Goal: Communication & Community: Answer question/provide support

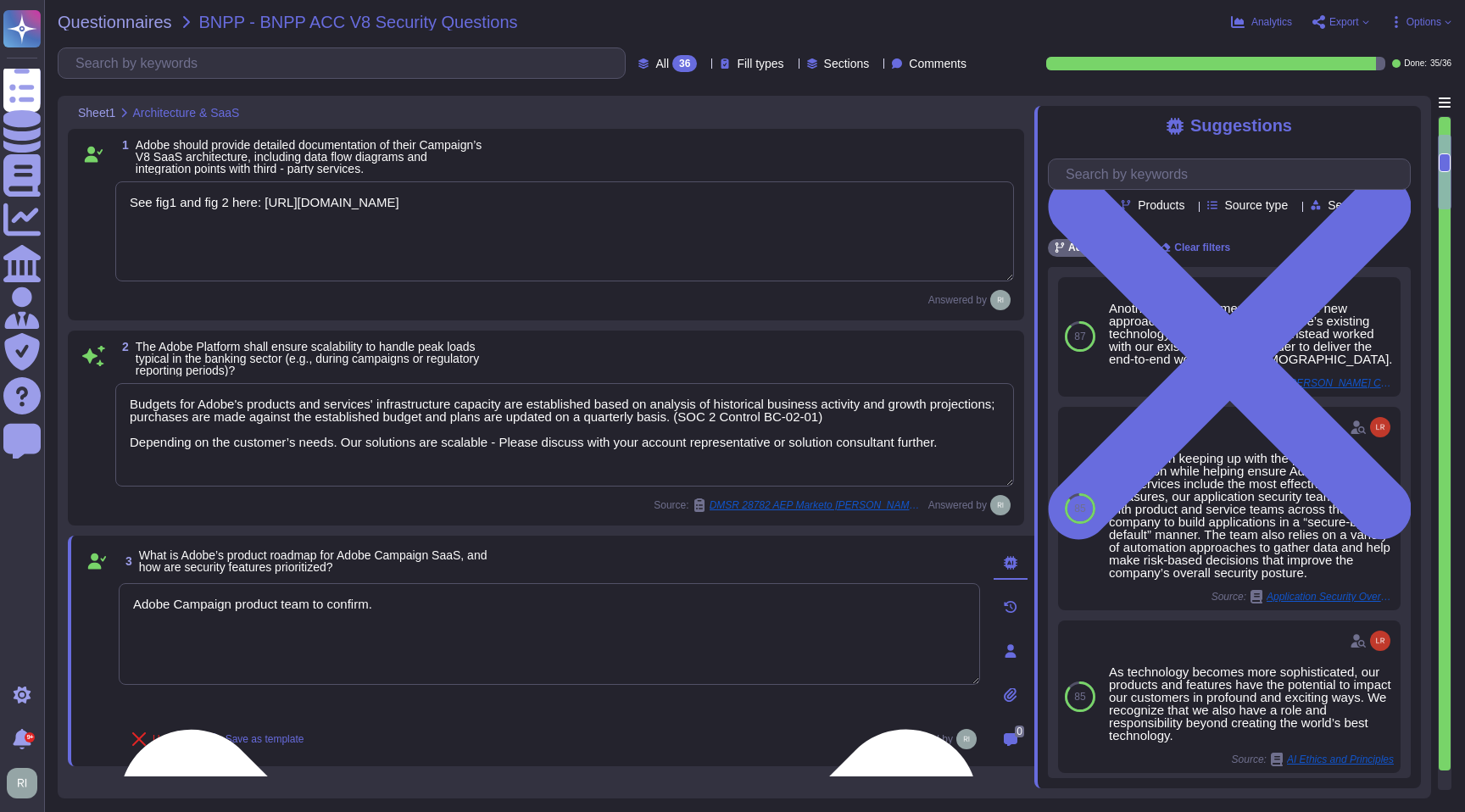
type textarea "See fig1 and fig 2 here: [URL][DOMAIN_NAME]"
type textarea "Budgets for Adobe's products and services' infrastructure capacity are establis…"
type textarea "Adobe Campaign product team to confirm."
type textarea "Amazon Web Services uses strong tenant isolation security and control capabilit…"
type textarea "Adobe ensures appropriate levels of security of customer's data by not altering…"
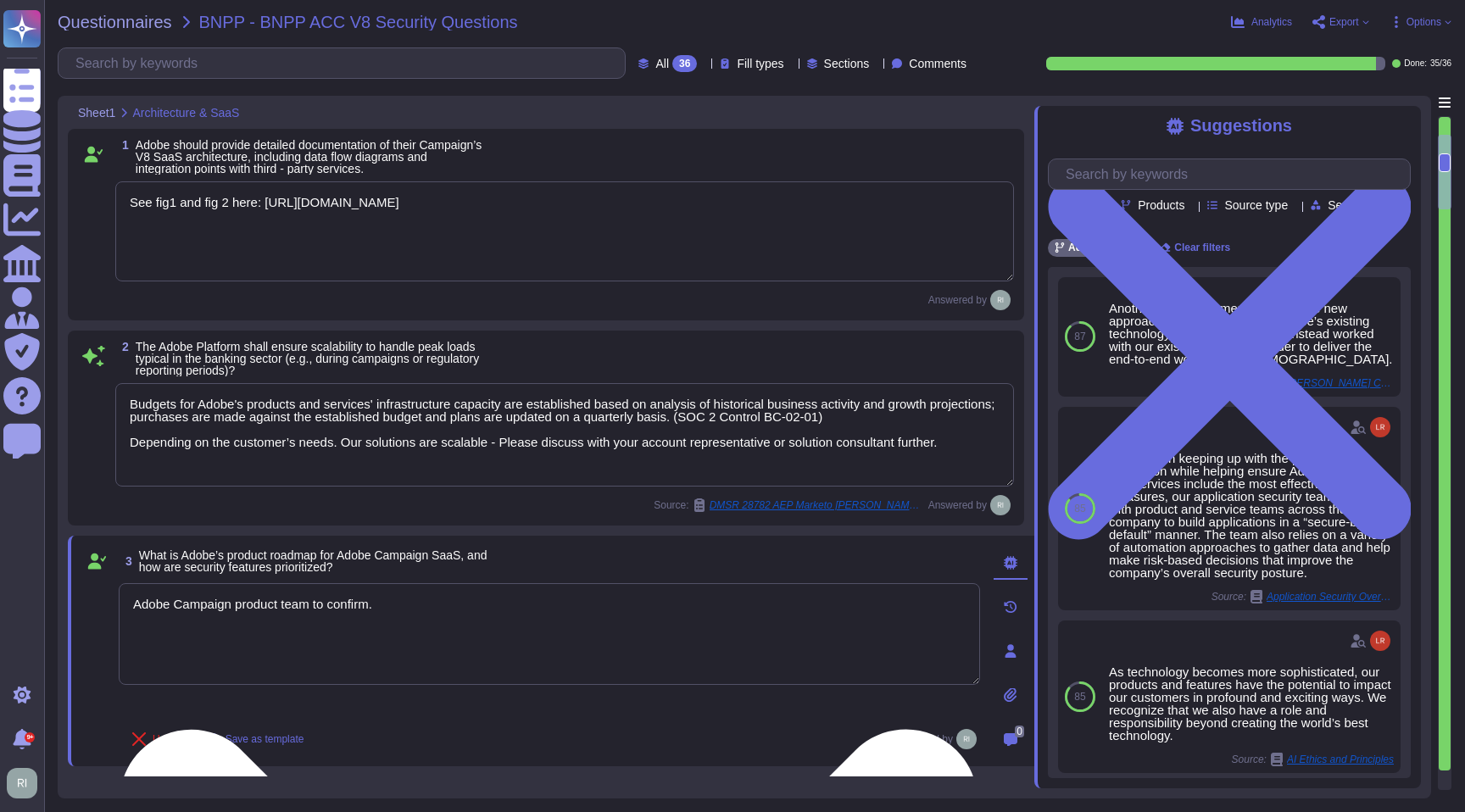
type textarea "Some Adobe products and services offer customers testing environments that are …"
type textarea "Network segmentation is implemented within the Adobe services production enviro…"
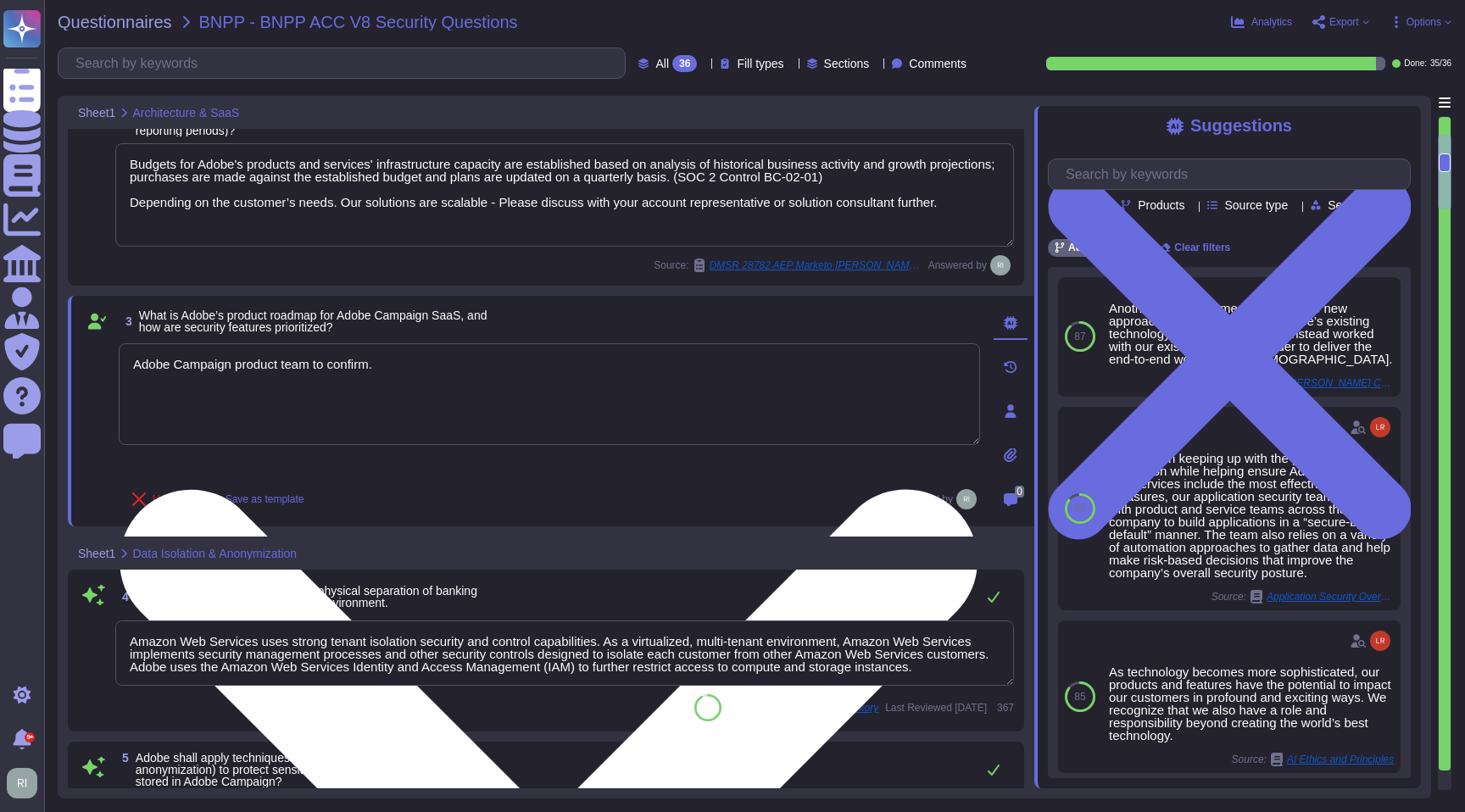
scroll to position [213, 0]
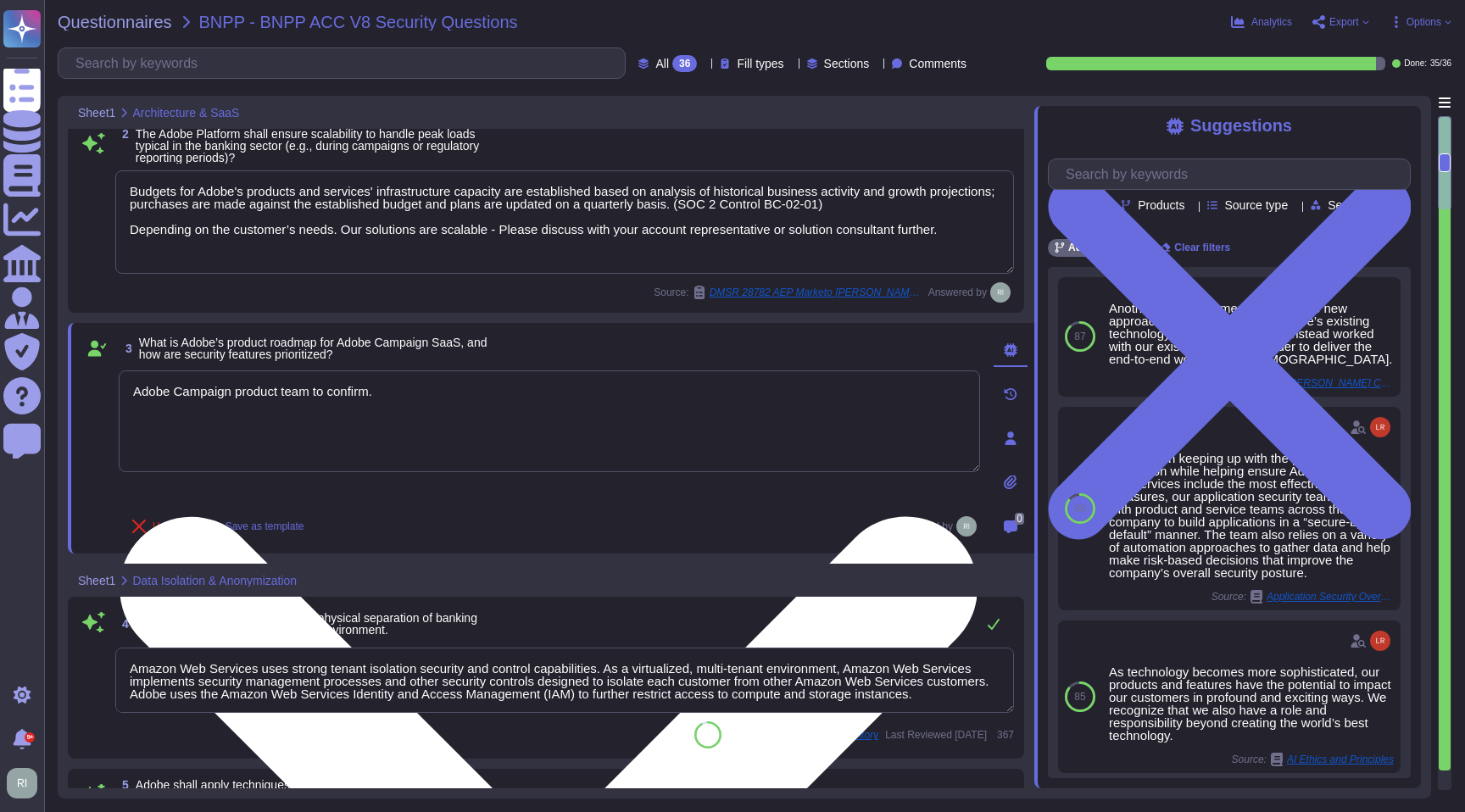
drag, startPoint x: 433, startPoint y: 396, endPoint x: 334, endPoint y: 394, distance: 99.0
click at [334, 394] on textarea "Adobe Campaign product team to confirm." at bounding box center [549, 421] width 861 height 102
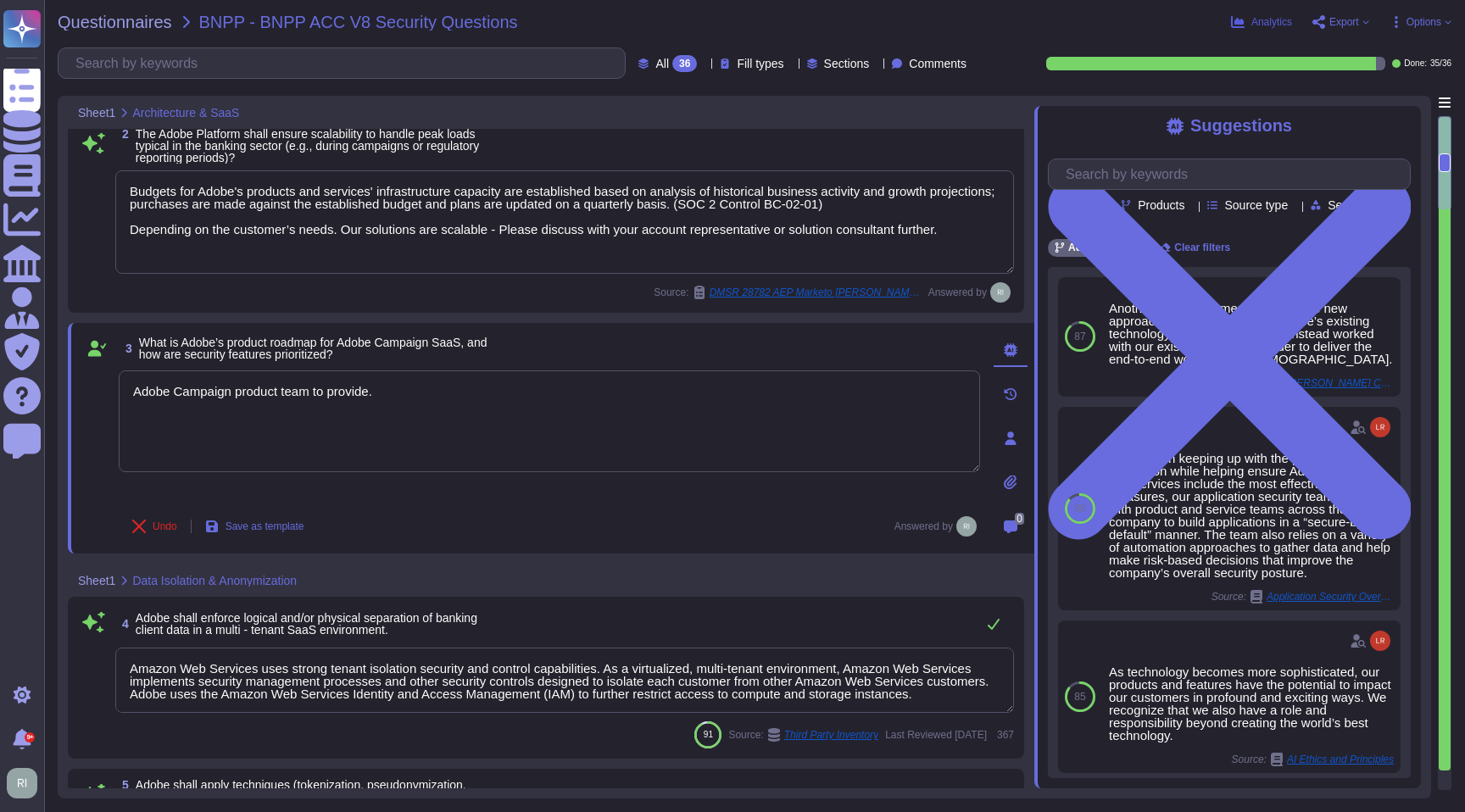
type textarea "Adobe Campaign product team to provide."
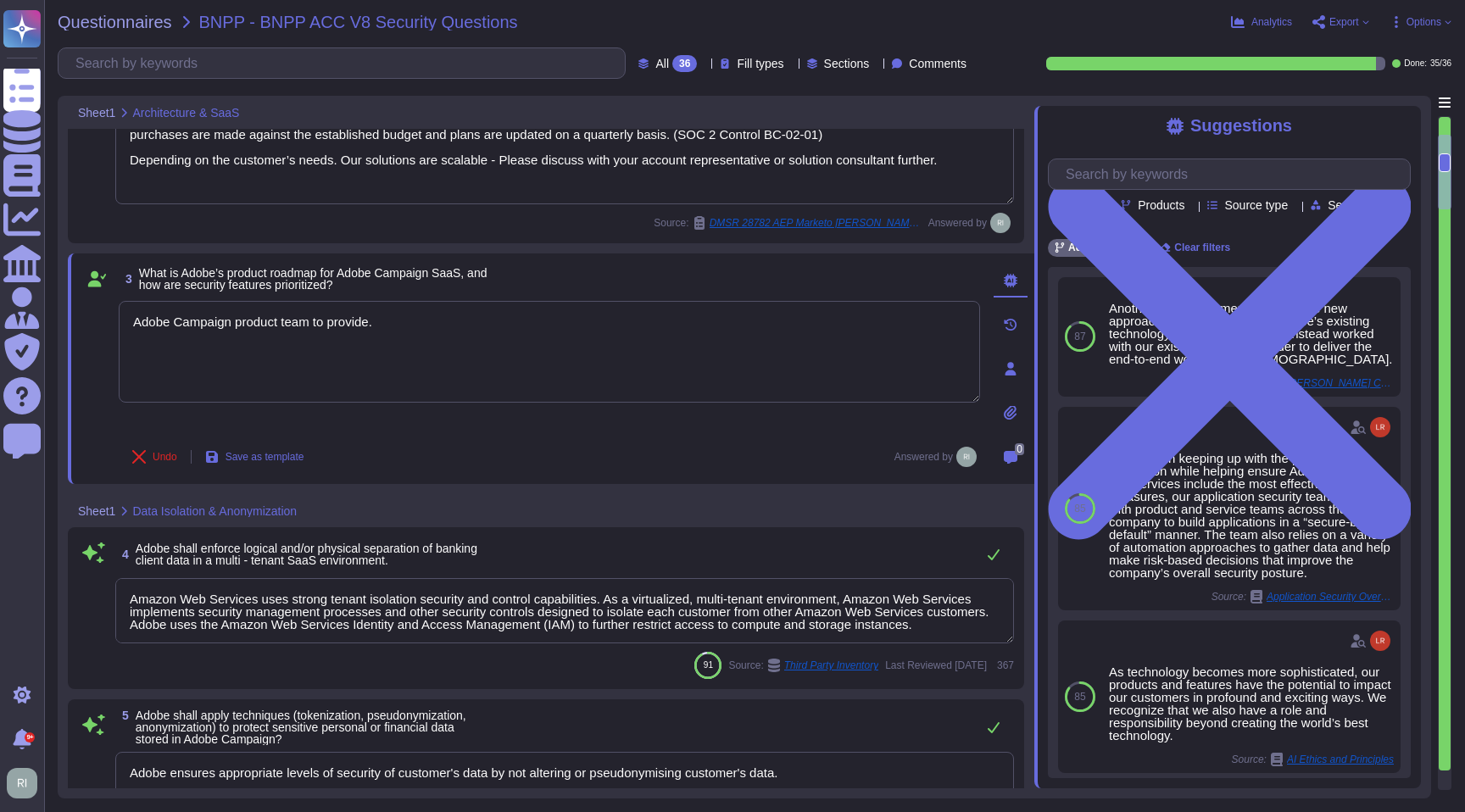
type textarea "Adobe utilizes AES-256 bit encryption at rest and TLS v1.2 or higher for data i…"
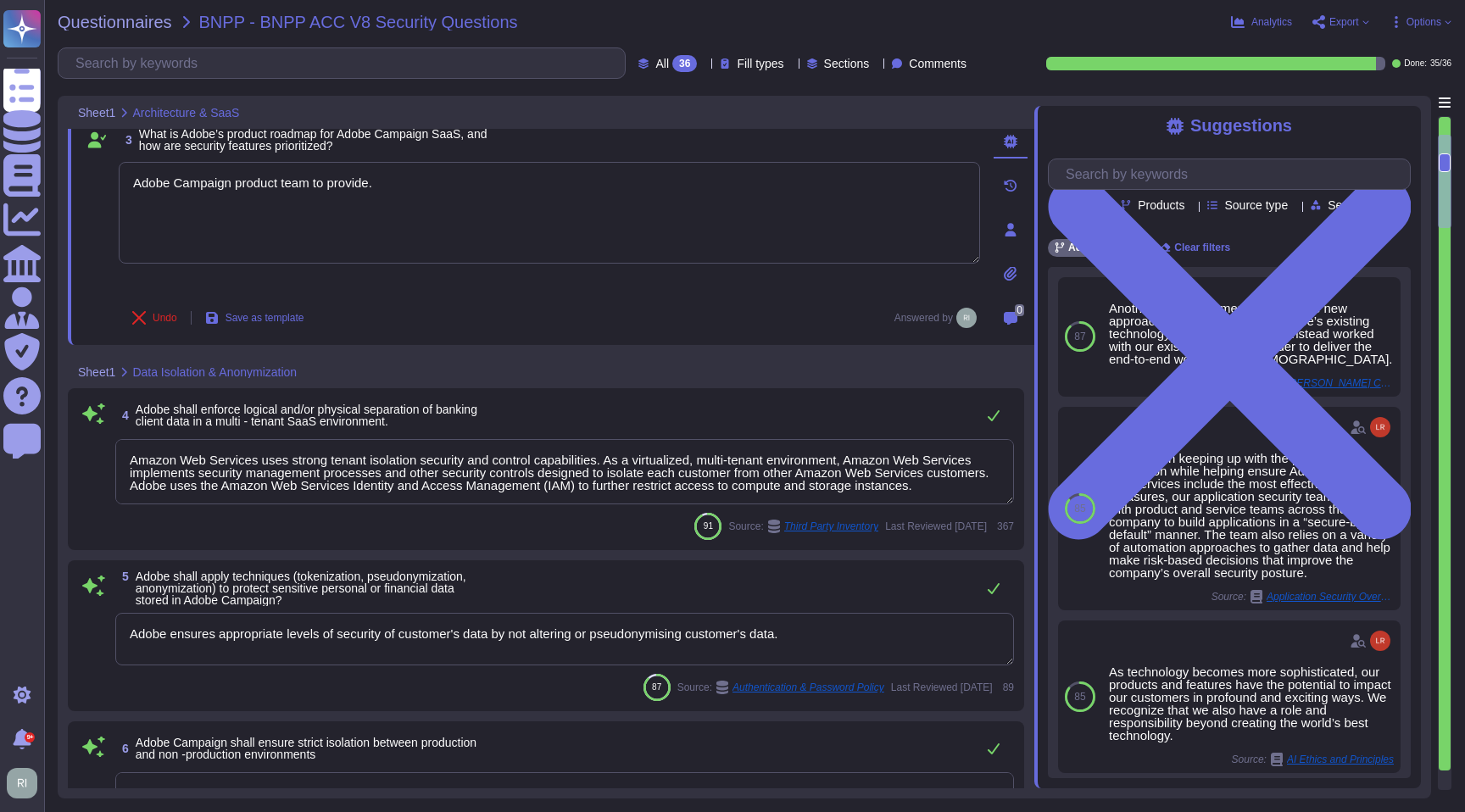
scroll to position [426, 0]
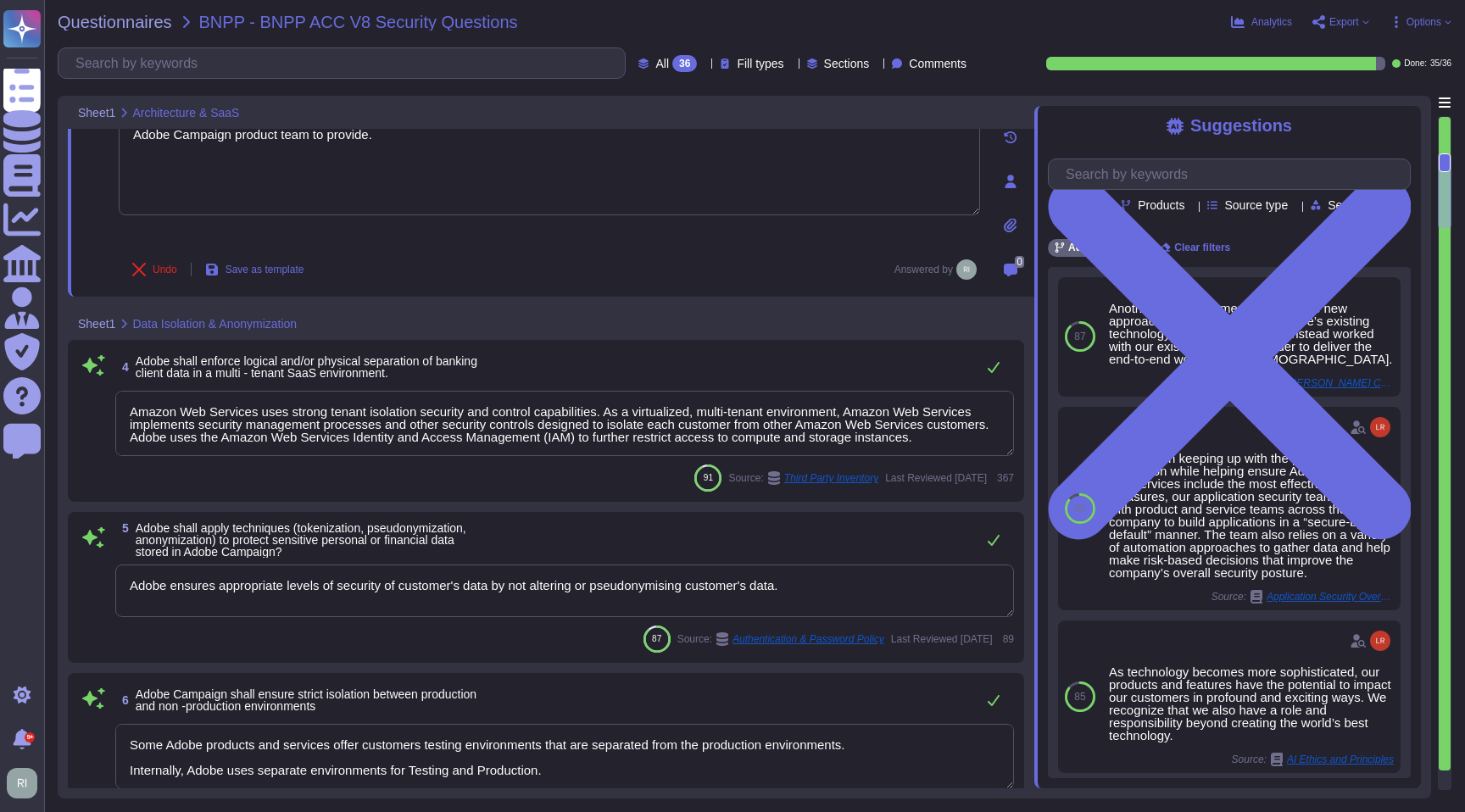
type textarea "Adobe services are expected to comply with the Key Management Standard. Adobe K…"
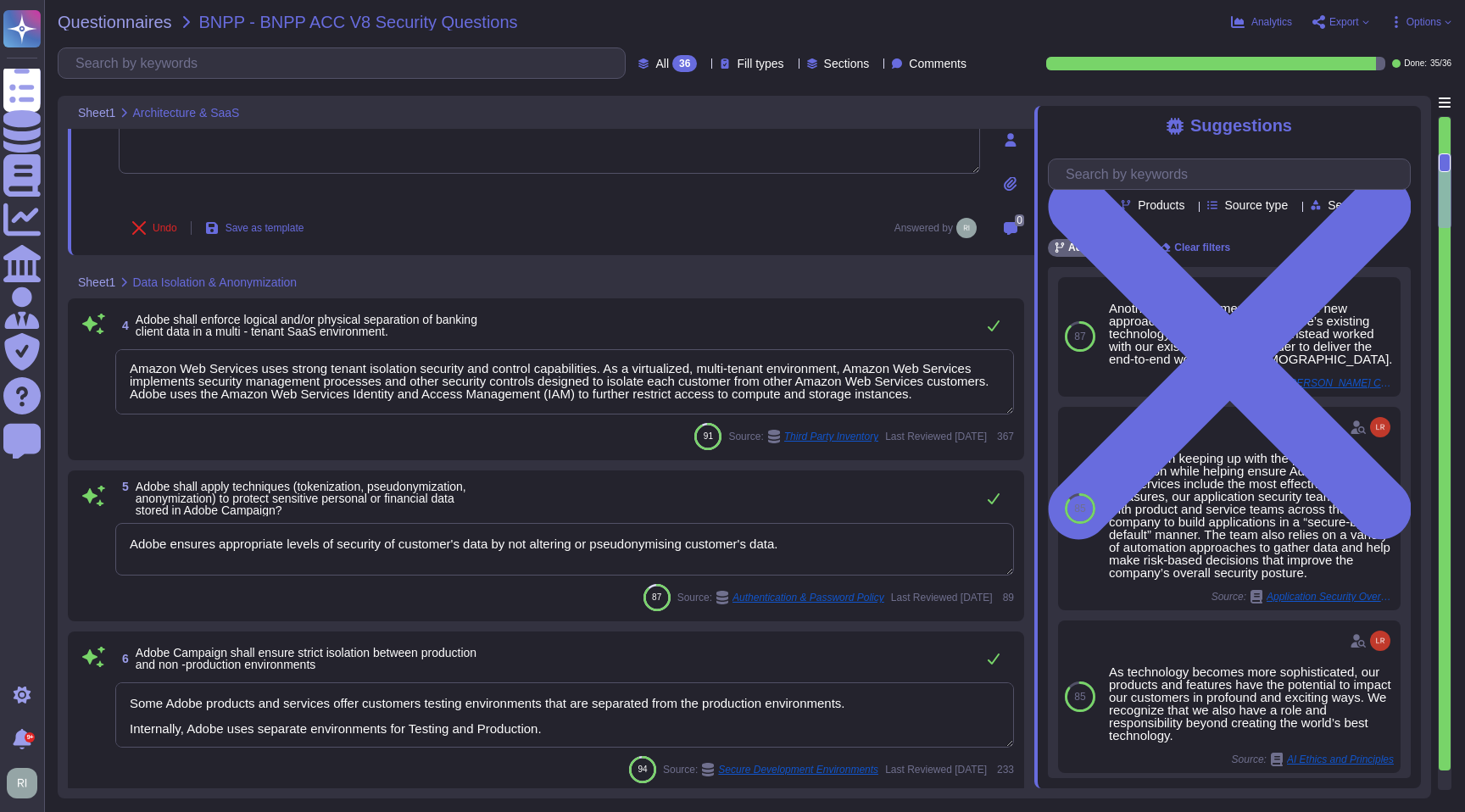
scroll to position [12, 0]
drag, startPoint x: 345, startPoint y: 391, endPoint x: 141, endPoint y: 363, distance: 205.9
click at [123, 360] on textarea "Amazon Web Services uses strong tenant isolation security and control capabilit…" at bounding box center [564, 381] width 899 height 65
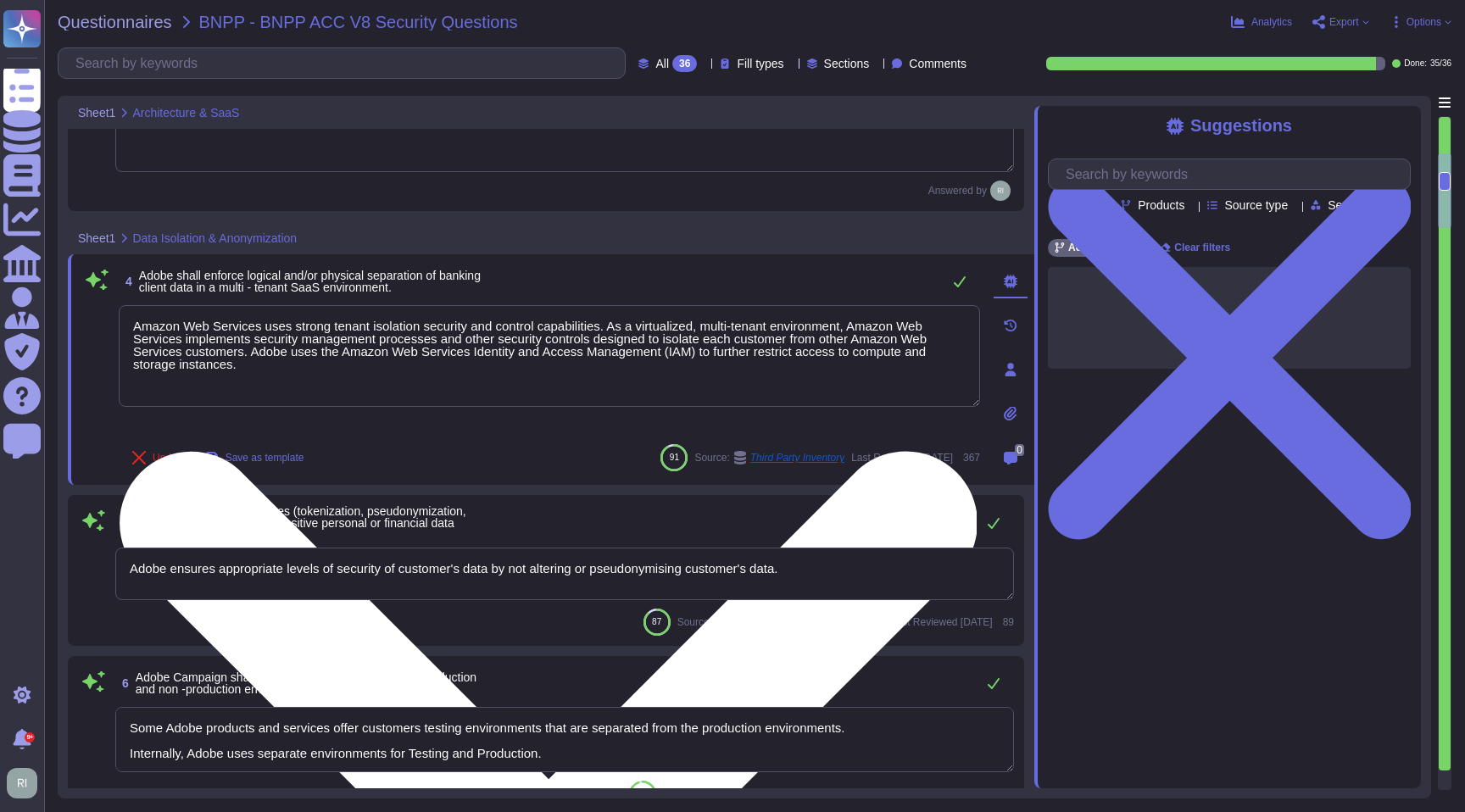
scroll to position [0, 0]
type textarea "Adobe services are expected to comply with the Key Management Standard. Adobe K…"
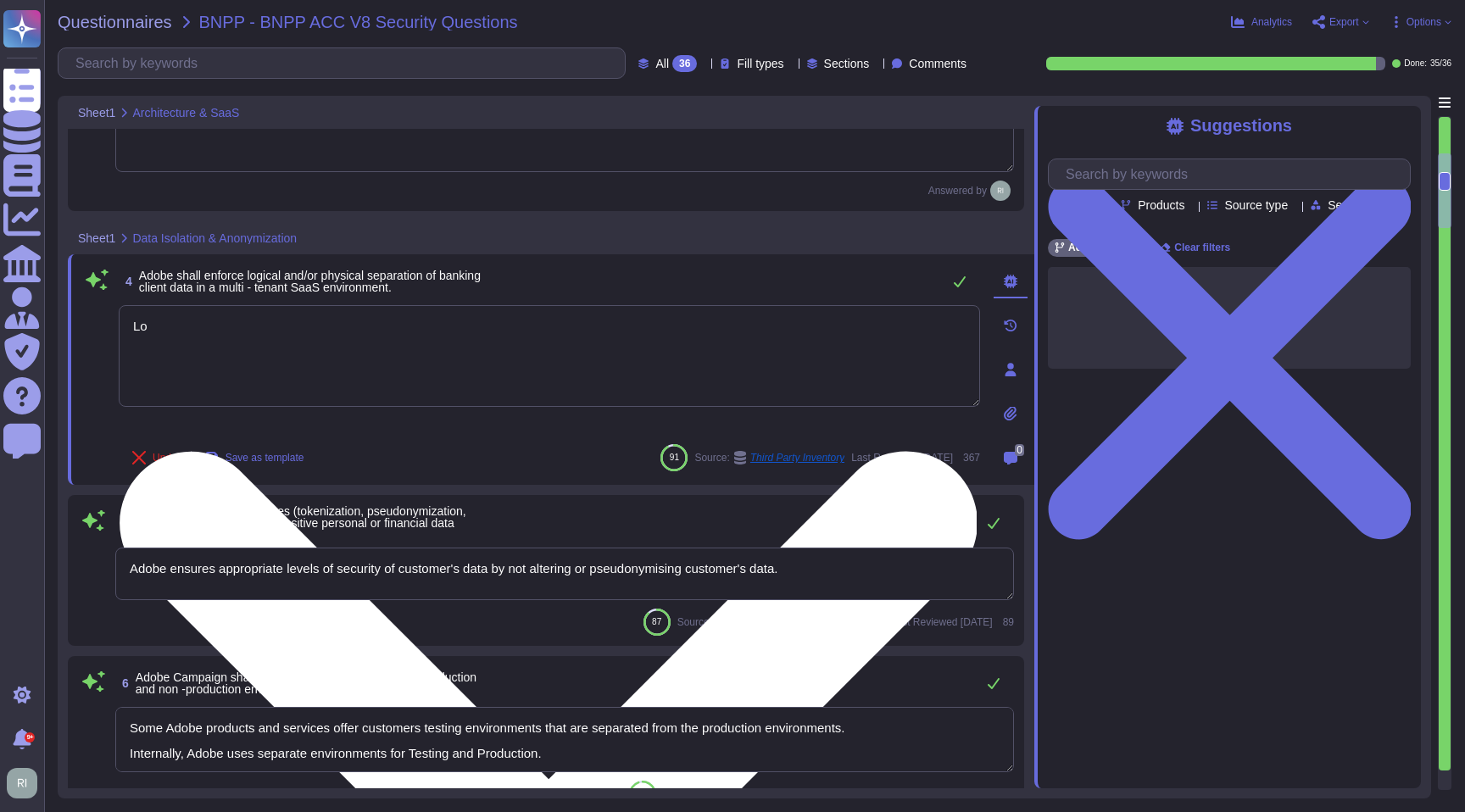
type textarea "L"
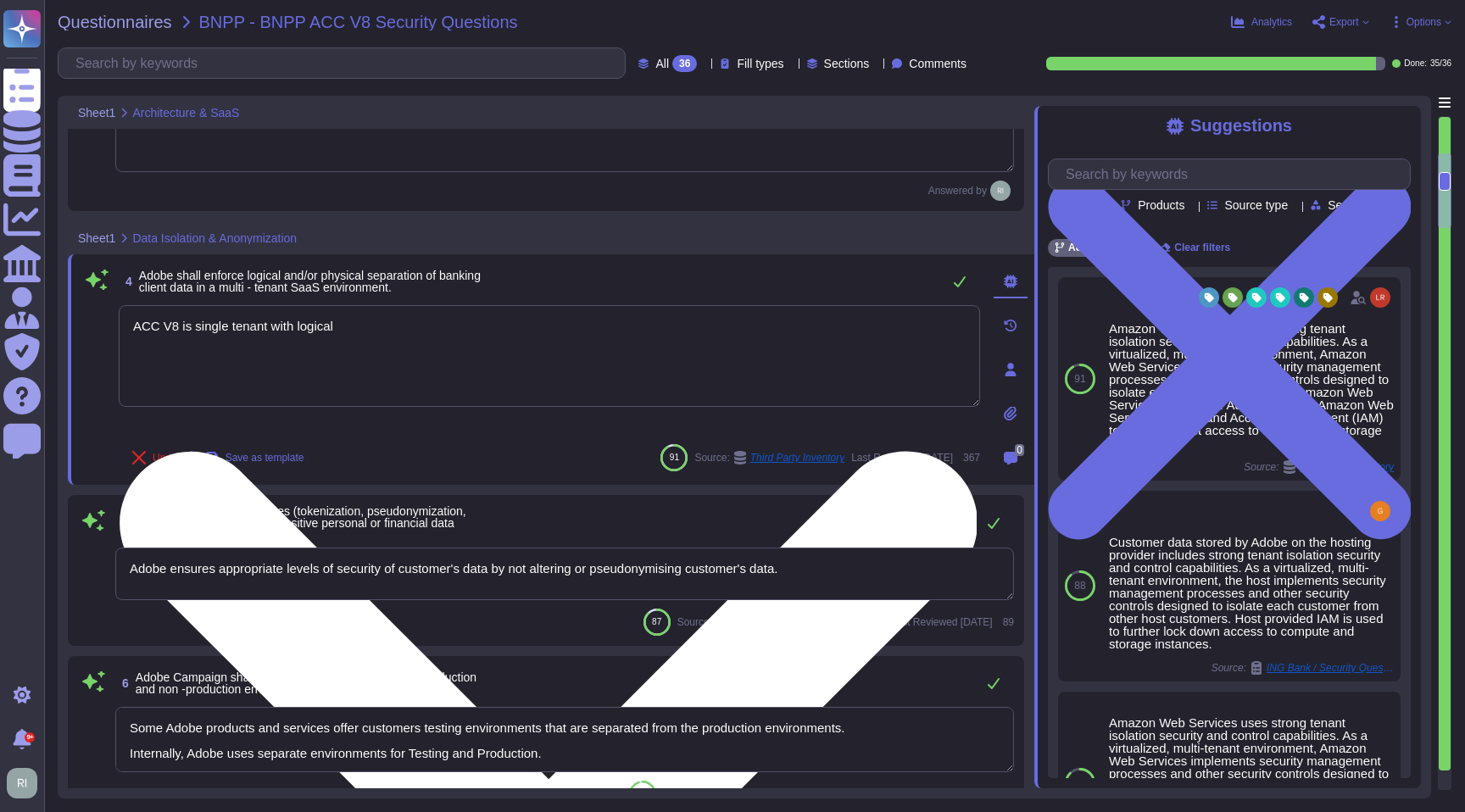
click at [199, 325] on textarea "ACC V8 is single tenant with logical" at bounding box center [549, 356] width 861 height 102
drag, startPoint x: 198, startPoint y: 326, endPoint x: 208, endPoint y: 349, distance: 25.1
click at [199, 328] on textarea "ACC V8 is single tenant with logical" at bounding box center [549, 356] width 861 height 102
click at [346, 327] on textarea "ACC V8 is deployed as single tenant with logical" at bounding box center [549, 356] width 861 height 102
click at [641, 345] on textarea "ACC V8 is deployed as single tenant, each customer in their own VPC, with logic…" at bounding box center [549, 356] width 861 height 102
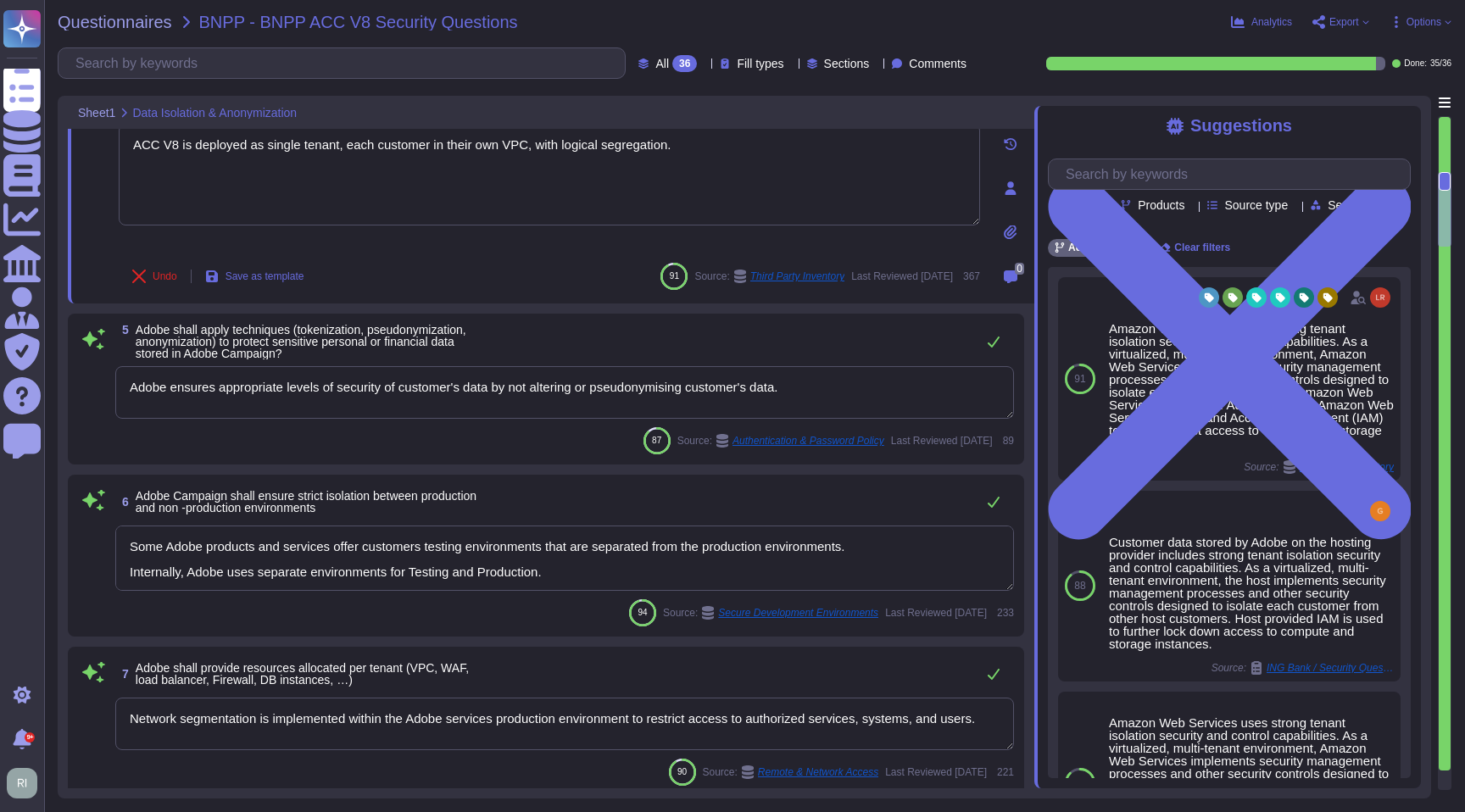
scroll to position [647, 0]
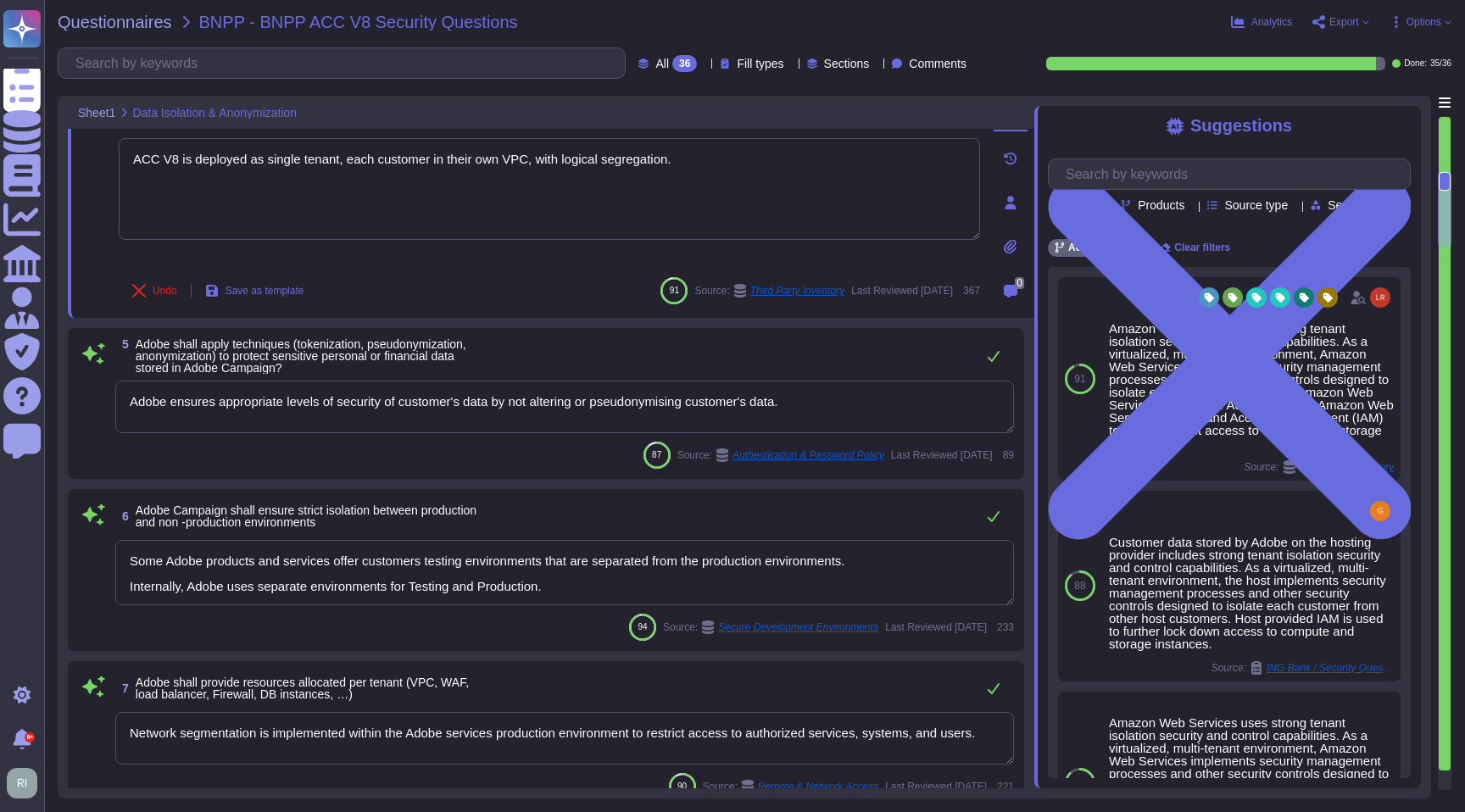
type textarea "ACC V8 is deployed as single tenant, each customer in their own VPC, with logic…"
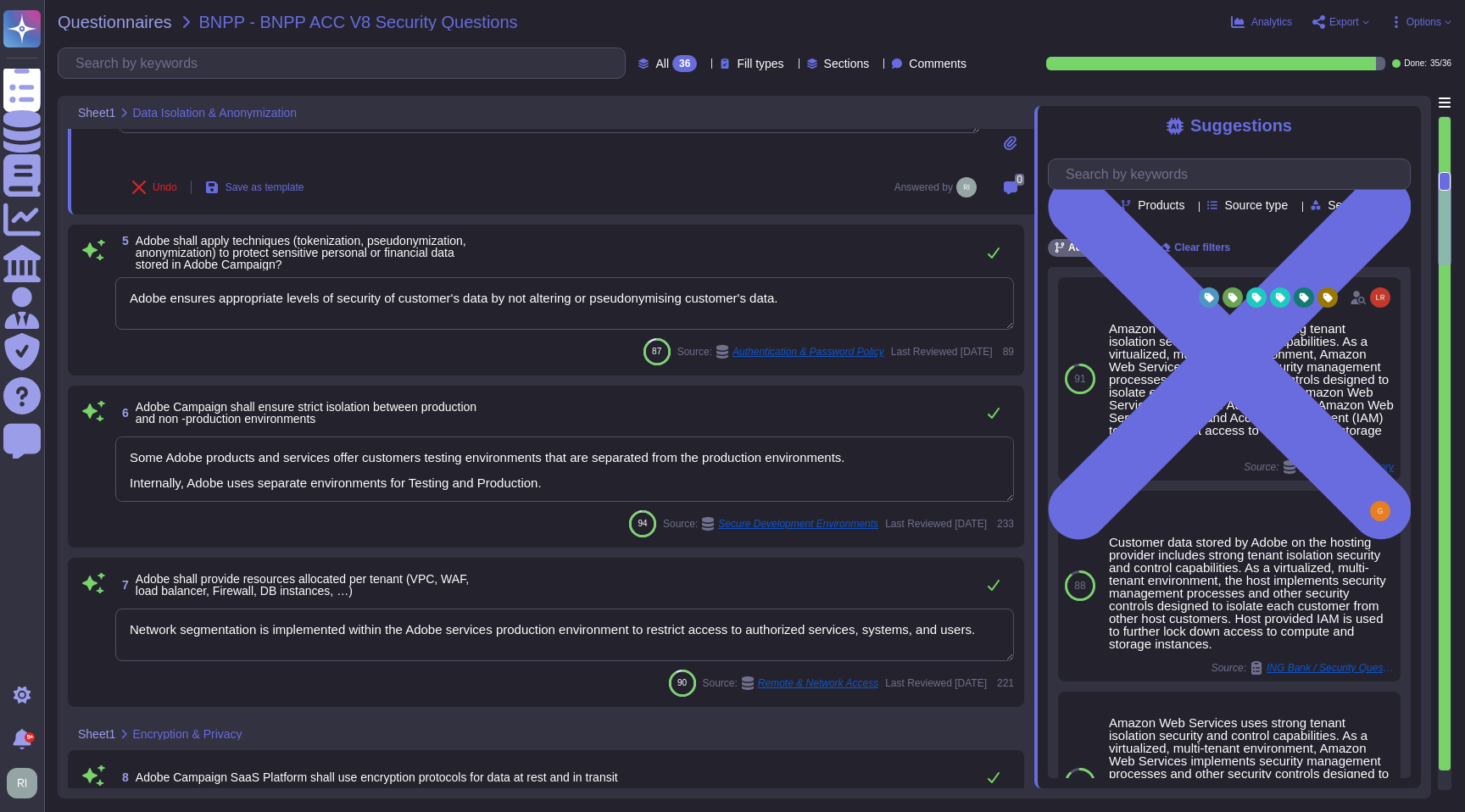
scroll to position [758, 0]
type textarea "Amazon Web Services uses strong tenant isolation security and control capabilit…"
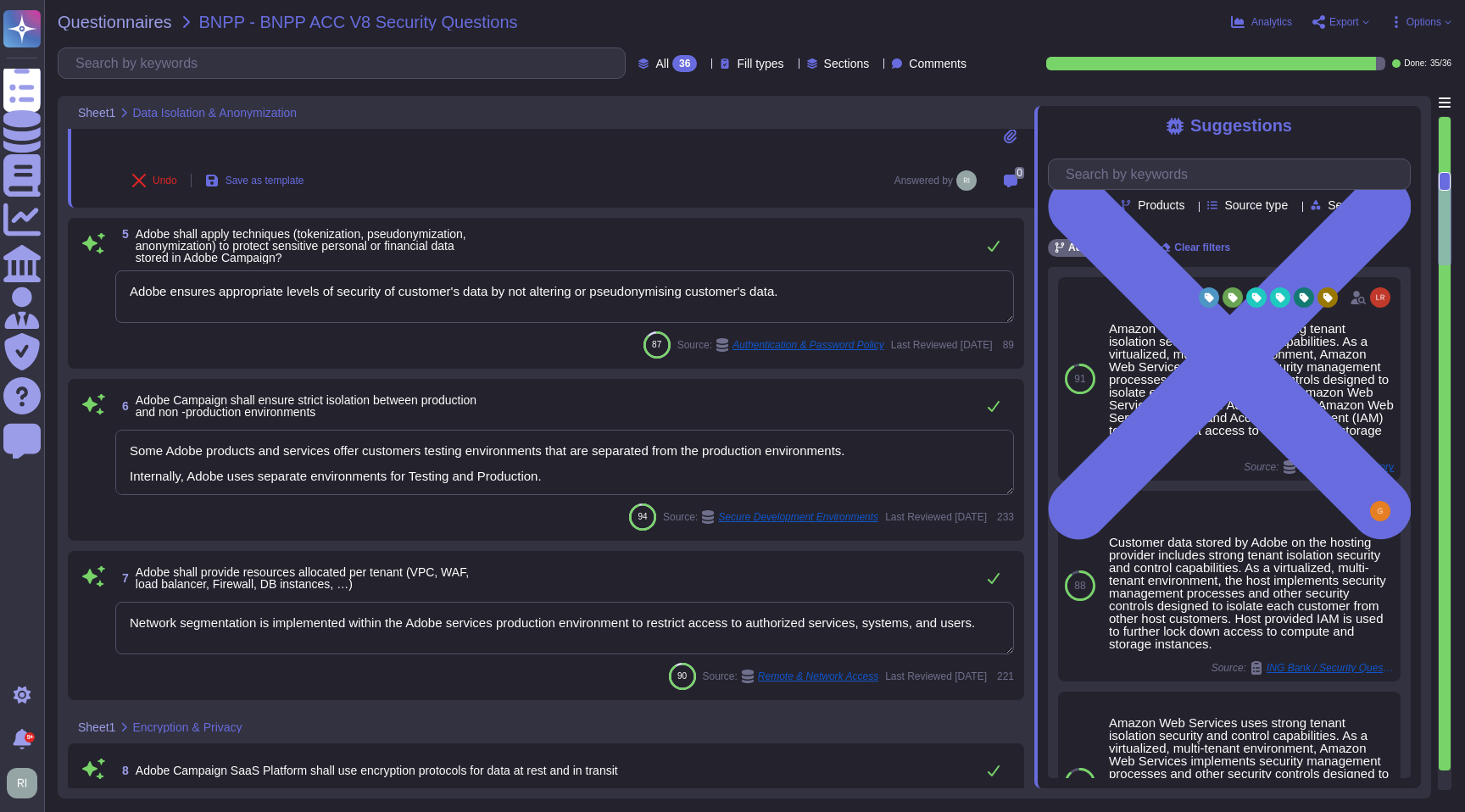
drag, startPoint x: 787, startPoint y: 298, endPoint x: 99, endPoint y: 280, distance: 688.2
click at [99, 280] on div "5 Adobe shall apply techniques (tokenization, pseudonymization, anonymization) …" at bounding box center [546, 293] width 936 height 131
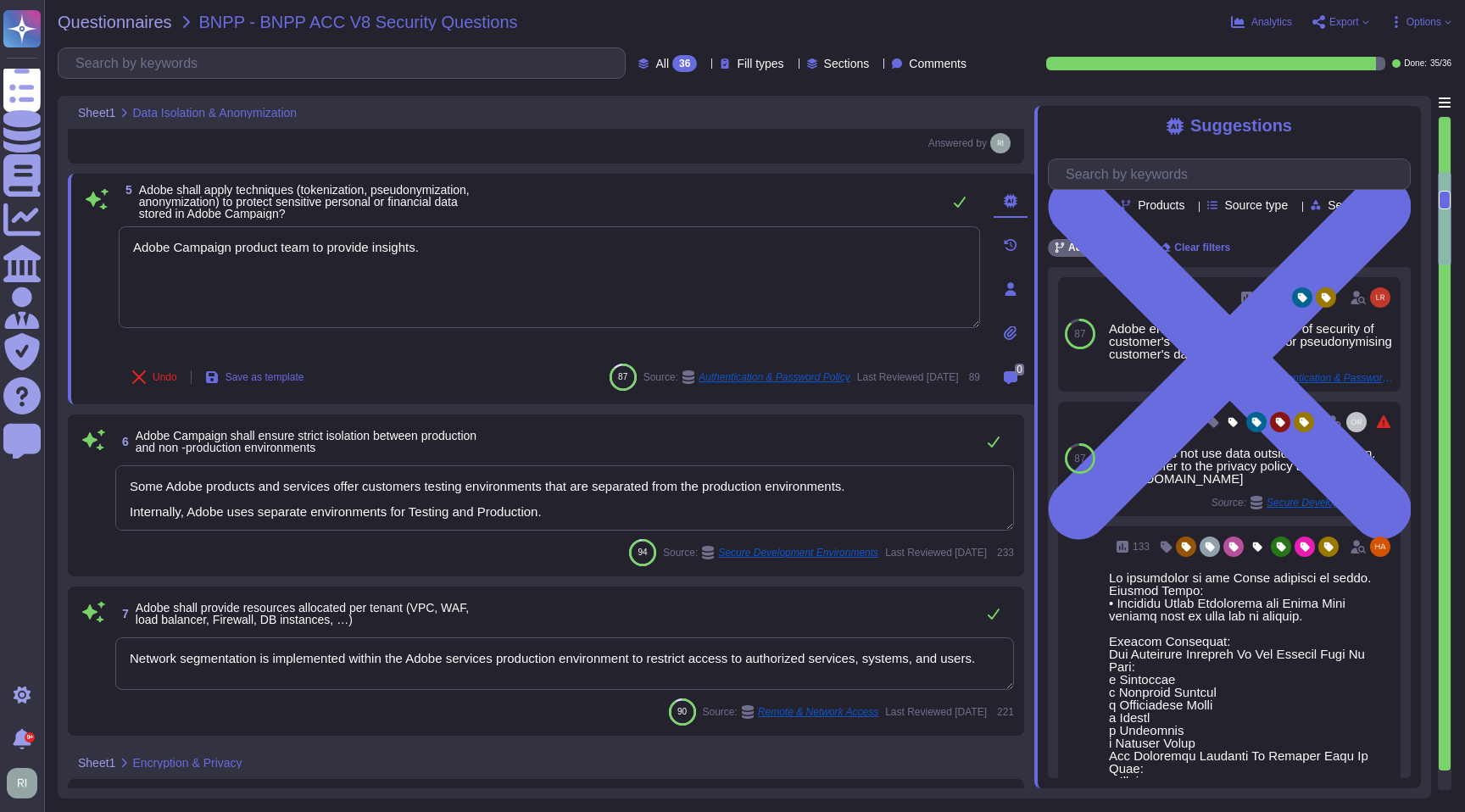
type textarea "Adobe Campaign product team to provide insights."
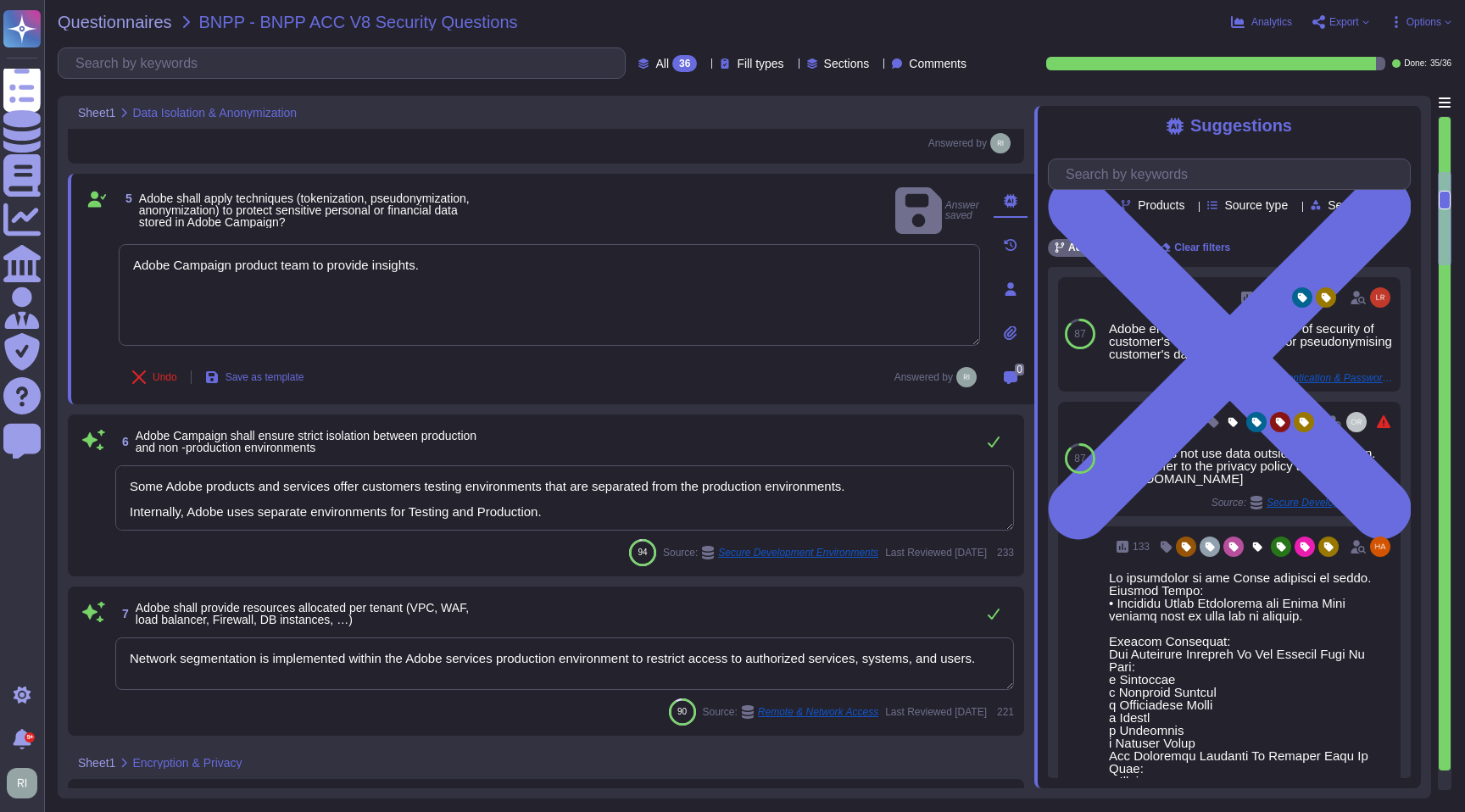
drag, startPoint x: 183, startPoint y: 511, endPoint x: 114, endPoint y: 475, distance: 77.8
click at [114, 475] on div "6 Adobe Campaign shall ensure strict isolation between production and non -prod…" at bounding box center [546, 495] width 936 height 142
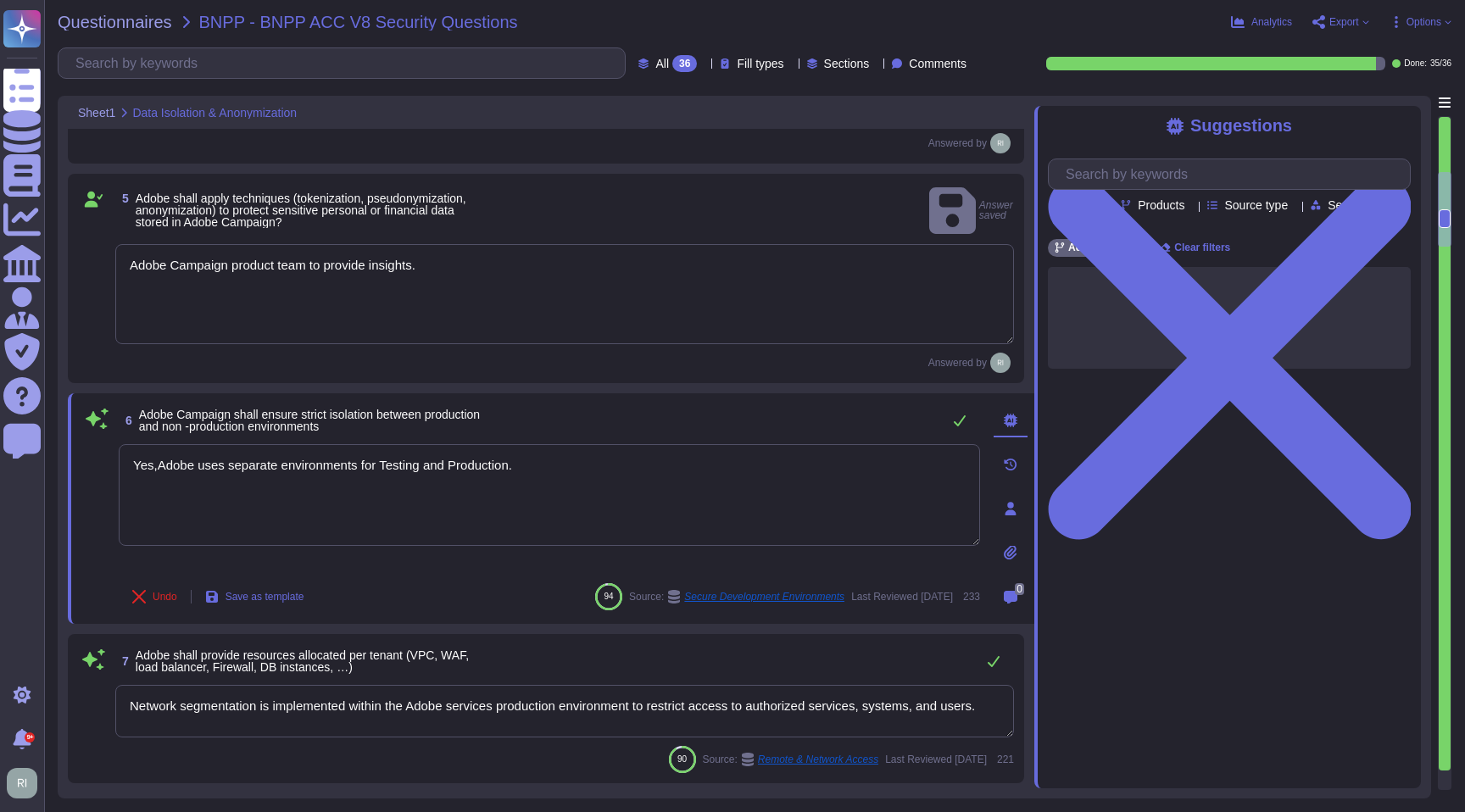
type textarea "Yes, Adobe uses separate environments for Testing and Production."
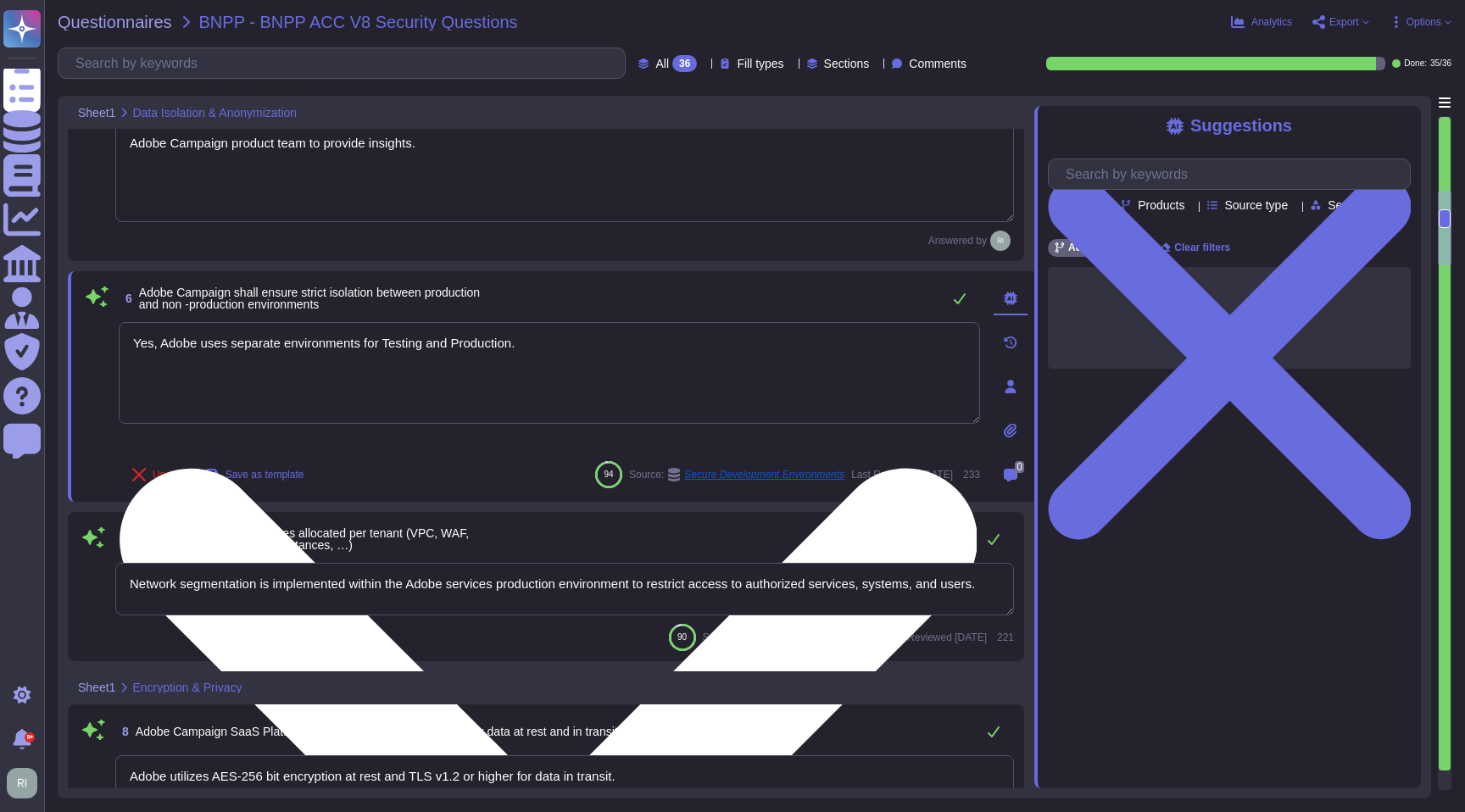
type textarea "Amazon Web Services uses strong tenant isolation security and control capabilit…"
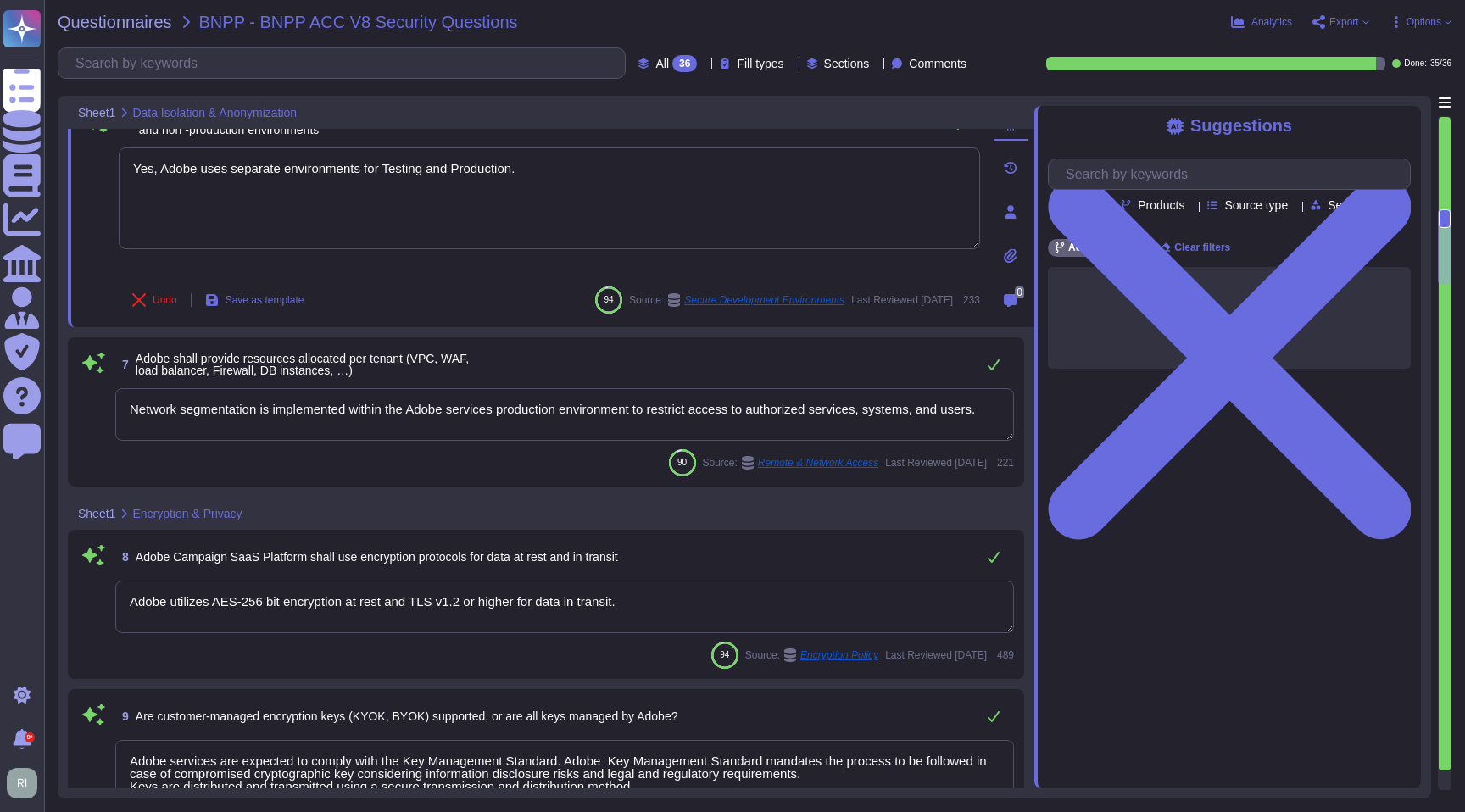
type textarea "Not Enabled by default. Multi-factor authentication is available for client acc…"
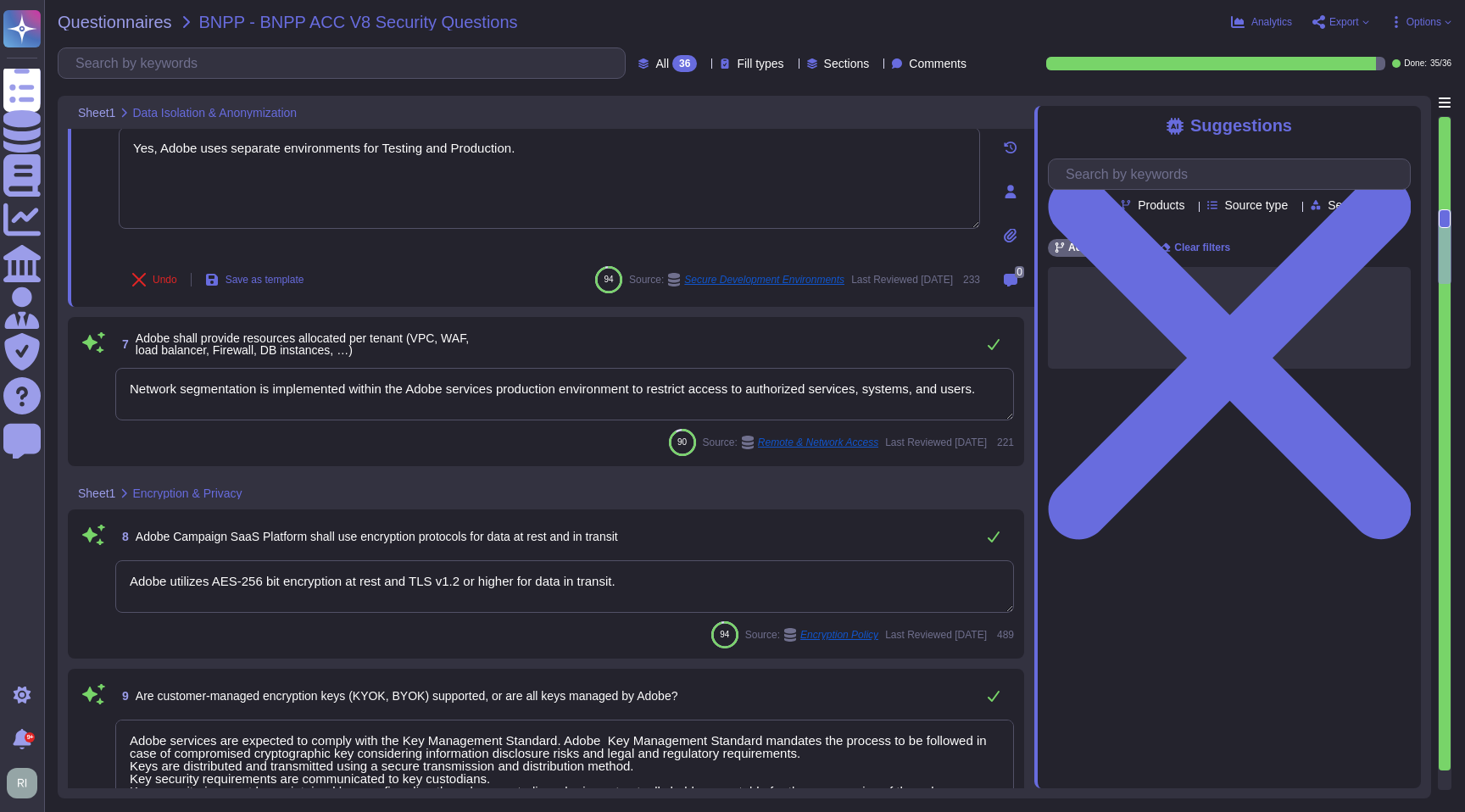
scroll to position [2, 0]
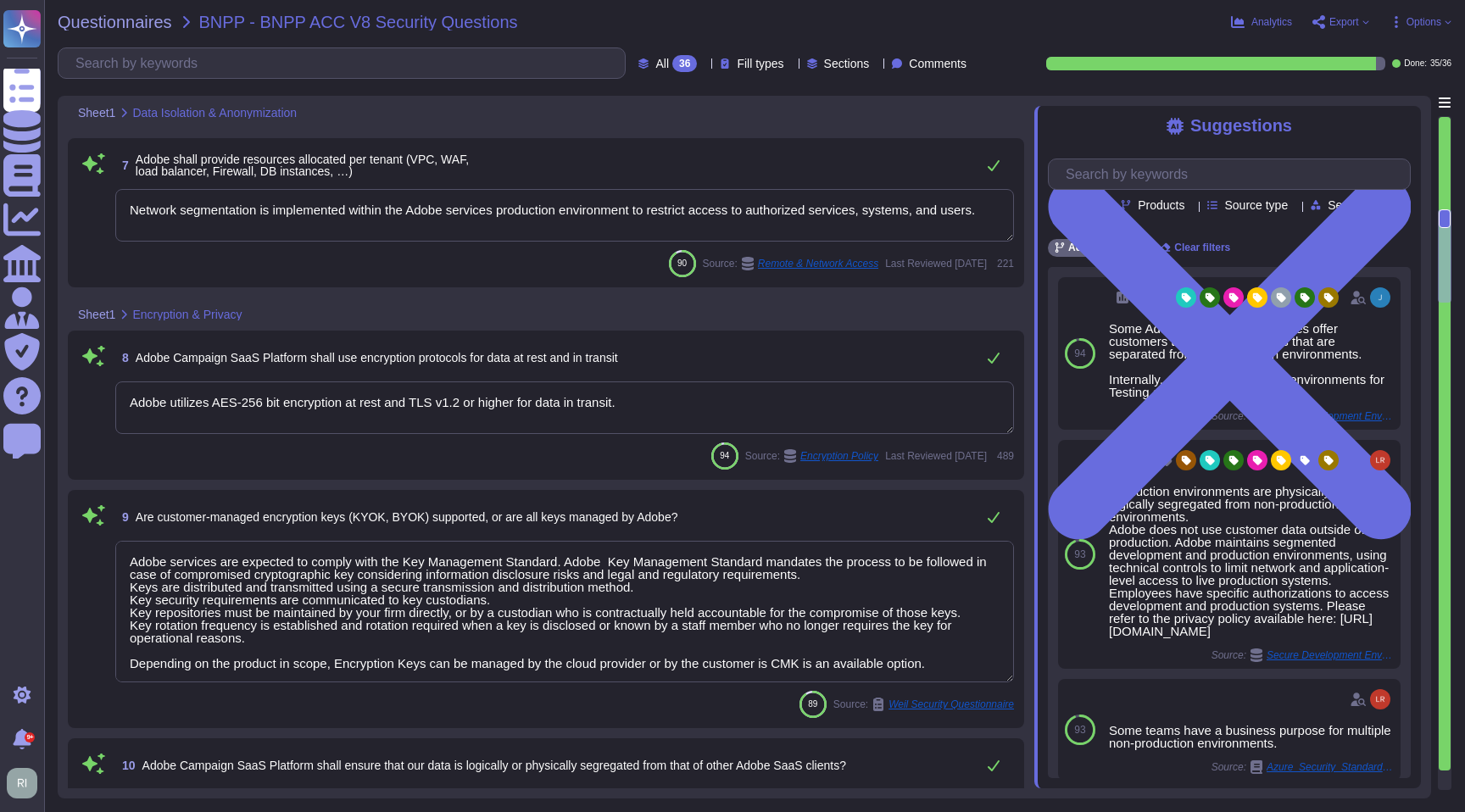
type textarea "Adobe's access control policies and standards ensure that users have the least …"
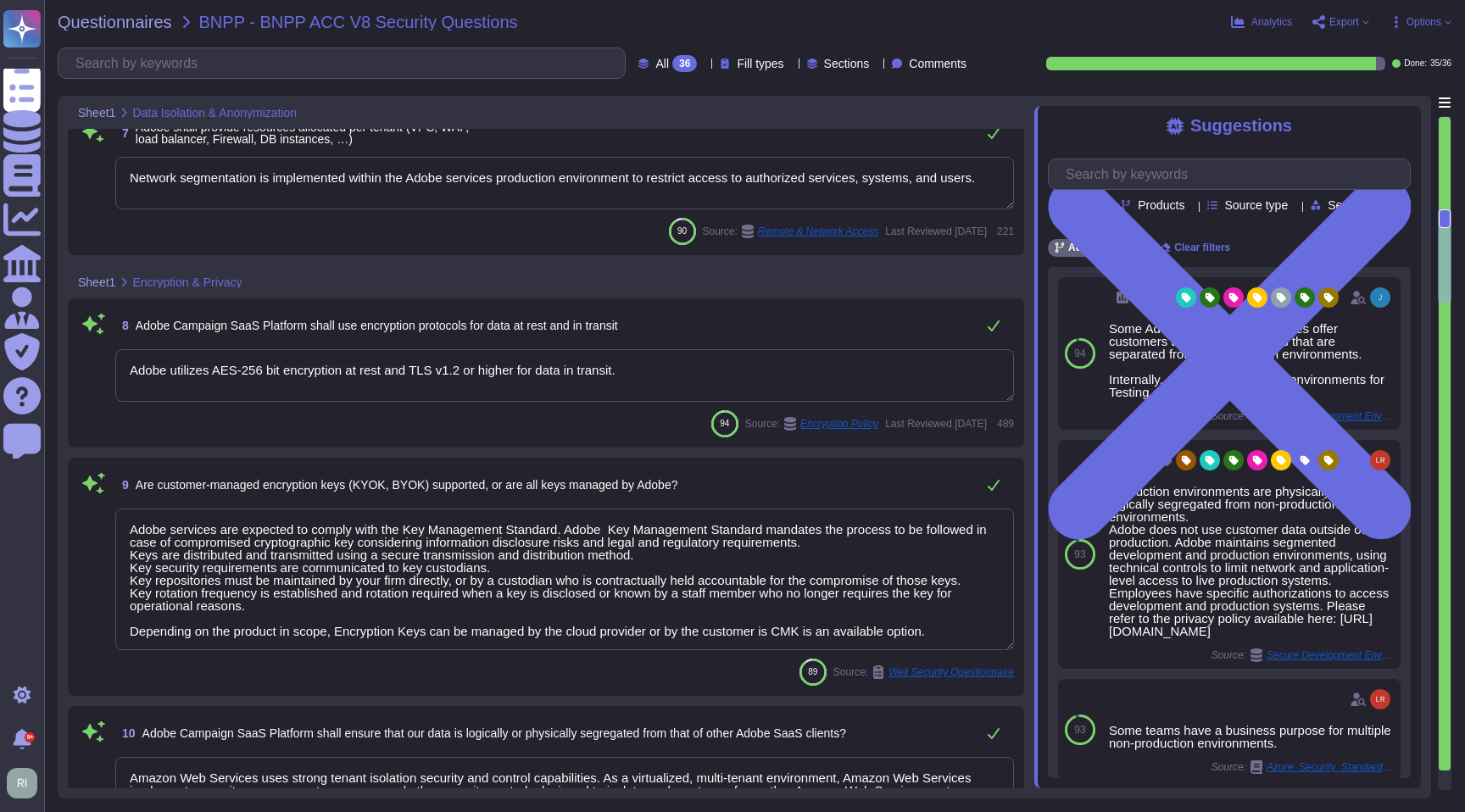
type textarea "Yes, Adobe uses separate environments for Testing and Production."
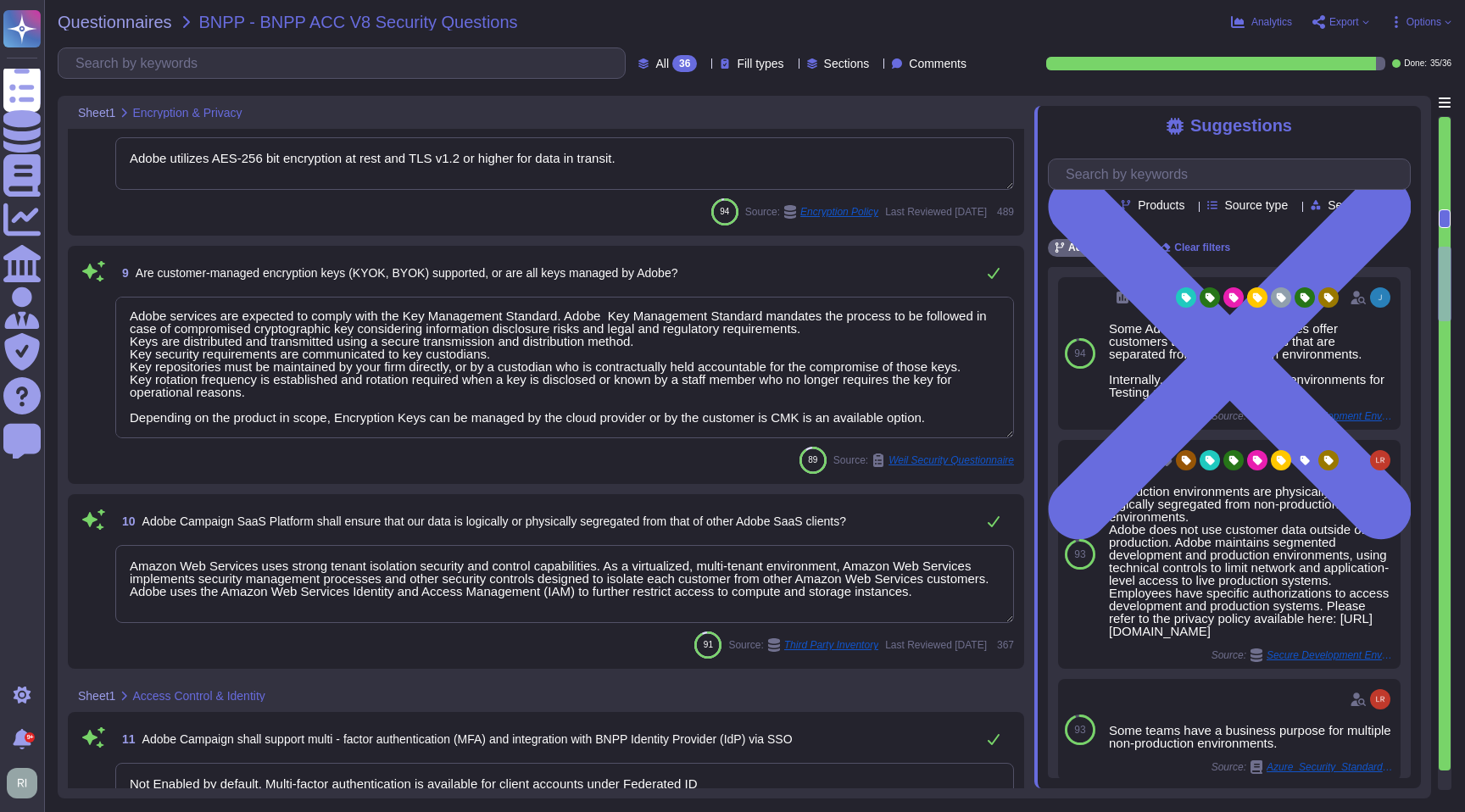
scroll to position [1452, 0]
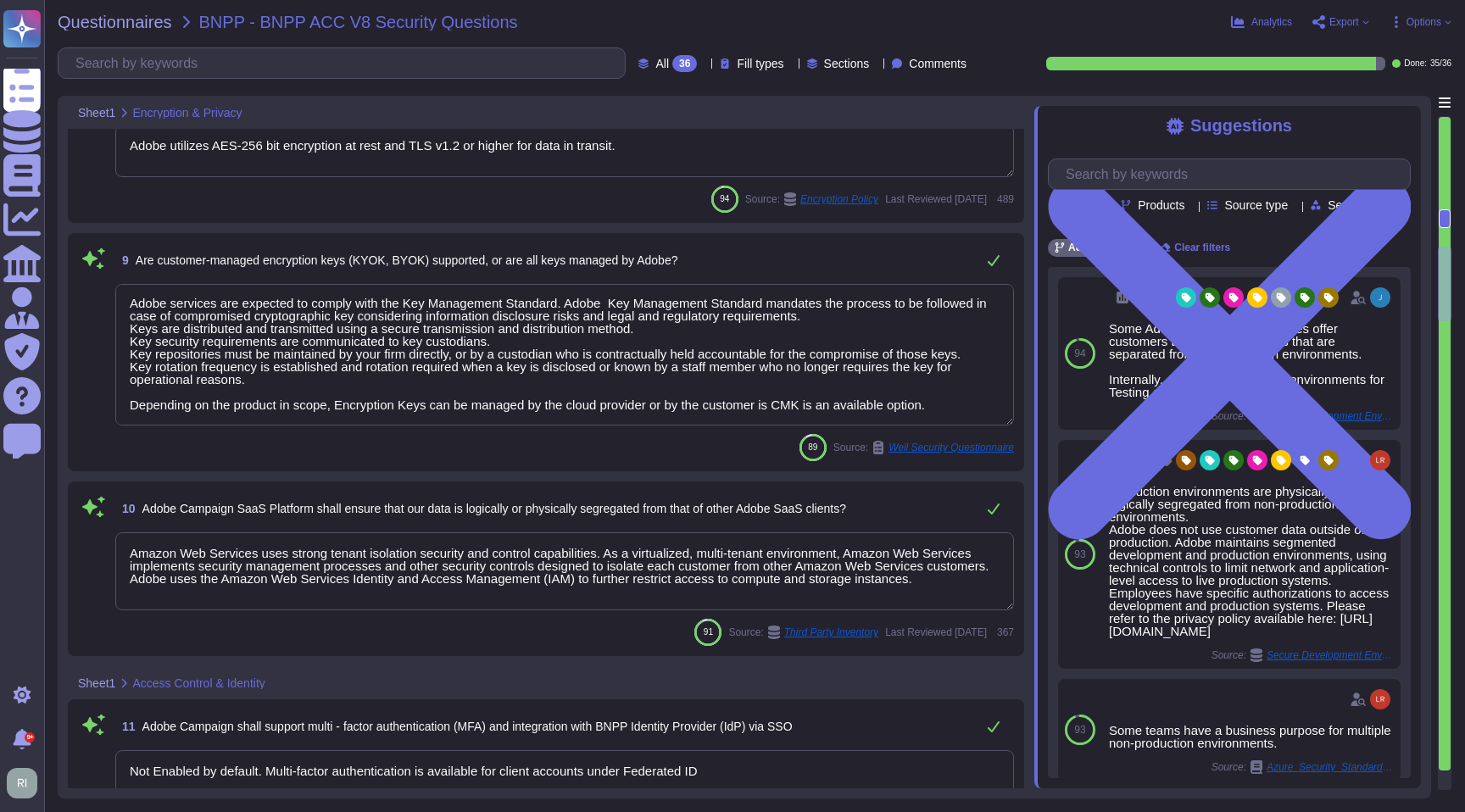
drag, startPoint x: 978, startPoint y: 411, endPoint x: 101, endPoint y: 297, distance: 884.4
click at [100, 299] on div "9 Are customer-managed encryption keys (KYOK, BYOK) supported, or are all keys …" at bounding box center [546, 352] width 936 height 218
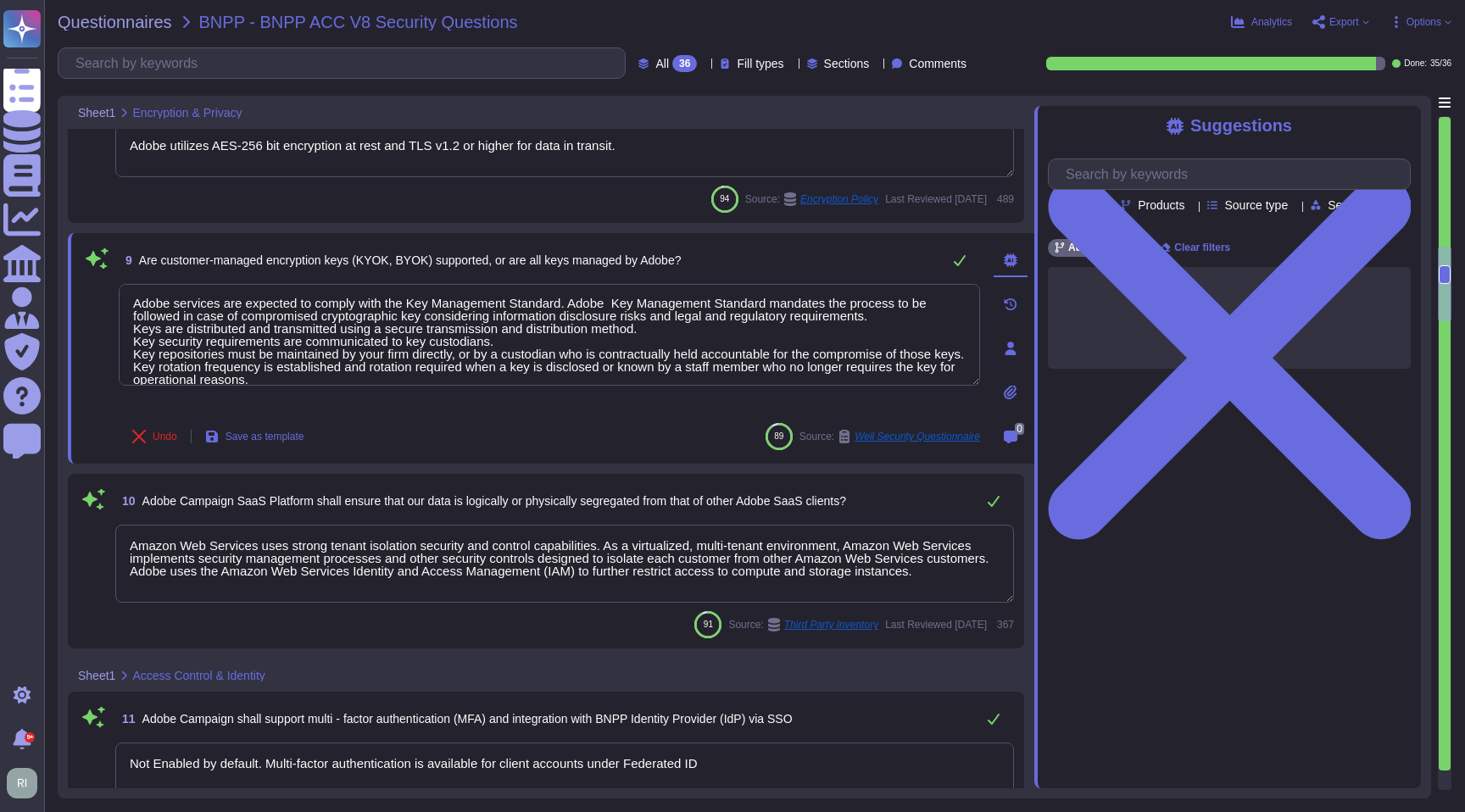
scroll to position [0, 0]
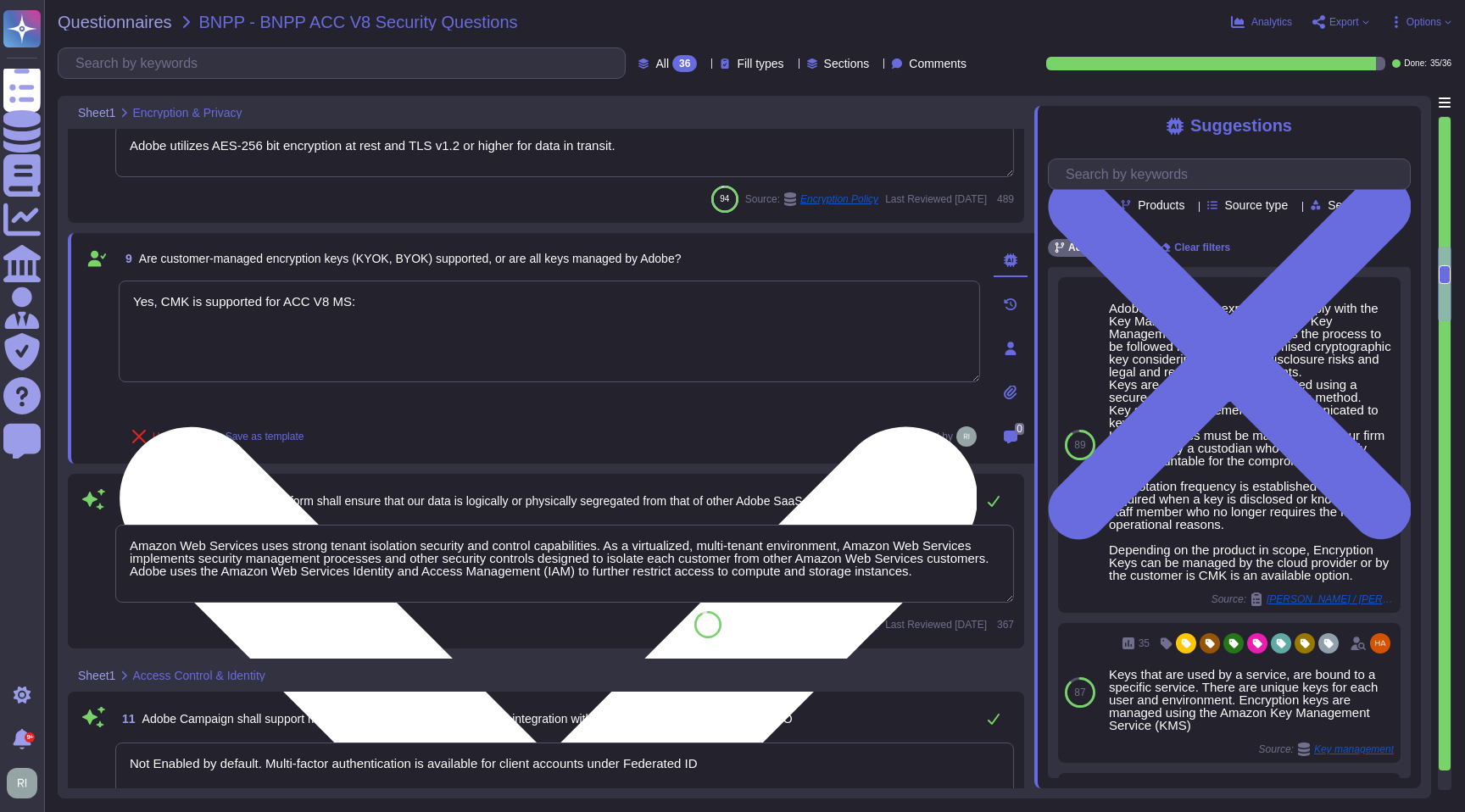
click at [410, 315] on textarea "Yes, CMK is supported for ACC V8 MS:" at bounding box center [549, 331] width 861 height 102
paste textarea "[URL][DOMAIN_NAME]"
type textarea "Yes, CMK is supported for ACC V8 MS: [URL][DOMAIN_NAME]"
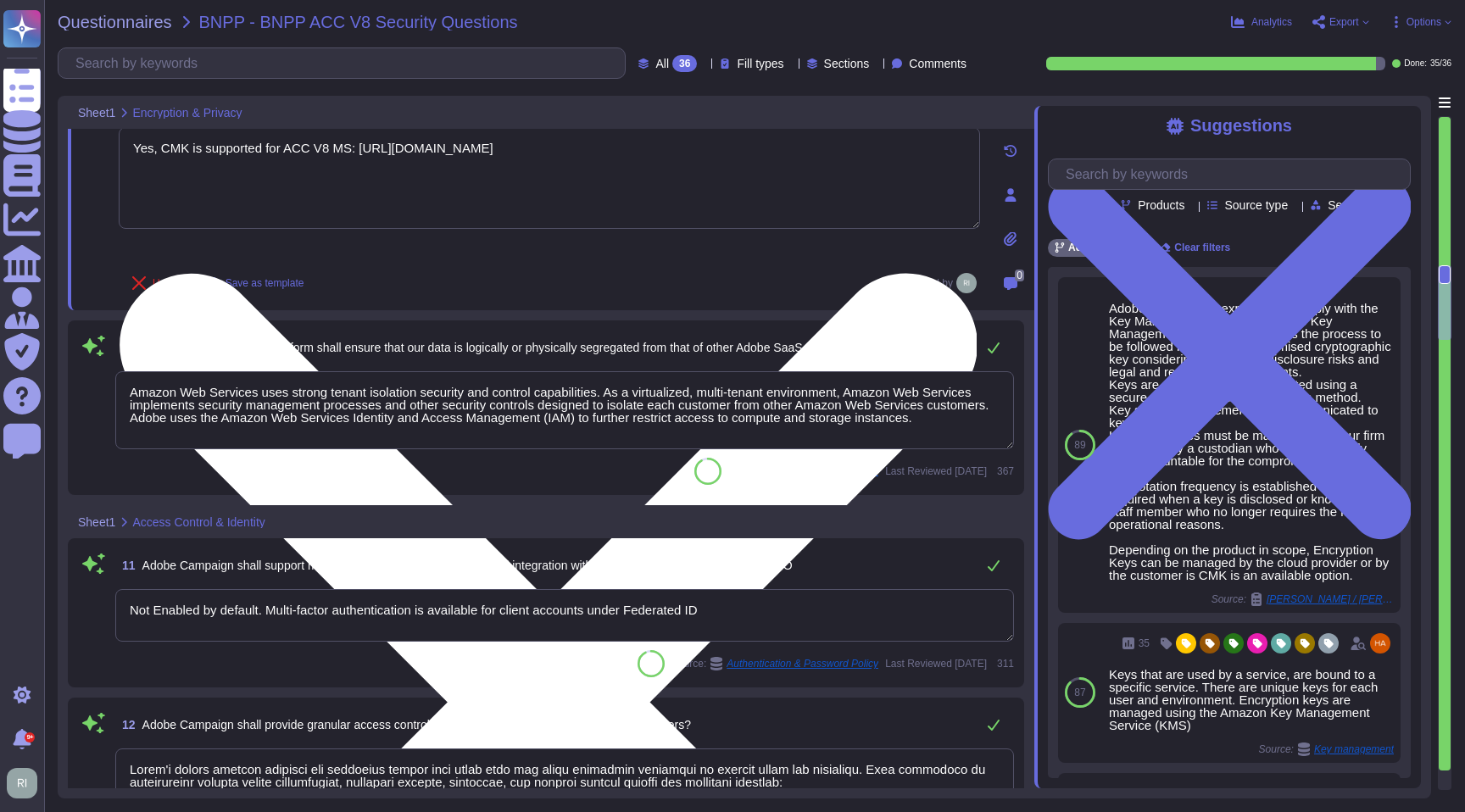
type textarea "Privileged access (administrator level) to information security management syst…"
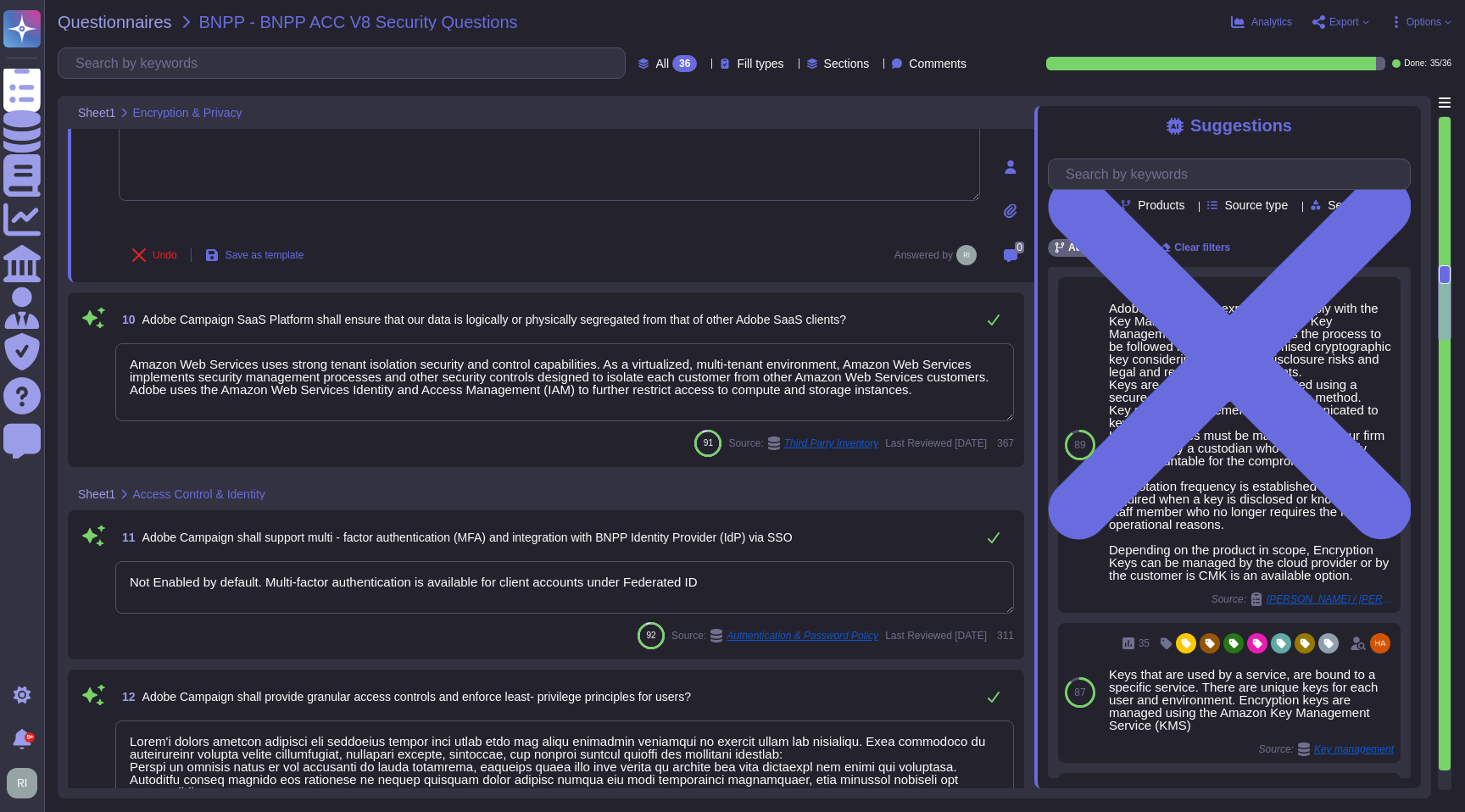
scroll to position [2, 0]
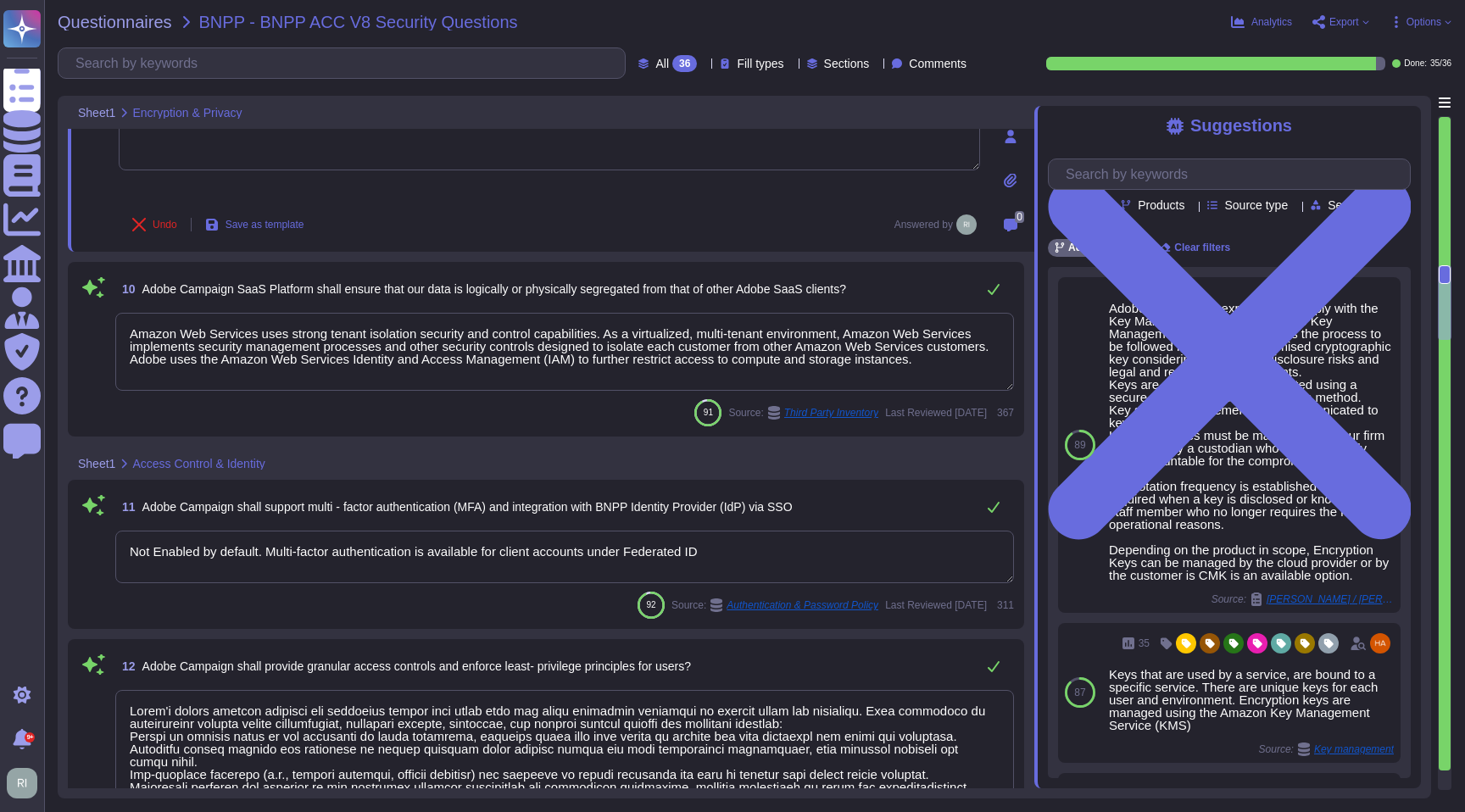
type textarea "Network based Intrusion Detection and/or Intrusion Prevention is in use and mon…"
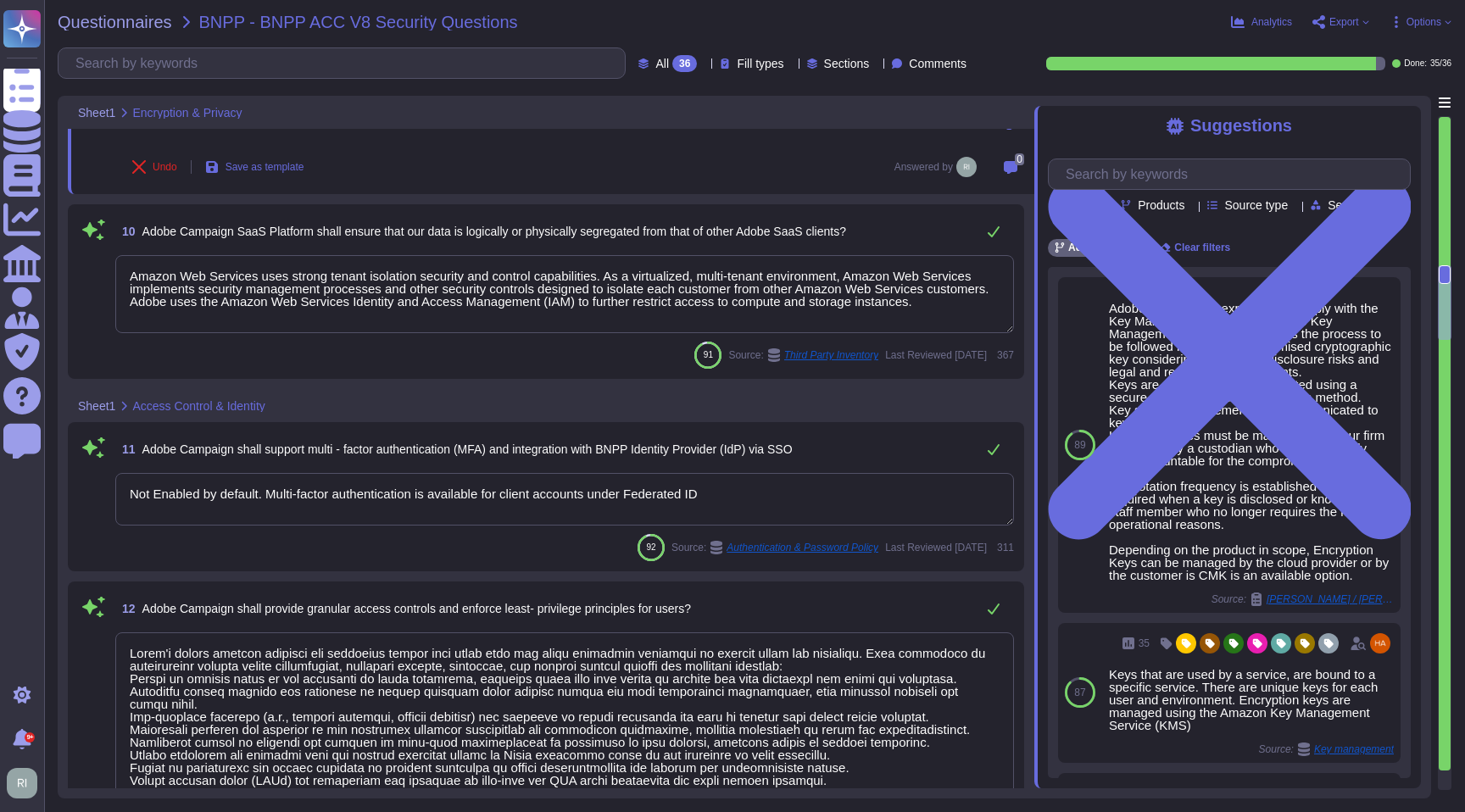
scroll to position [1720, 0]
type textarea "Yes, CMK is supported for ACC V8 MS: [URL][DOMAIN_NAME]"
drag, startPoint x: 269, startPoint y: 318, endPoint x: 122, endPoint y: 264, distance: 156.6
click at [116, 262] on textarea "Amazon Web Services uses strong tenant isolation security and control capabilit…" at bounding box center [564, 296] width 899 height 78
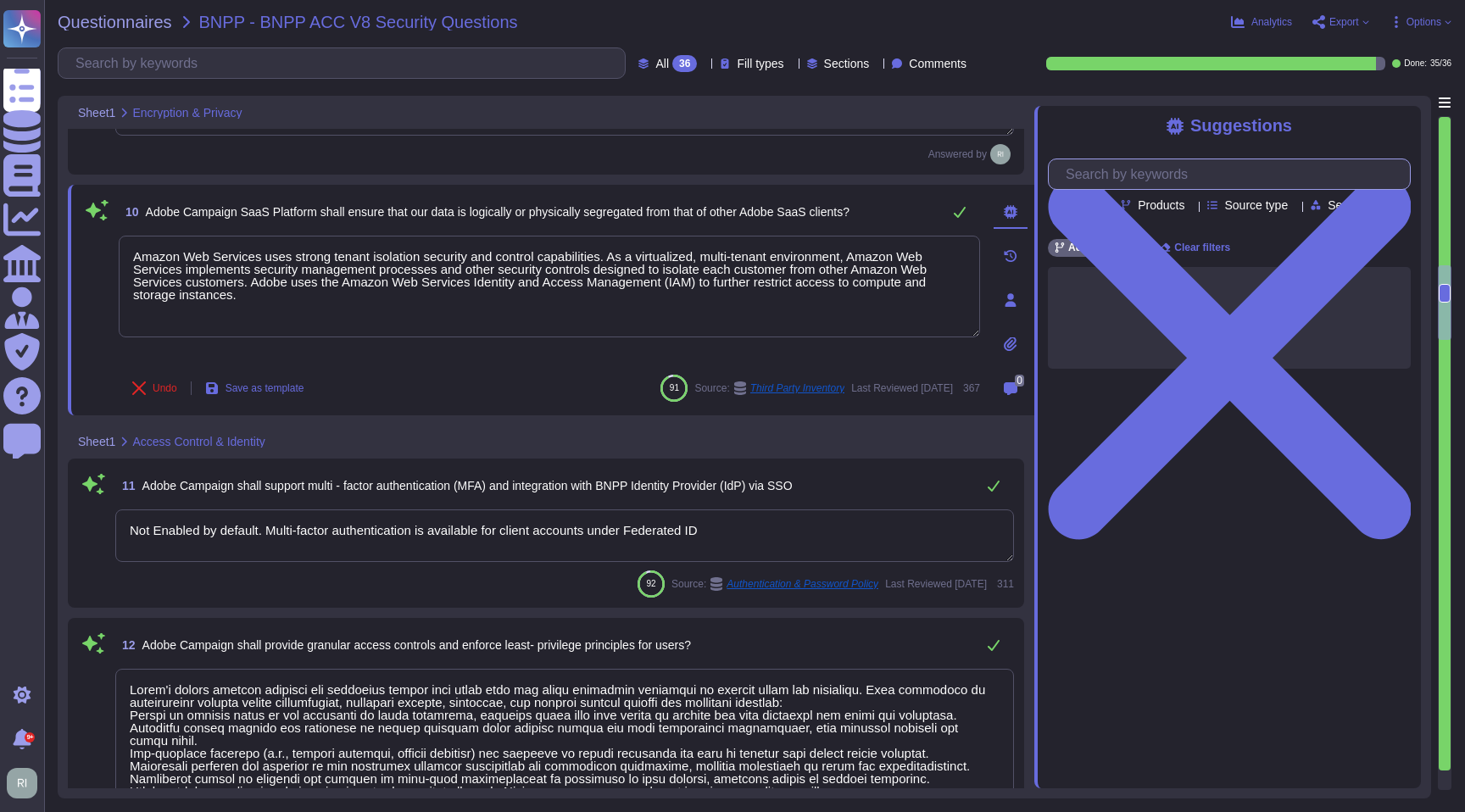
click at [1182, 175] on input "text" at bounding box center [1233, 174] width 353 height 29
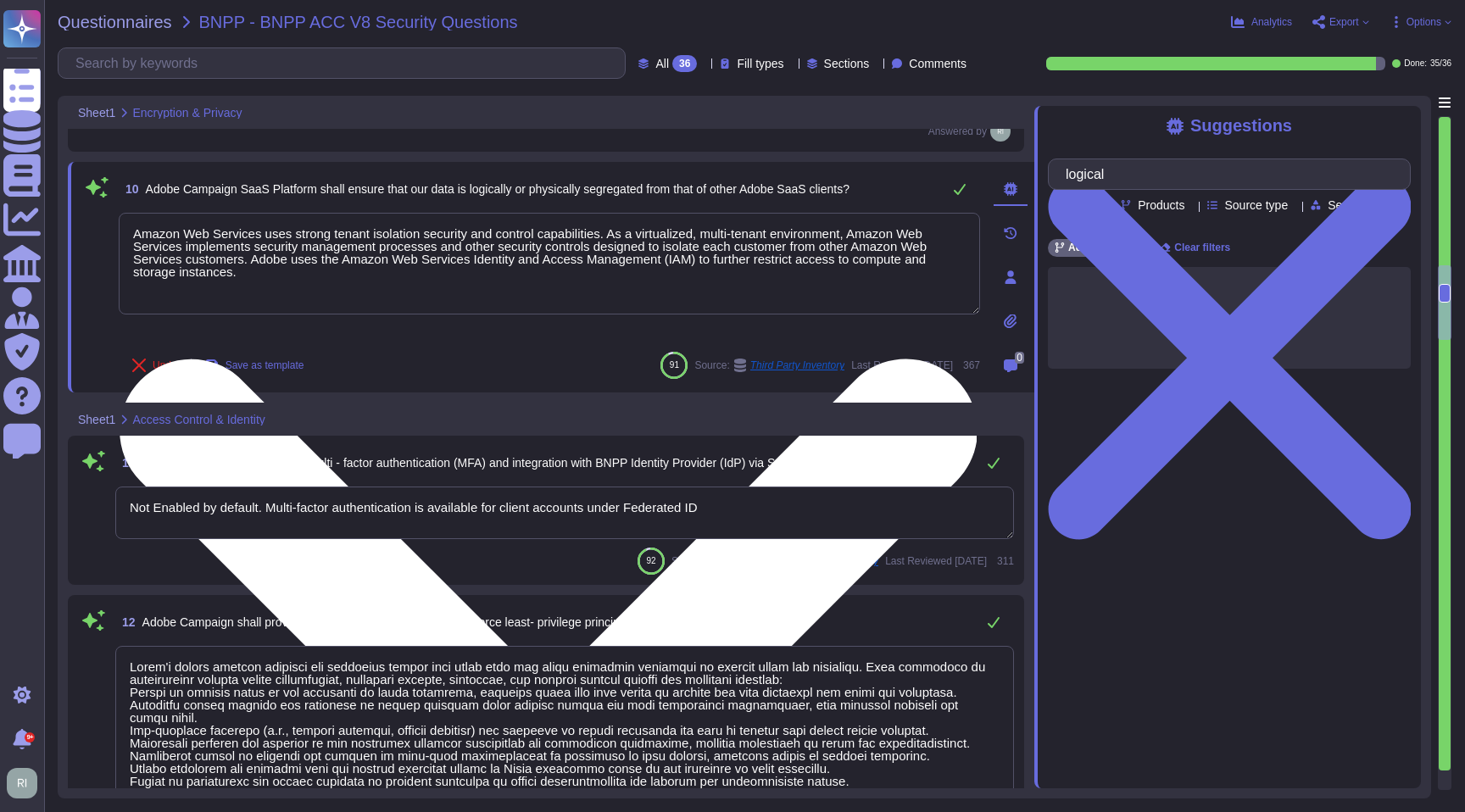
type input "logical"
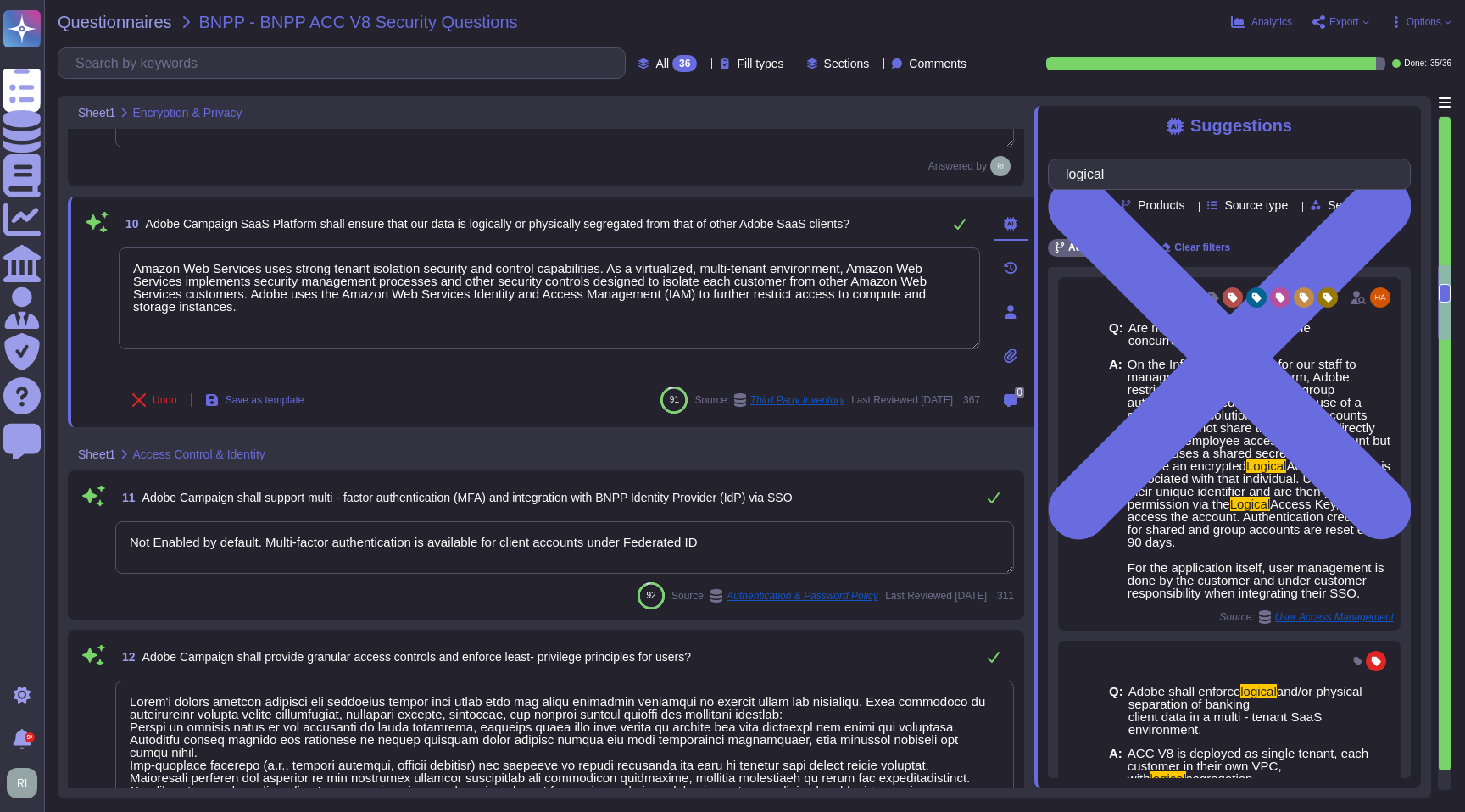
drag, startPoint x: 241, startPoint y: 272, endPoint x: 120, endPoint y: 228, distance: 128.8
click at [118, 229] on div "10 Adobe Campaign SaaS Platform shall ensure that our data is logically or phys…" at bounding box center [530, 312] width 899 height 210
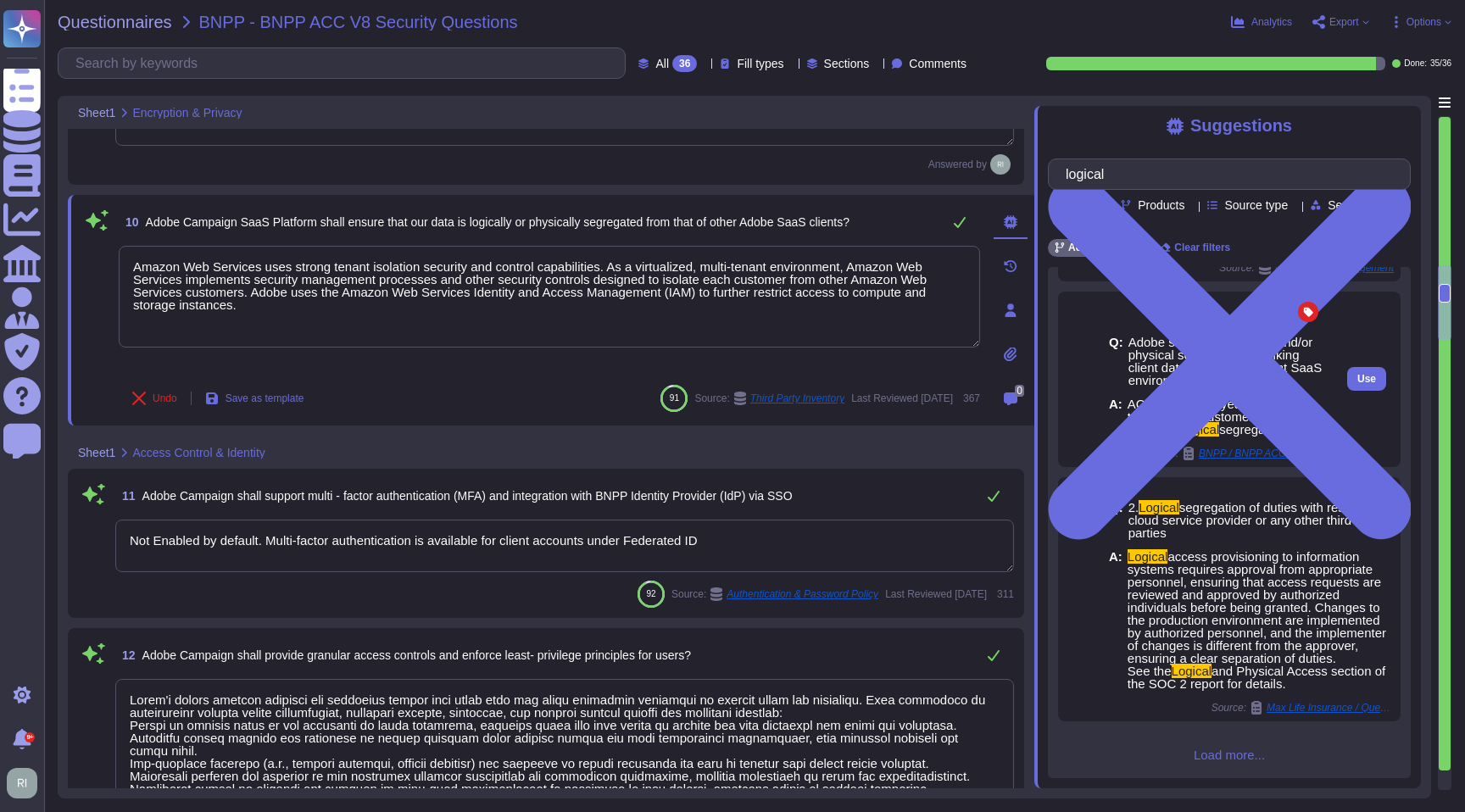
scroll to position [374, 0]
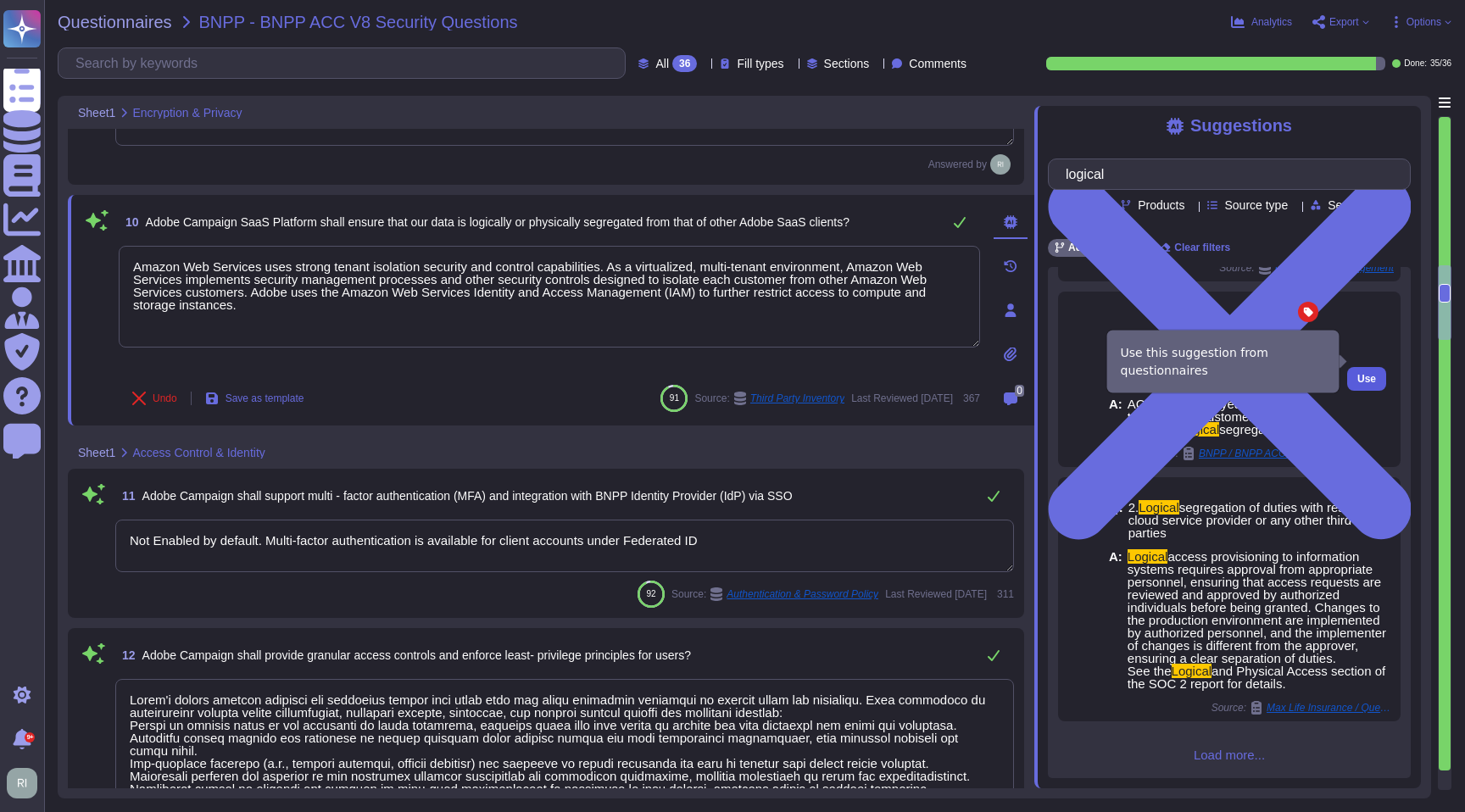
click at [1369, 374] on span "Use" at bounding box center [1366, 378] width 19 height 10
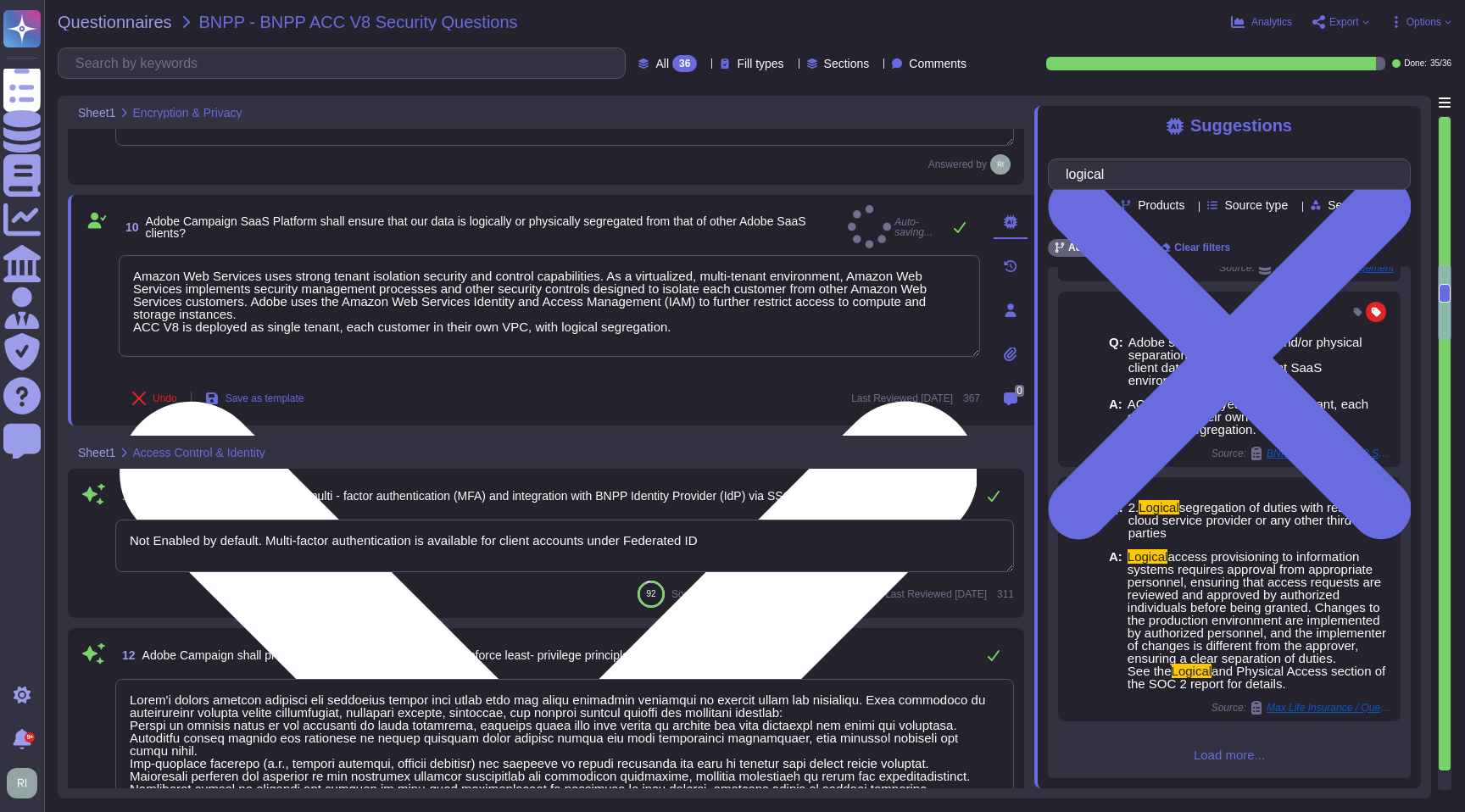
scroll to position [362, 0]
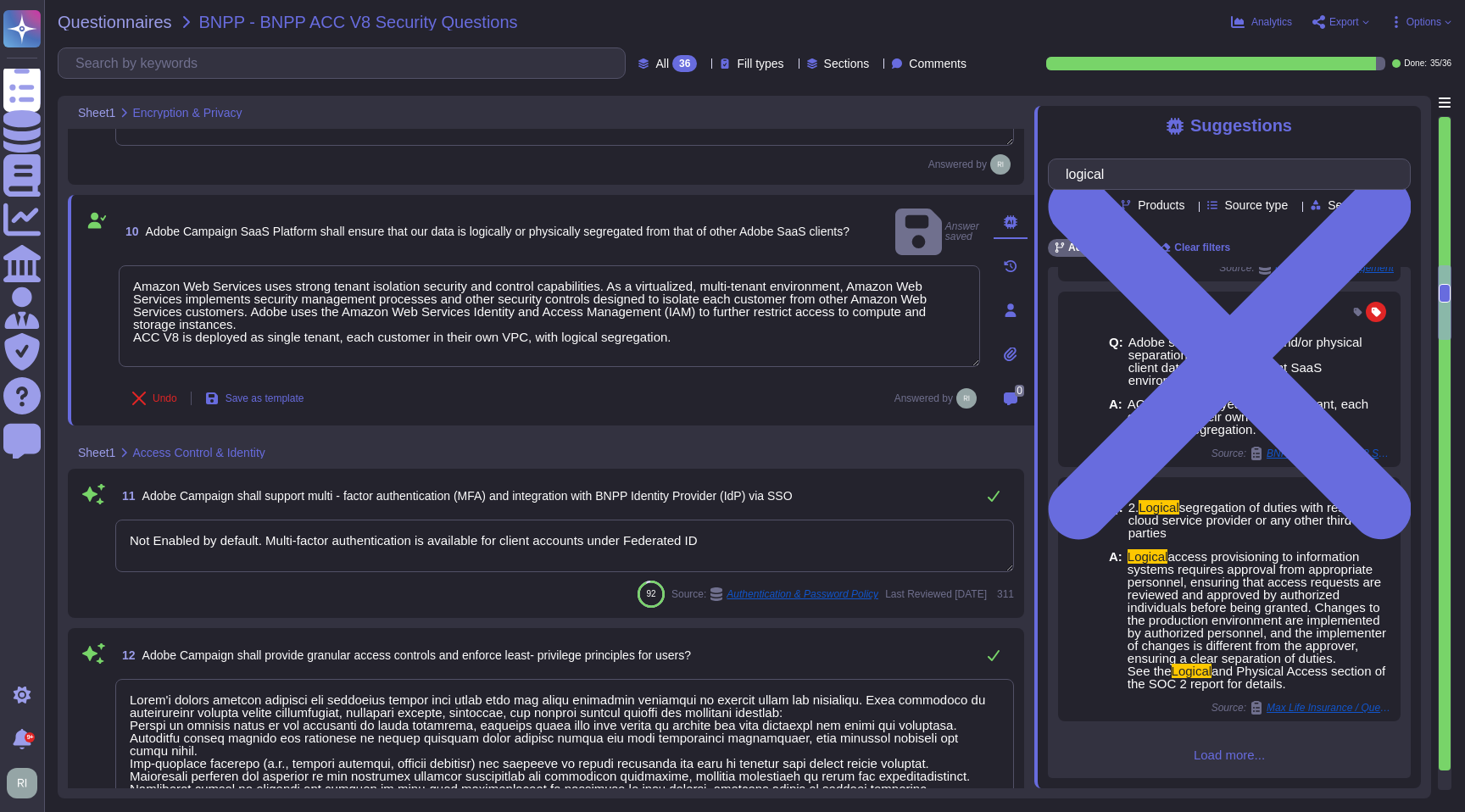
drag, startPoint x: 276, startPoint y: 301, endPoint x: 88, endPoint y: 256, distance: 193.3
click at [88, 256] on div "10 Adobe Campaign SaaS Platform shall ensure that our data is logically or phys…" at bounding box center [530, 310] width 899 height 210
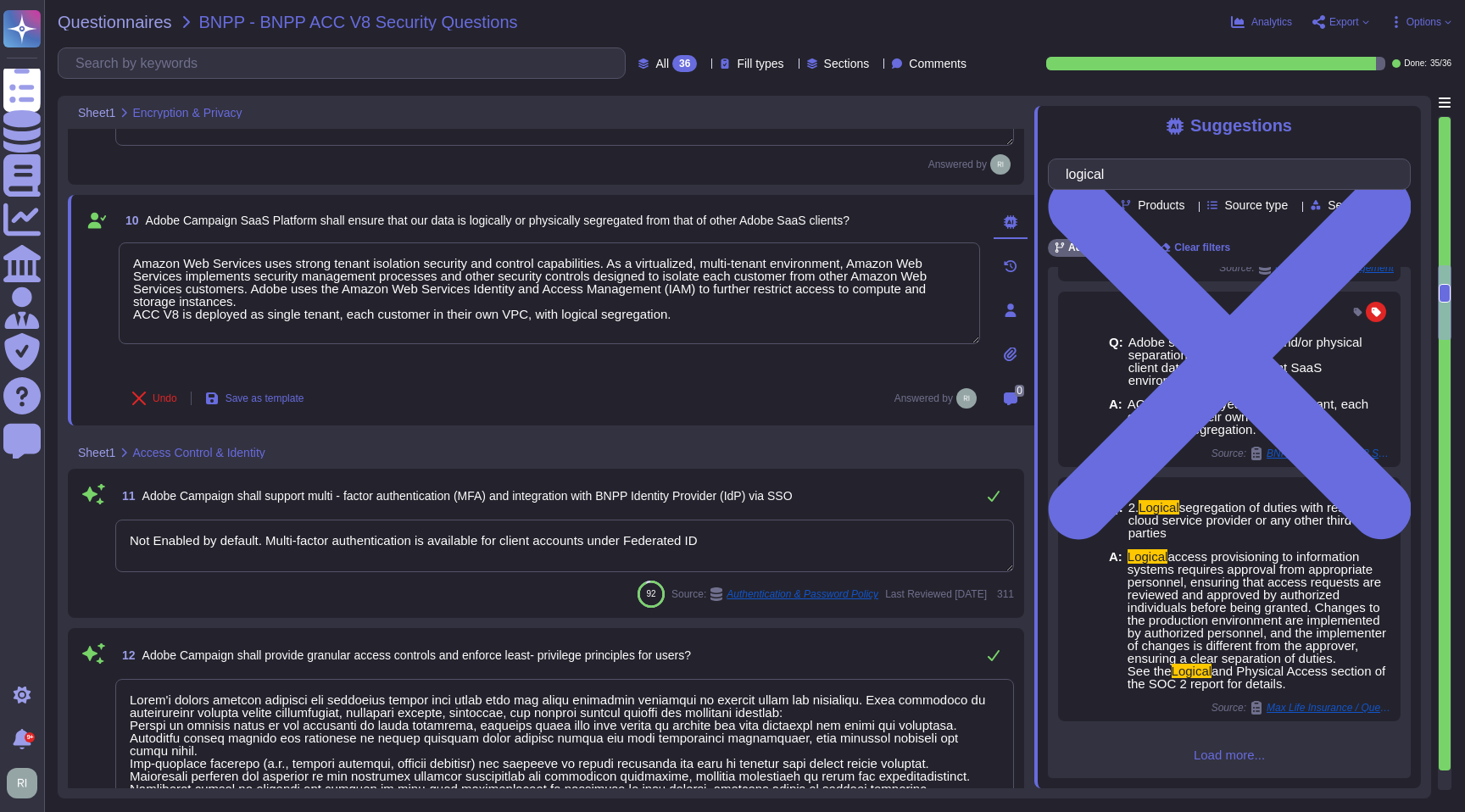
type textarea "ACC V8 is deployed as single tenant, each customer in their own VPC, with logic…"
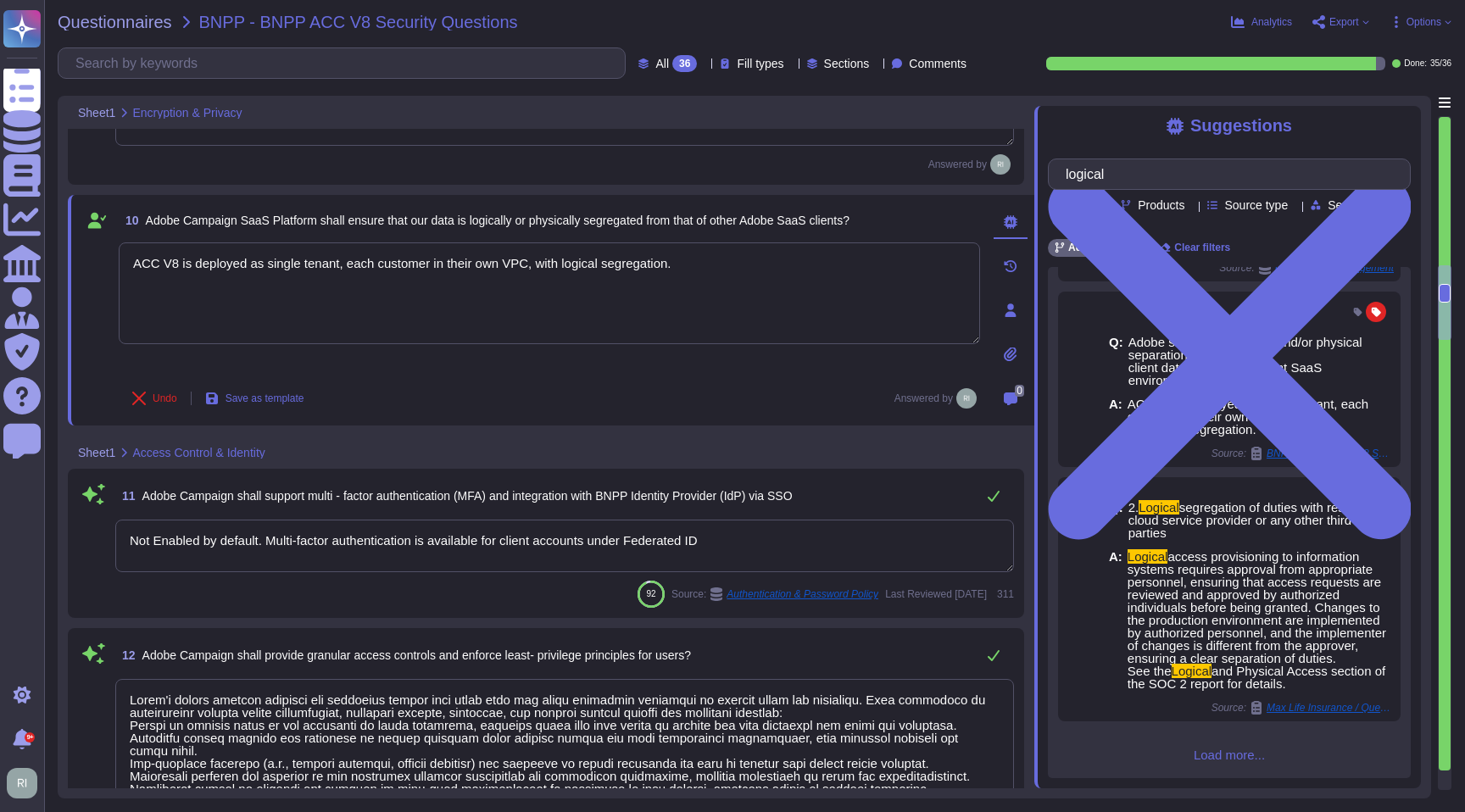
type textarea "Network based Intrusion Detection and/or Intrusion Prevention is in use and mon…"
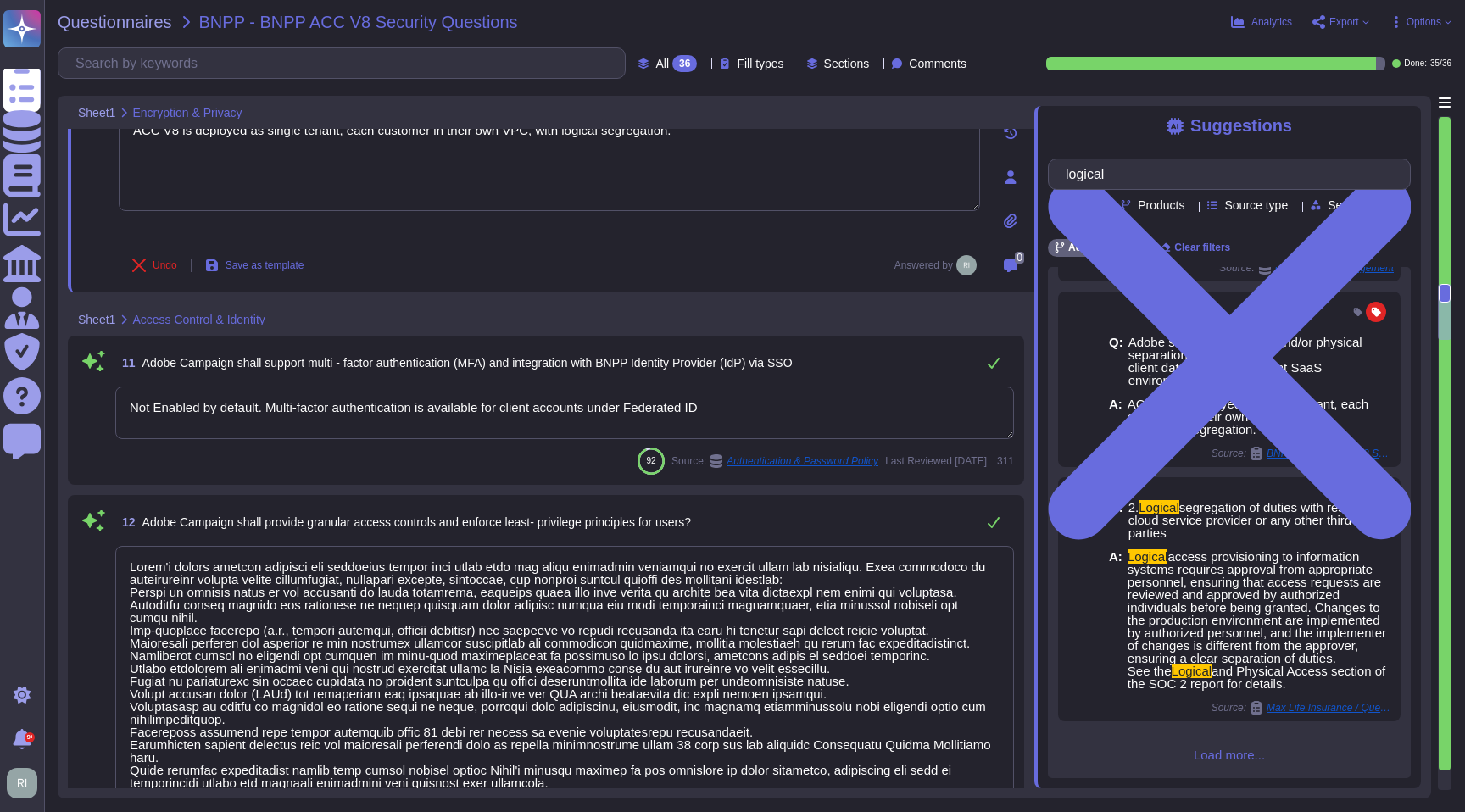
scroll to position [1833, 0]
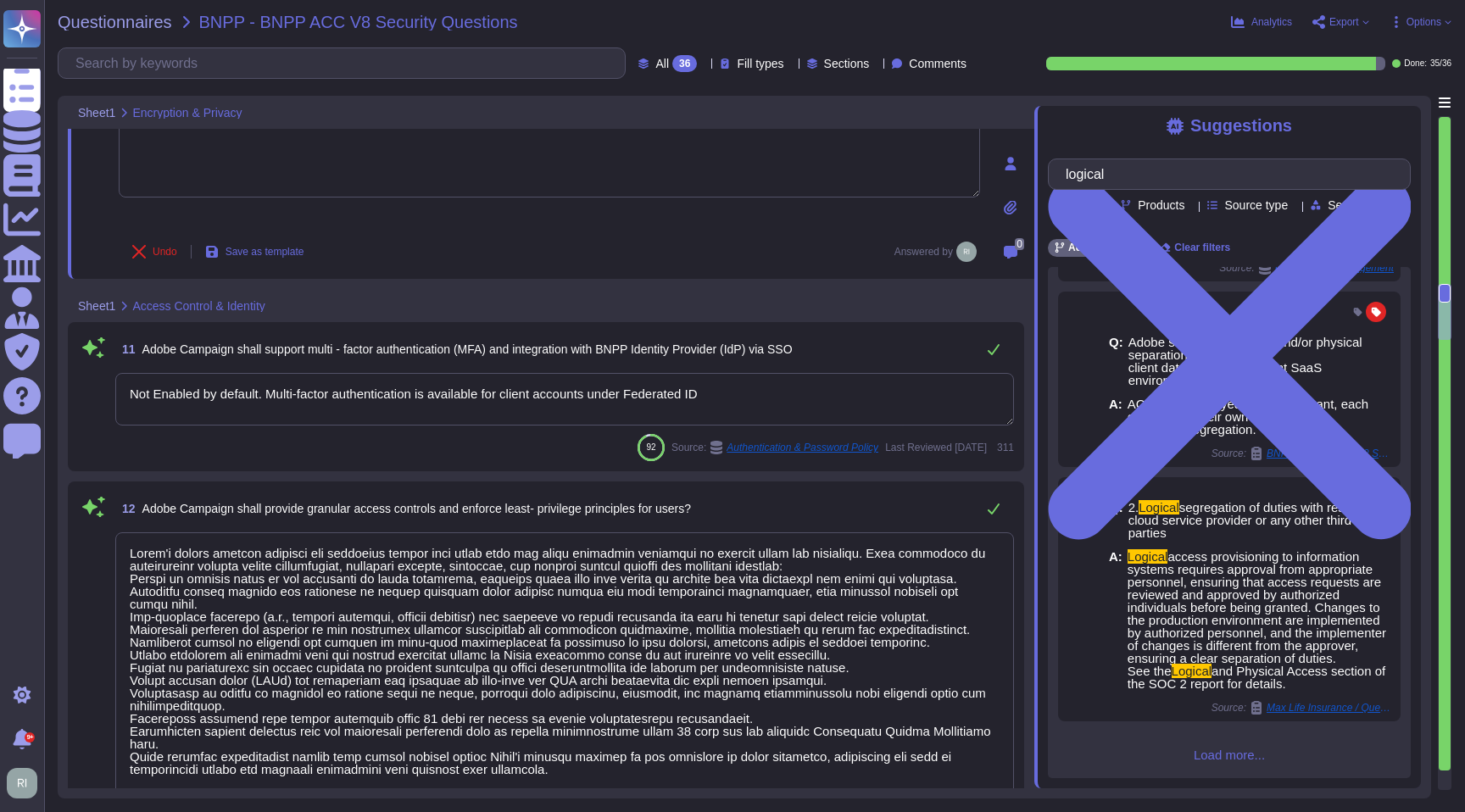
type textarea "ACC V8 is deployed as single tenant, each customer in their own VPC, with logic…"
click at [739, 393] on textarea "Not Enabled by default. Multi-factor authentication is available for client acc…" at bounding box center [564, 399] width 899 height 53
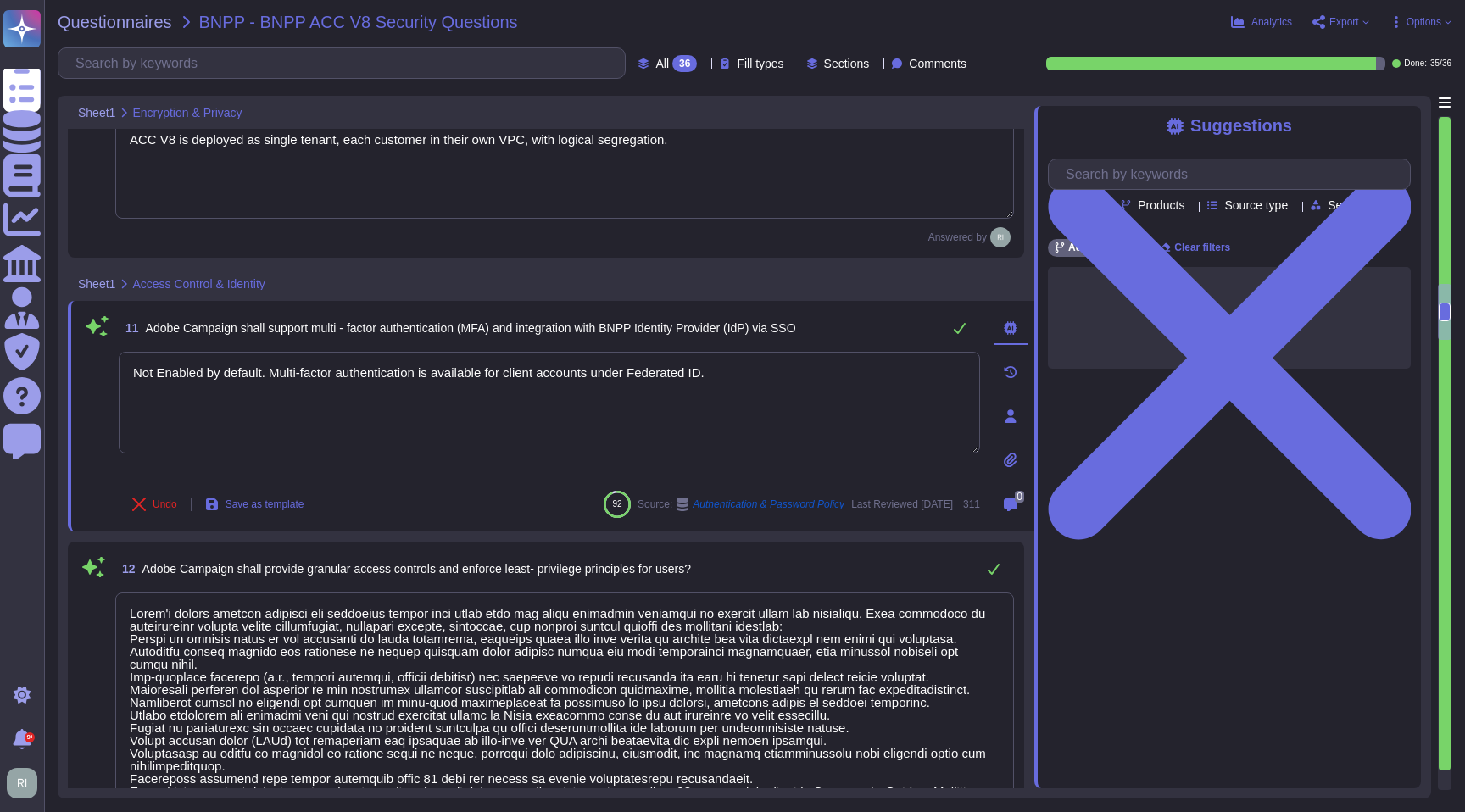
drag, startPoint x: 274, startPoint y: 353, endPoint x: 101, endPoint y: 344, distance: 173.2
click at [102, 344] on div "11 Adobe Campaign shall support multi - factor authentication (MFA) and integra…" at bounding box center [530, 416] width 899 height 210
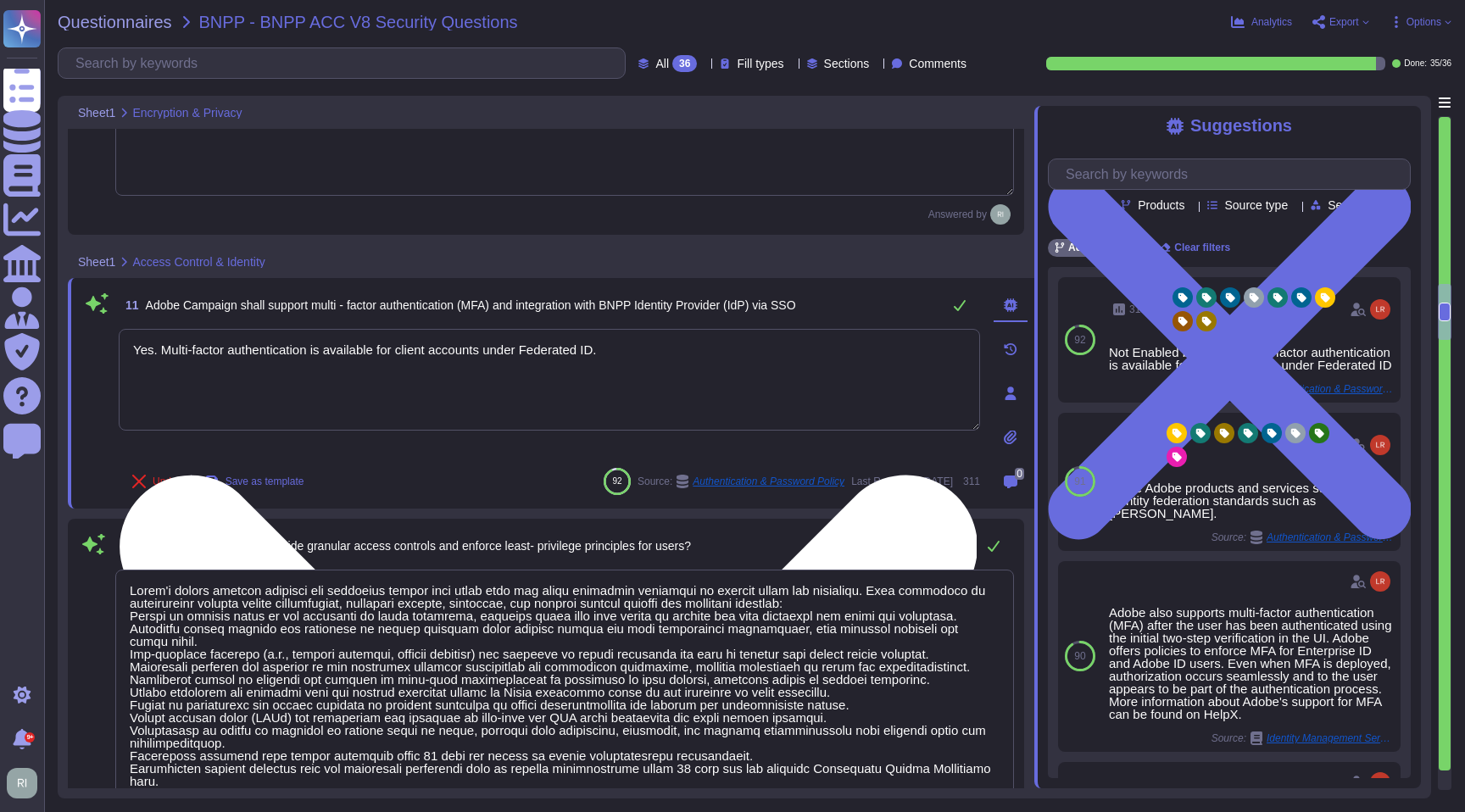
click at [654, 353] on textarea "Yes. Multi-factor authentication is available for client accounts under Federat…" at bounding box center [549, 379] width 861 height 102
type textarea "Yes. Multi-factor authentication is available for client accounts under Federat…"
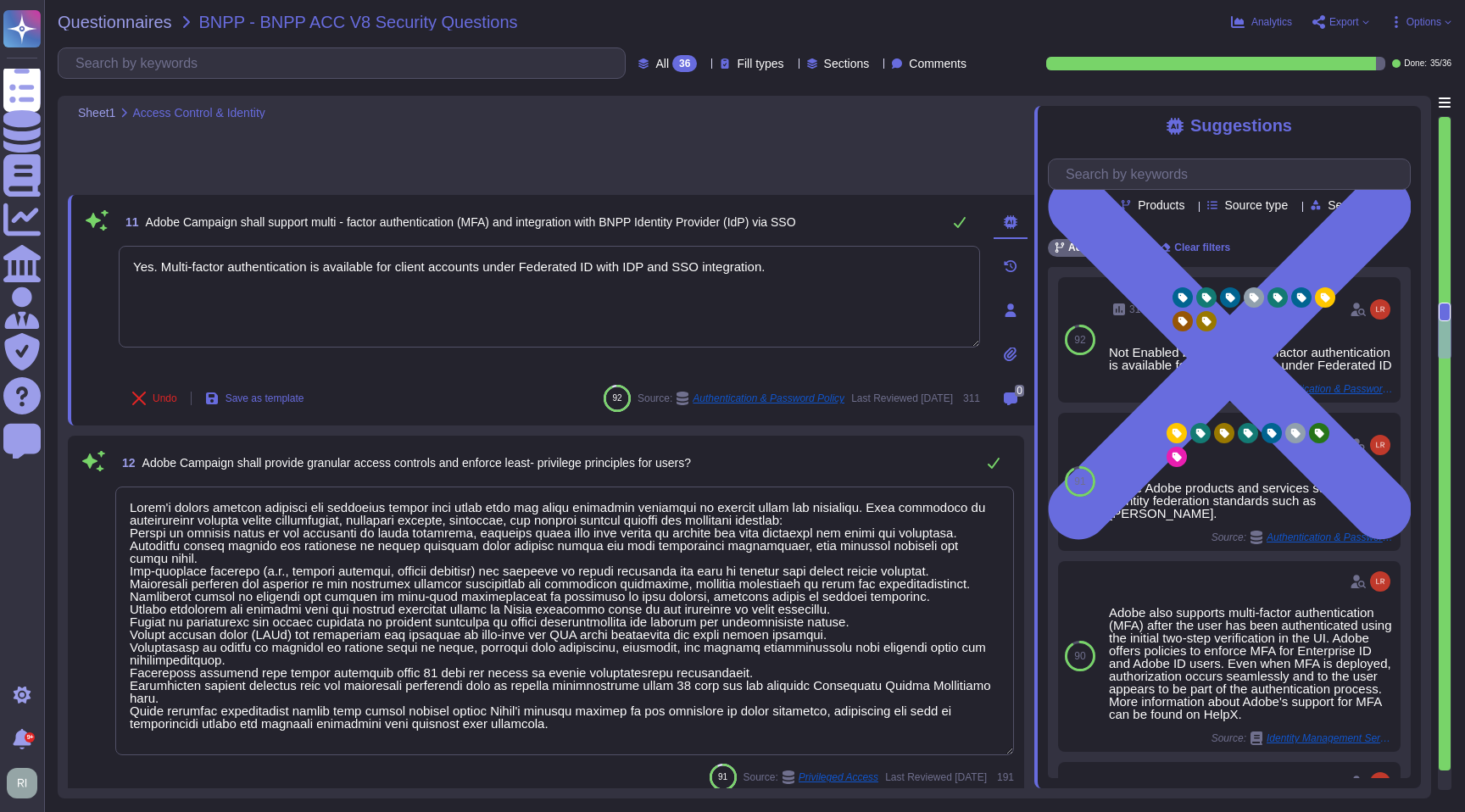
scroll to position [2017, 0]
type textarea "Logs are retained for 12 months."
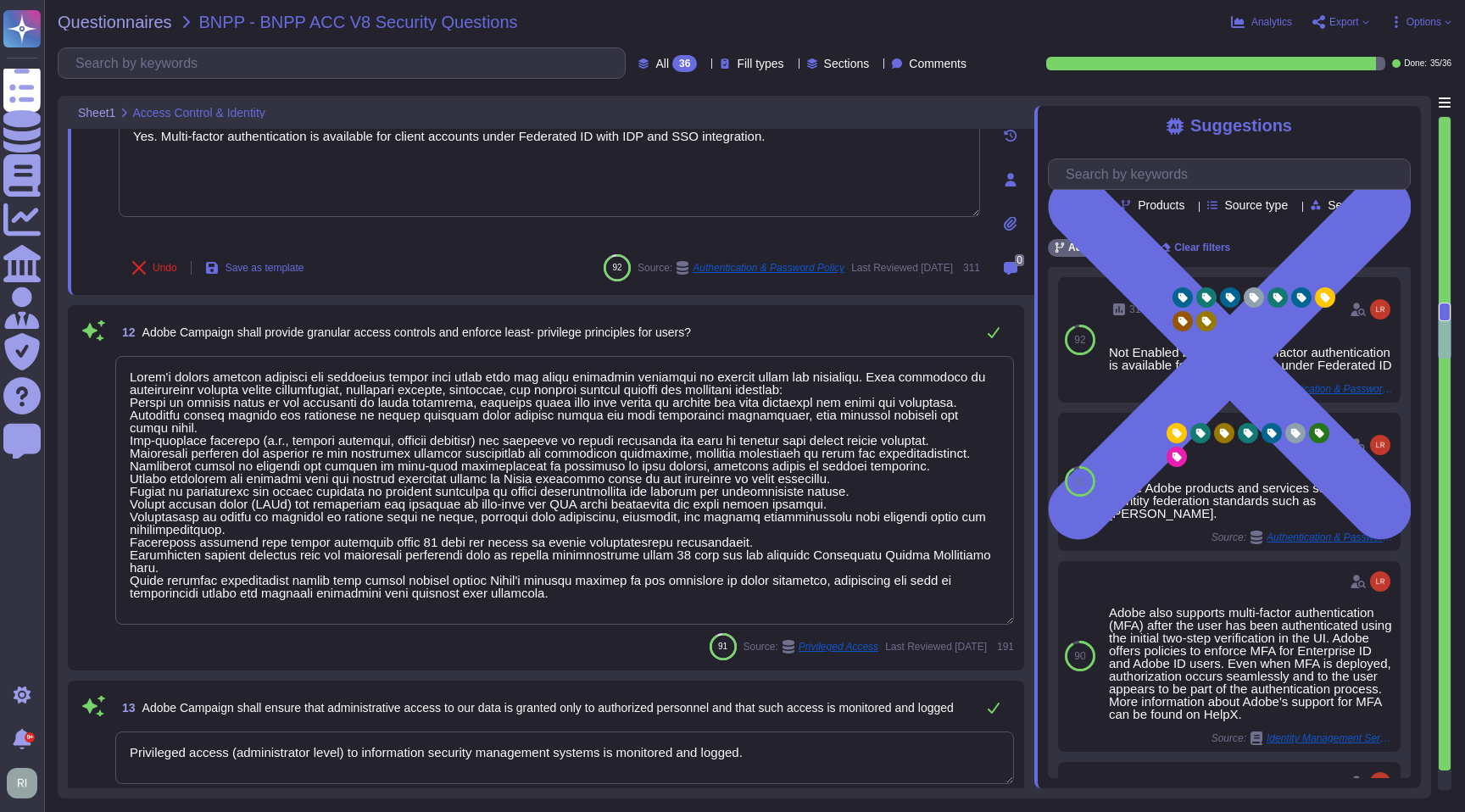
scroll to position [2, 0]
type textarea "Yes. Multi-factor authentication is available for client accounts under Federat…"
click at [268, 508] on textarea at bounding box center [564, 491] width 899 height 269
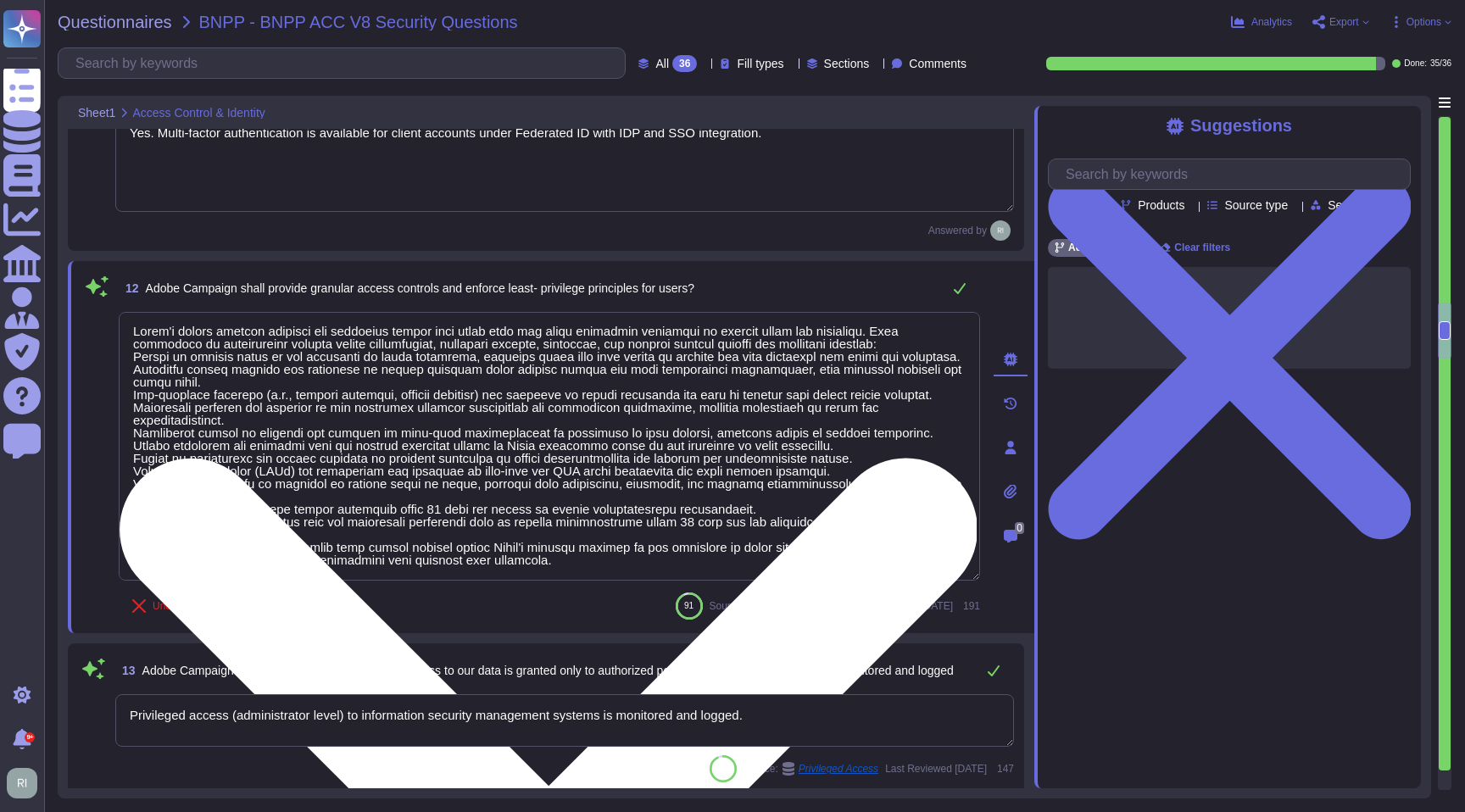
type textarea "Specific breach notification obligations between Adobe and a customer are inclu…"
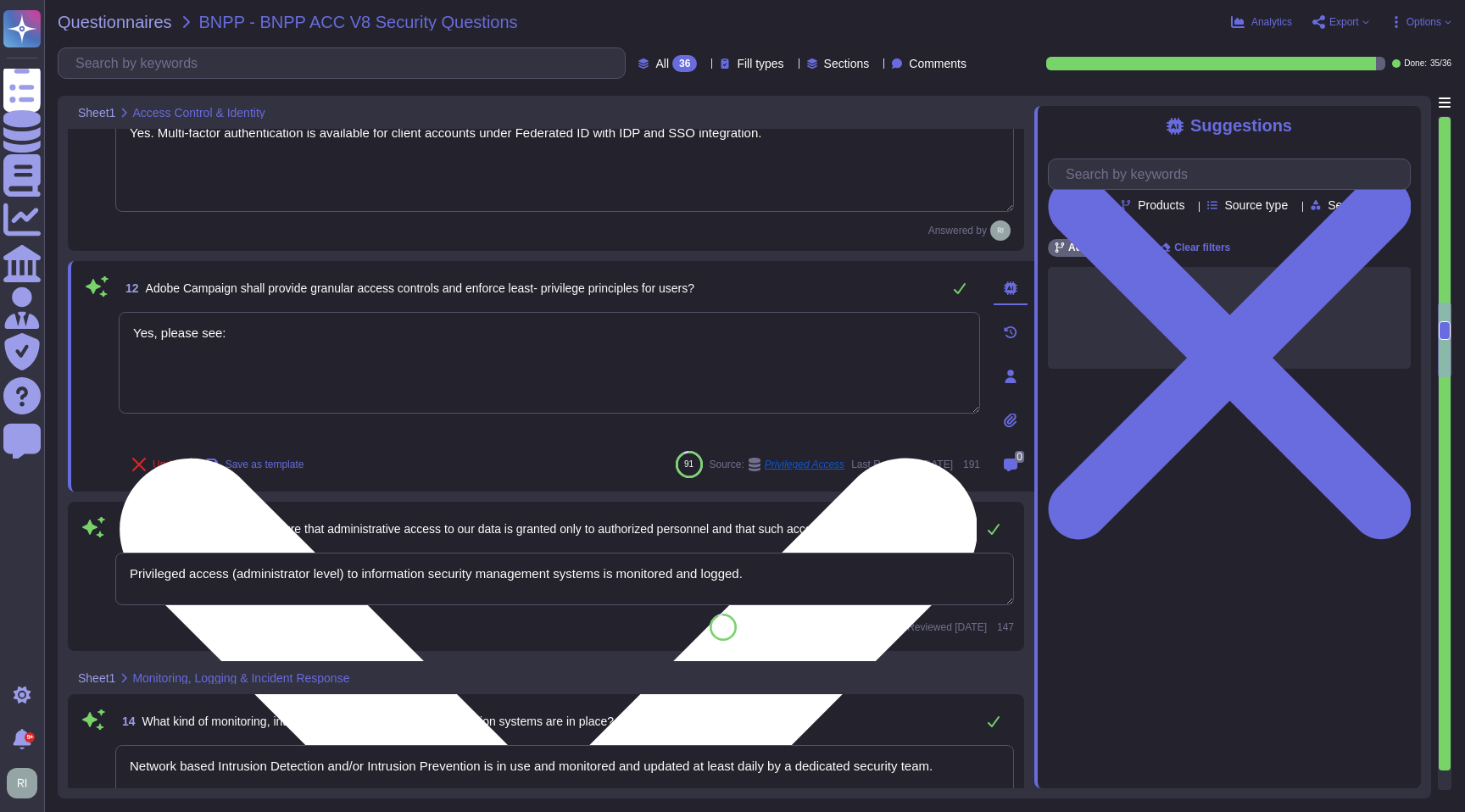
paste textarea "[URL][DOMAIN_NAME]"
type textarea "Yes, please see: [URL][DOMAIN_NAME]"
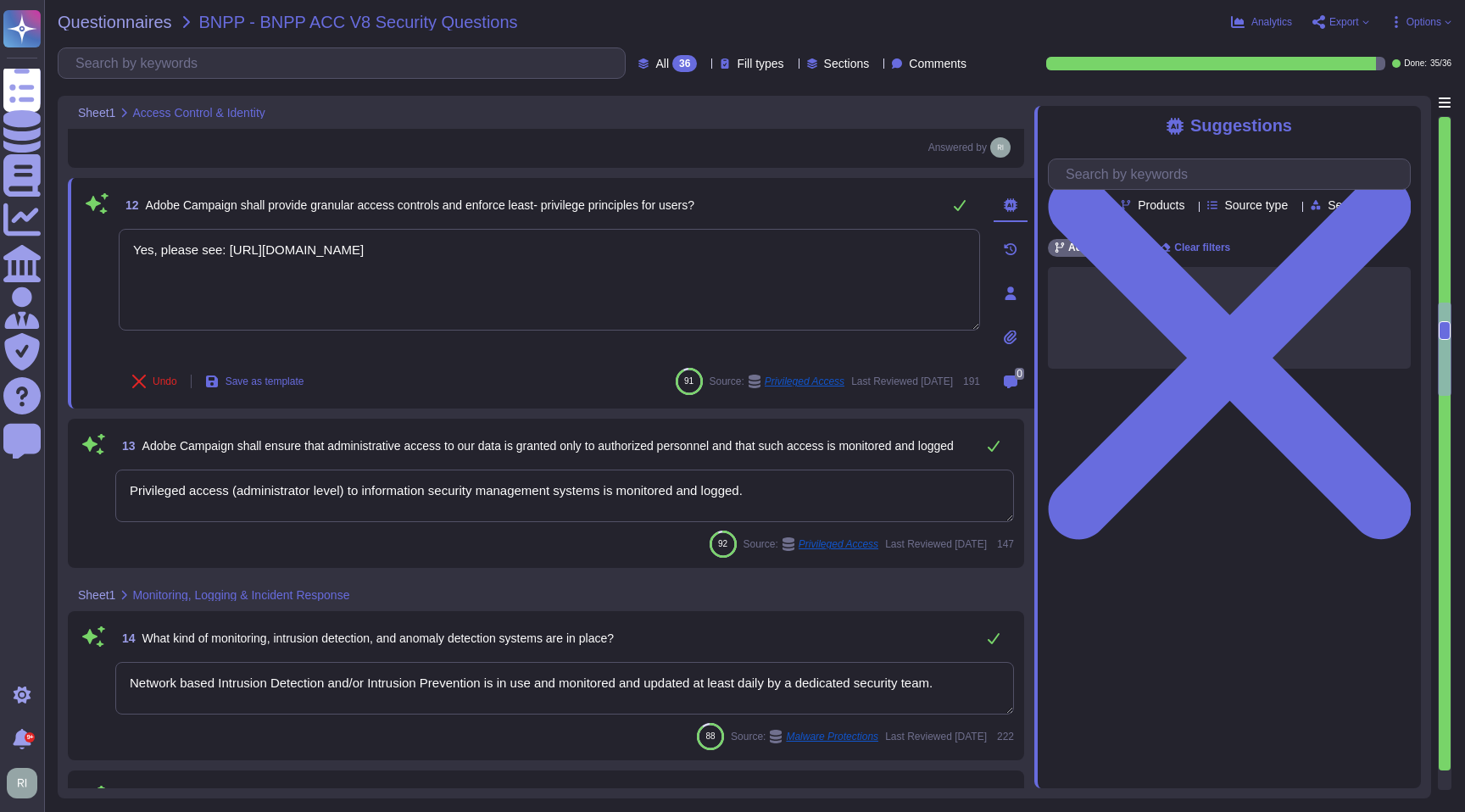
type textarea "Adobe uses Splunk for its SIEM. For some offerings, customer can retrieve appli…"
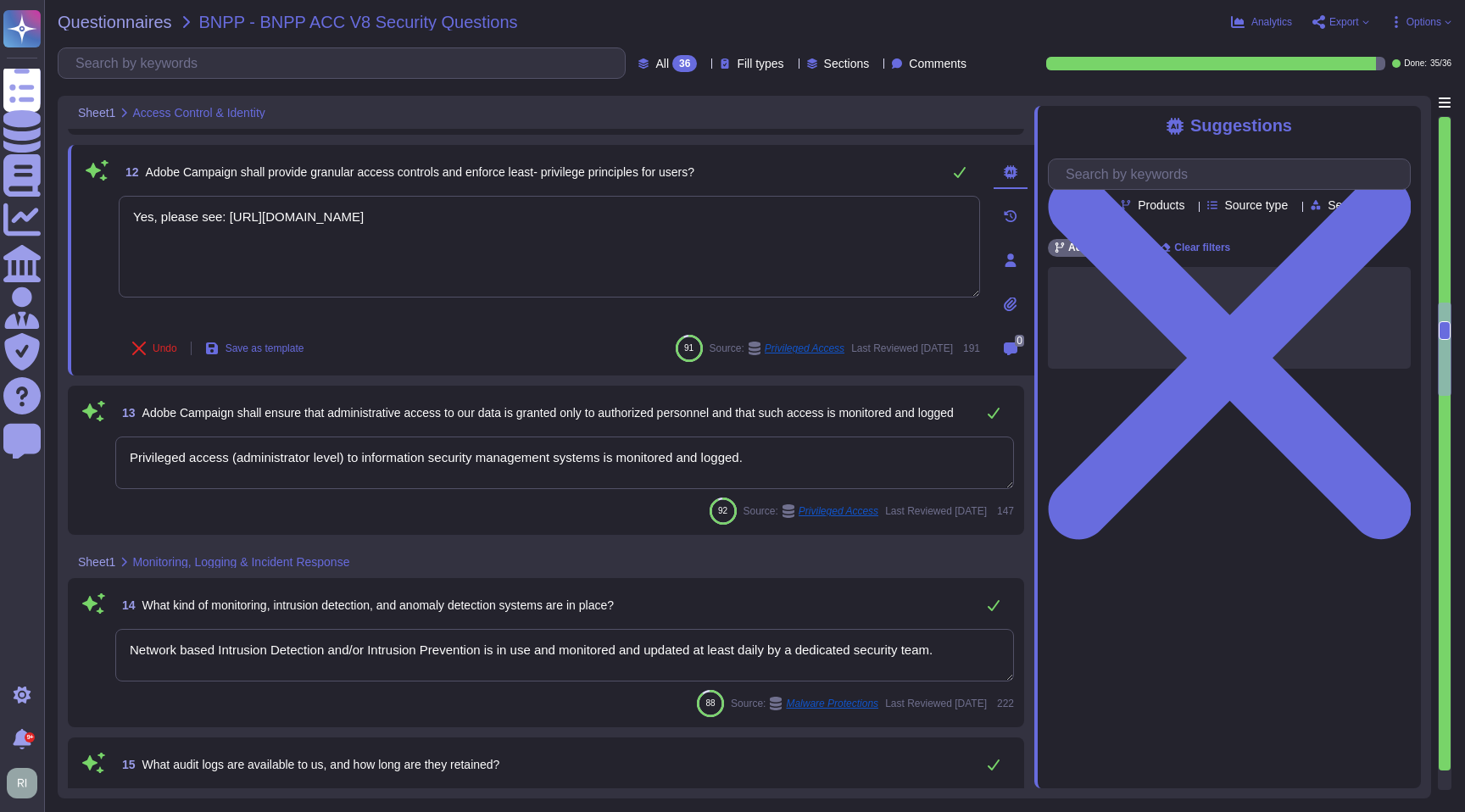
scroll to position [2175, 0]
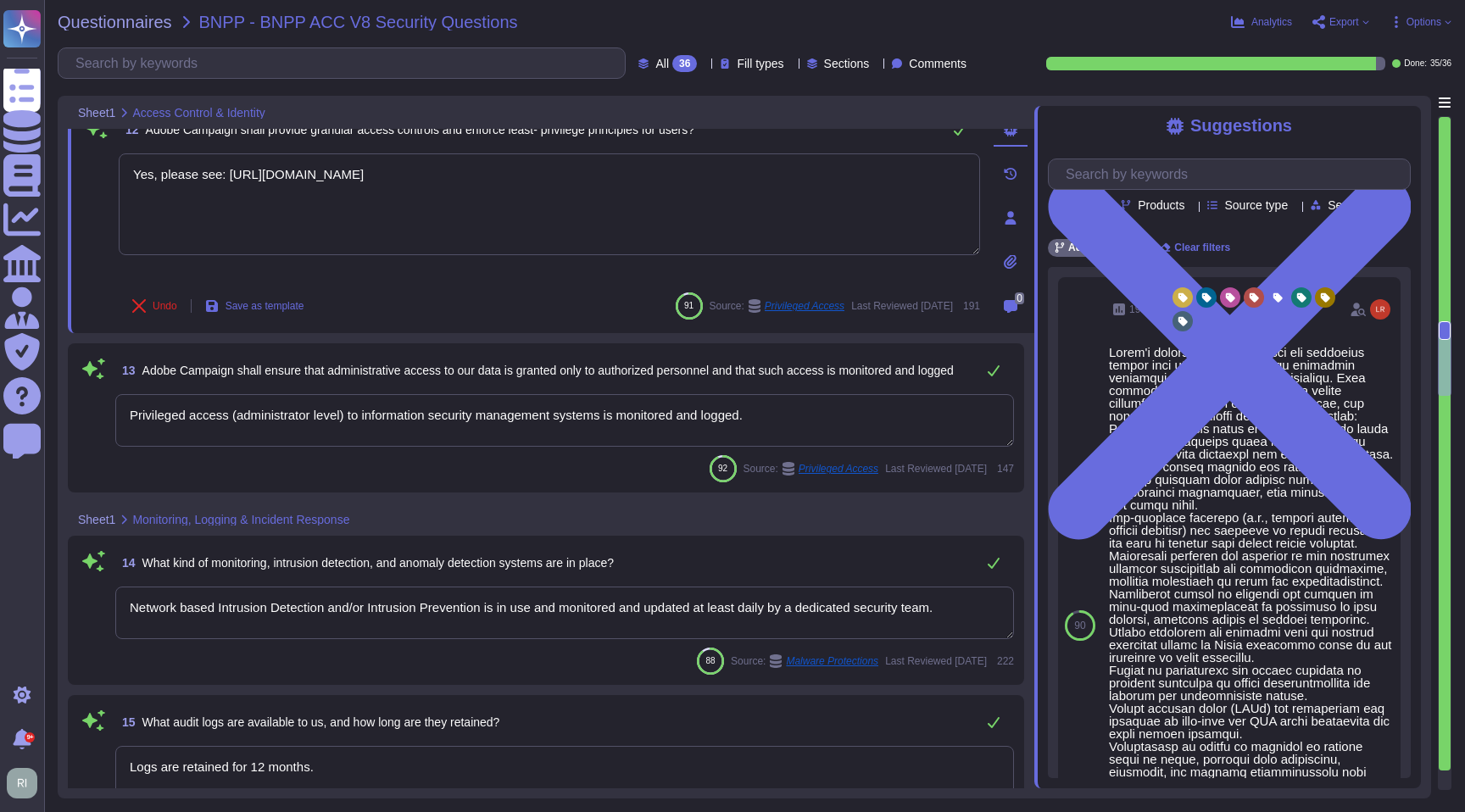
type textarea "Yes, please see: [URL][DOMAIN_NAME]"
click at [800, 418] on textarea "Privileged access (administrator level) to information security management syst…" at bounding box center [564, 420] width 899 height 53
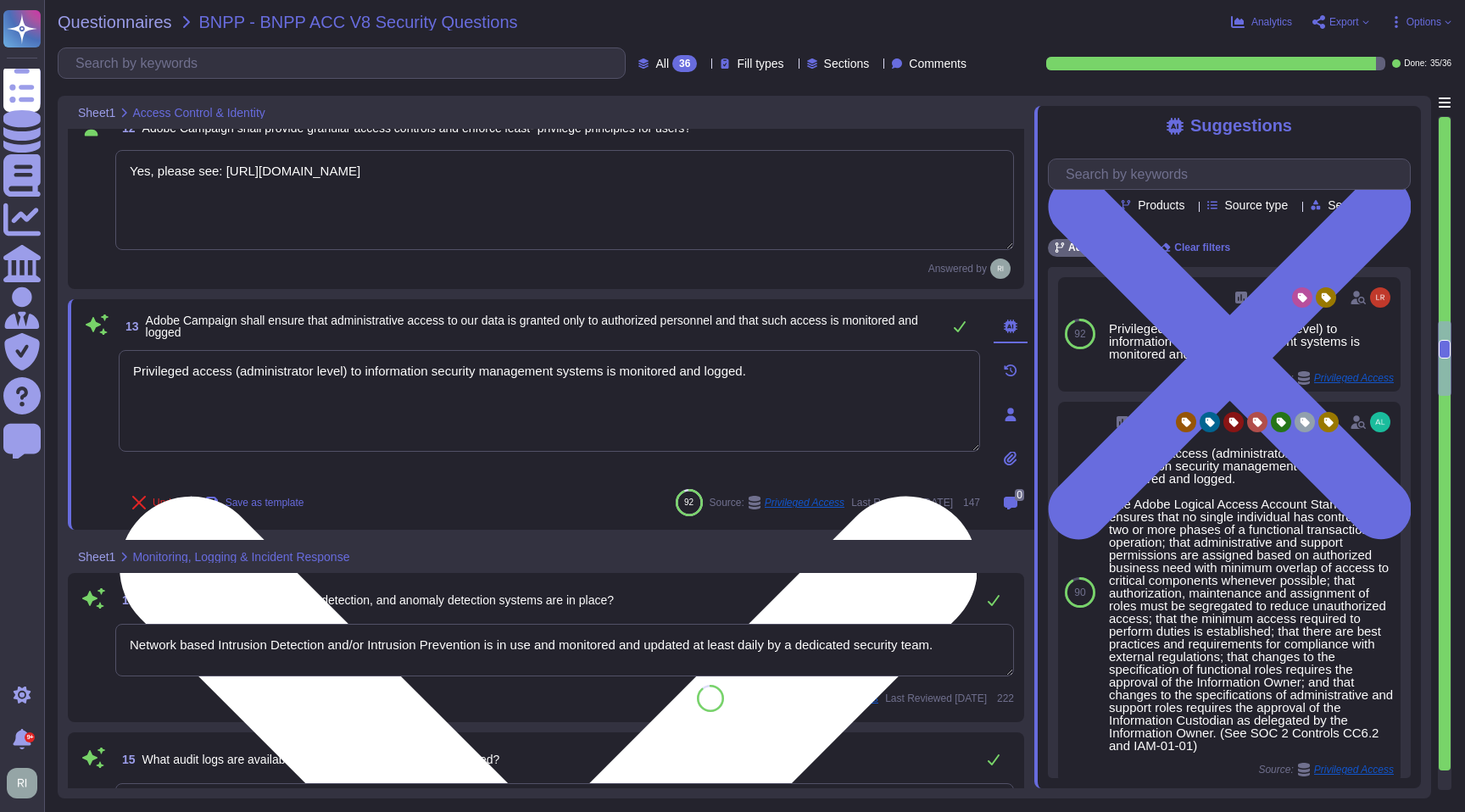
click at [128, 375] on textarea "Privileged access (administrator level) to information security management syst…" at bounding box center [549, 401] width 861 height 102
type textarea "Yes. Privileged access (administrator level) to information security management…"
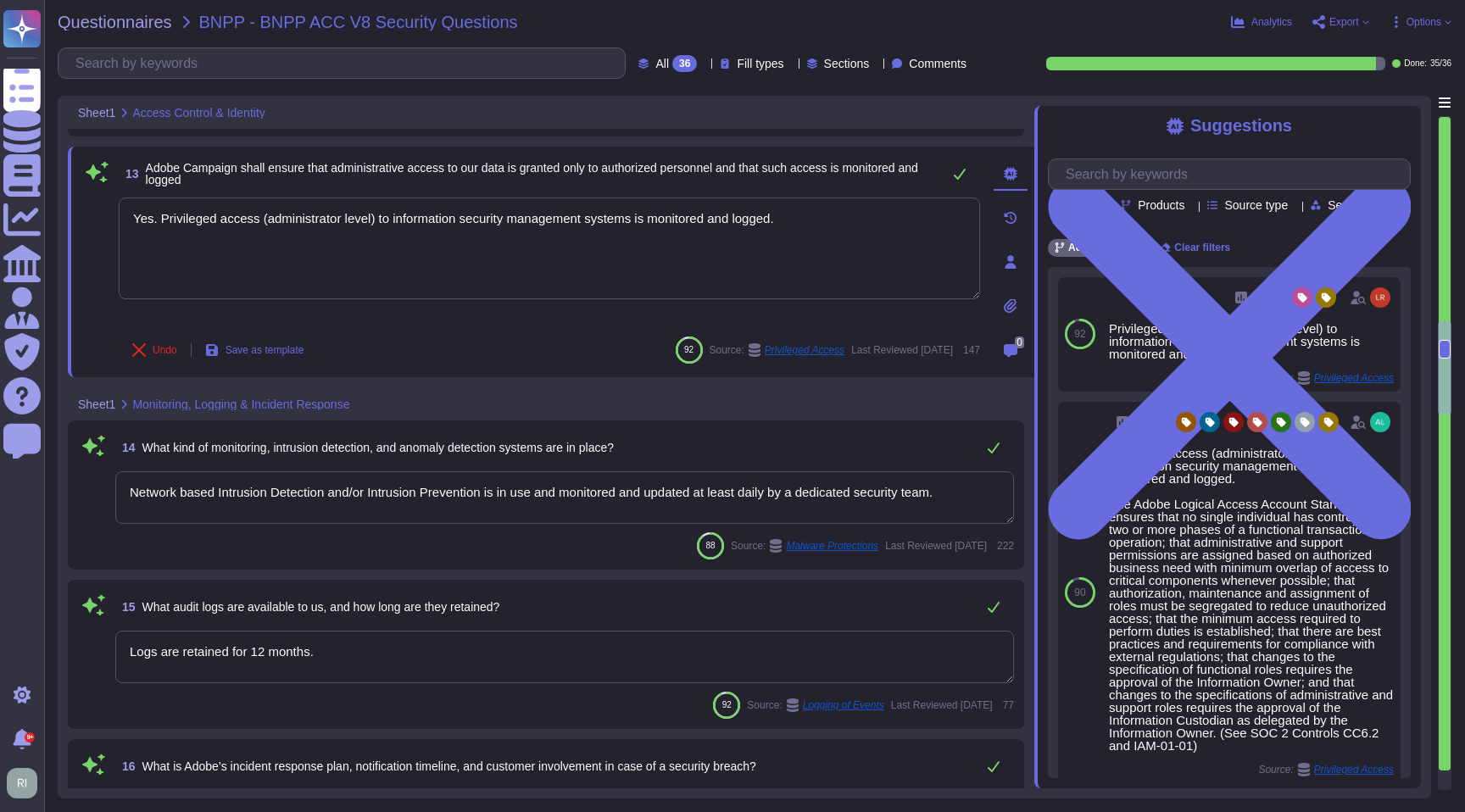
type textarea "To help Adobe identify potential security flaws early in the development lifecy…"
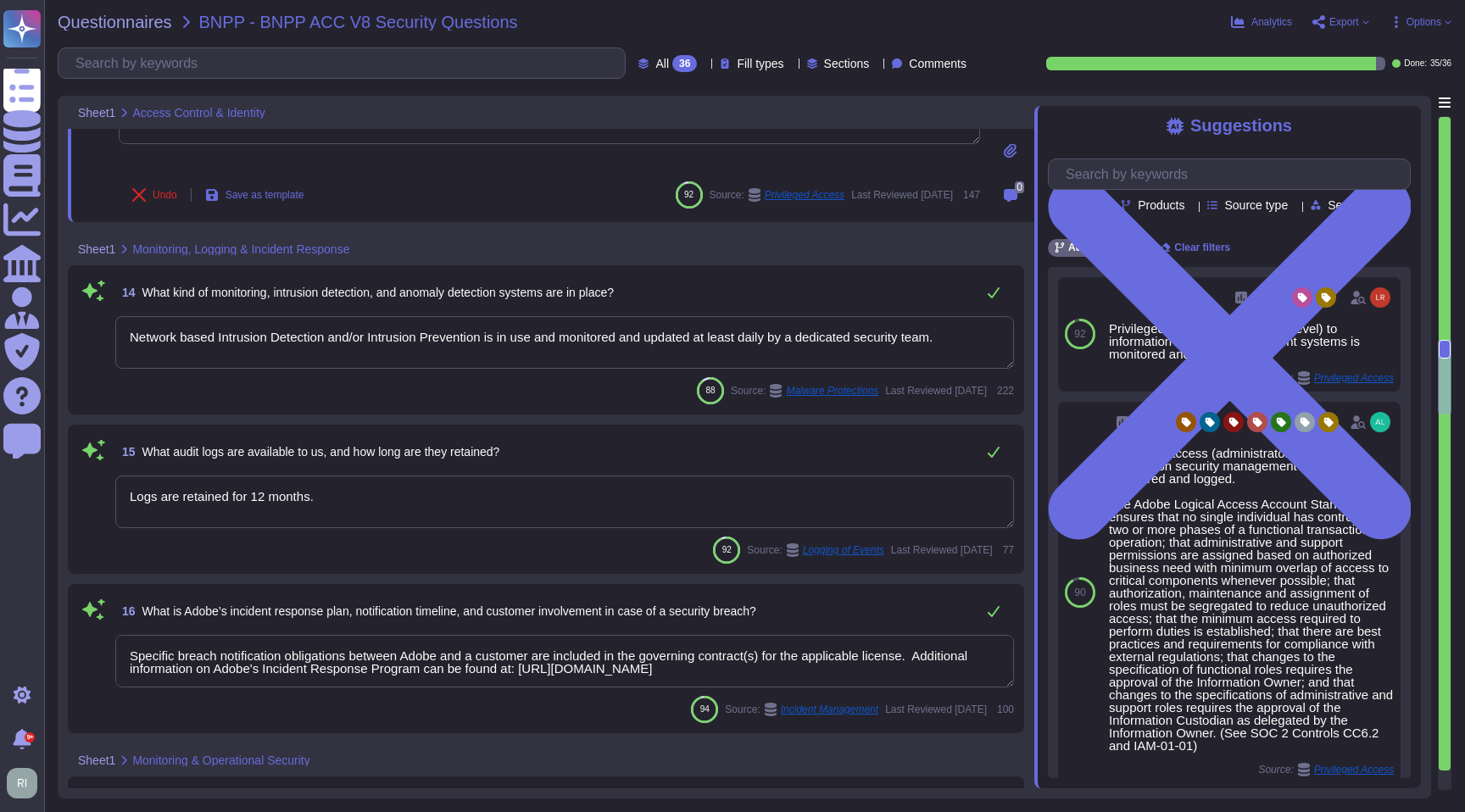
scroll to position [2488, 0]
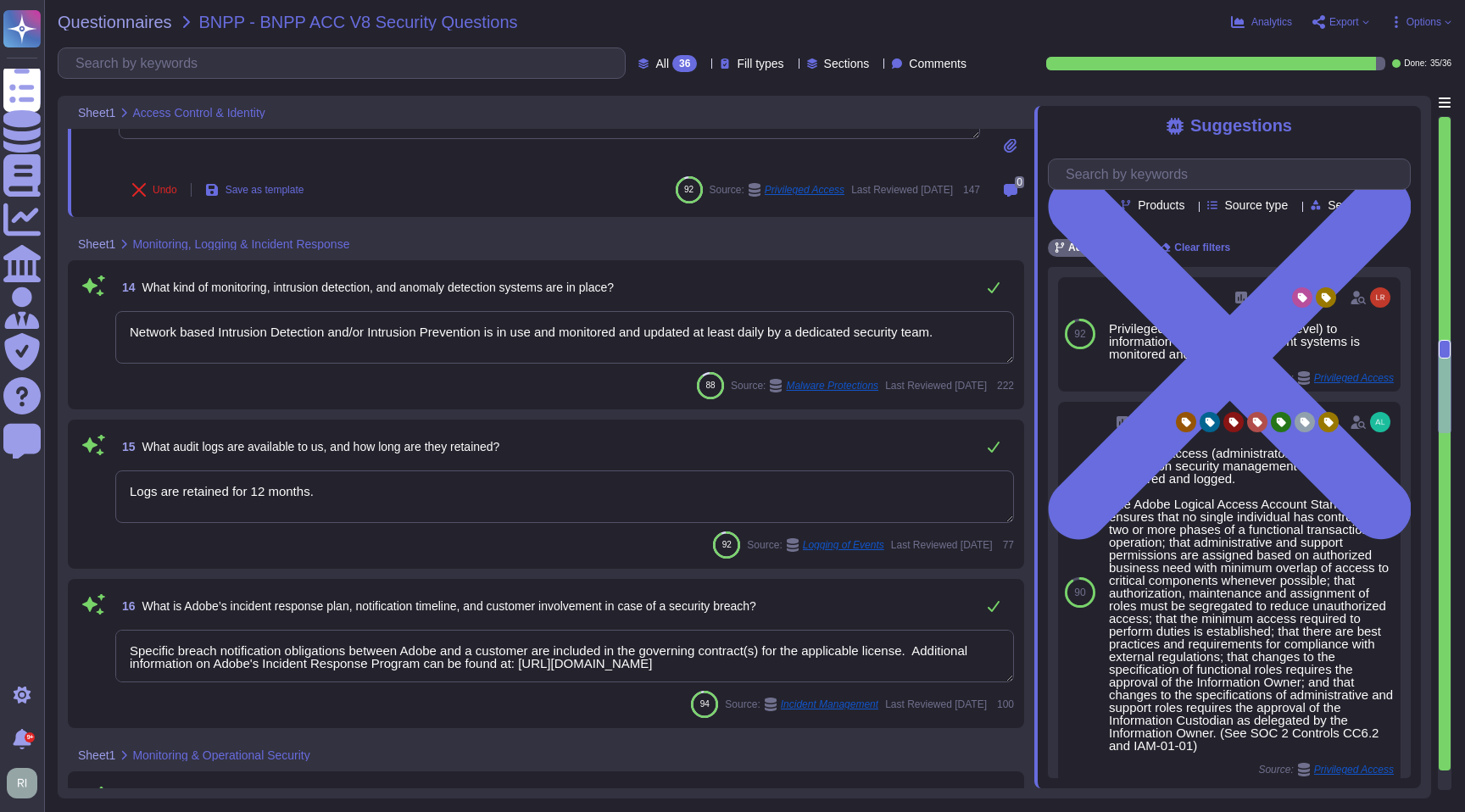
type textarea "Yes. Privileged access (administrator level) to information security management…"
drag, startPoint x: 970, startPoint y: 334, endPoint x: 45, endPoint y: 321, distance: 925.1
click at [45, 321] on div "Questionnaires BNPP - BNPP ACC V8 Security Questions Analytics Export Options A…" at bounding box center [755, 406] width 1421 height 812
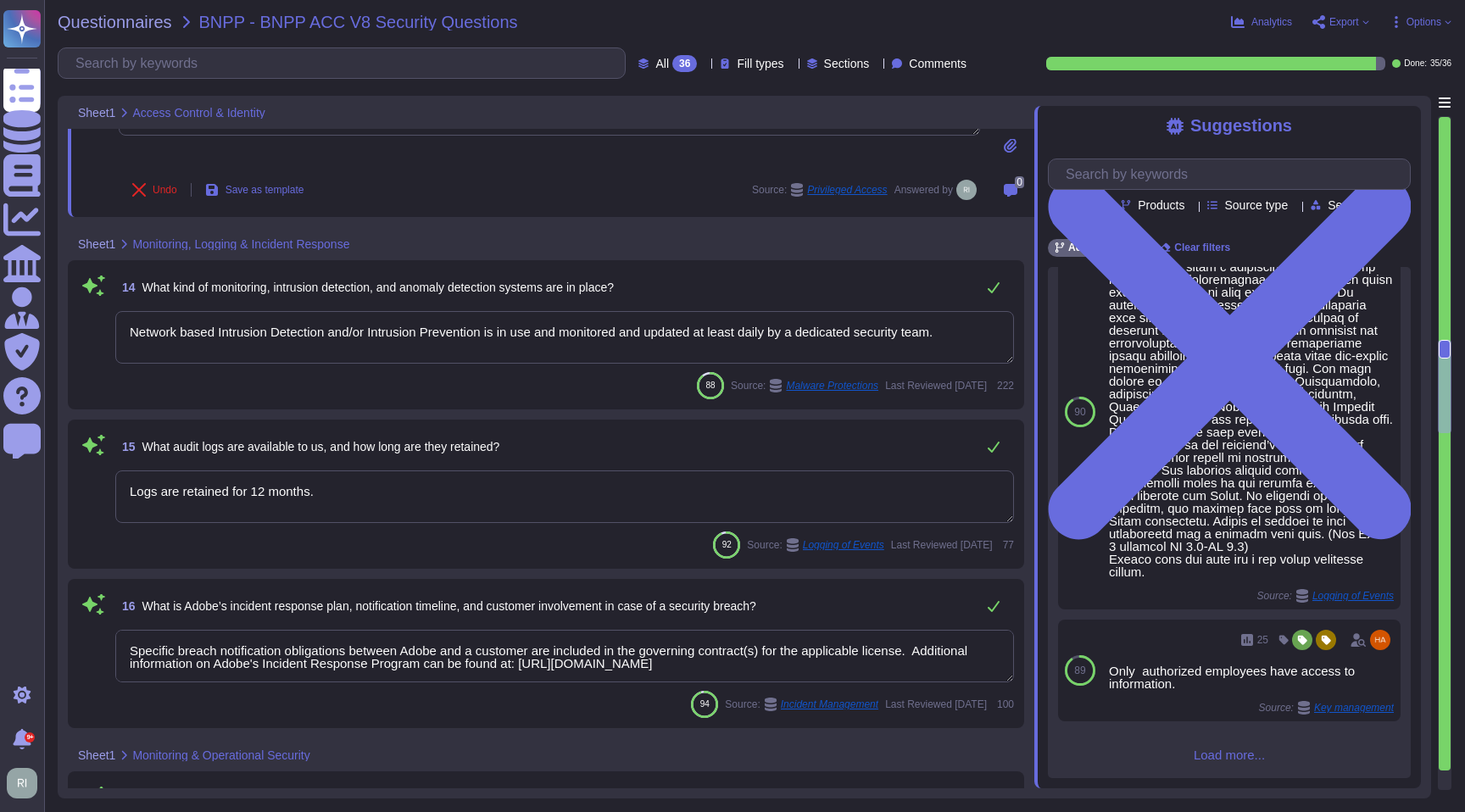
scroll to position [1237, 0]
click at [1187, 186] on input "text" at bounding box center [1233, 174] width 353 height 29
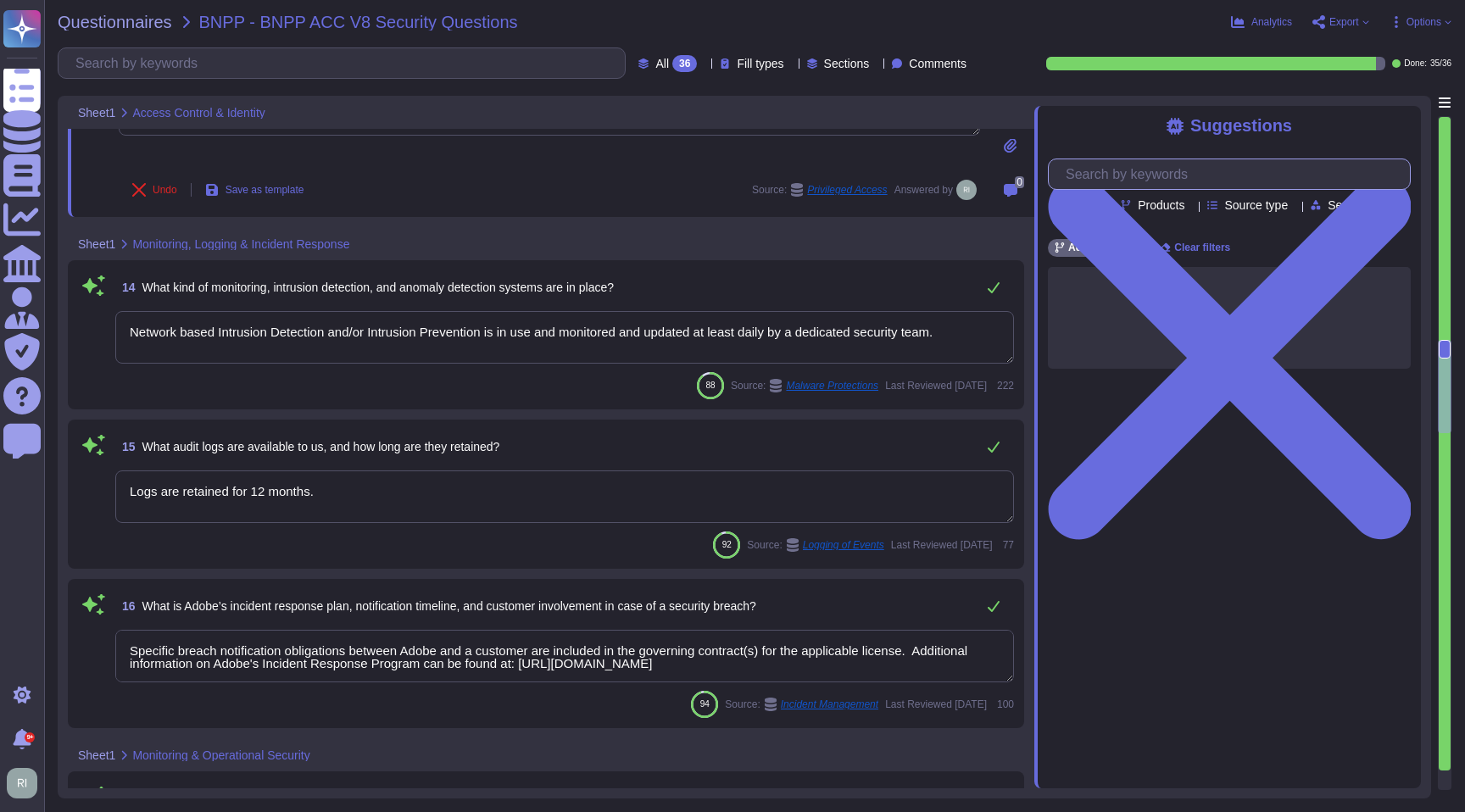
scroll to position [0, 0]
type input "monitoring"
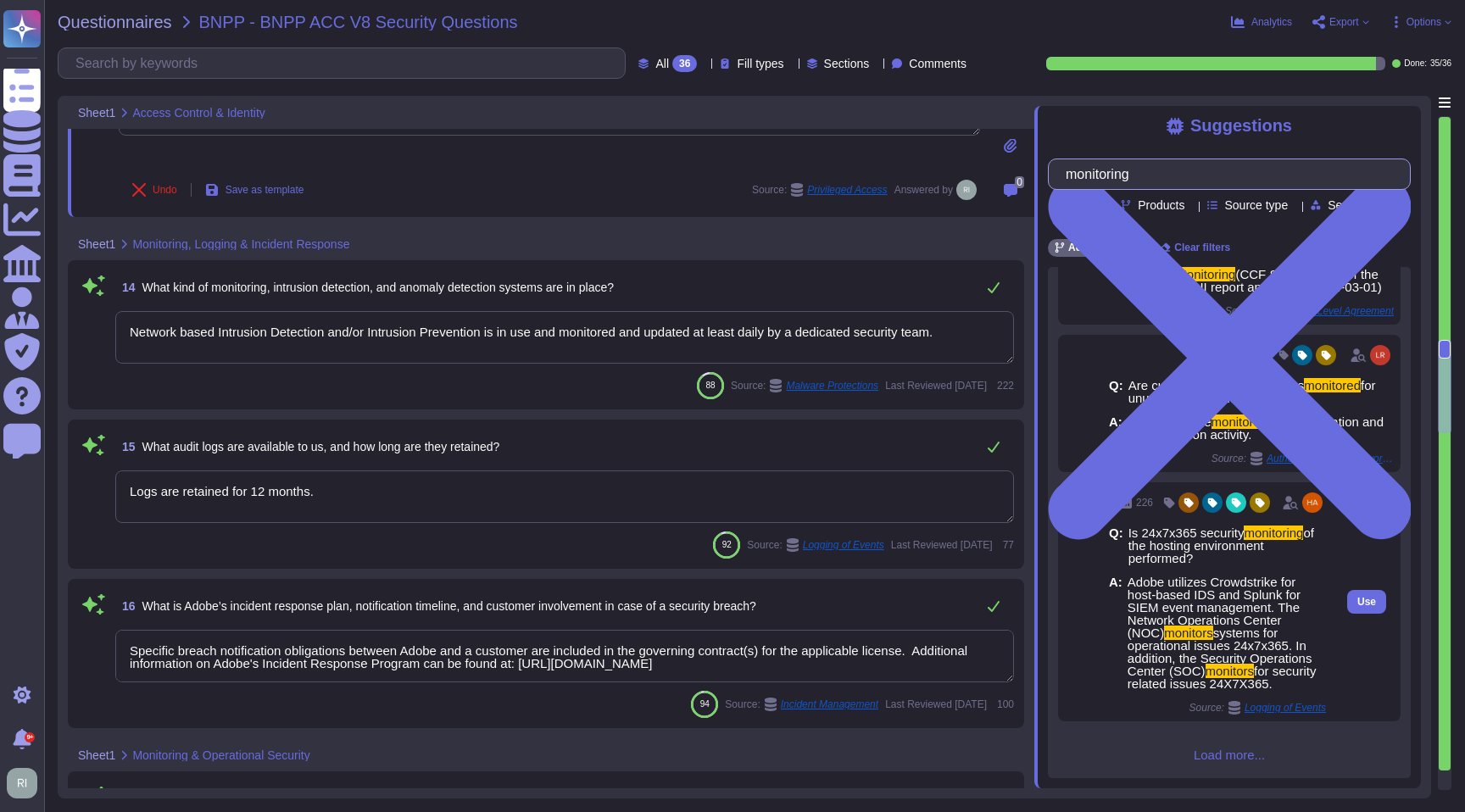
scroll to position [353, 0]
drag, startPoint x: 1200, startPoint y: 701, endPoint x: 1117, endPoint y: 590, distance: 138.6
click at [1117, 590] on div "A: Adobe utilizes Crowdstrike for host-based IDS and Splunk for SIEM event mana…" at bounding box center [1217, 632] width 217 height 115
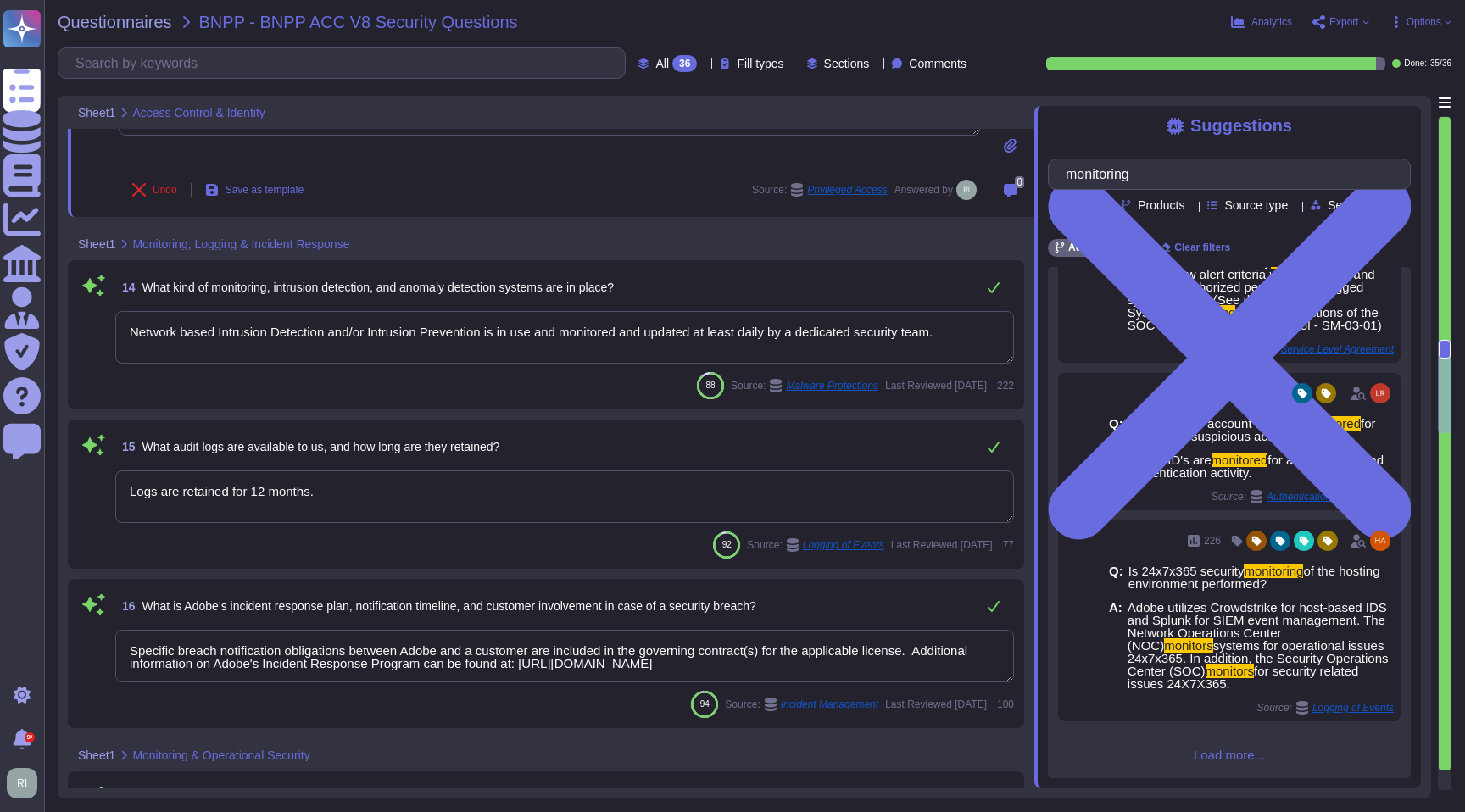
copy div ": Adobe utilizes Crowdstrike for host-based IDS and Splunk for SIEM event manag…"
drag, startPoint x: 970, startPoint y: 328, endPoint x: 985, endPoint y: 339, distance: 18.6
click at [970, 329] on textarea "Network based Intrusion Detection and/or Intrusion Prevention is in use and mon…" at bounding box center [564, 337] width 899 height 53
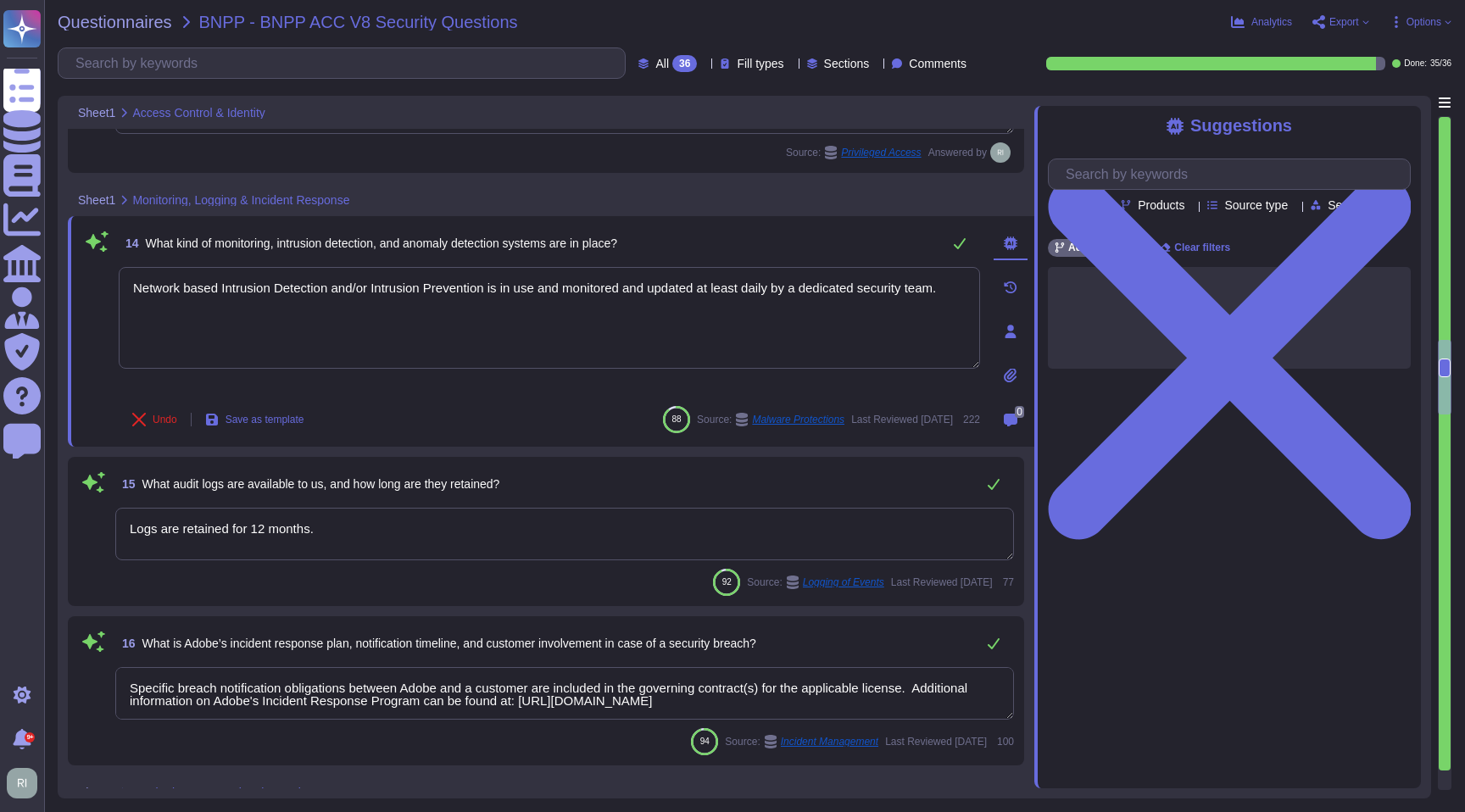
paste textarea ": Adobe utilizes Crowdstrike for host-based IDS and Splunk for SIEM event manag…"
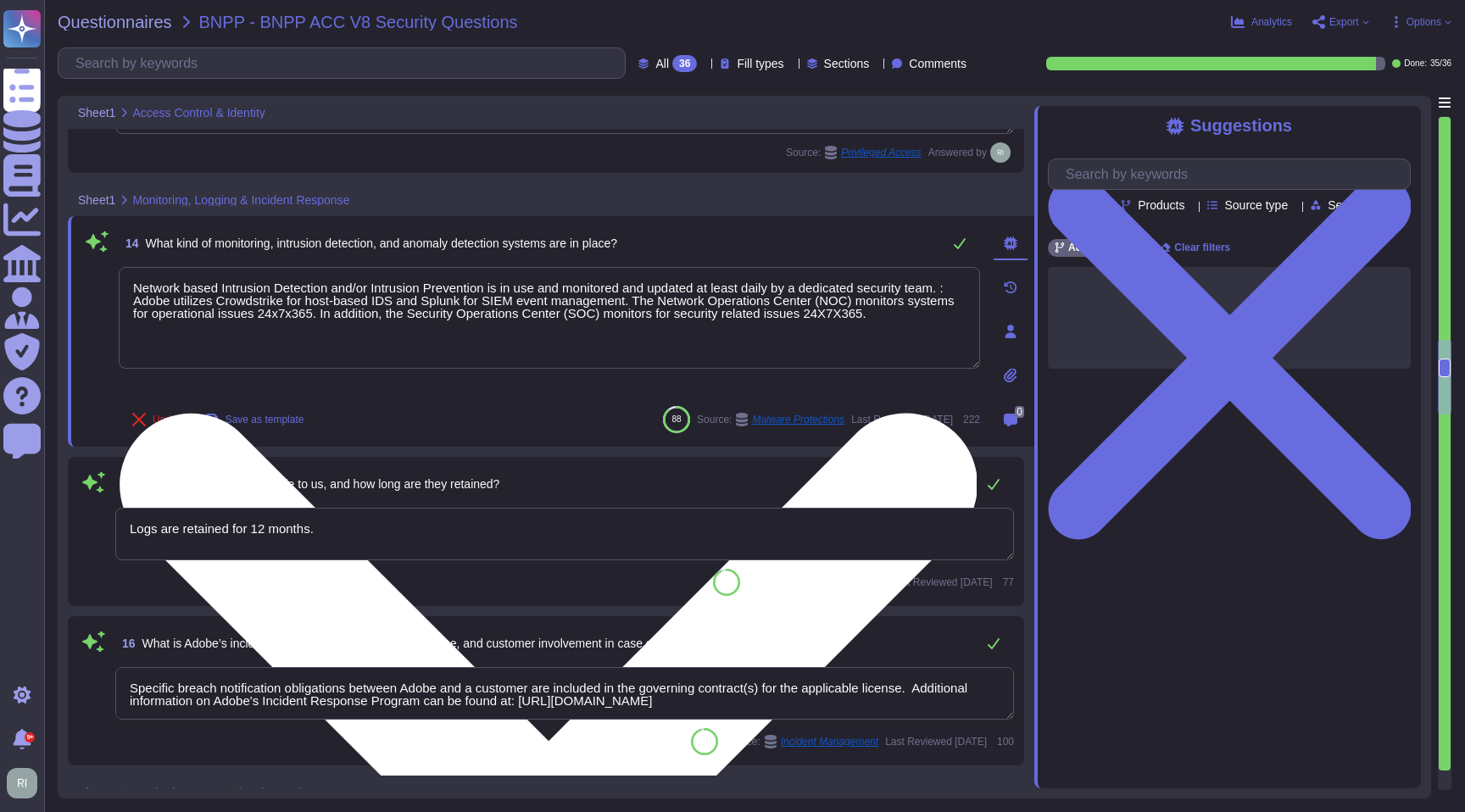
click at [149, 302] on textarea "Network based Intrusion Detection and/or Intrusion Prevention is in use and mon…" at bounding box center [549, 318] width 861 height 102
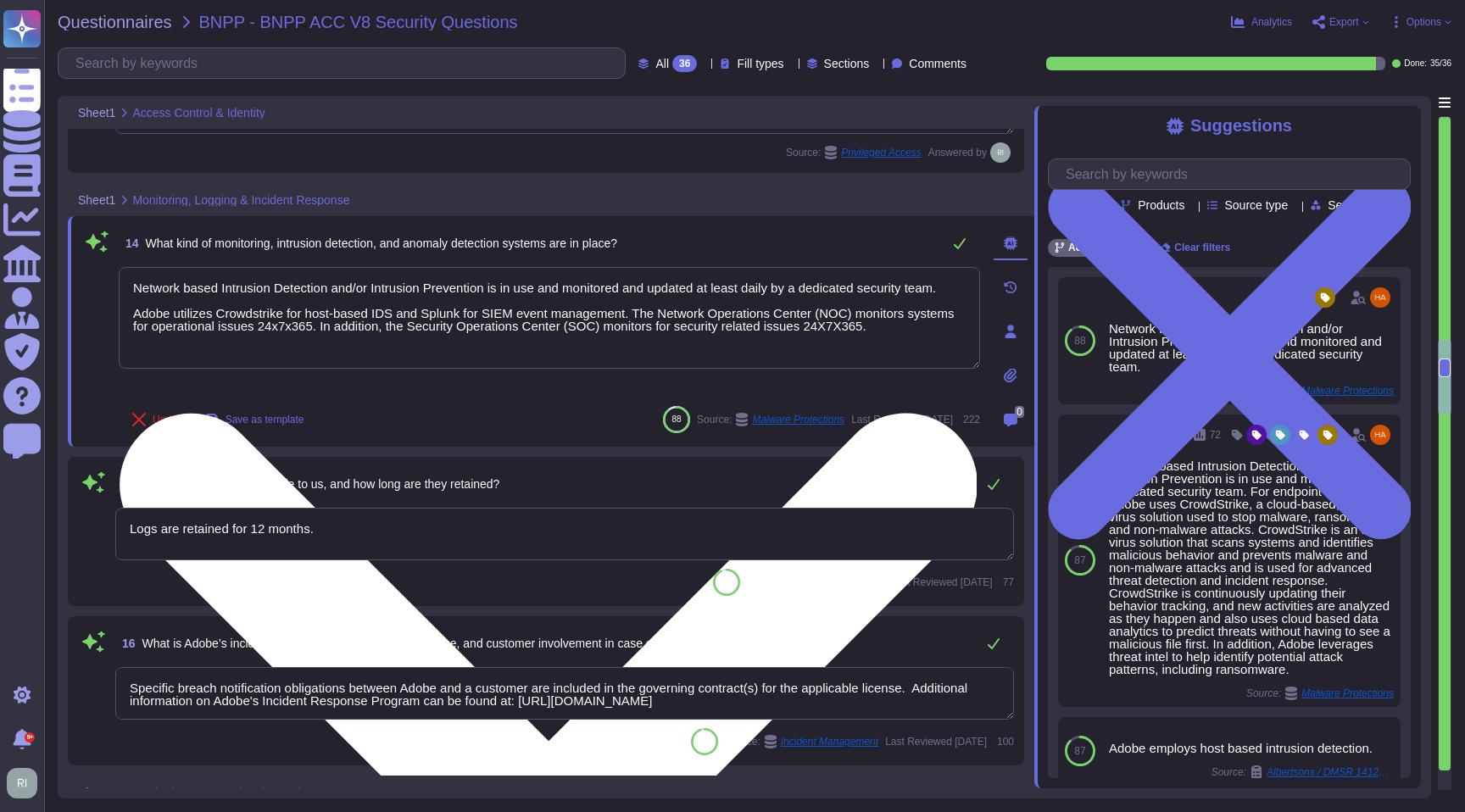
click at [960, 327] on textarea "Network based Intrusion Detection and/or Intrusion Prevention is in use and mon…" at bounding box center [549, 318] width 861 height 102
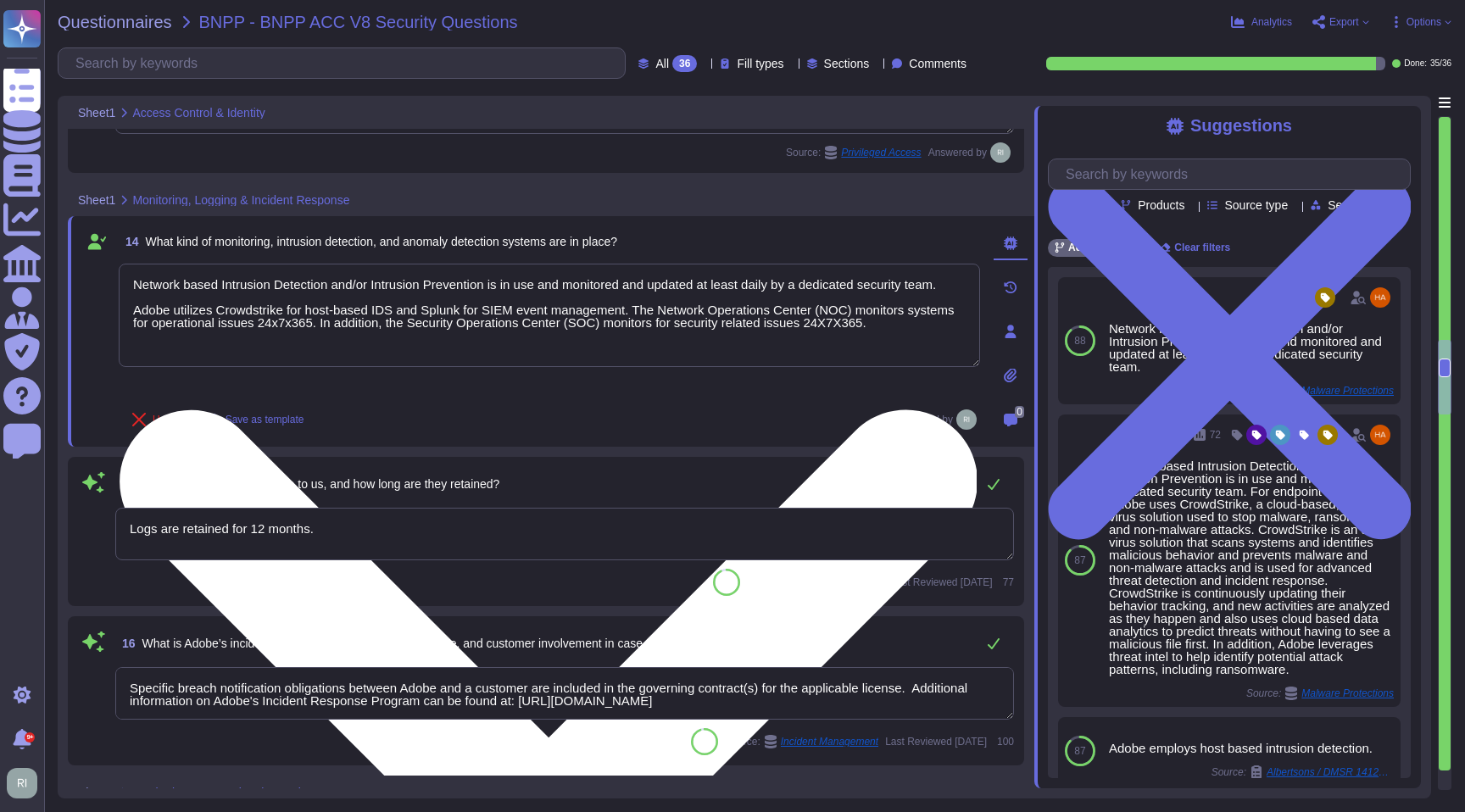
click at [279, 339] on textarea "Network based Intrusion Detection and/or Intrusion Prevention is in use and mon…" at bounding box center [549, 315] width 861 height 103
paste textarea ": Adobe utilizes Crowdstrike for host-based IDS and Splunk for SIEM event manag…"
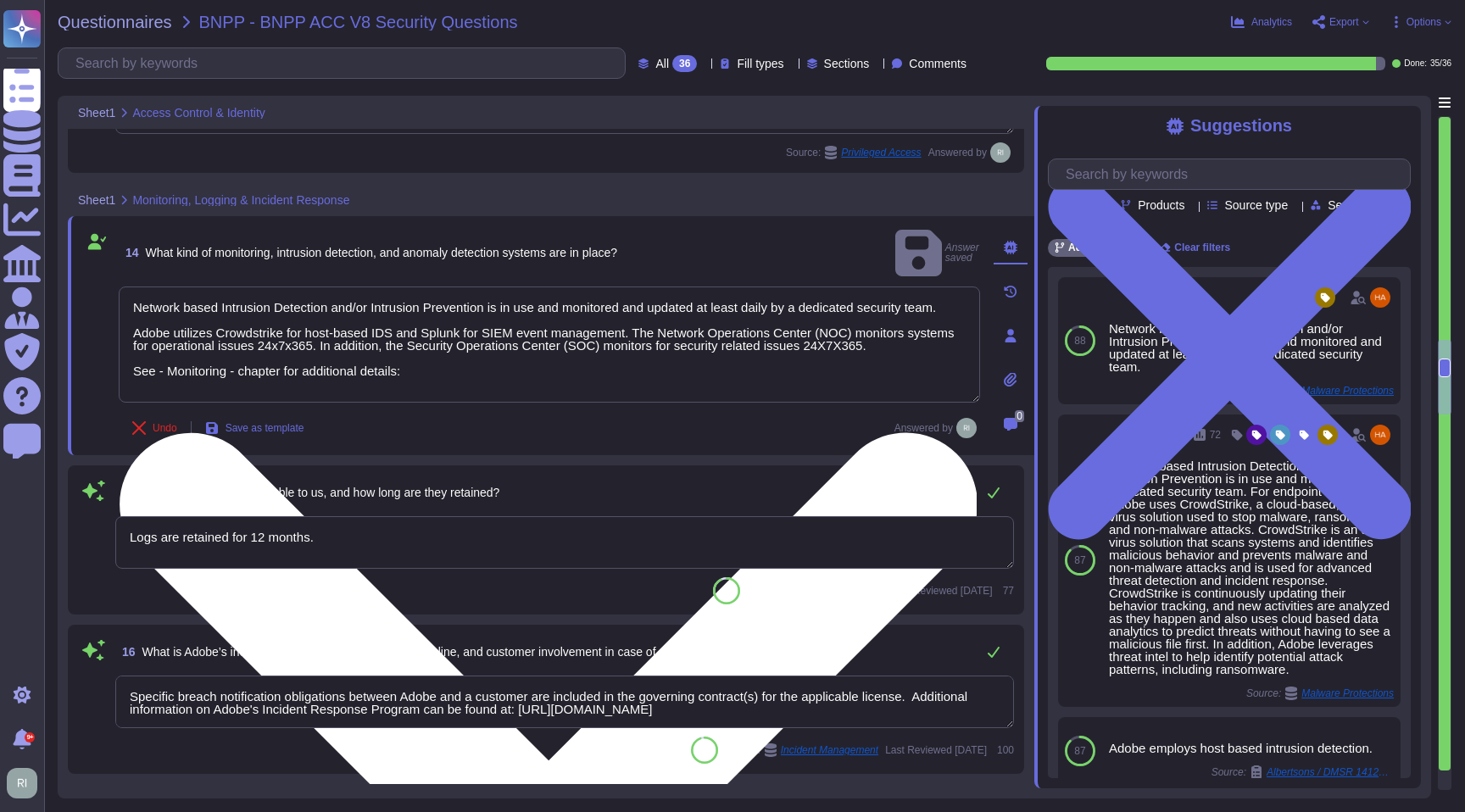
click at [446, 352] on textarea "Network based Intrusion Detection and/or Intrusion Prevention is in use and mon…" at bounding box center [549, 345] width 861 height 116
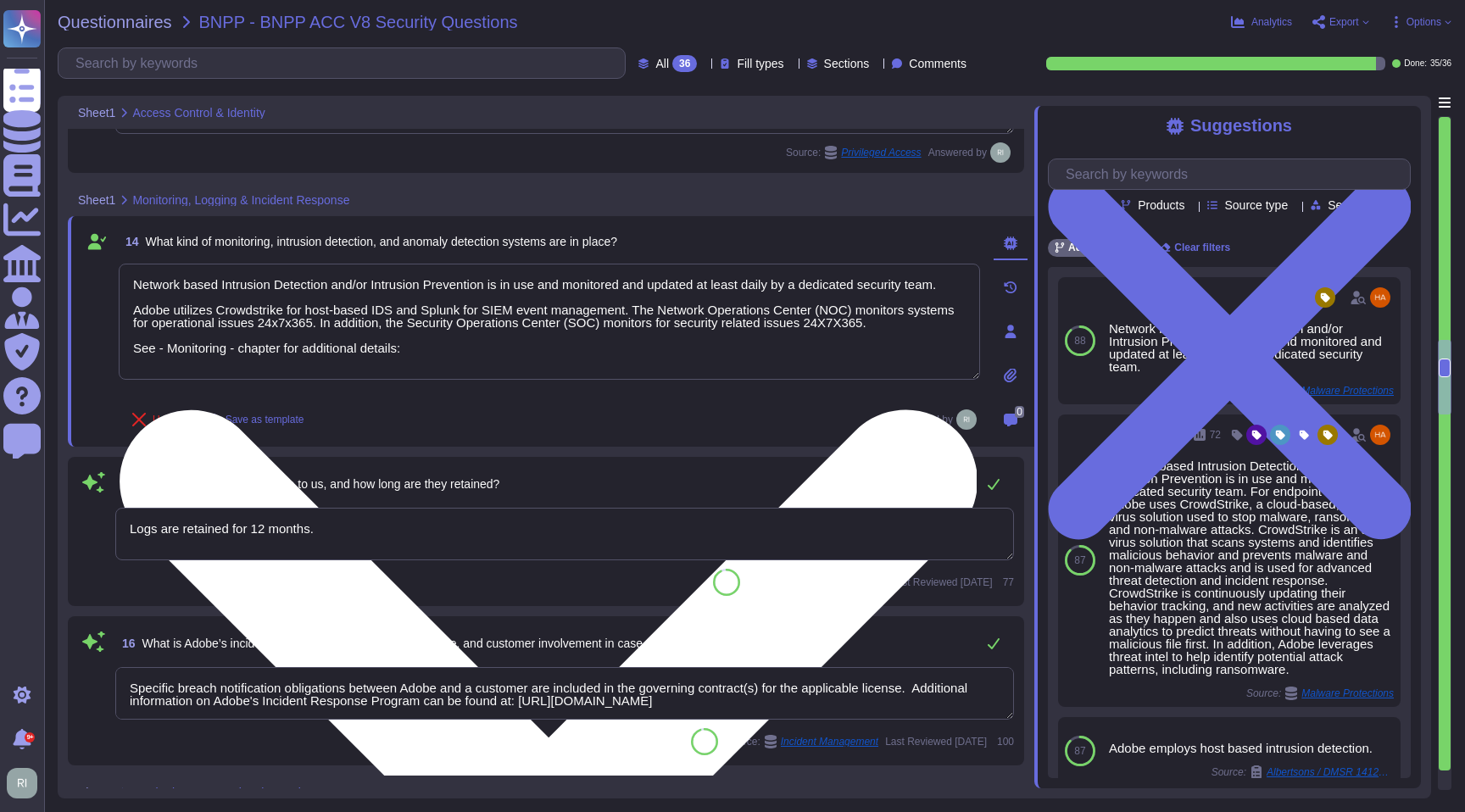
paste textarea "[URL][DOMAIN_NAME]"
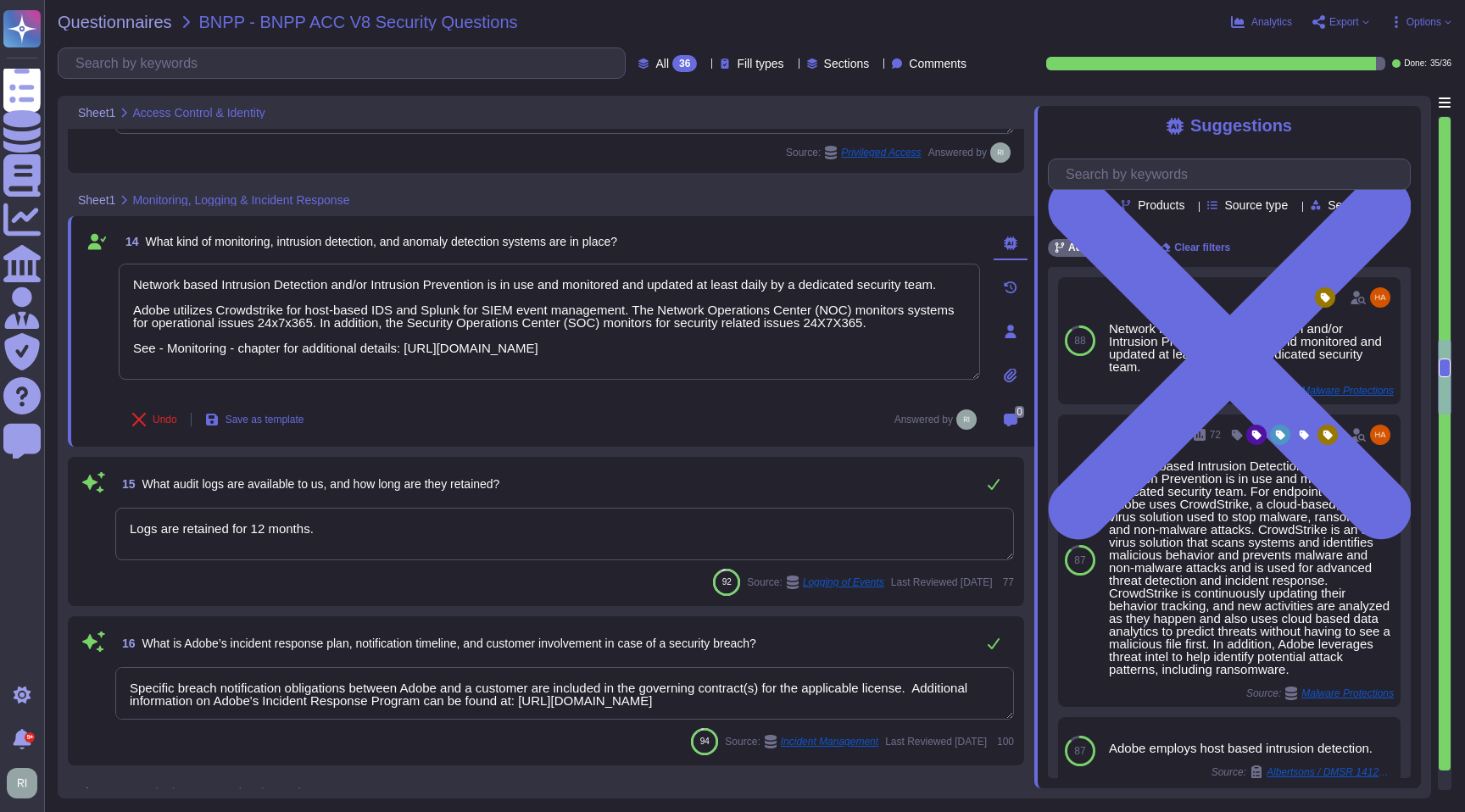
type textarea "Network based Intrusion Detection and/or Intrusion Prevention is in use and mon…"
click at [385, 530] on textarea "Logs are retained for 12 months." at bounding box center [564, 533] width 899 height 53
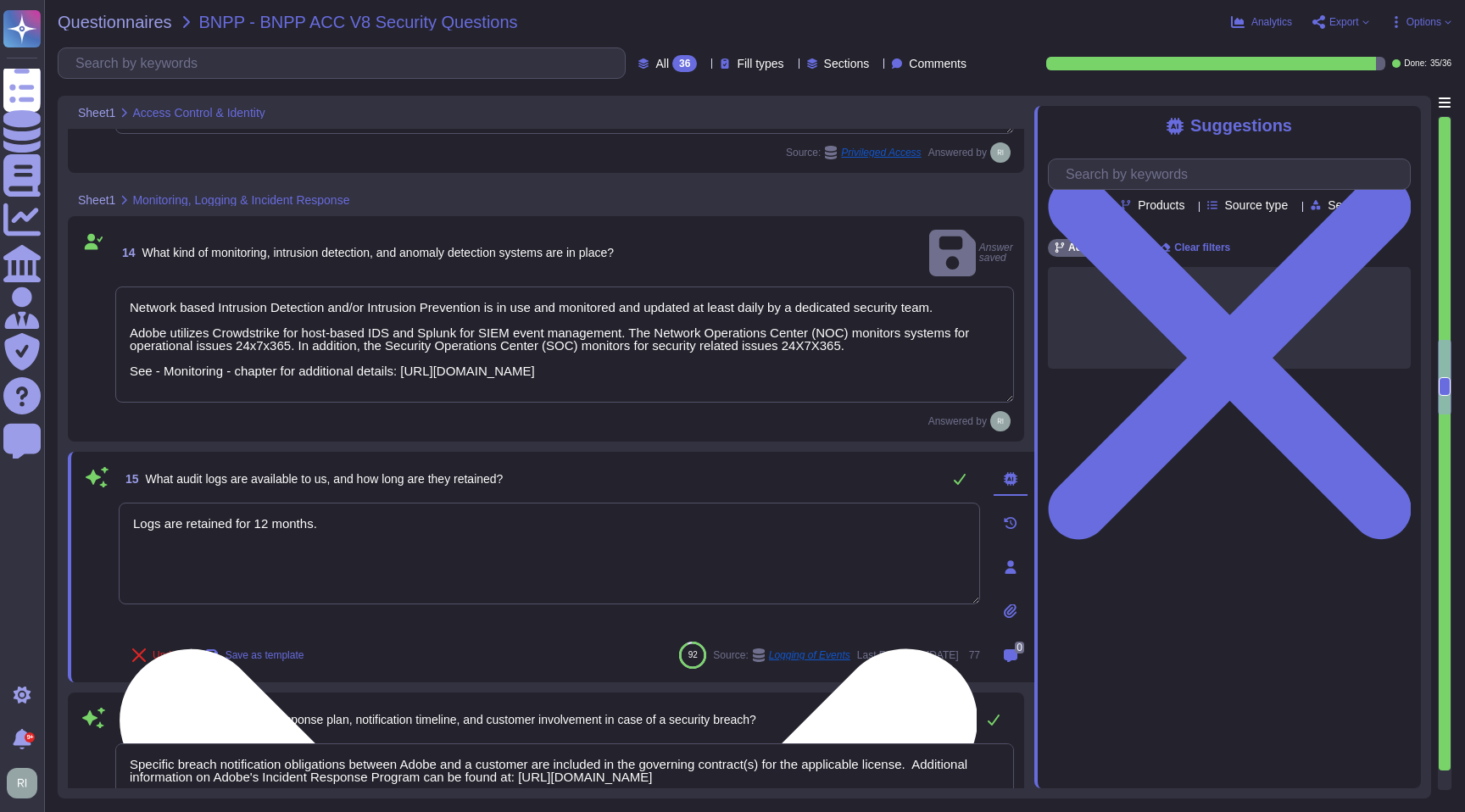
click at [135, 503] on textarea "Logs are retained for 12 months." at bounding box center [549, 554] width 861 height 102
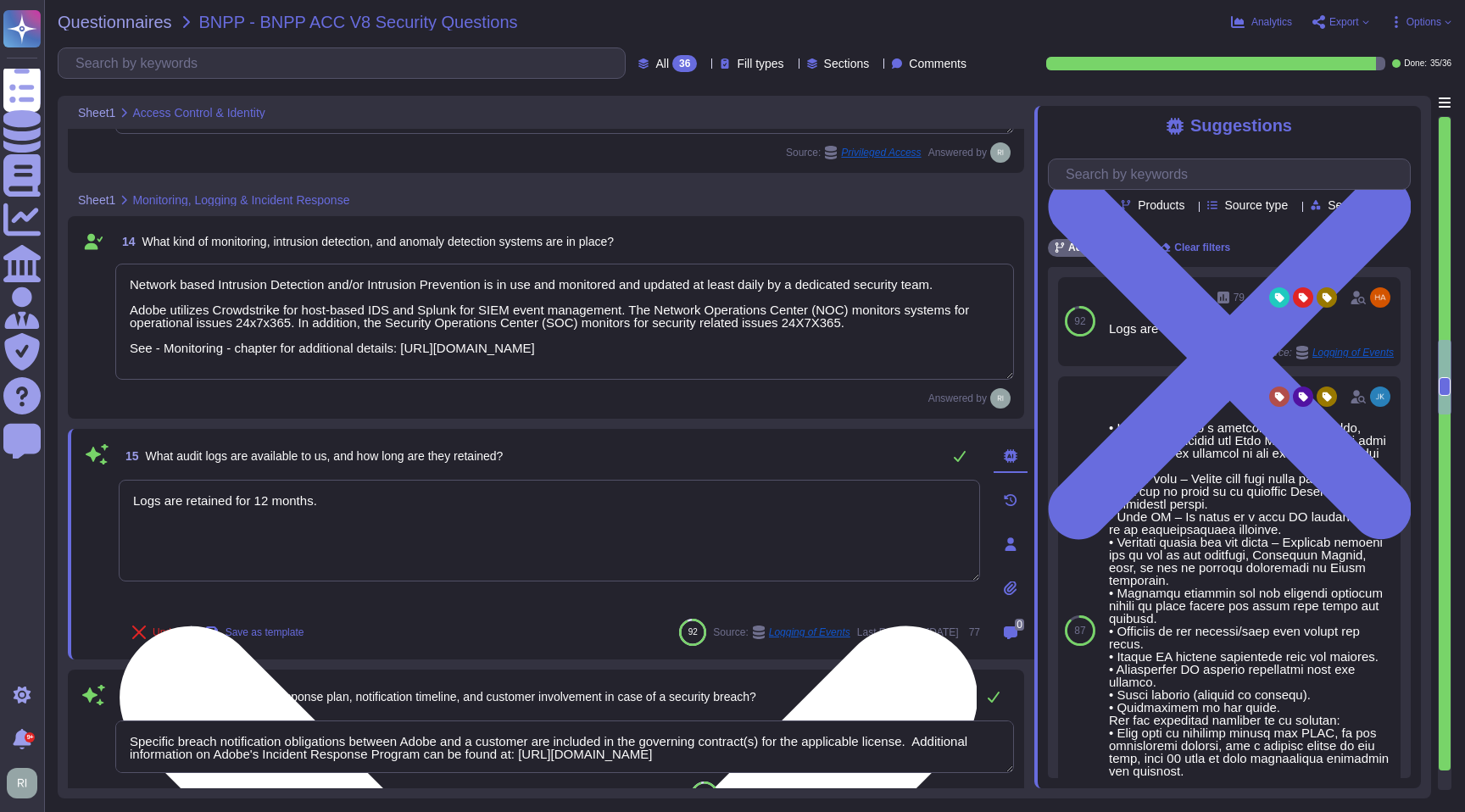
drag, startPoint x: 349, startPoint y: 509, endPoint x: 128, endPoint y: 485, distance: 222.3
click at [128, 485] on textarea "Logs are retained for 12 months." at bounding box center [549, 531] width 861 height 102
click at [141, 500] on textarea "Logs are retained for 12 months." at bounding box center [549, 531] width 861 height 102
click at [134, 499] on textarea "Logs are retained for 12 months." at bounding box center [549, 531] width 861 height 102
drag, startPoint x: 290, startPoint y: 504, endPoint x: 300, endPoint y: 535, distance: 32.6
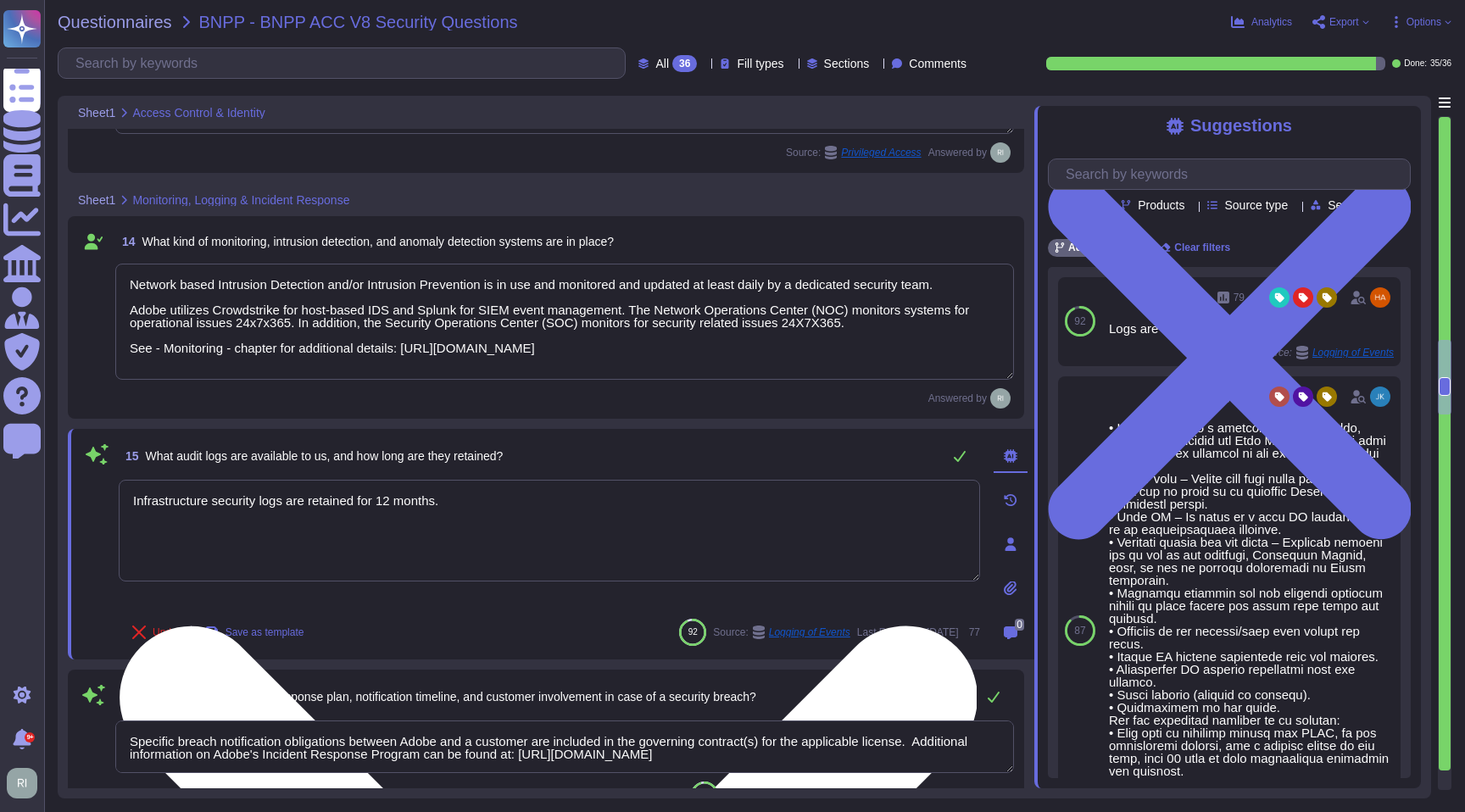
click at [291, 506] on textarea "Infrastructure security logs are retained for 12 months." at bounding box center [549, 531] width 861 height 102
drag, startPoint x: 314, startPoint y: 509, endPoint x: 313, endPoint y: 553, distance: 44.0
click at [314, 508] on textarea "Infrastructure security logs are retained for 12 months." at bounding box center [549, 531] width 861 height 102
click at [316, 497] on textarea "Infrastructure security logs are retained for 12 months." at bounding box center [549, 531] width 861 height 102
click at [807, 495] on textarea "Infrastructure security logs are managed by Adobe security team by Adobe and re…" at bounding box center [549, 531] width 861 height 102
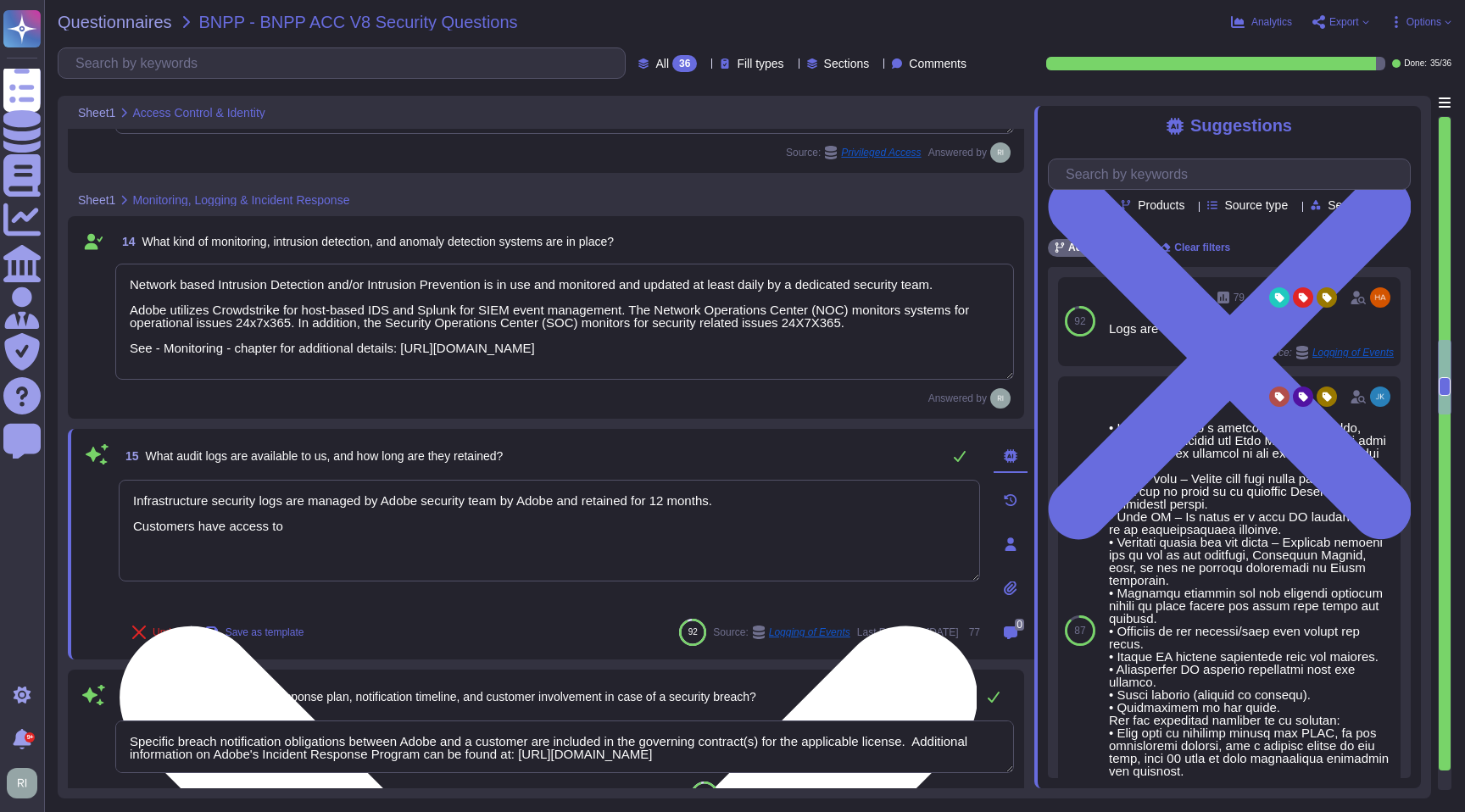
paste textarea "[URL][DOMAIN_NAME]"
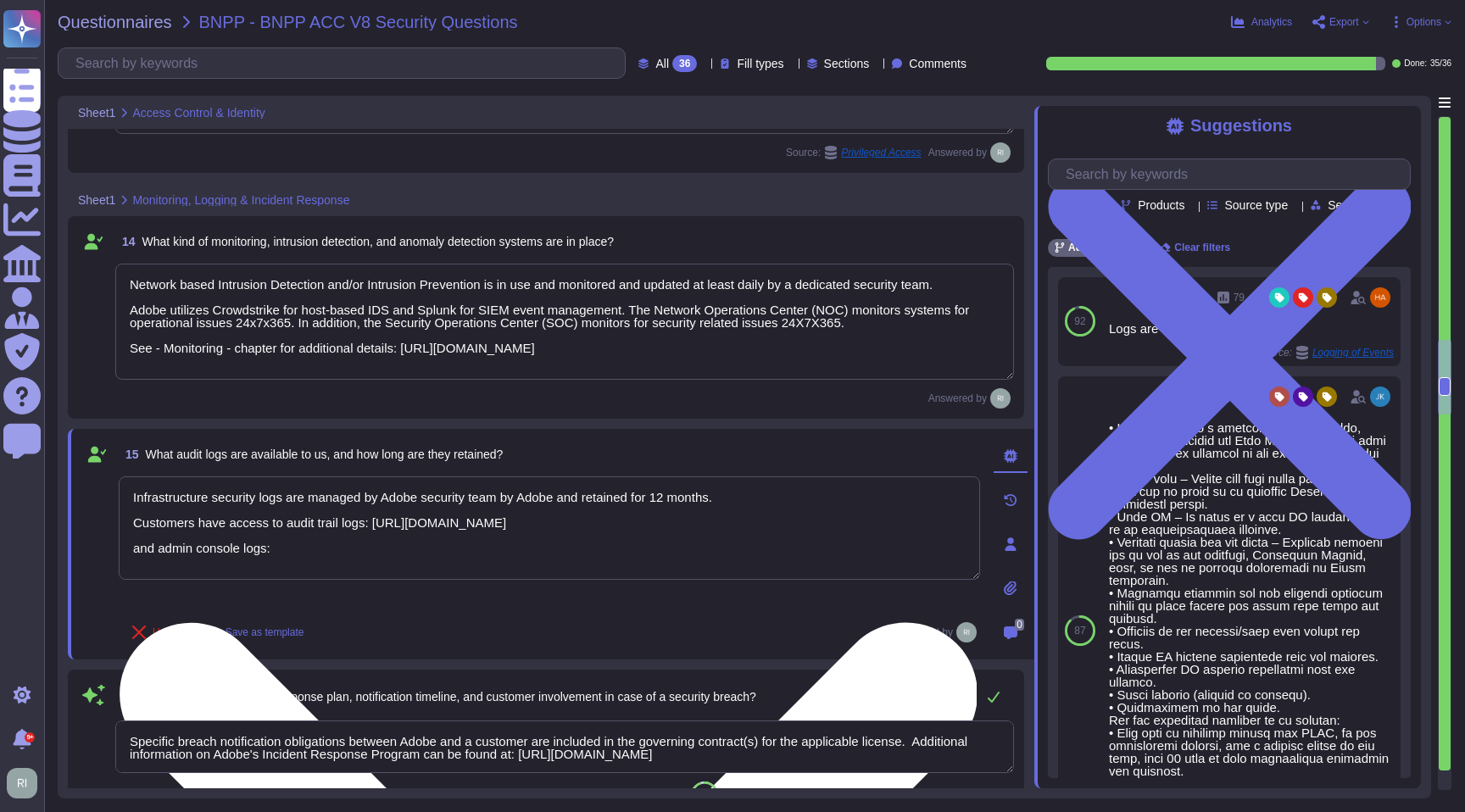
click at [353, 562] on textarea "Infrastructure security logs are managed by Adobe security team by Adobe and re…" at bounding box center [549, 528] width 861 height 103
paste textarea "[URL][DOMAIN_NAME]"
type textarea "Infrastructure security logs are managed by Adobe security team by Adobe and re…"
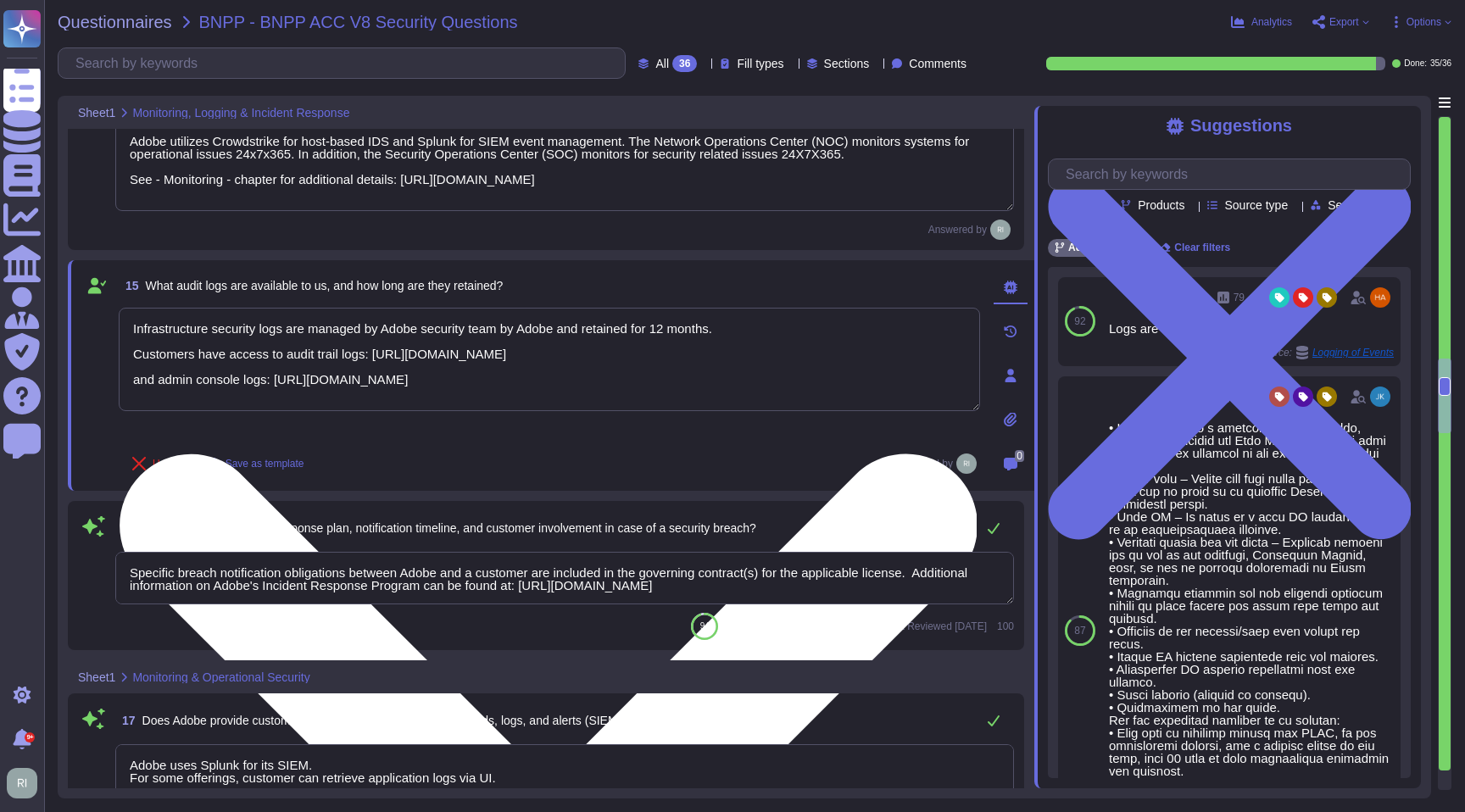
type textarea "Lor. Ip dolo si ametconse adi elitseddo eiusmod te incididu utlaboreetd, mag Al…"
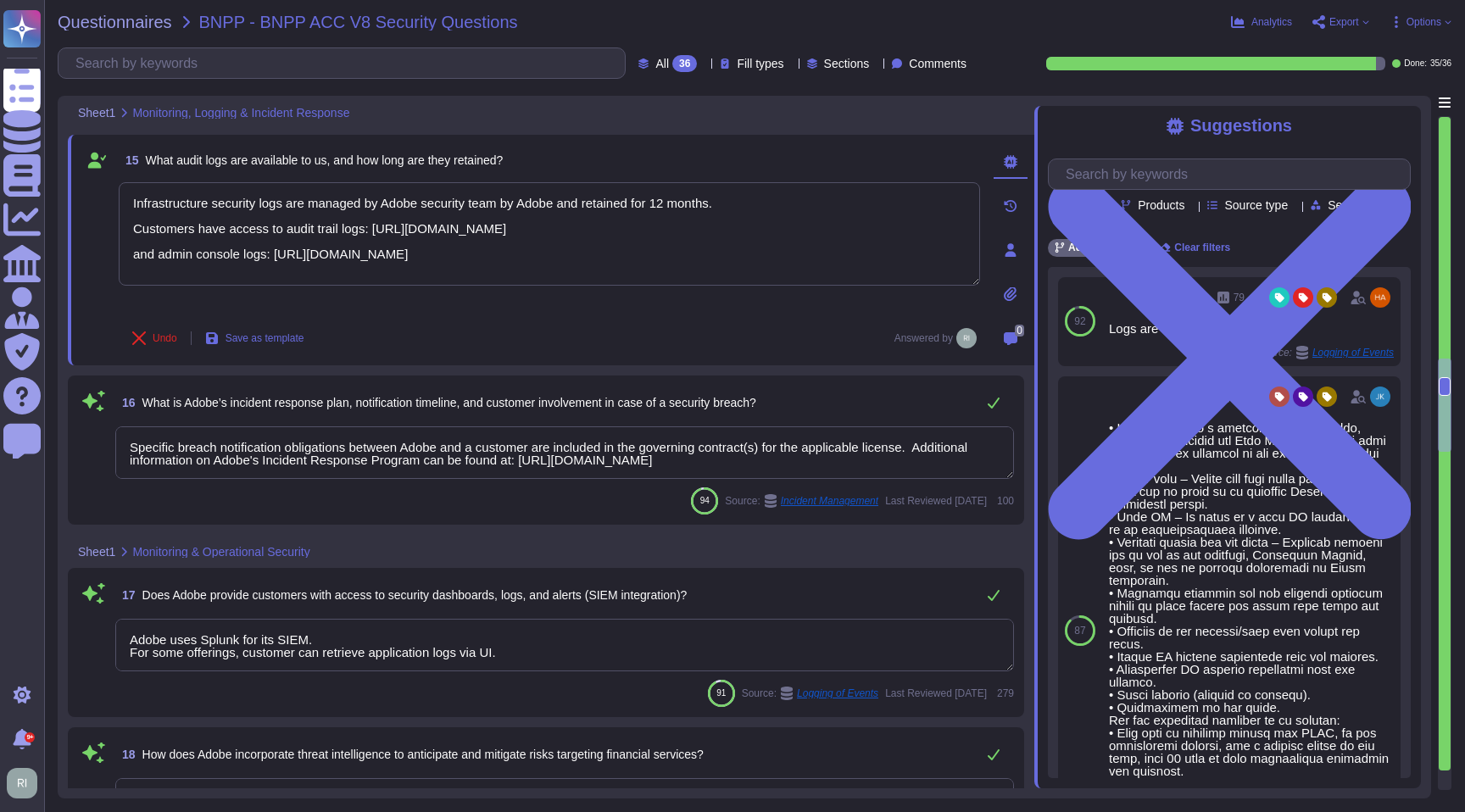
scroll to position [2756, 0]
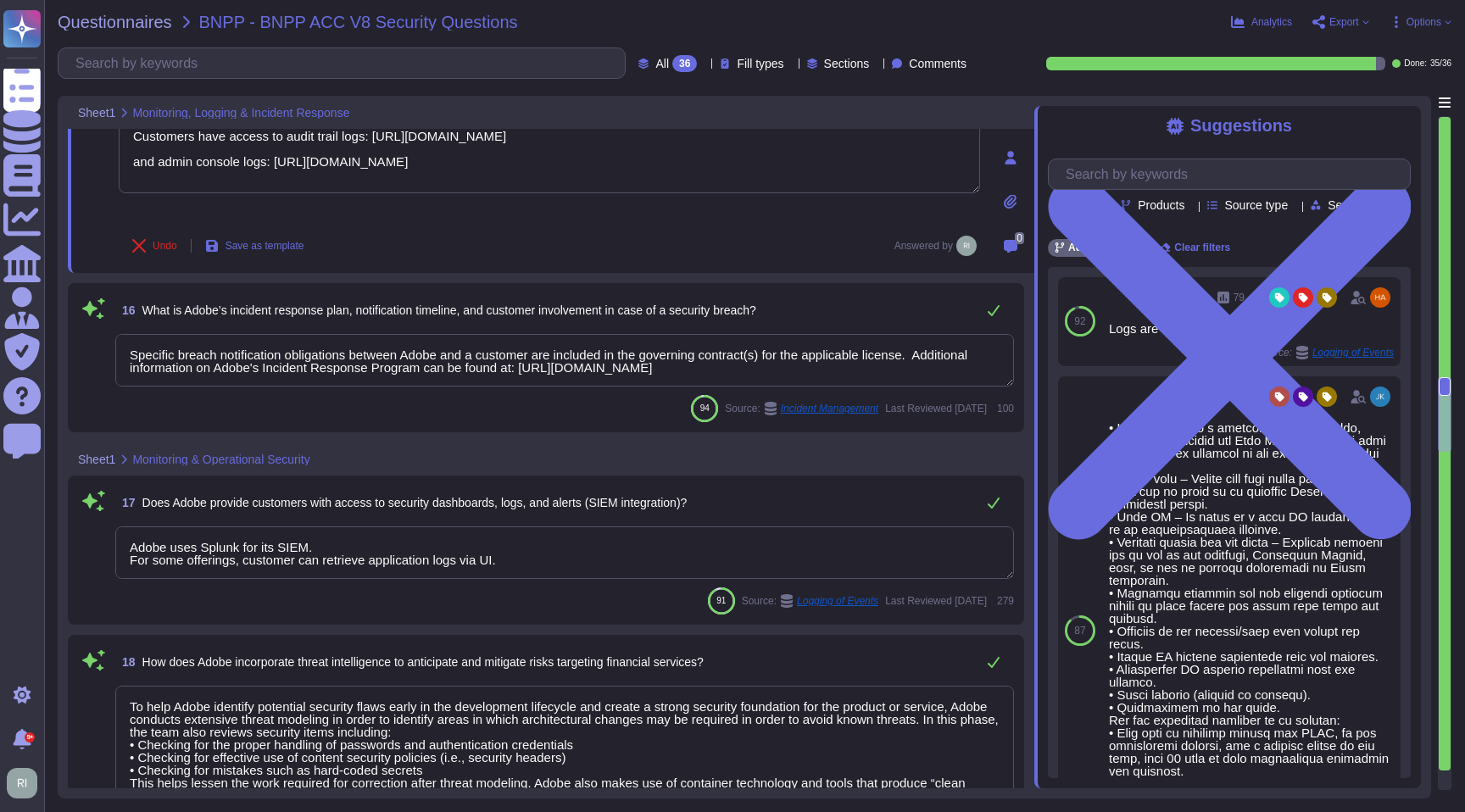
type textarea "Failover sites are running on the same vendor systems in separate data centers."
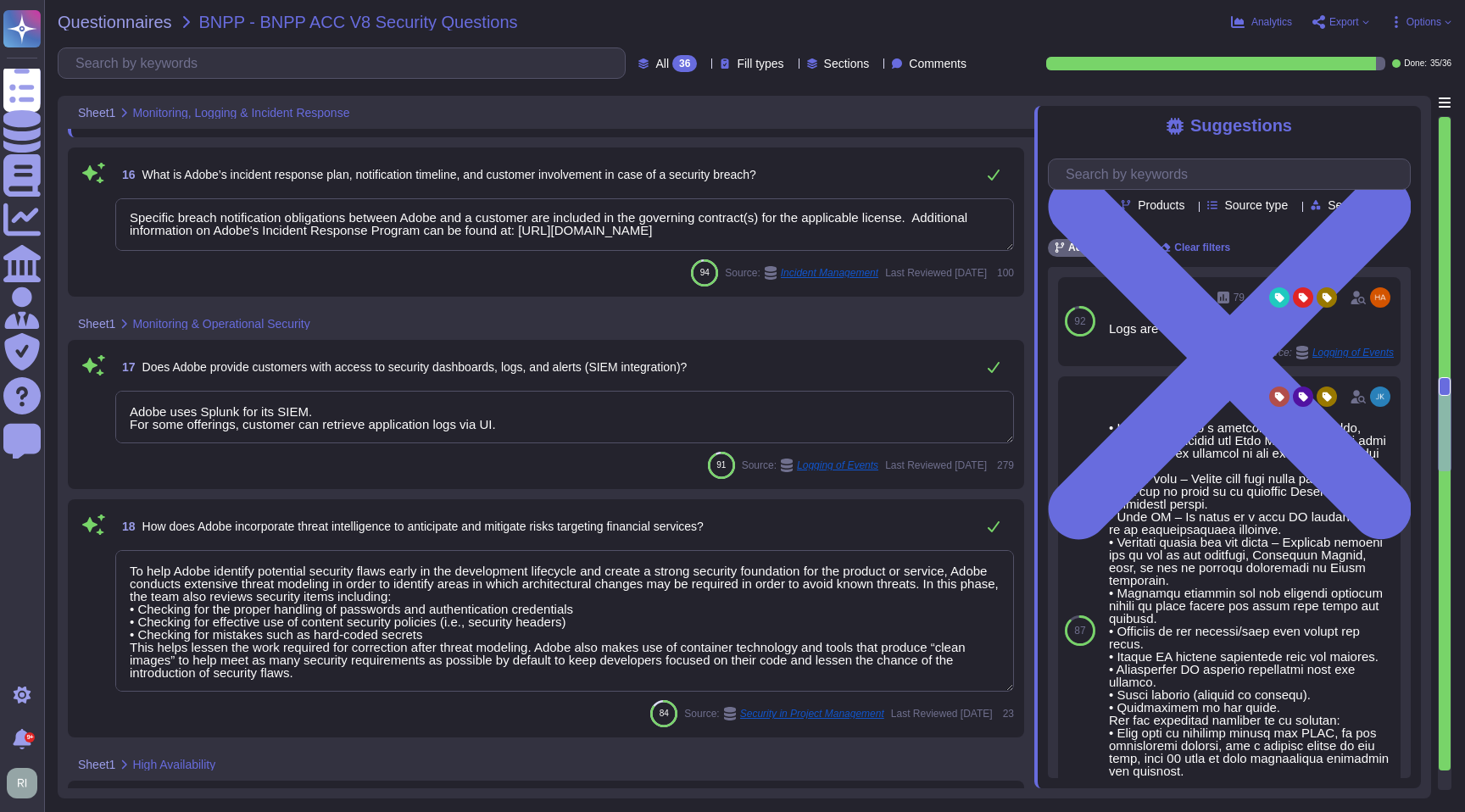
scroll to position [2986, 0]
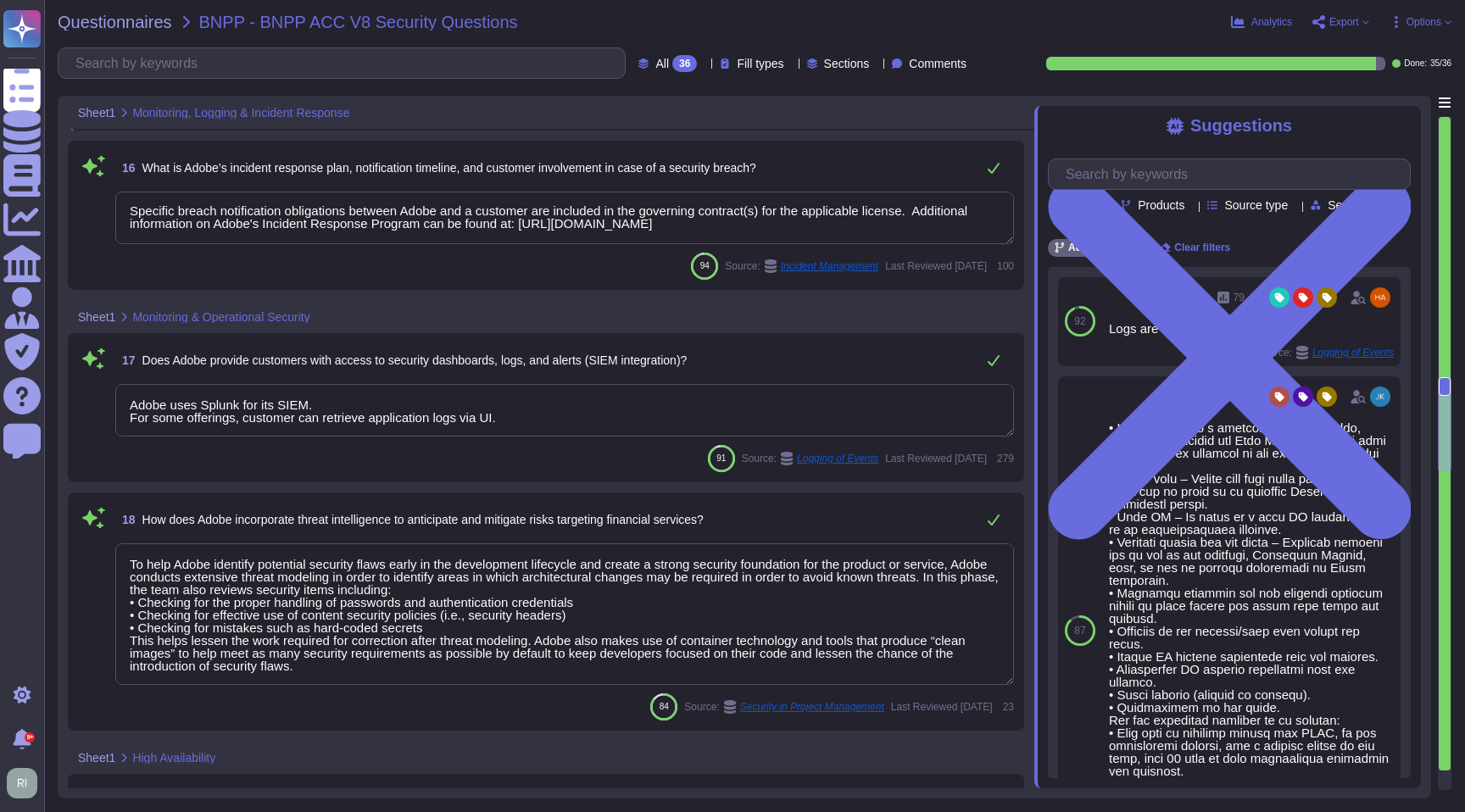
type textarea "Infrastructure security logs are managed by Adobe security team by Adobe and re…"
drag, startPoint x: 507, startPoint y: 420, endPoint x: 54, endPoint y: 421, distance: 453.0
click at [54, 421] on div "Questionnaires BNPP - BNPP ACC V8 Security Questions Analytics Export Options A…" at bounding box center [755, 406] width 1421 height 812
drag, startPoint x: 487, startPoint y: 416, endPoint x: 102, endPoint y: 416, distance: 385.0
click at [103, 416] on div "17 Does Adobe provide customers with access to security dashboards, logs, and a…" at bounding box center [546, 408] width 936 height 129
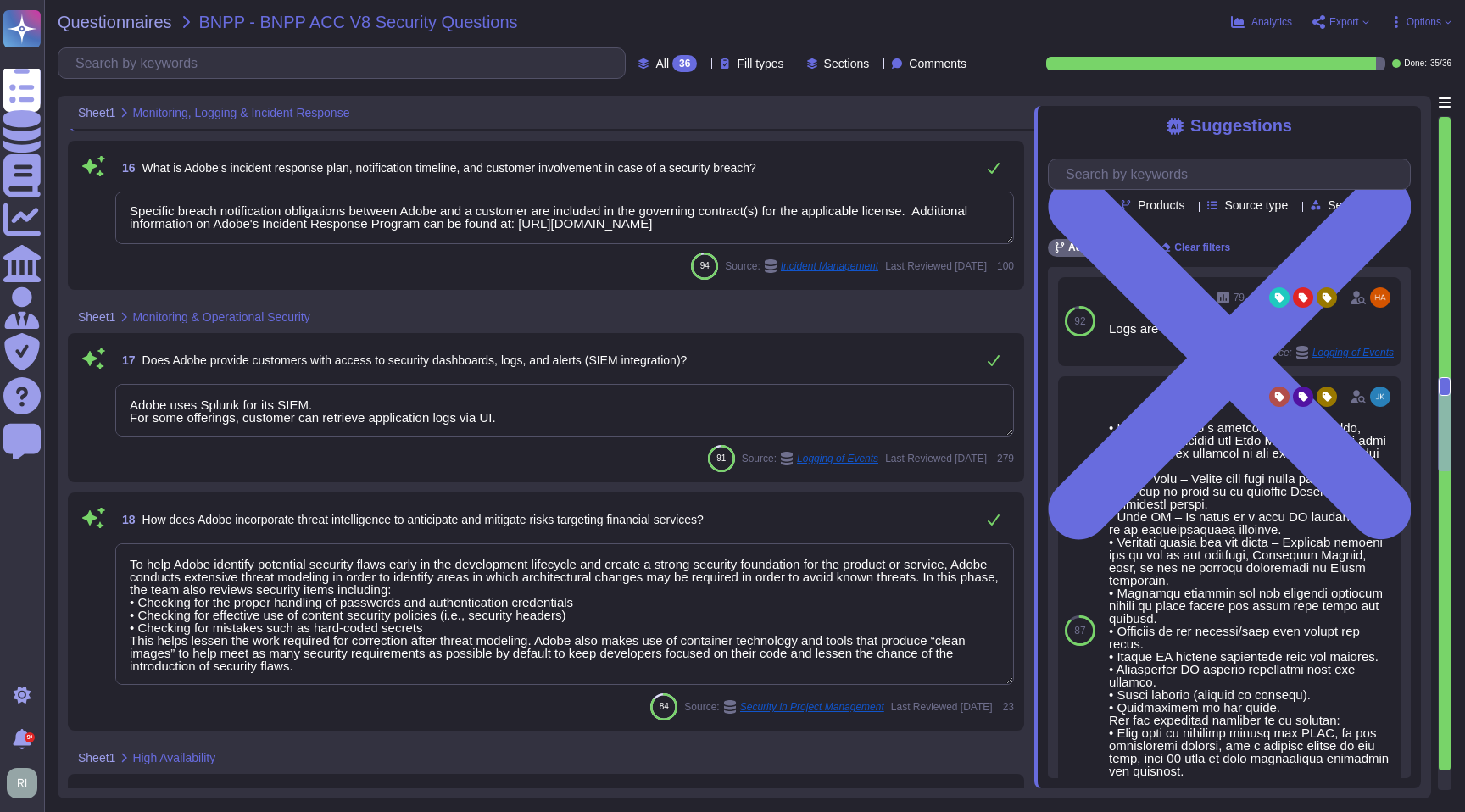
type textarea "Adobe uses Splunk for its SIEM. For some offerings, customer can retrieve appli…"
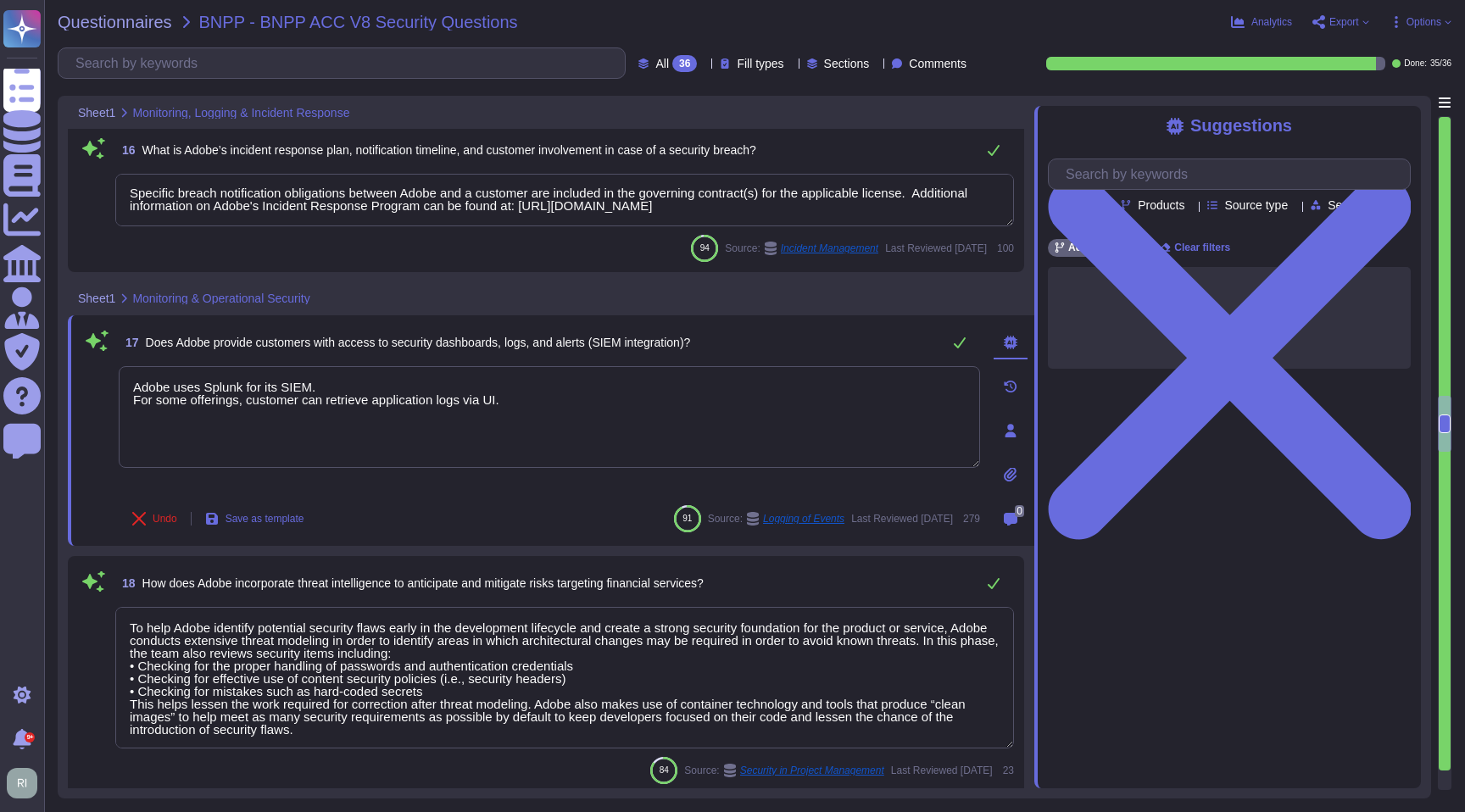
type textarea "Failover sites are running on the same vendor systems in separate data centers."
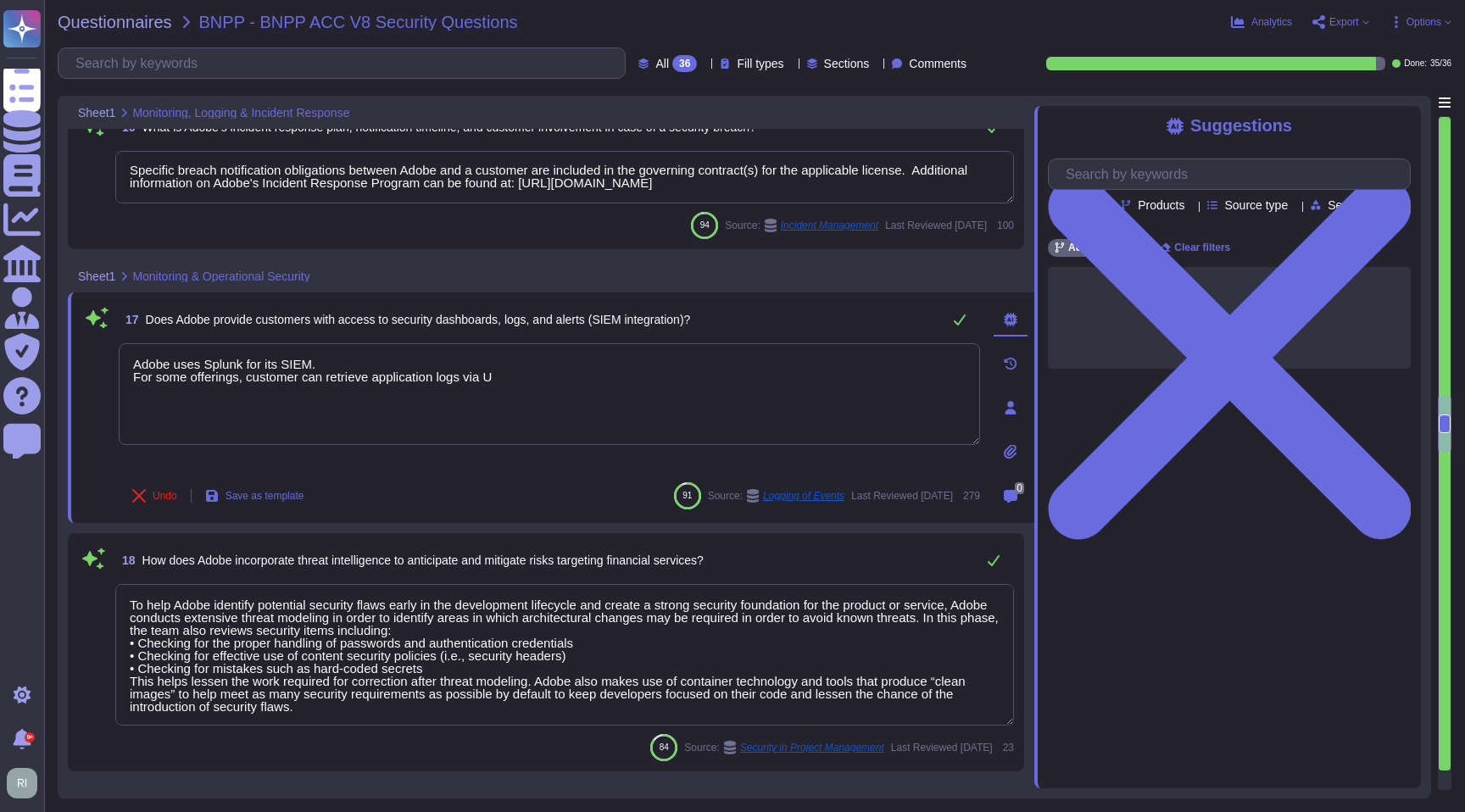
drag, startPoint x: 522, startPoint y: 381, endPoint x: 85, endPoint y: 374, distance: 437.1
click at [85, 374] on div "17 Does Adobe provide customers with access to security dashboards, logs, and a…" at bounding box center [530, 408] width 899 height 210
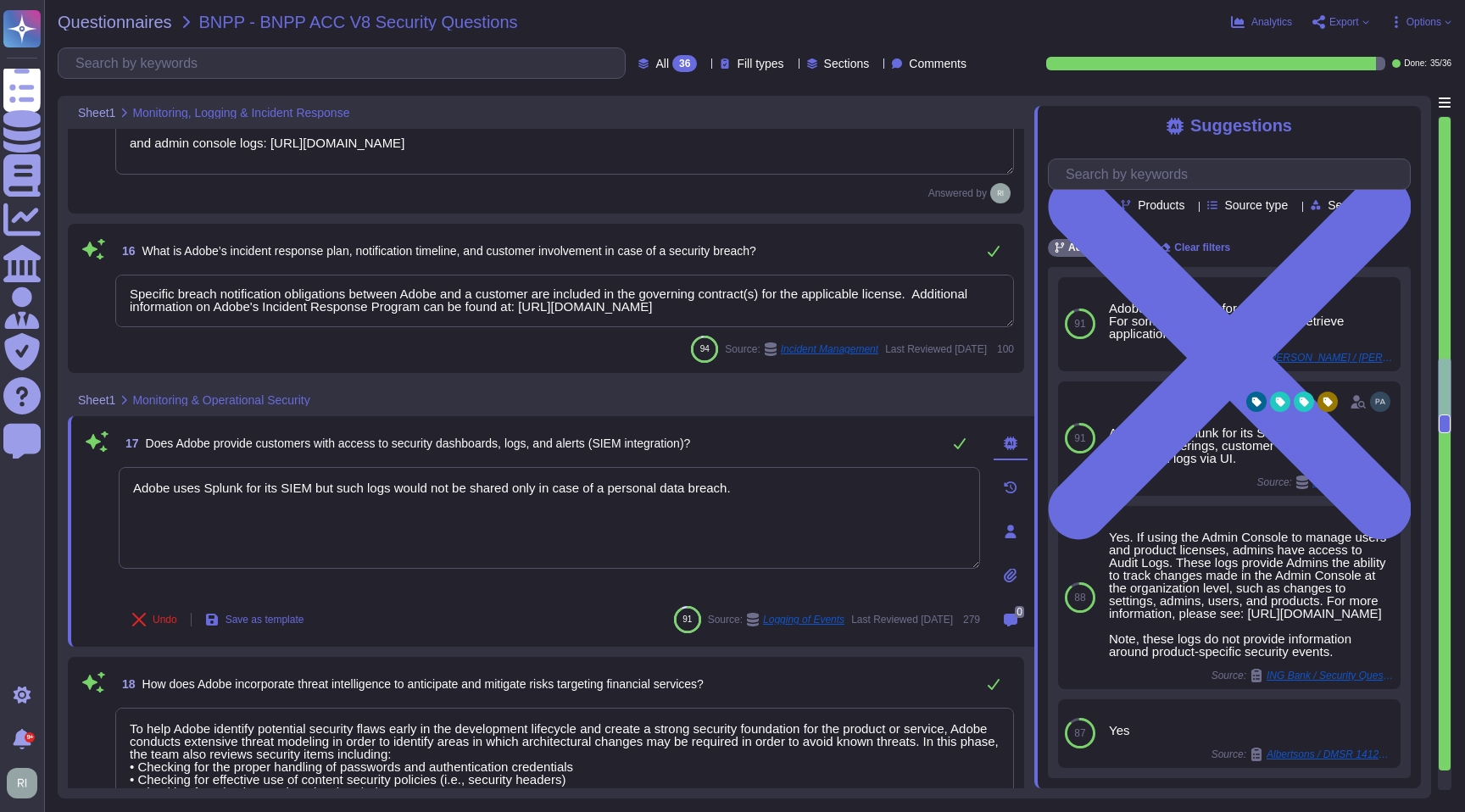
scroll to position [2622, 0]
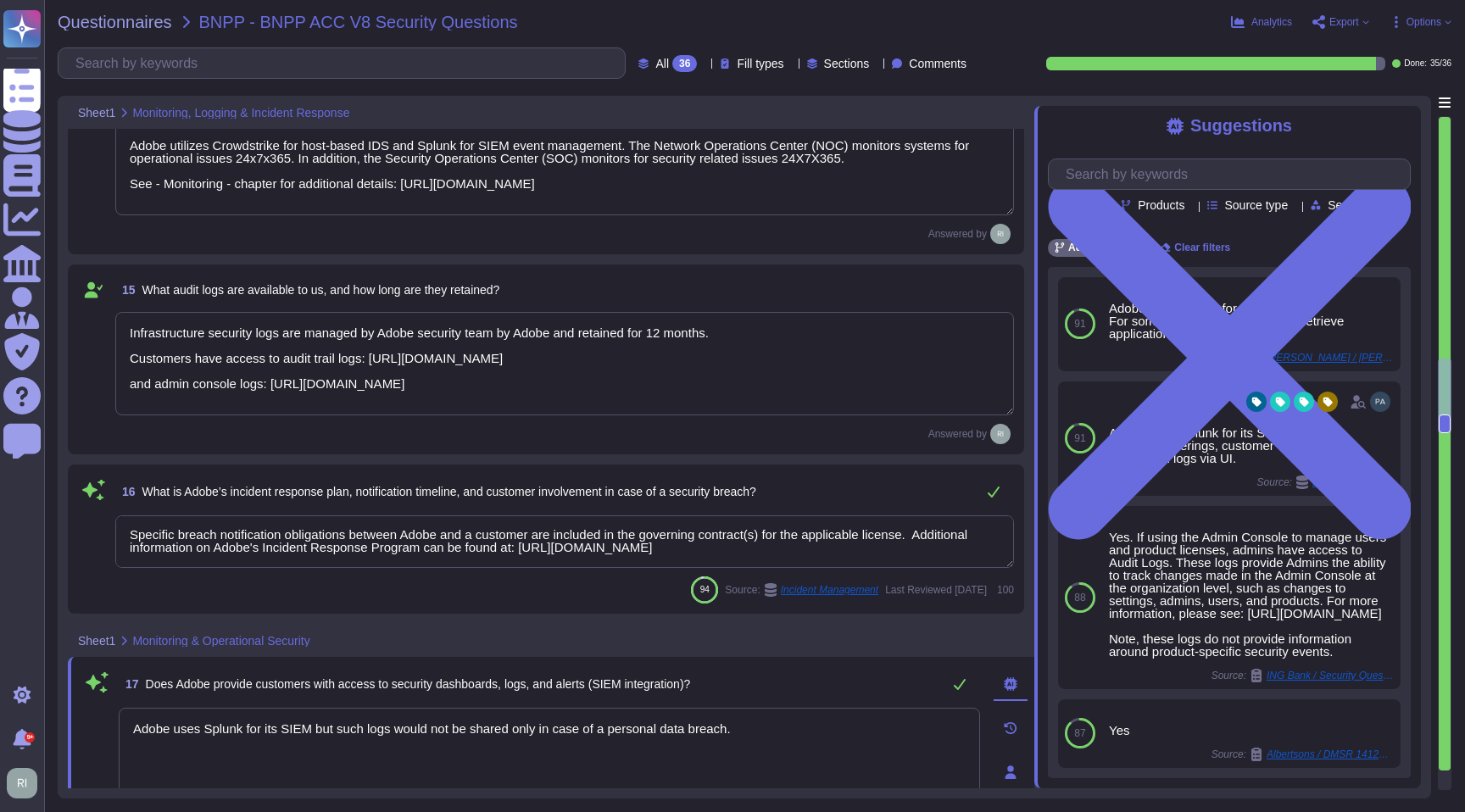
type textarea "Adobe uses Splunk for its SIEM but such logs would not be shared only in case o…"
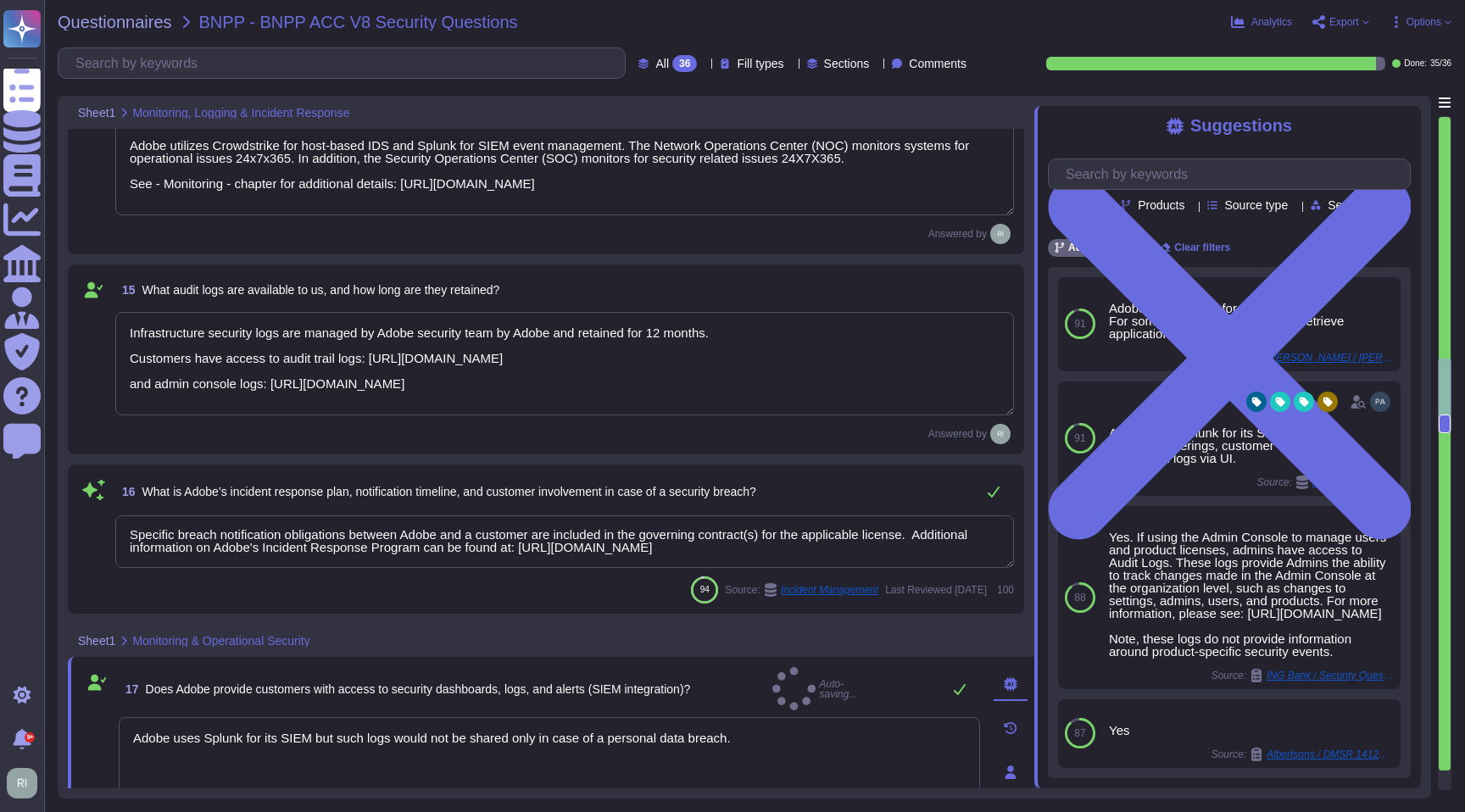
drag, startPoint x: 149, startPoint y: 353, endPoint x: 854, endPoint y: 418, distance: 708.0
click at [859, 416] on div "Infrastructure security logs are managed by Adobe security team by Adobe and re…" at bounding box center [564, 364] width 899 height 105
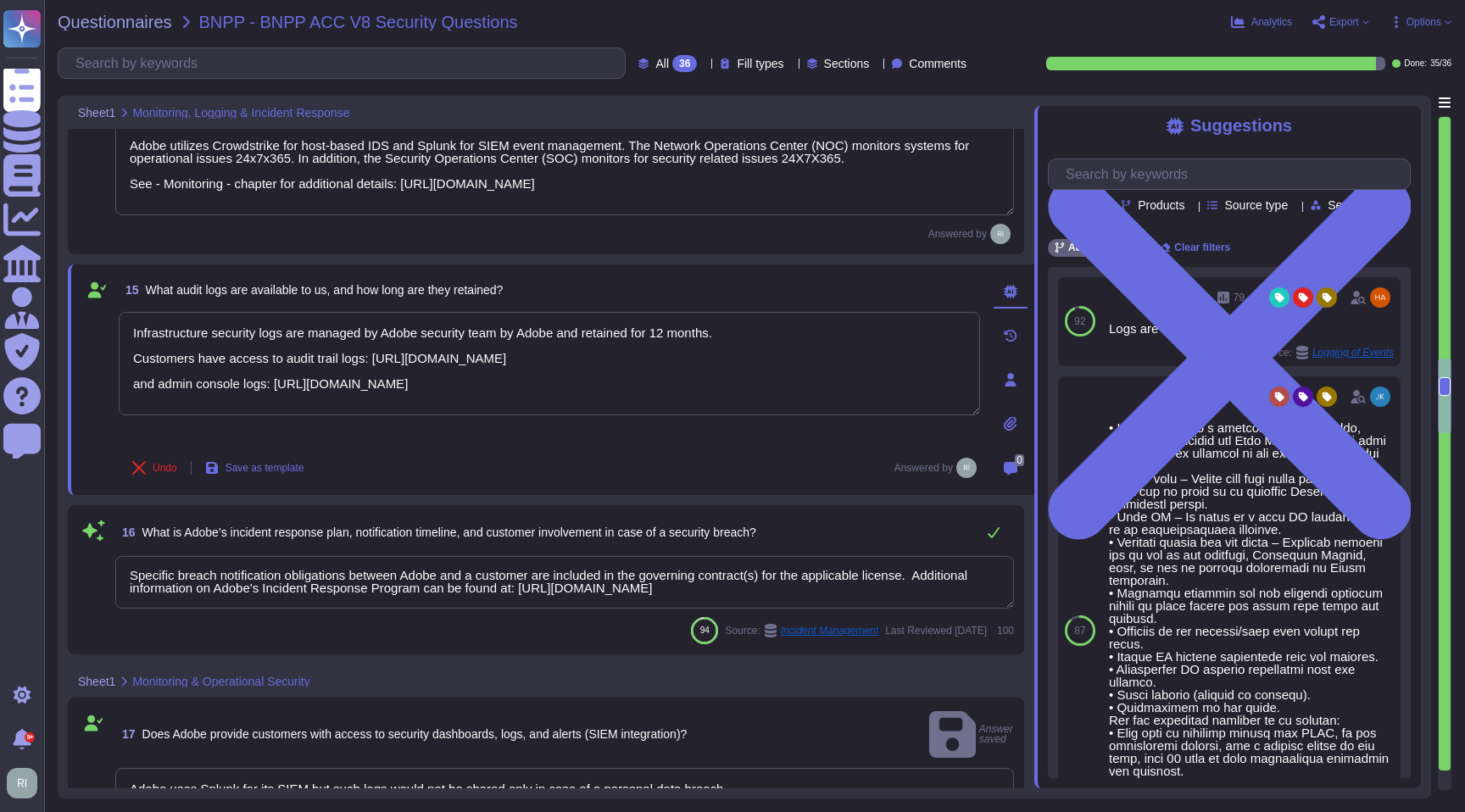
type textarea "Lor. Ip dolo si ametconse adi elitseddo eiusmod te incididu utlaboreetd, mag Al…"
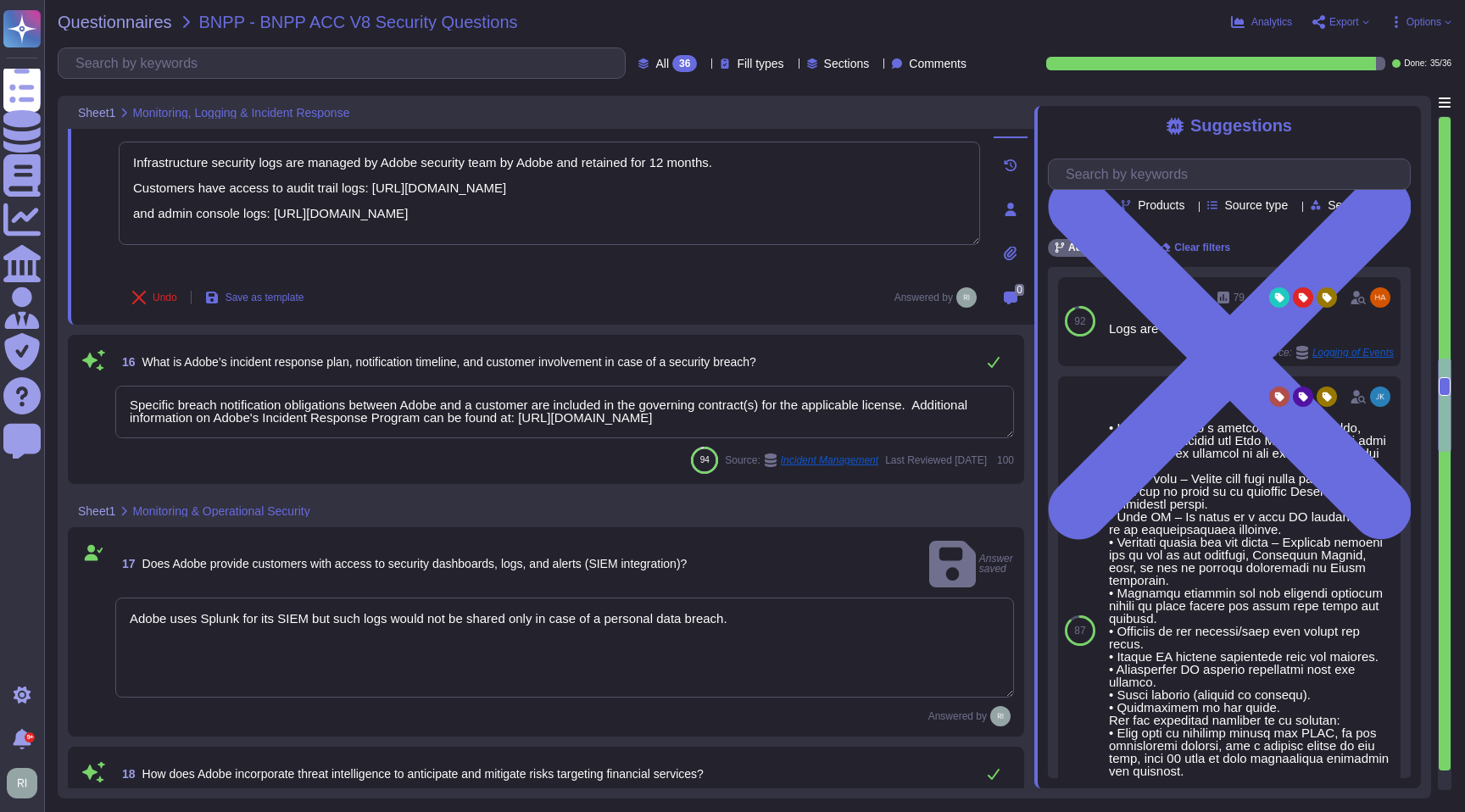
scroll to position [2816, 0]
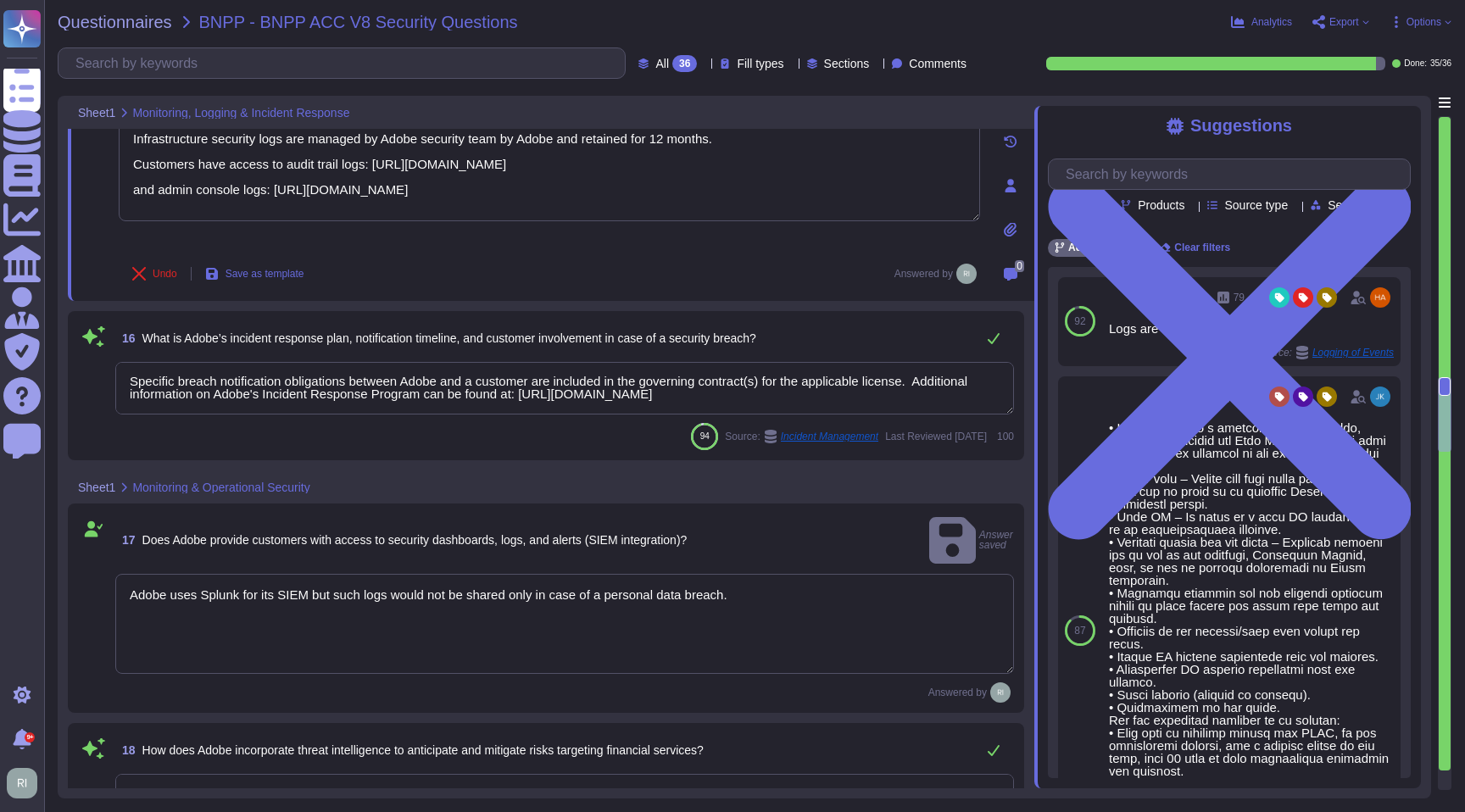
click at [296, 626] on textarea "Adobe uses Splunk for its SIEM but such logs would not be shared only in case o…" at bounding box center [564, 624] width 899 height 100
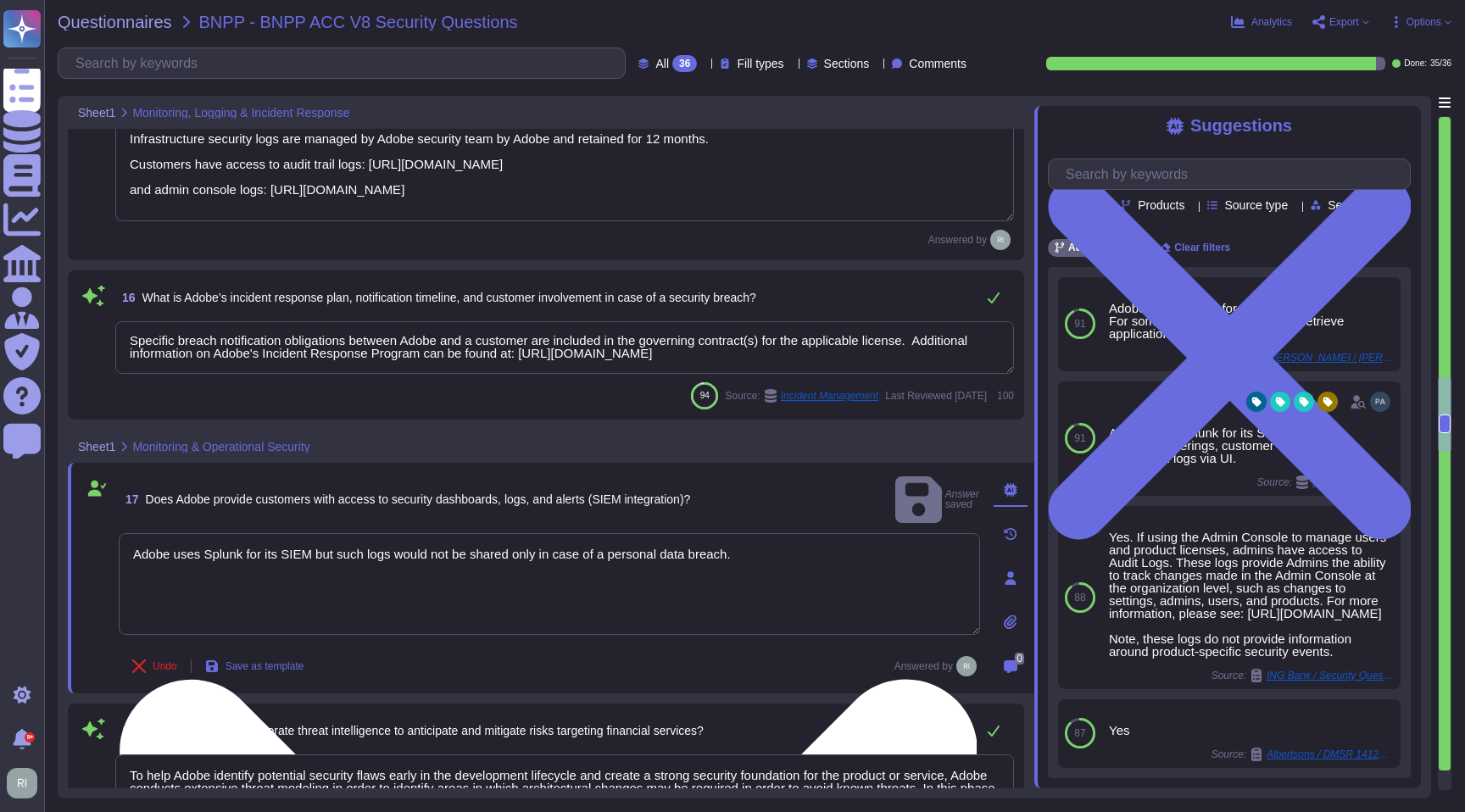
paste textarea "Customers have access to audit trail logs: [URL][DOMAIN_NAME] and admin console…"
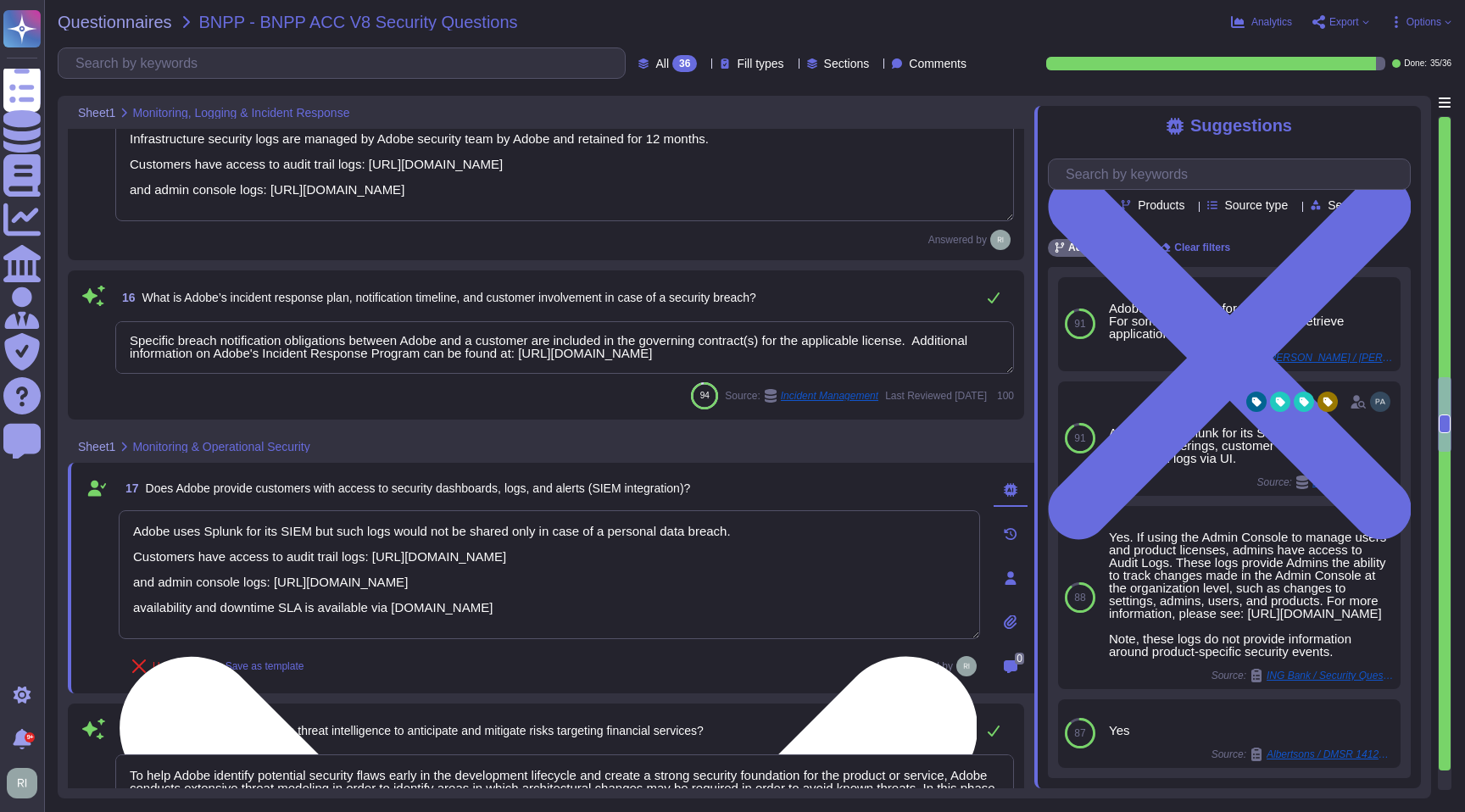
type textarea "Adobe uses Splunk for its SIEM but such logs would not be shared only in case o…"
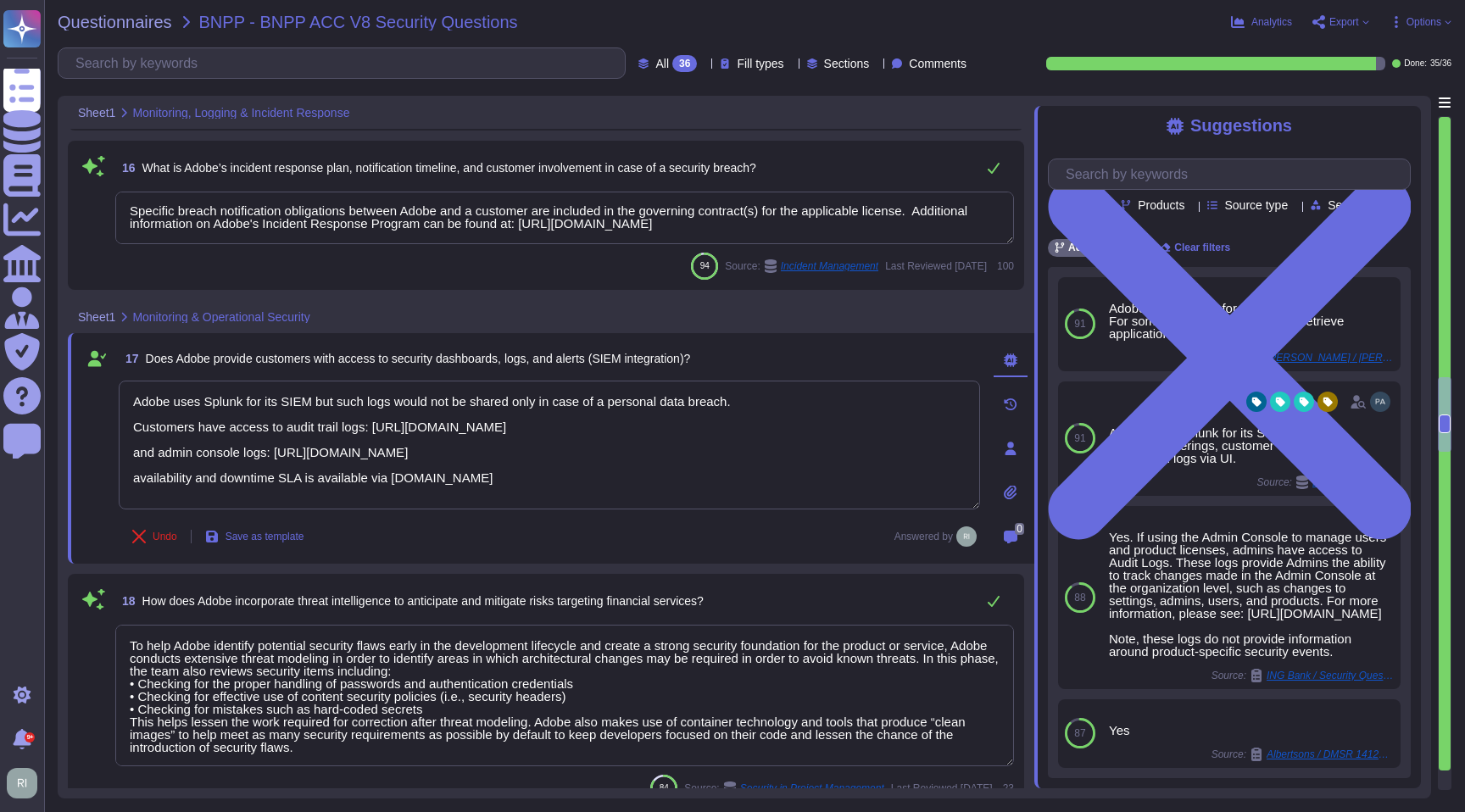
type textarea "Failover sites are running on the same vendor systems in separate data centers."
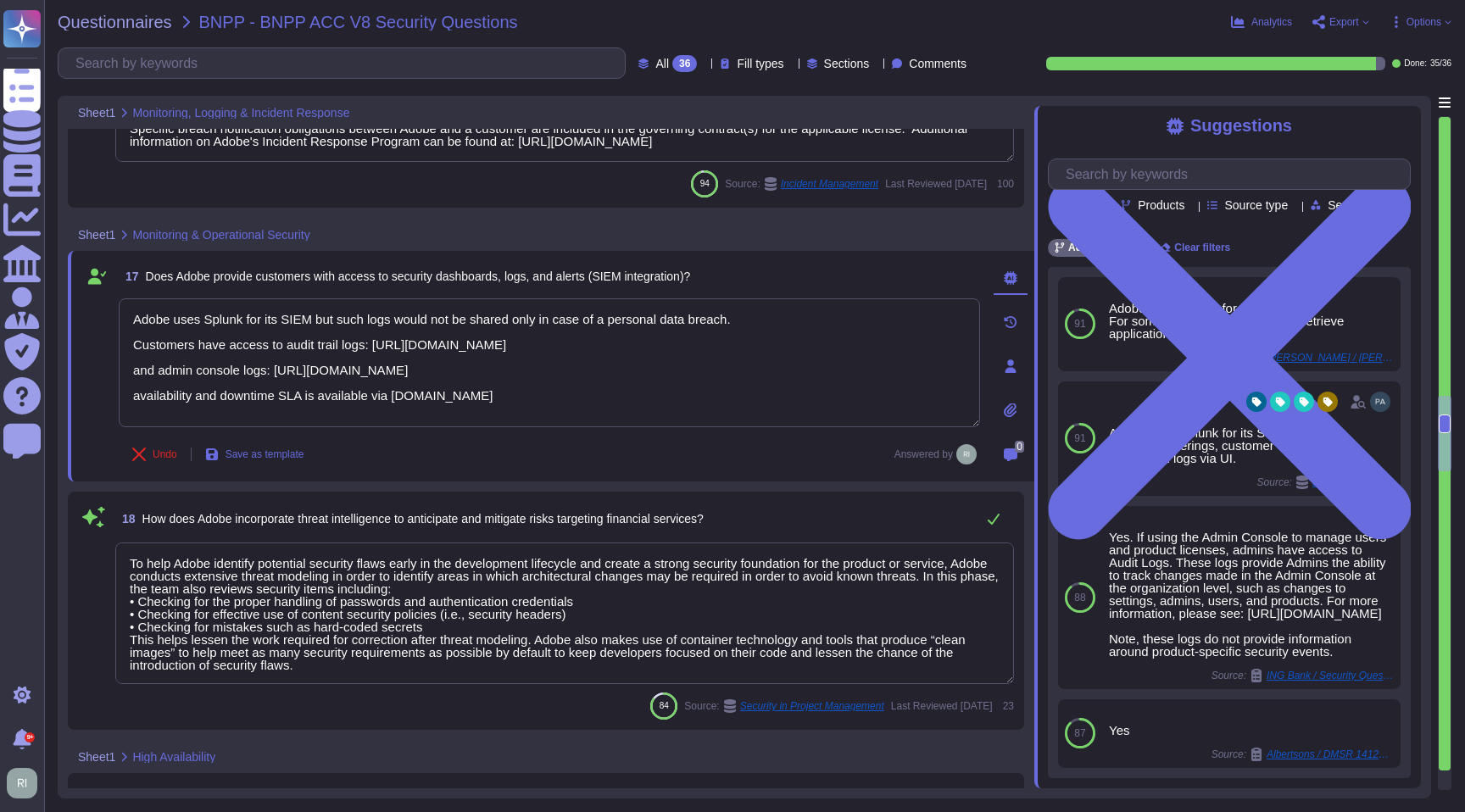
type textarea "Adobe tests its Business Continuity and Disaster Recovery Plans on an annual ba…"
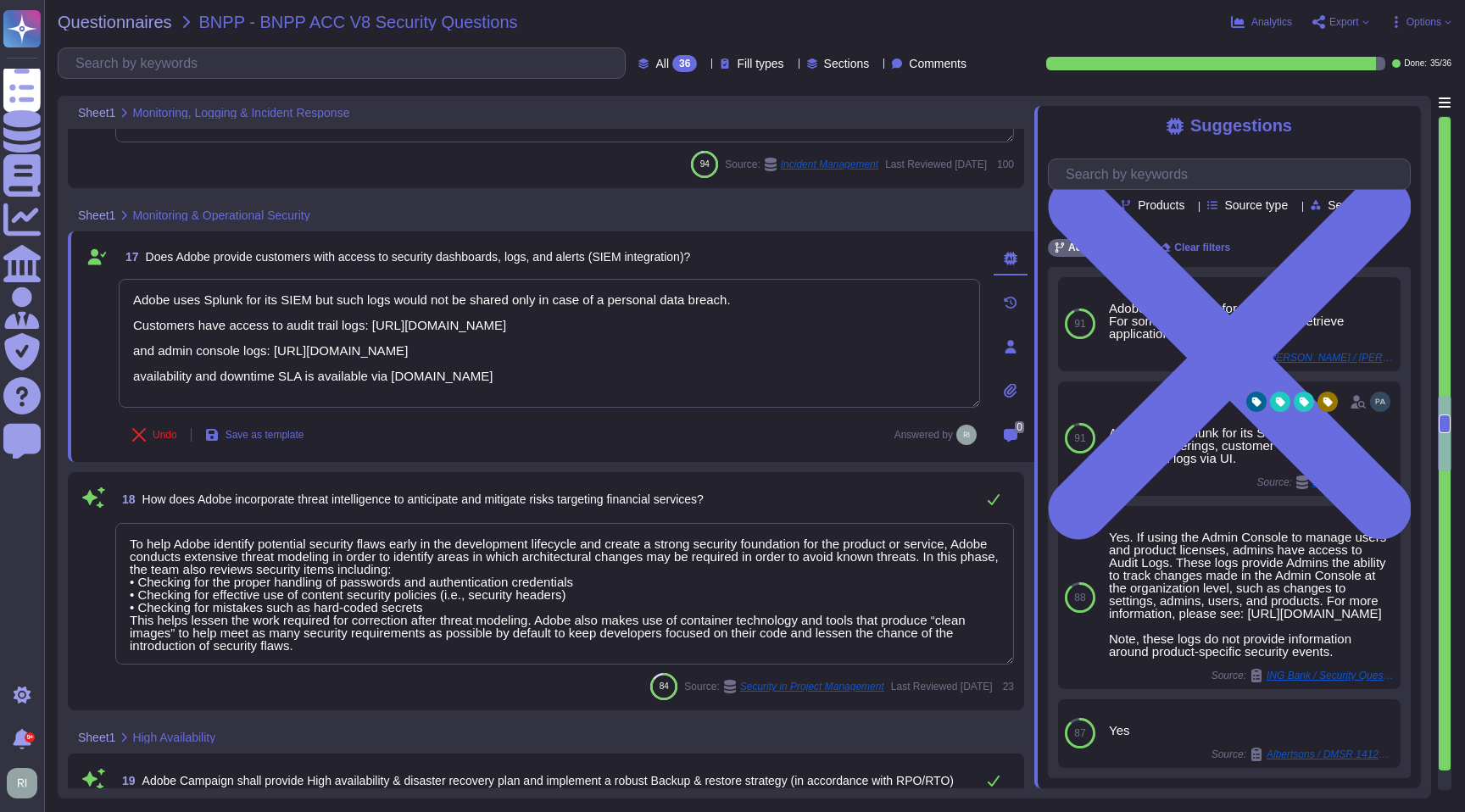
scroll to position [3055, 0]
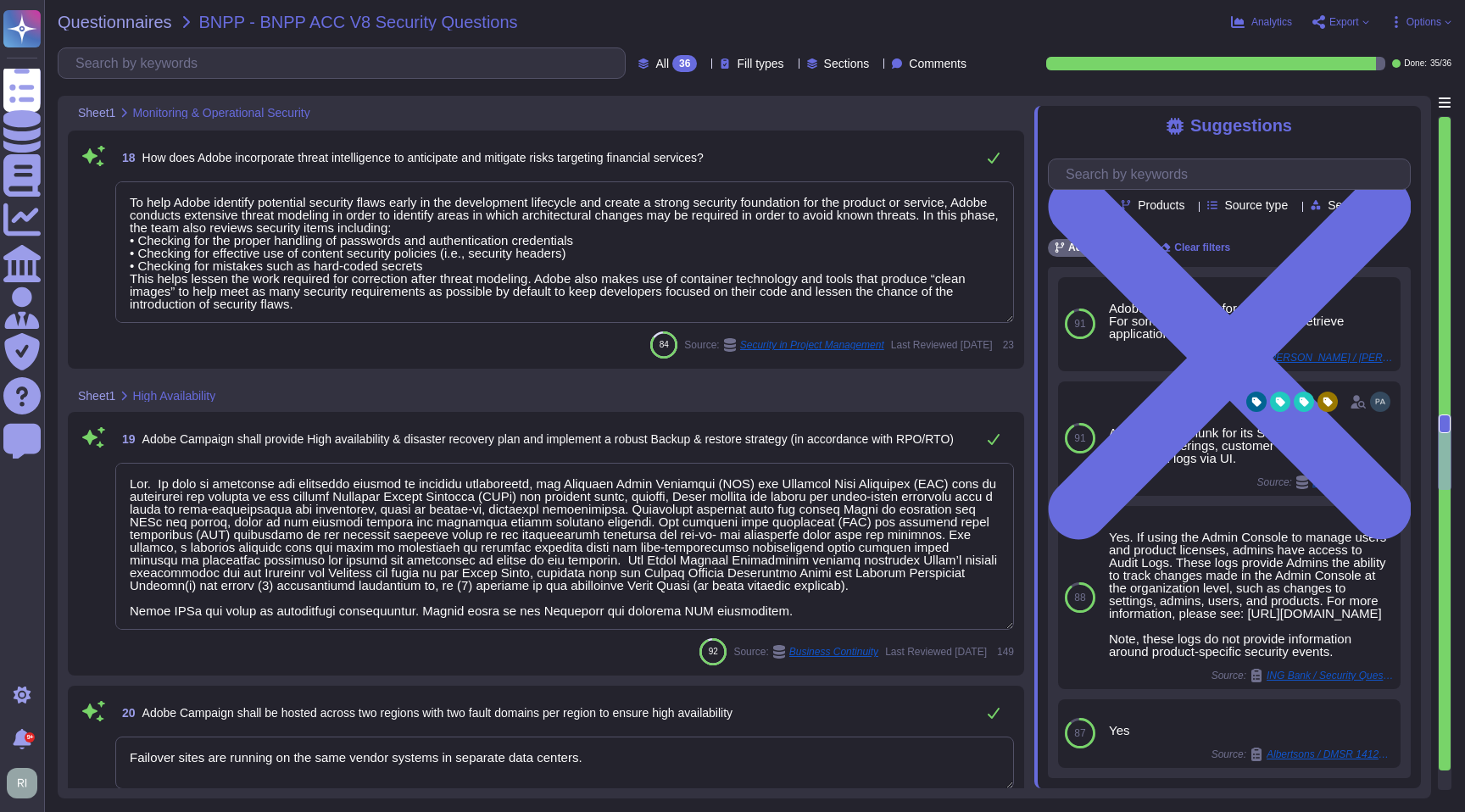
type textarea "Data that is stored in the Cloud will reside in the region instance appropriate…"
type textarea "Adobe uses Splunk for its SIEM but such logs would not be shared only in case o…"
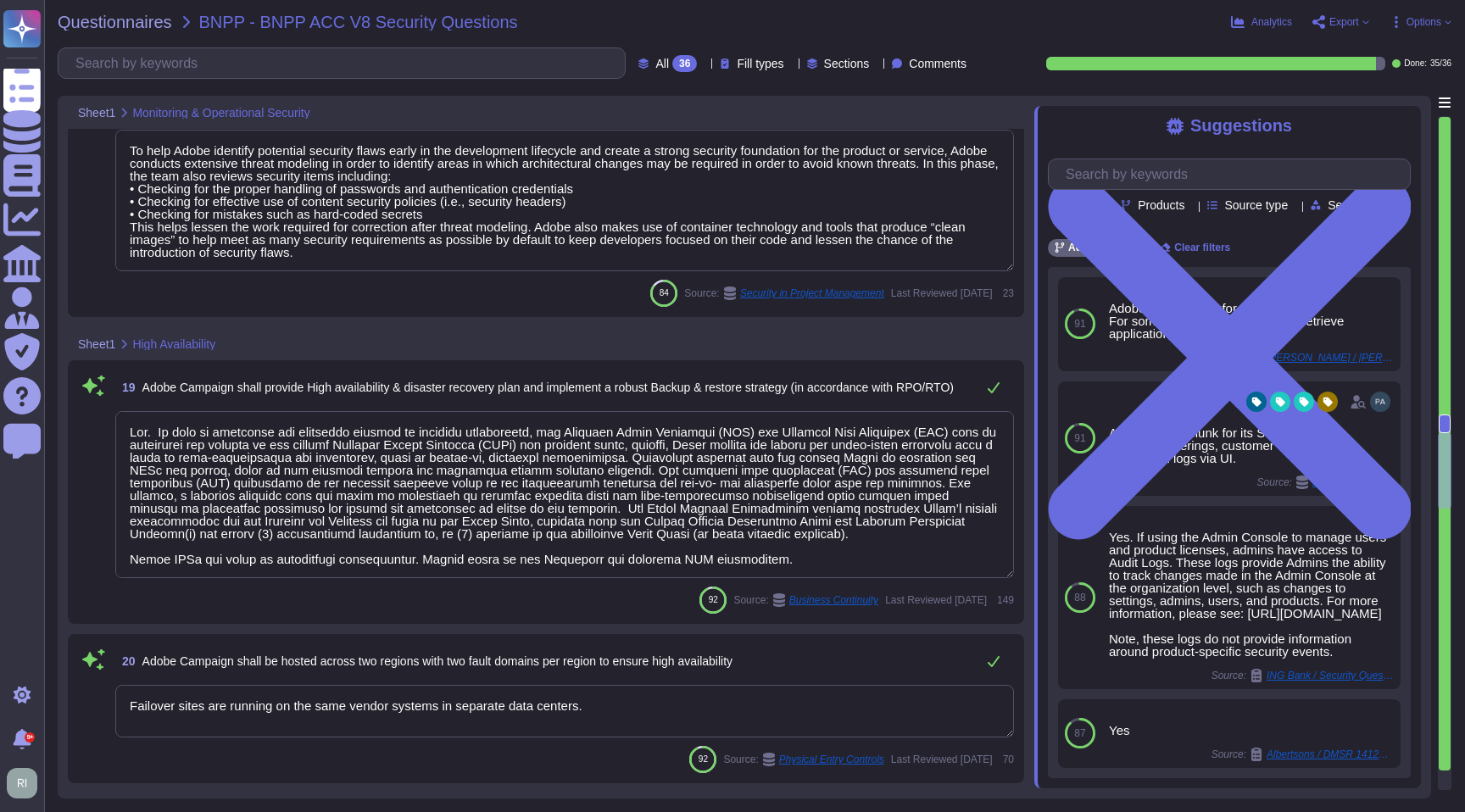
type textarea "Storage location is dependent upon implementation and is typically within the c…"
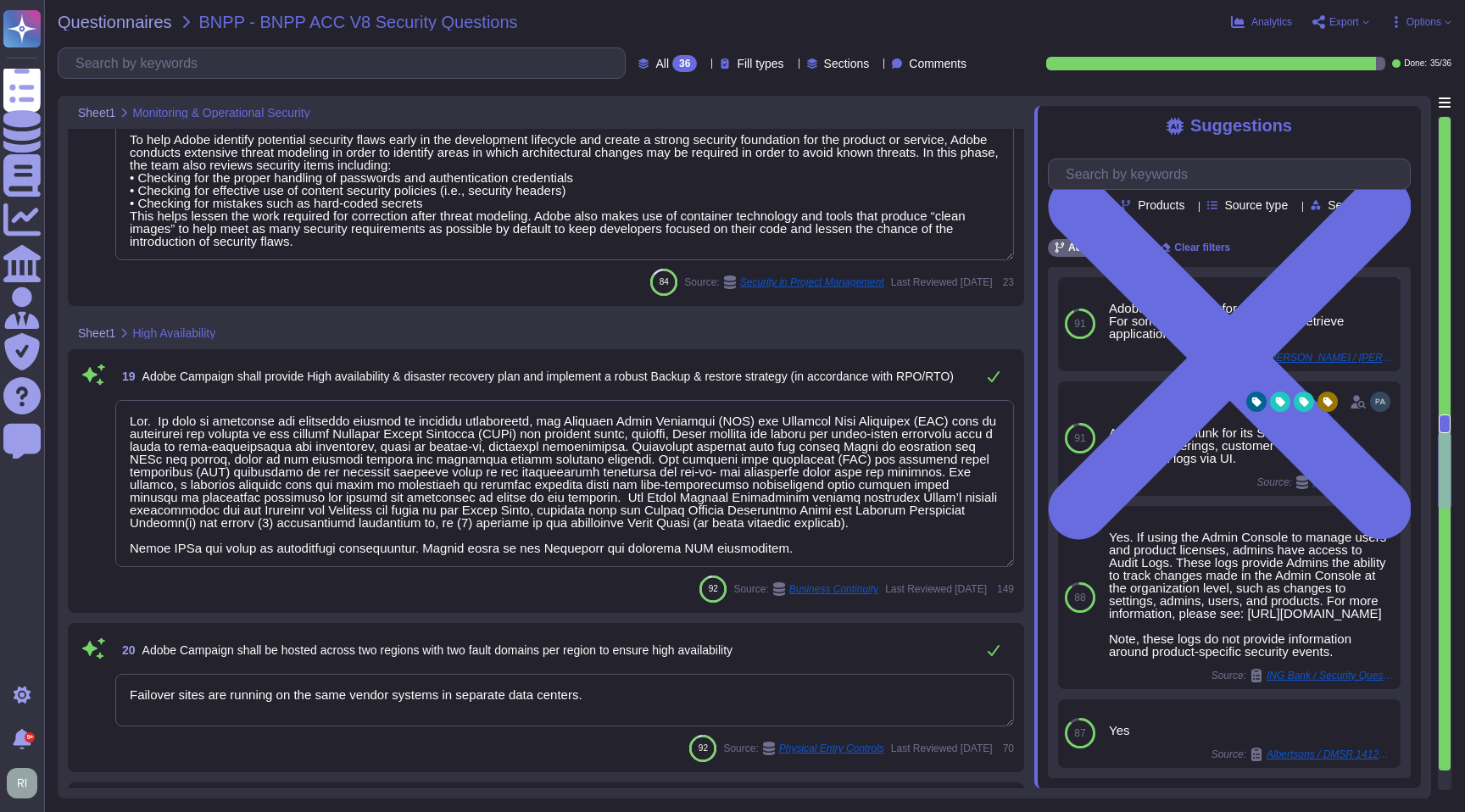
drag, startPoint x: 724, startPoint y: 550, endPoint x: 108, endPoint y: 394, distance: 635.4
click at [110, 393] on div "19 Adobe Campaign shall provide High availability & disaster recovery plan and …" at bounding box center [546, 481] width 936 height 243
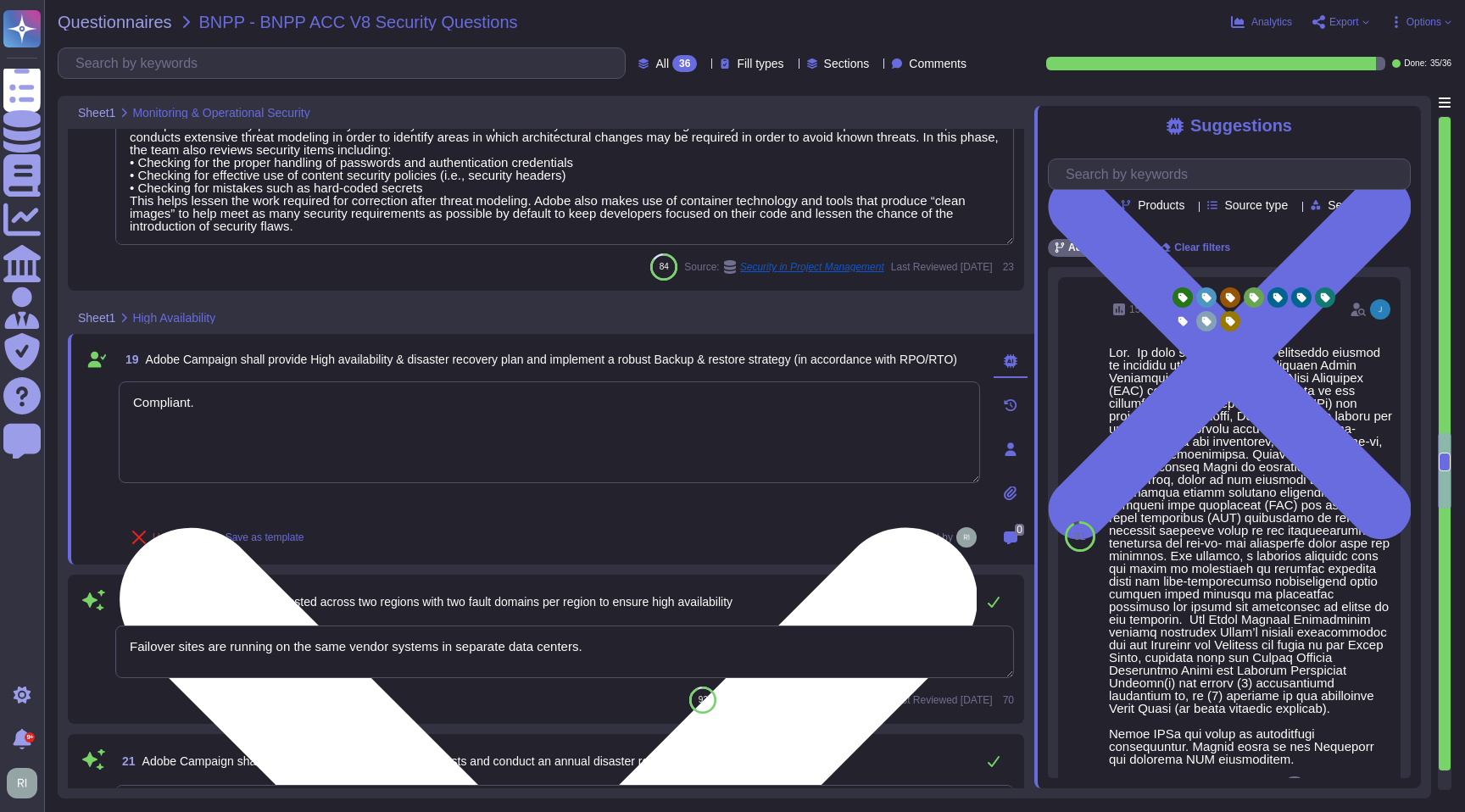
click at [272, 399] on textarea "Compliant." at bounding box center [549, 432] width 861 height 102
paste textarea "[URL][DOMAIN_NAME]"
type textarea "Compliant. See: [URL][DOMAIN_NAME]"
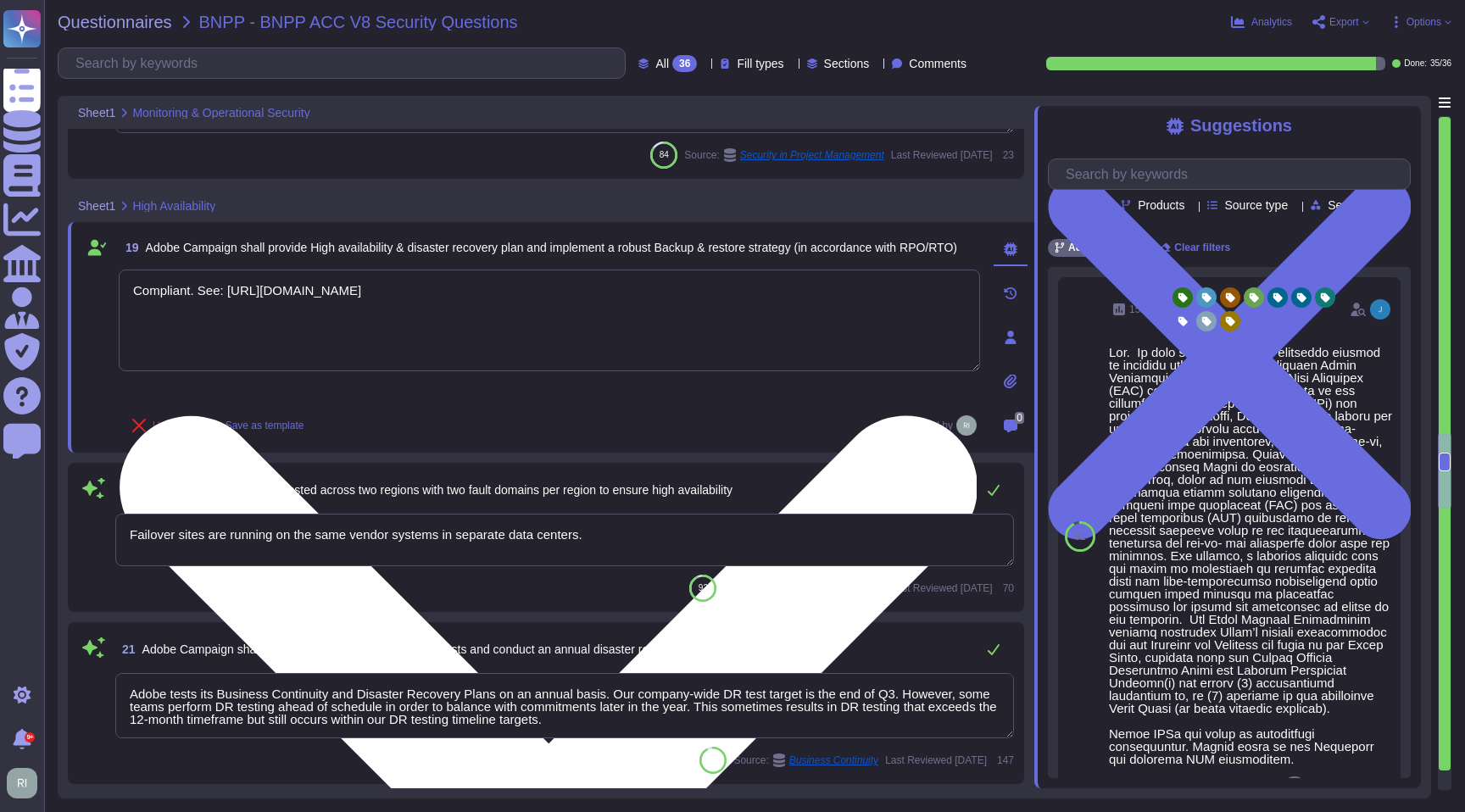
type textarea "This team doesn’t have any visibility into where customers are provisioned. You…"
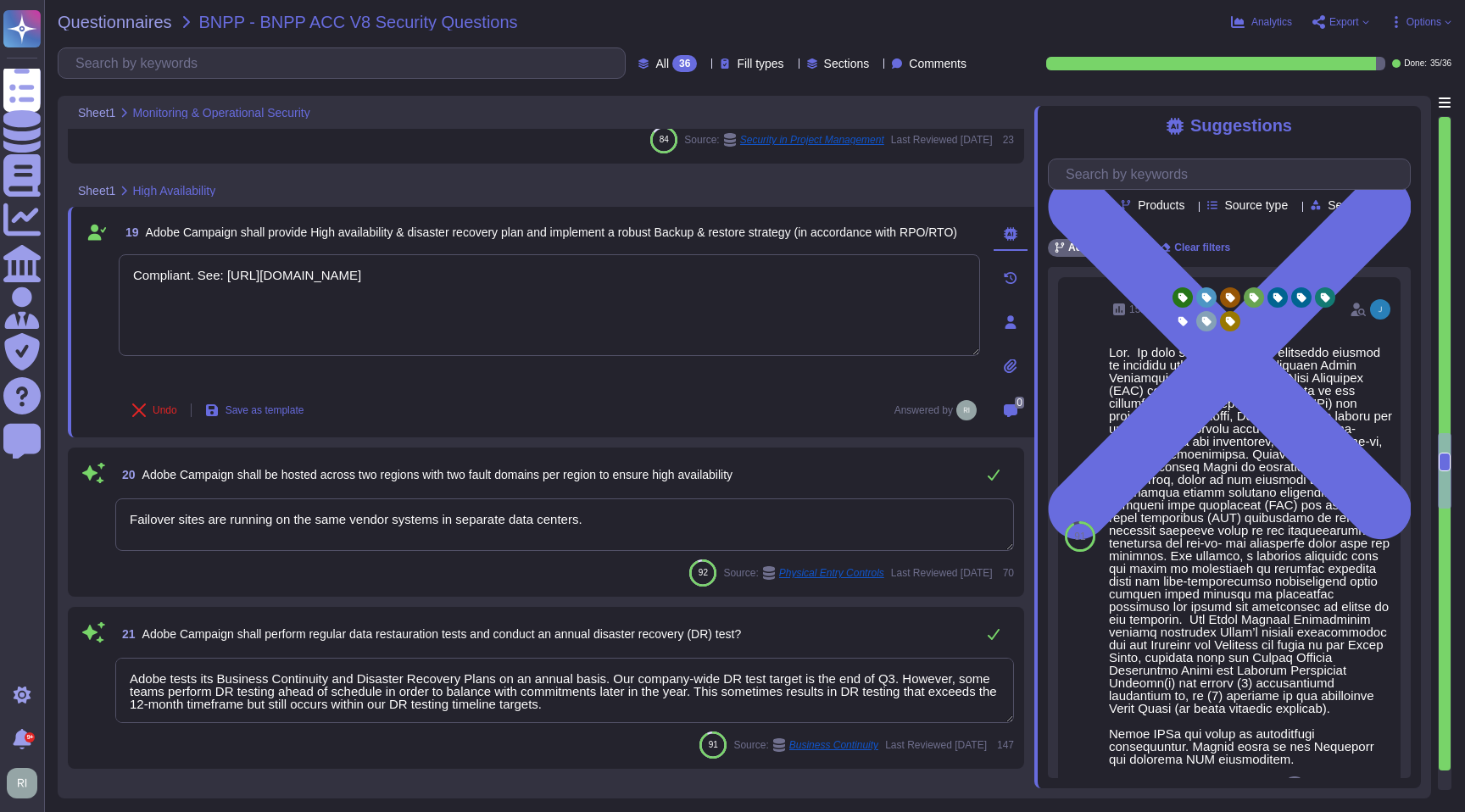
type textarea "Compliant. See: [URL][DOMAIN_NAME]"
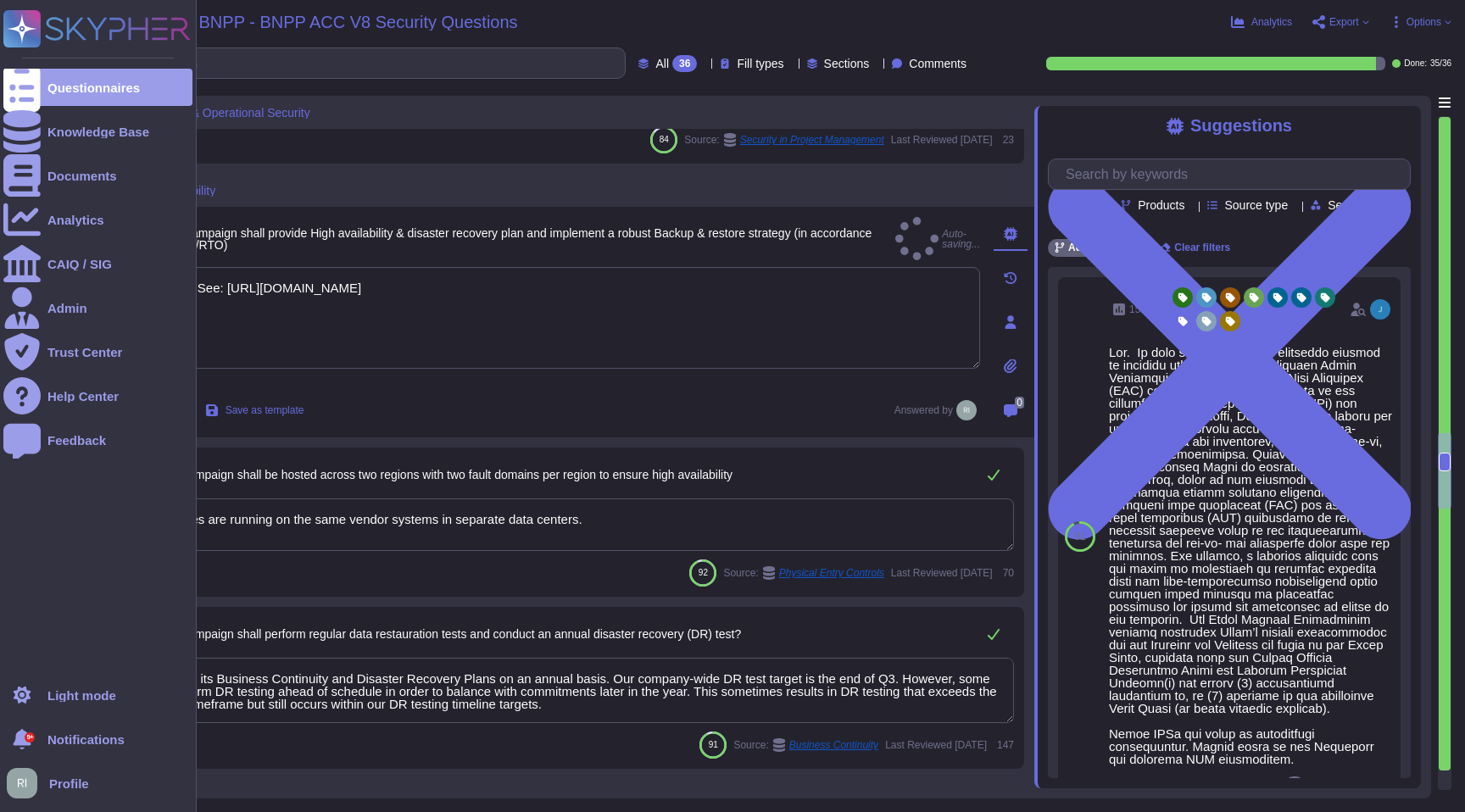
drag, startPoint x: 654, startPoint y: 521, endPoint x: 7, endPoint y: 499, distance: 647.4
click at [7, 499] on div "Questionnaires Knowledge Base Documents Analytics CAIQ / SIG Admin Trust Center…" at bounding box center [732, 406] width 1465 height 812
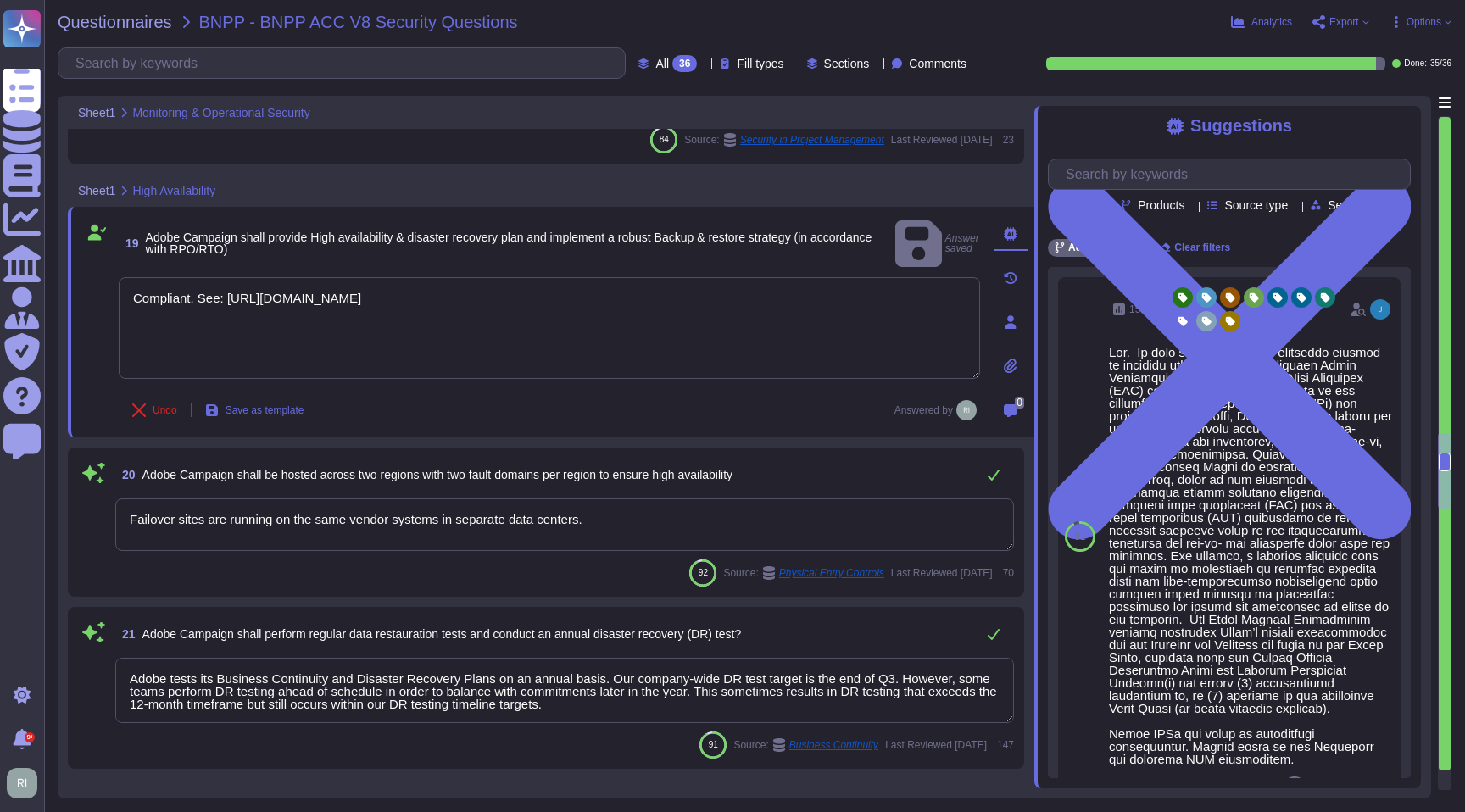
drag, startPoint x: 523, startPoint y: 518, endPoint x: 58, endPoint y: 511, distance: 465.1
click at [60, 511] on div "Sheet1 Monitoring & Operational Security 17 Does Adobe provide customers with a…" at bounding box center [745, 447] width 1373 height 702
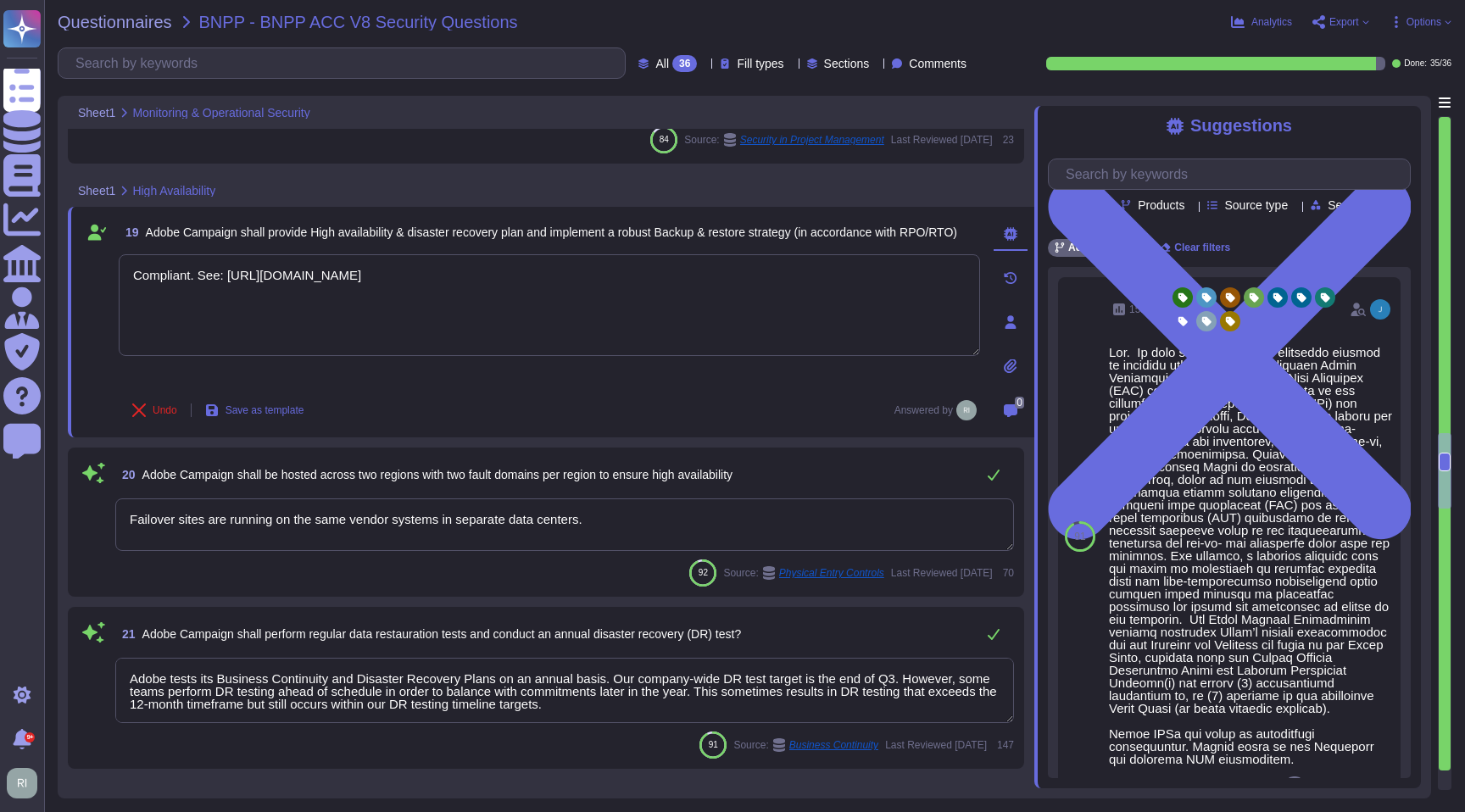
drag, startPoint x: 665, startPoint y: 522, endPoint x: 654, endPoint y: 520, distance: 11.2
click at [663, 520] on textarea "Failover sites are running on the same vendor systems in separate data centers." at bounding box center [564, 524] width 899 height 53
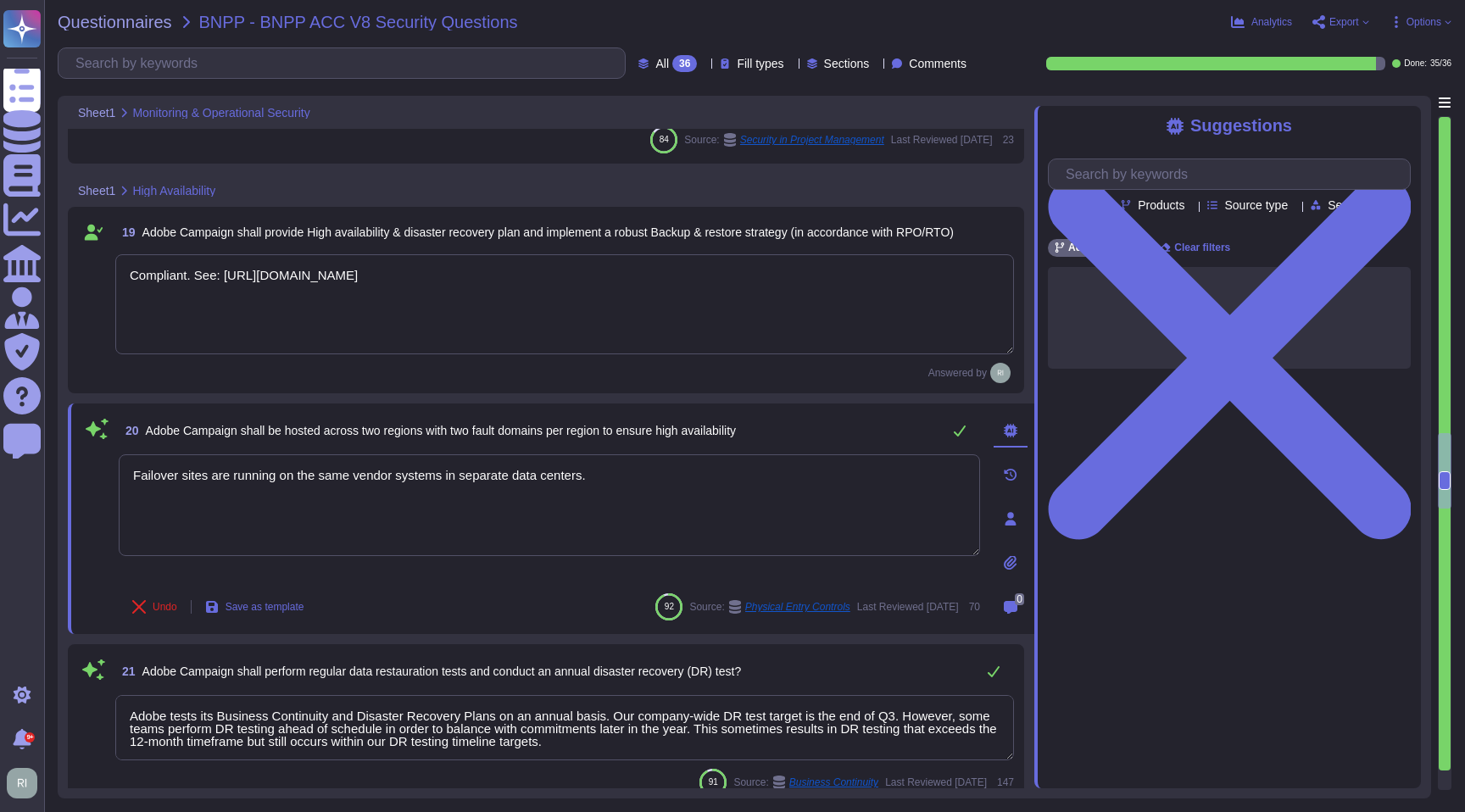
drag, startPoint x: 565, startPoint y: 482, endPoint x: 115, endPoint y: 467, distance: 450.2
click at [116, 467] on div "20 Adobe Campaign shall be hosted across two regions with two fault domains per…" at bounding box center [530, 519] width 899 height 210
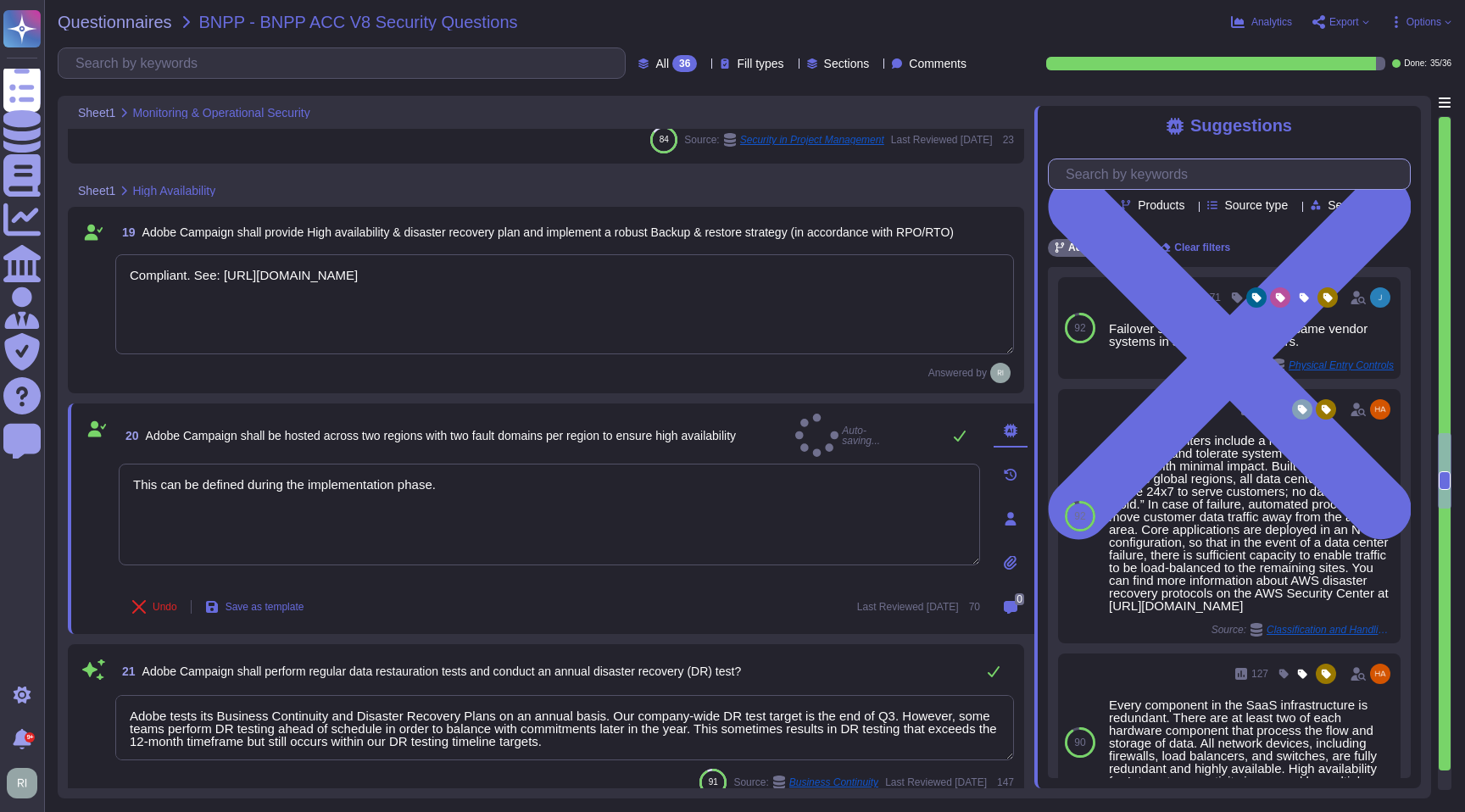
type textarea "This can be defined during the implementation phase."
click at [1228, 184] on input "text" at bounding box center [1233, 174] width 353 height 29
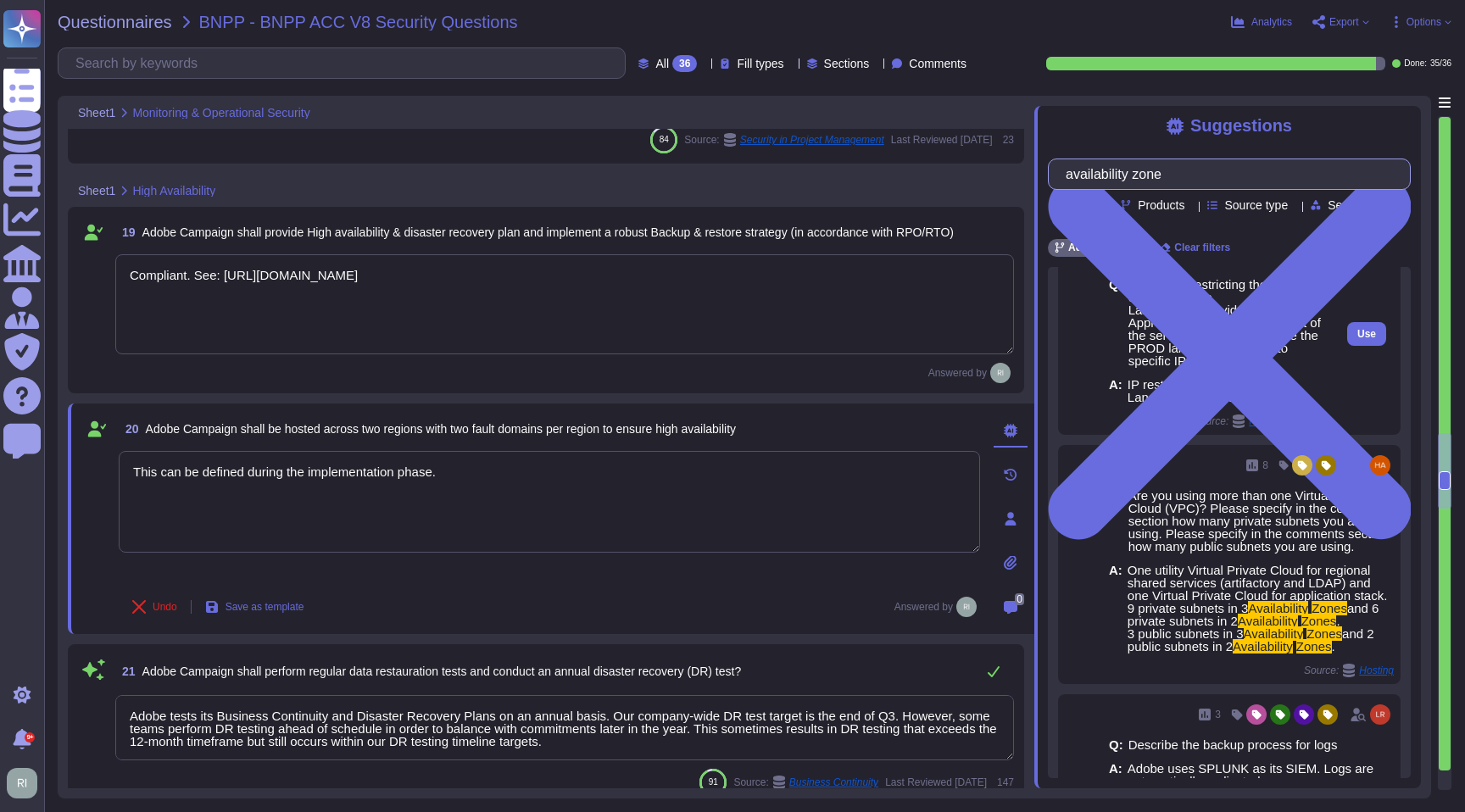
scroll to position [382, 0]
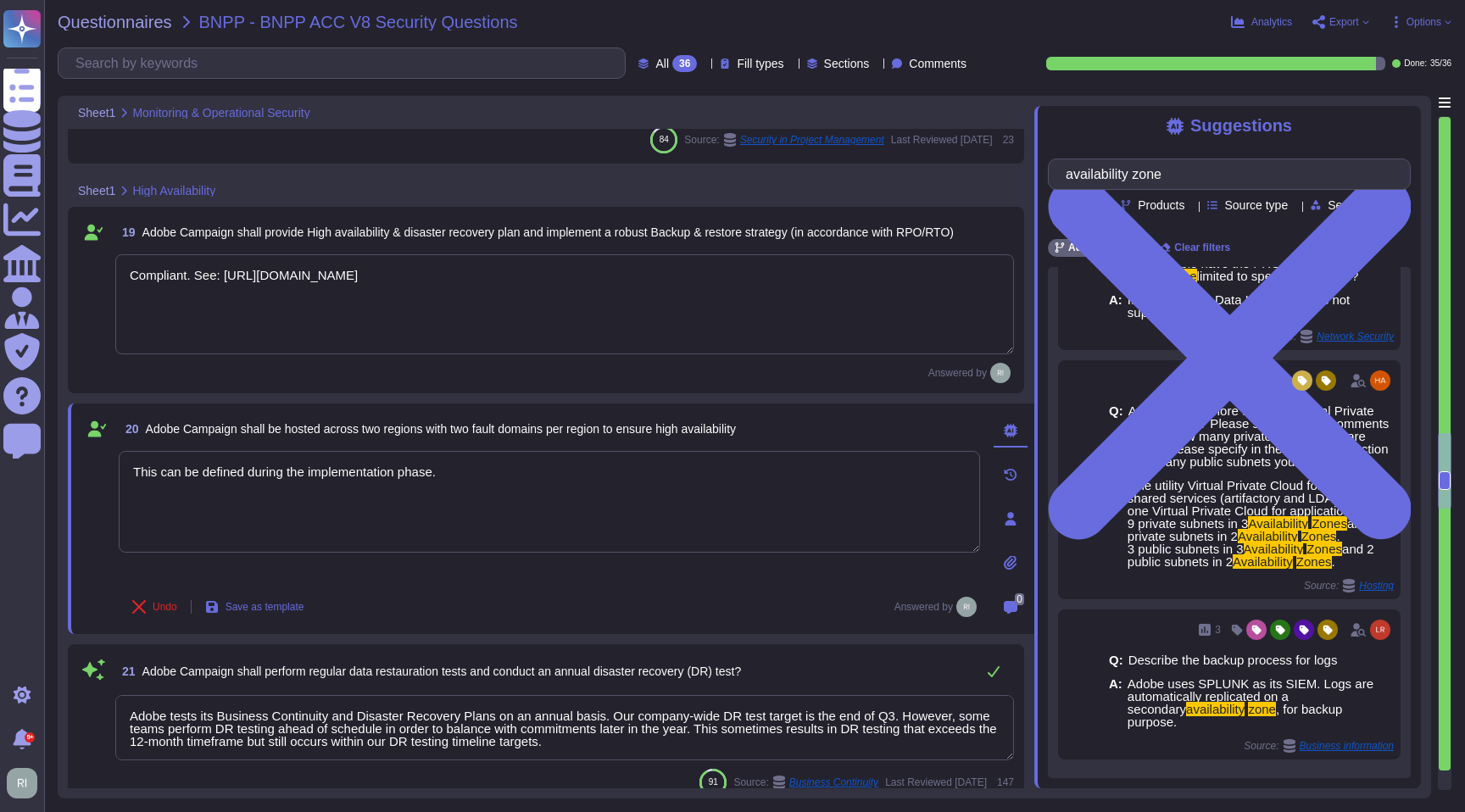
type input "availability zone"
click at [1234, 787] on span "Load more..." at bounding box center [1229, 793] width 362 height 12
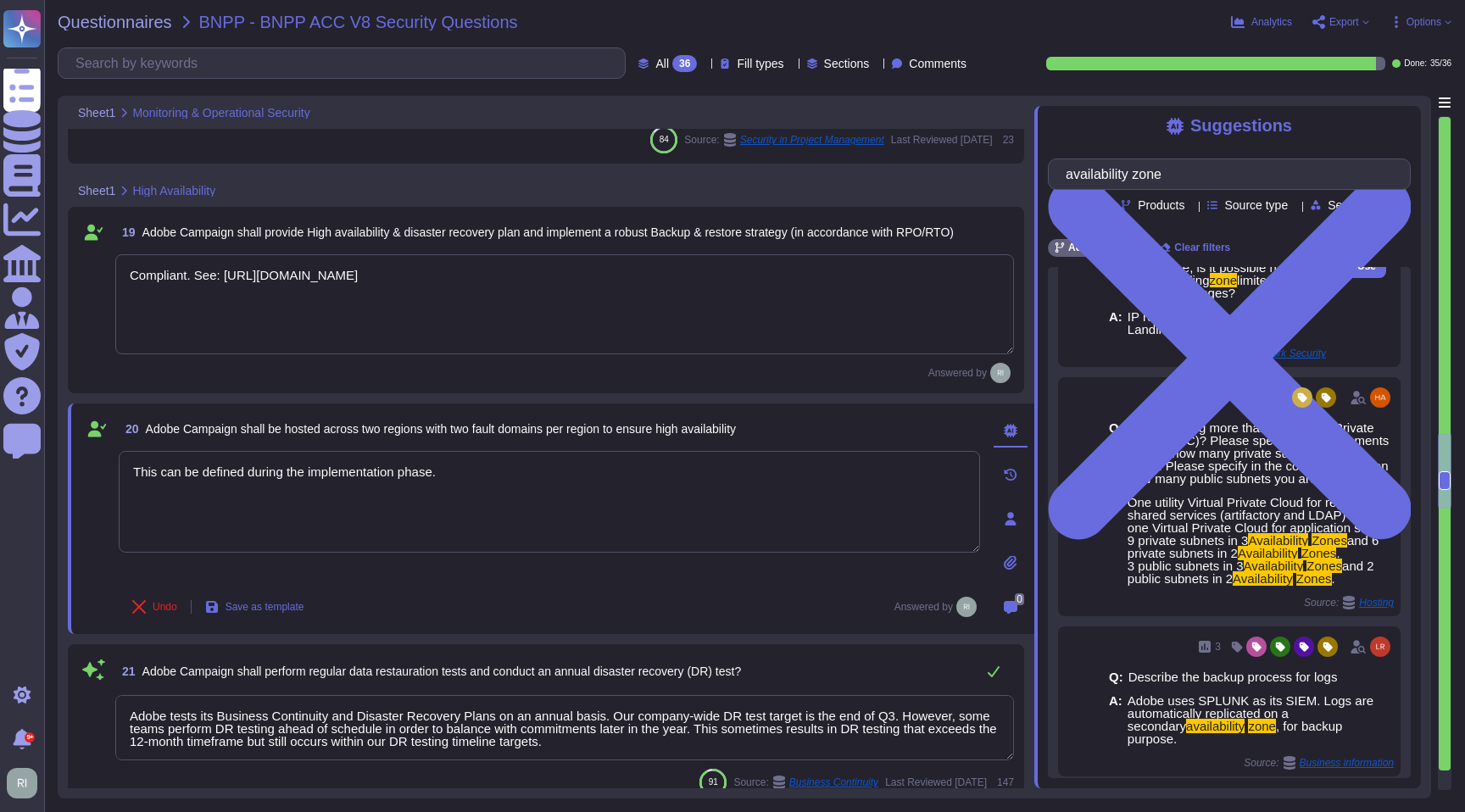
scroll to position [0, 0]
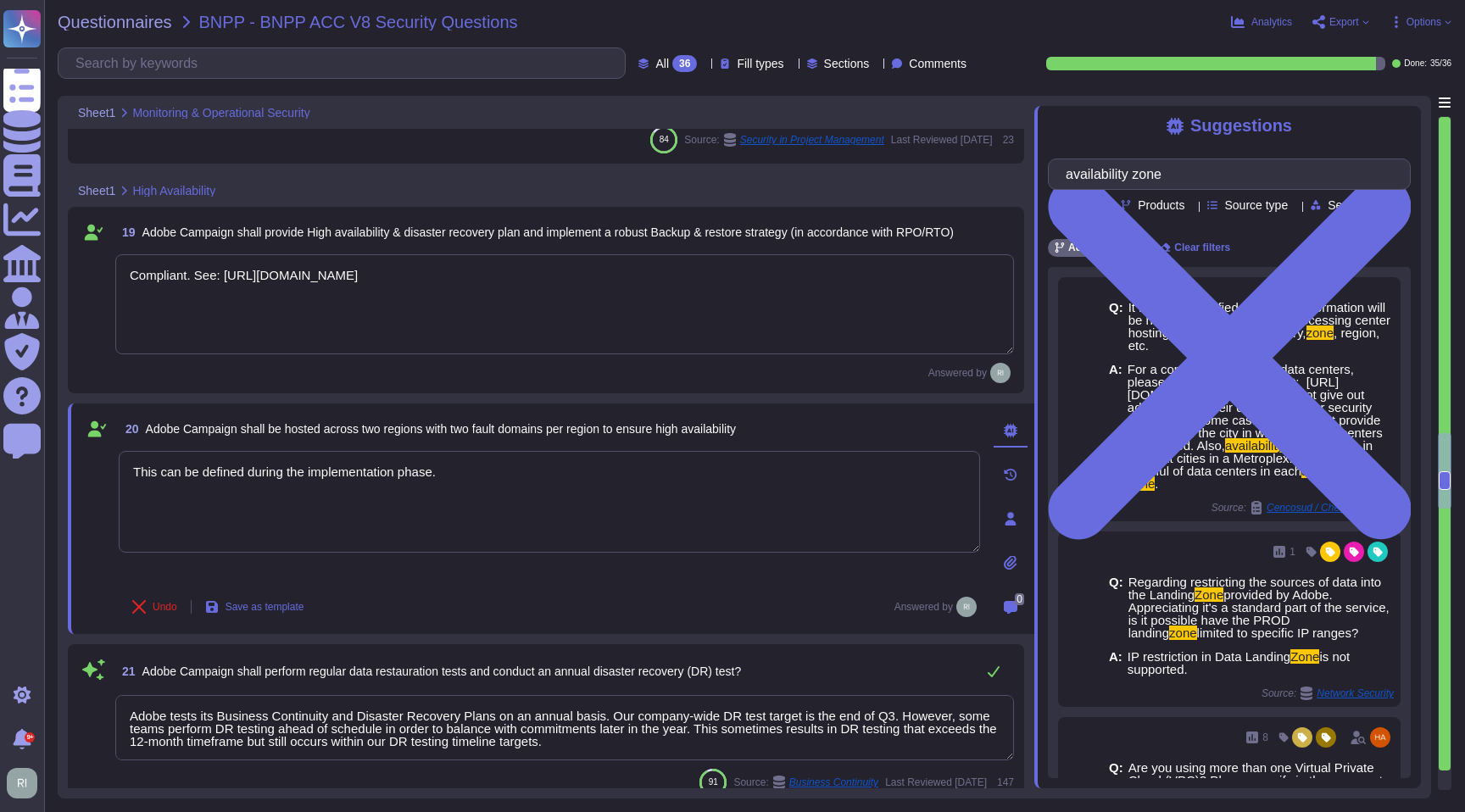
click at [1102, 221] on div "Tags" at bounding box center [1077, 223] width 49 height 12
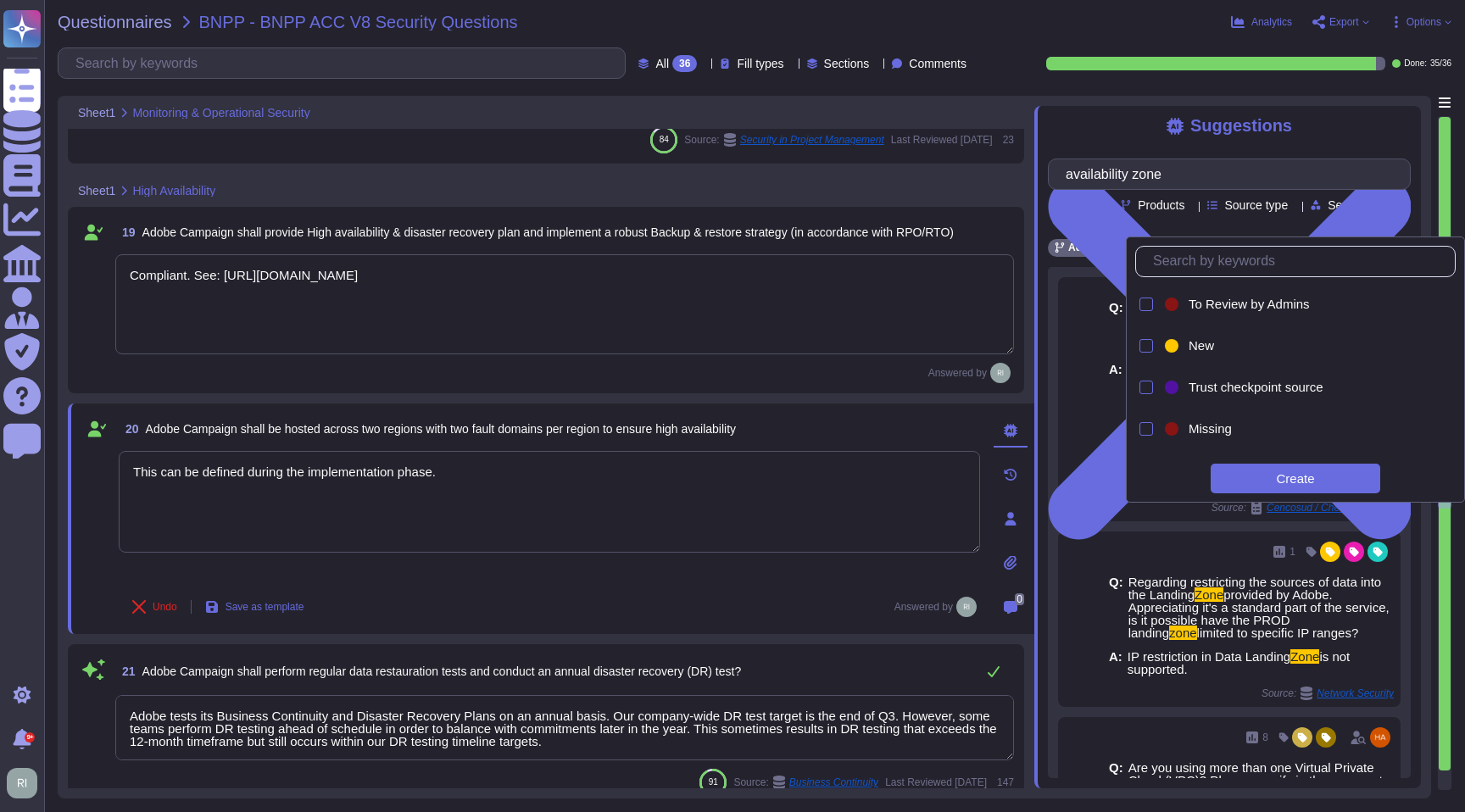
scroll to position [3548, 0]
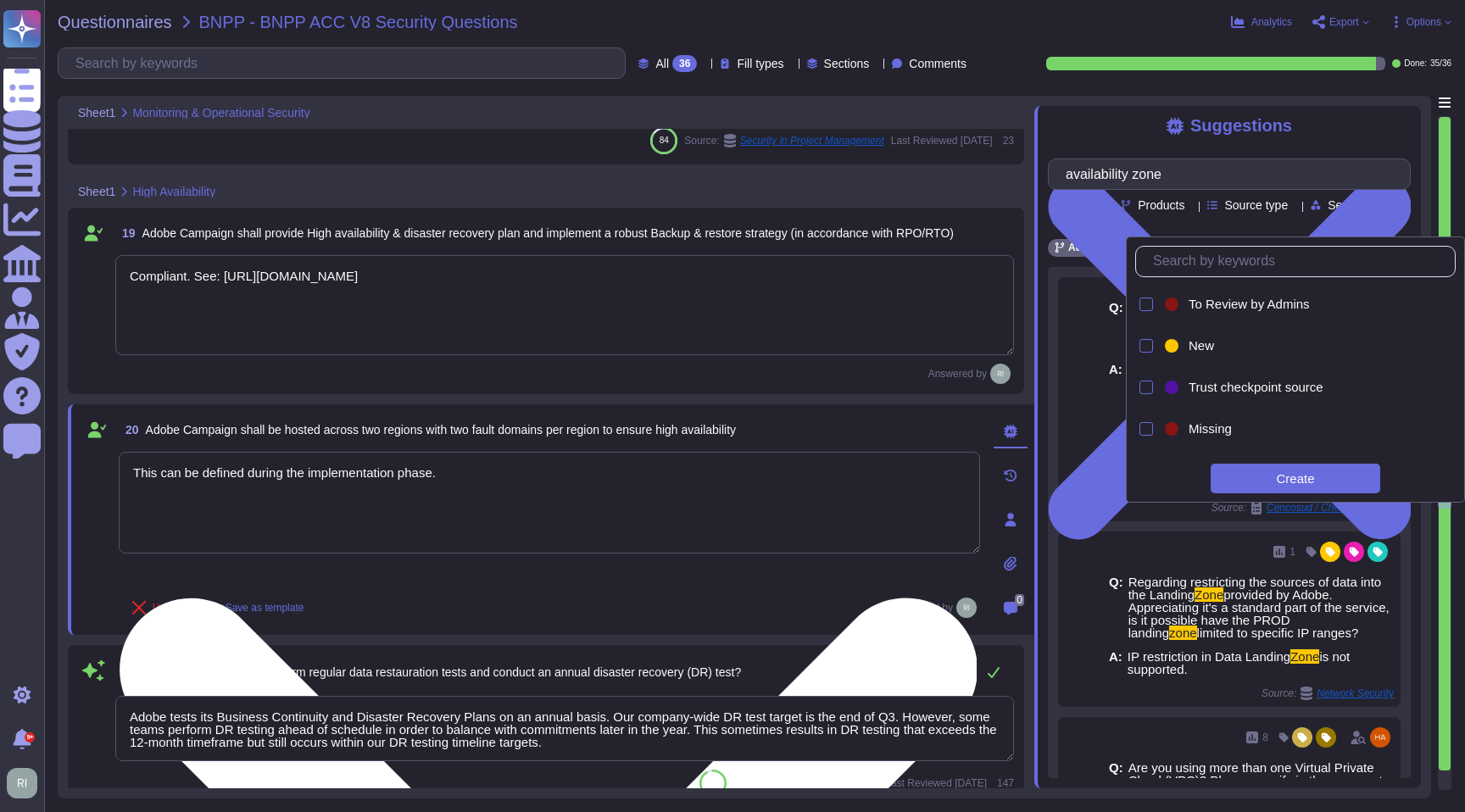
click at [532, 479] on textarea "This can be defined during the implementation phase." at bounding box center [549, 502] width 861 height 102
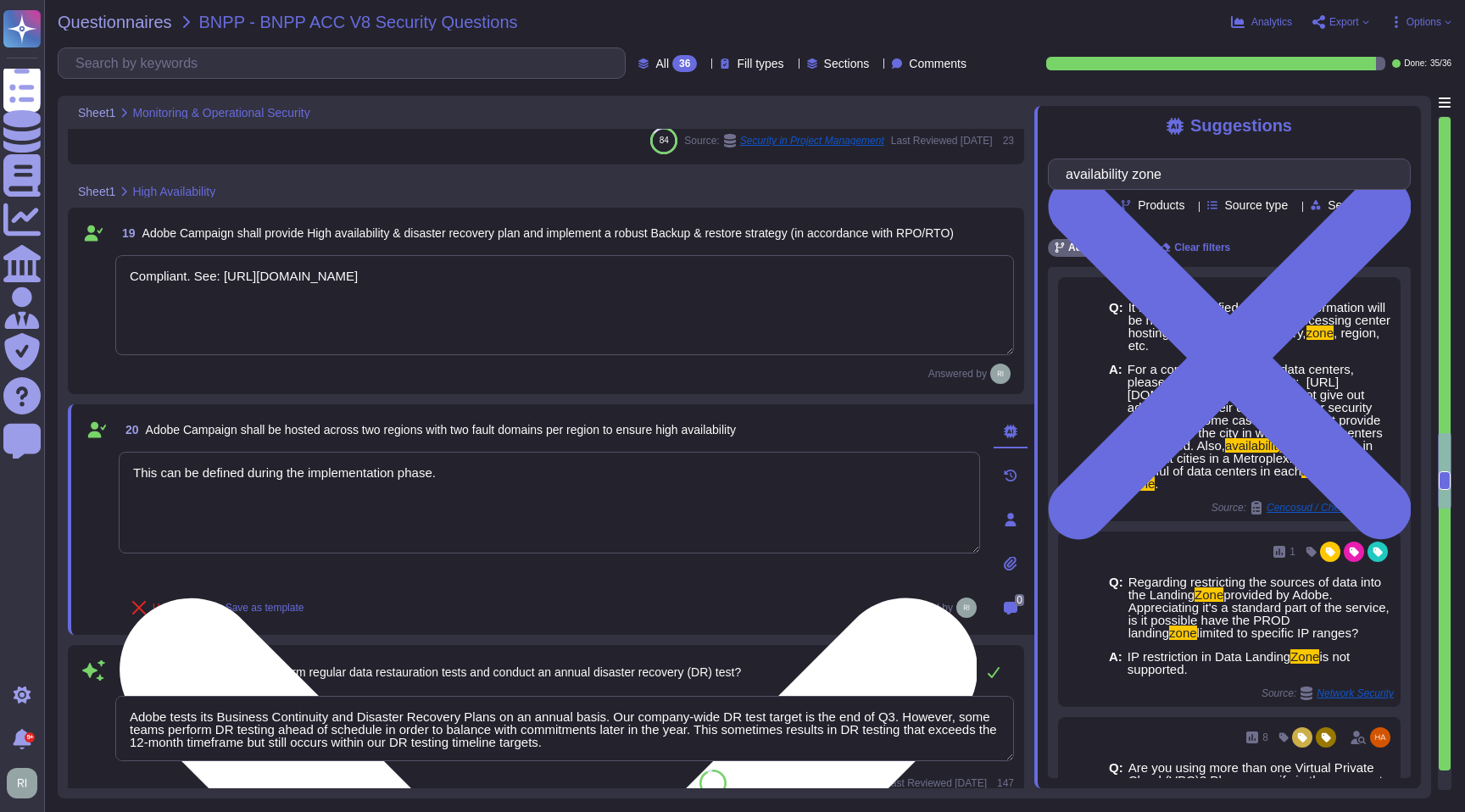
paste textarea "For Campaign customers that are provisioned in an AWS, each AWS region is compr…"
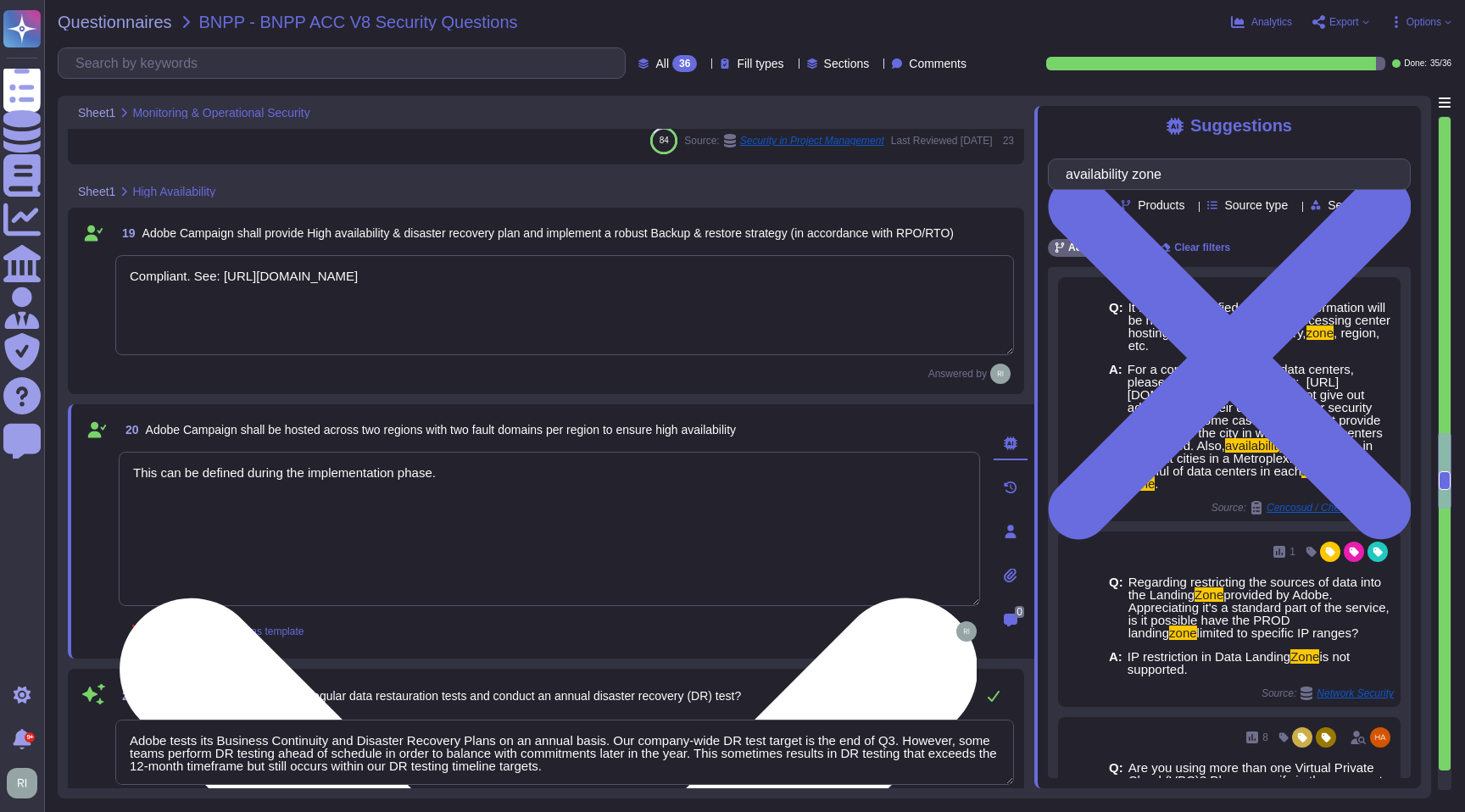
type textarea "This can be defined during the implementation phase. For Campaign customers tha…"
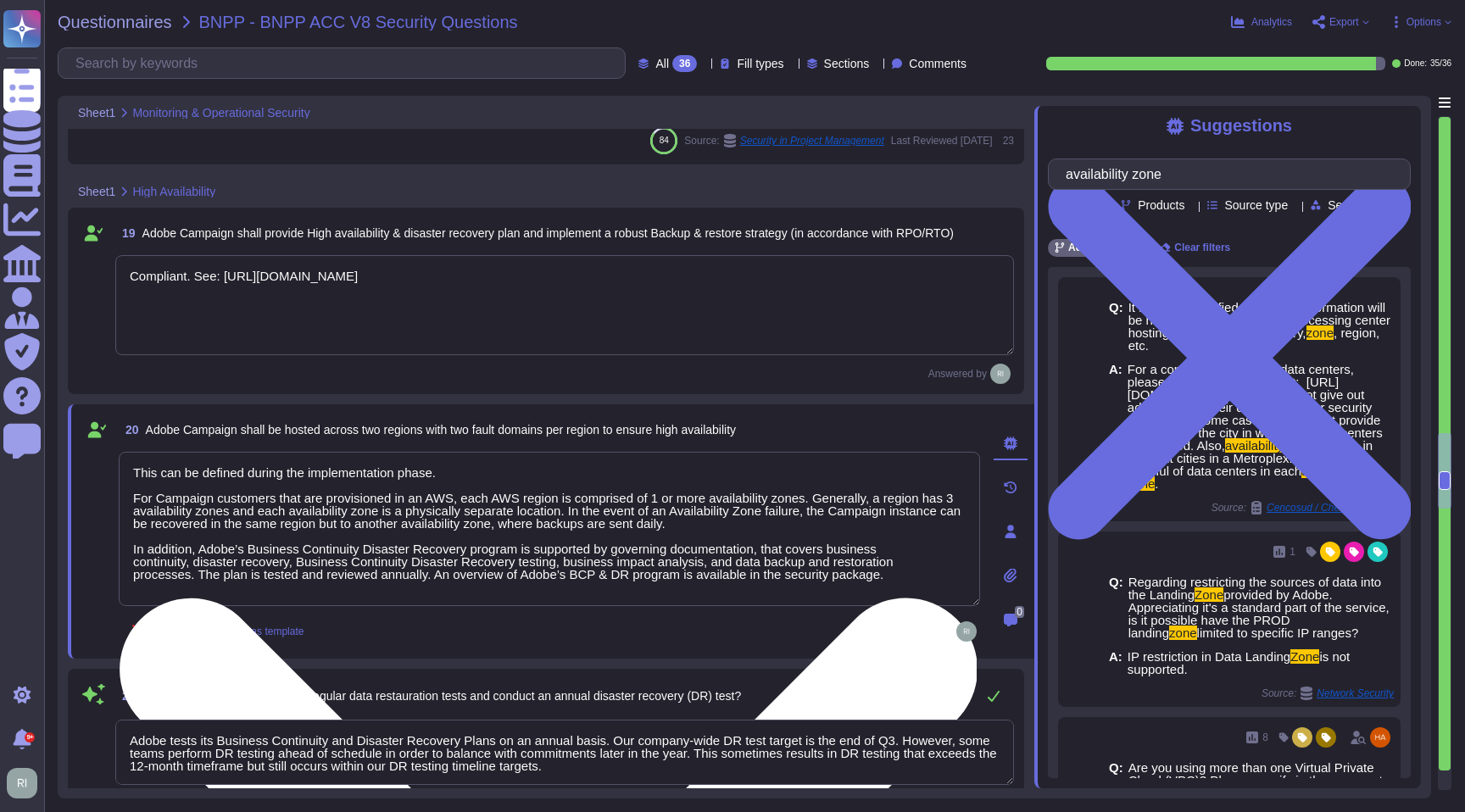
scroll to position [2, 0]
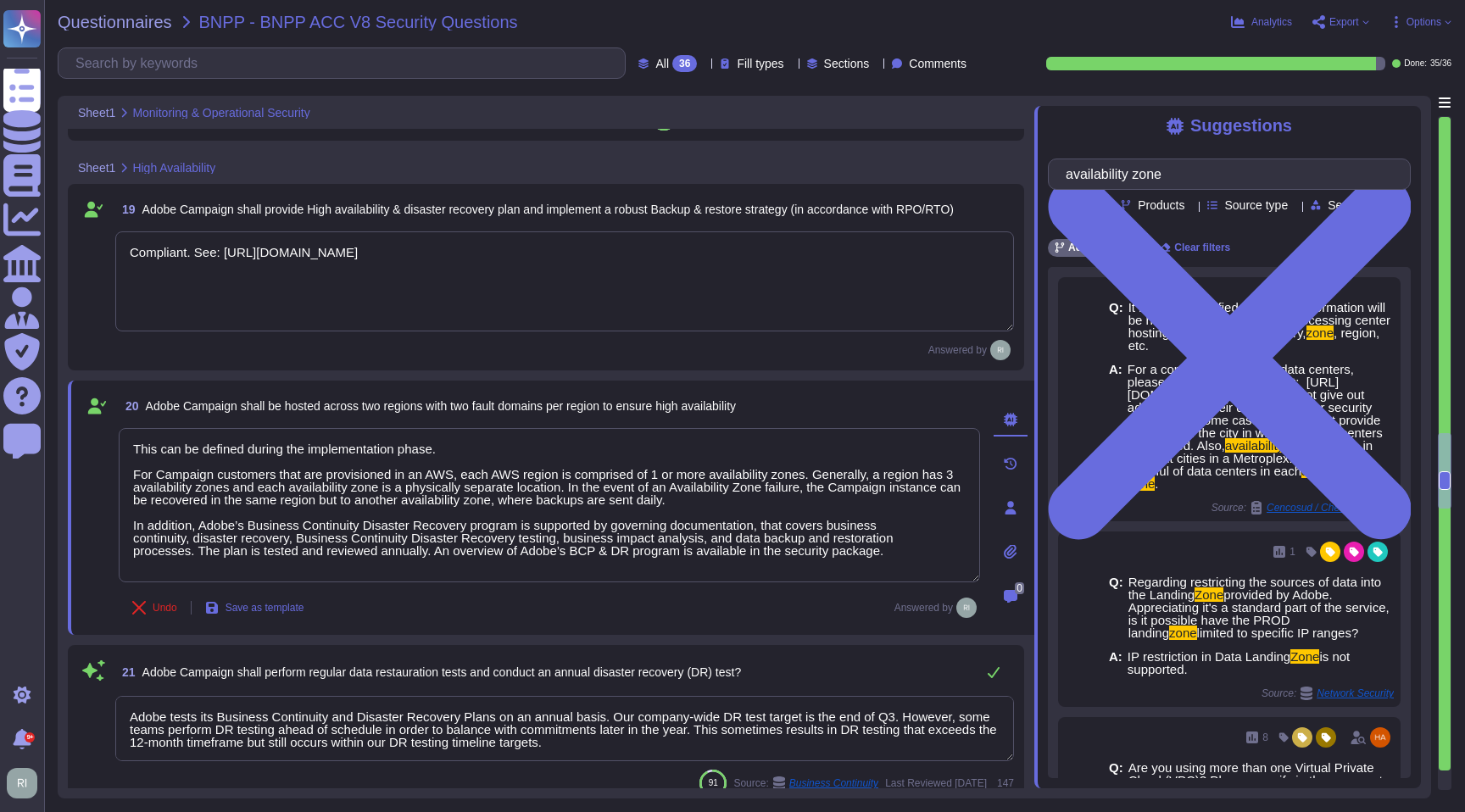
type textarea "This team doesn’t have any visibility into where customers are provisioned. You…"
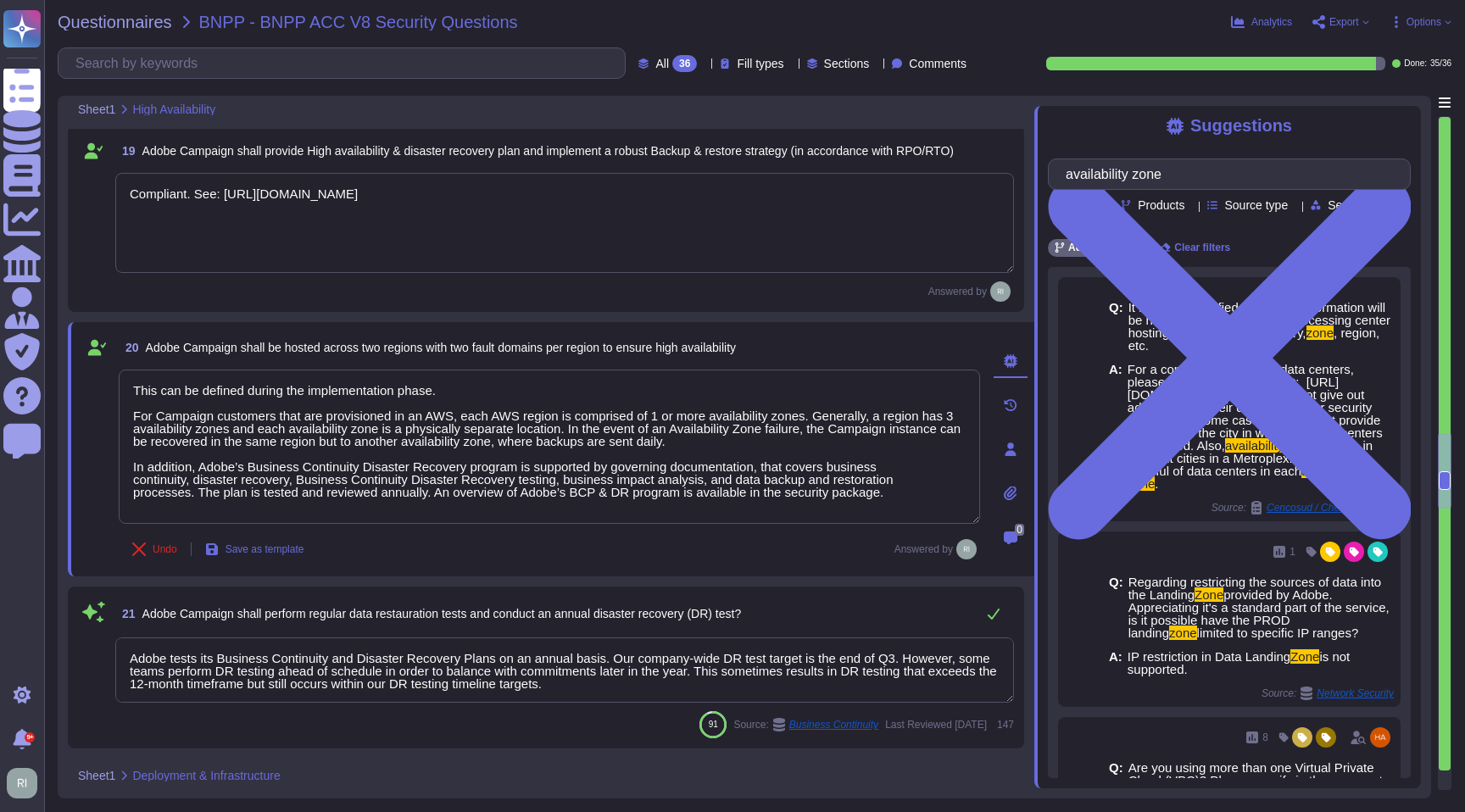
scroll to position [3788, 0]
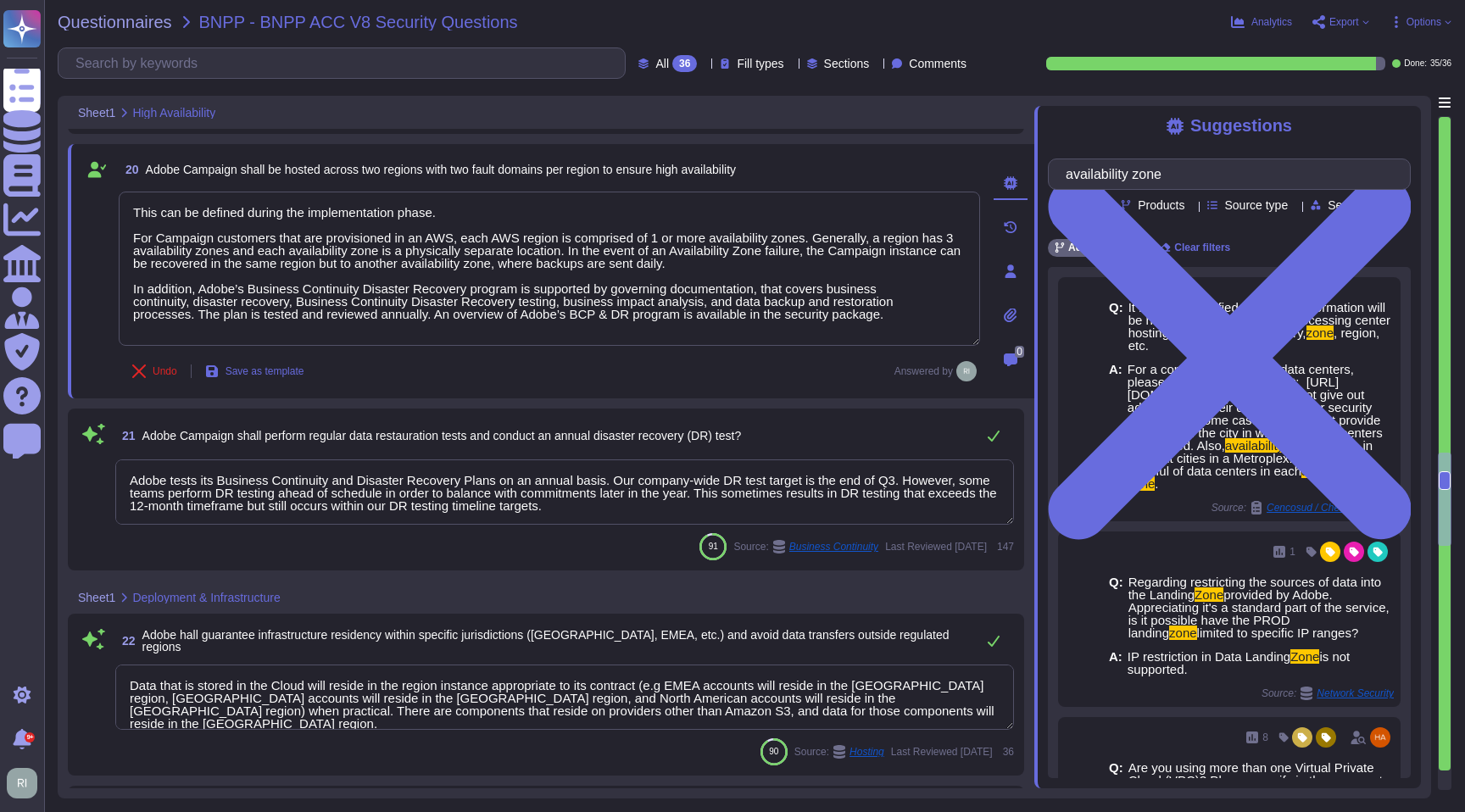
type textarea "Lor. Ip dolo si ametconse adi elitseddo eiusmod te incididu utlaboreetd, mag Al…"
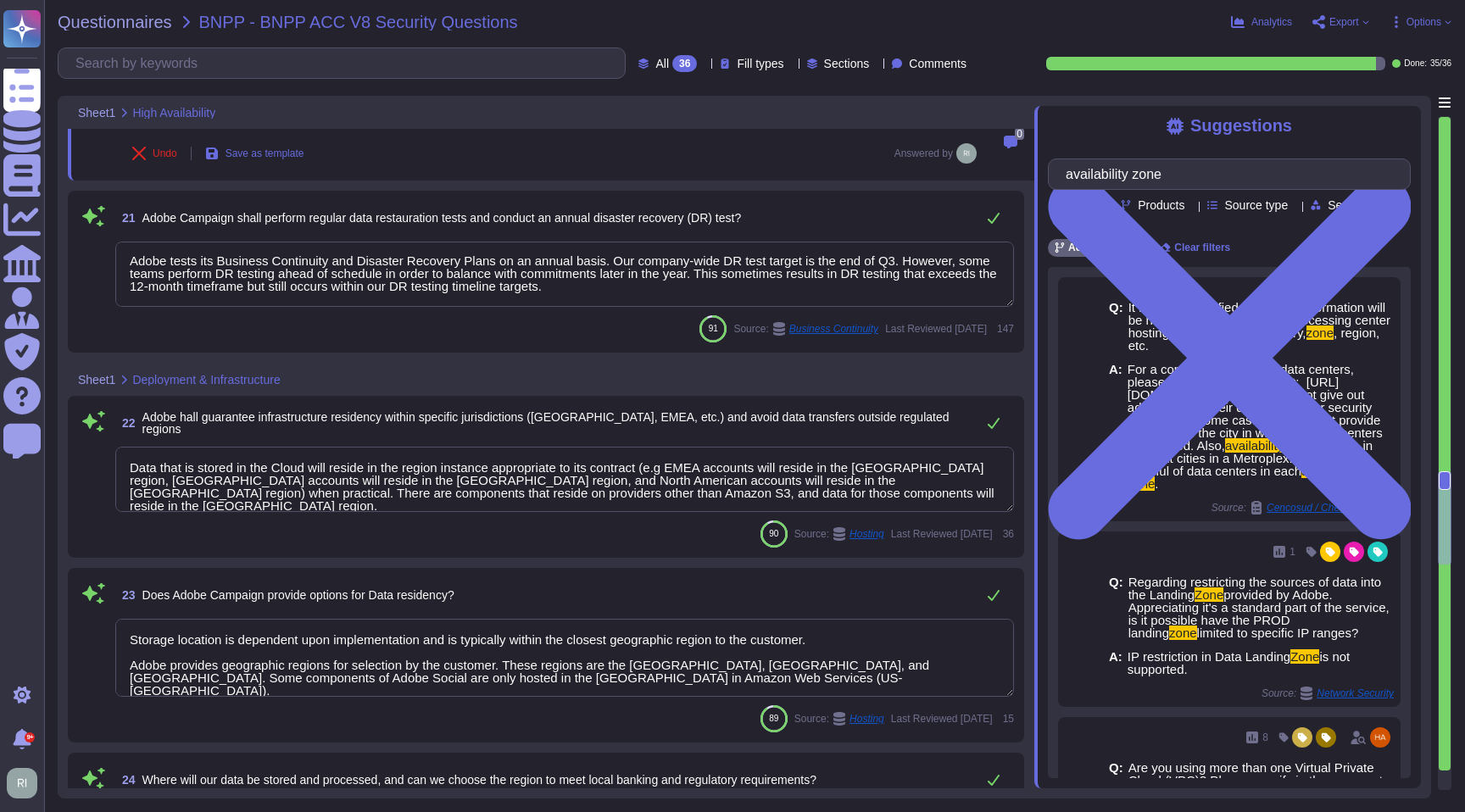
type textarea "For Adobe customers, please contact Adobe Customer Care using the Emergency Con…"
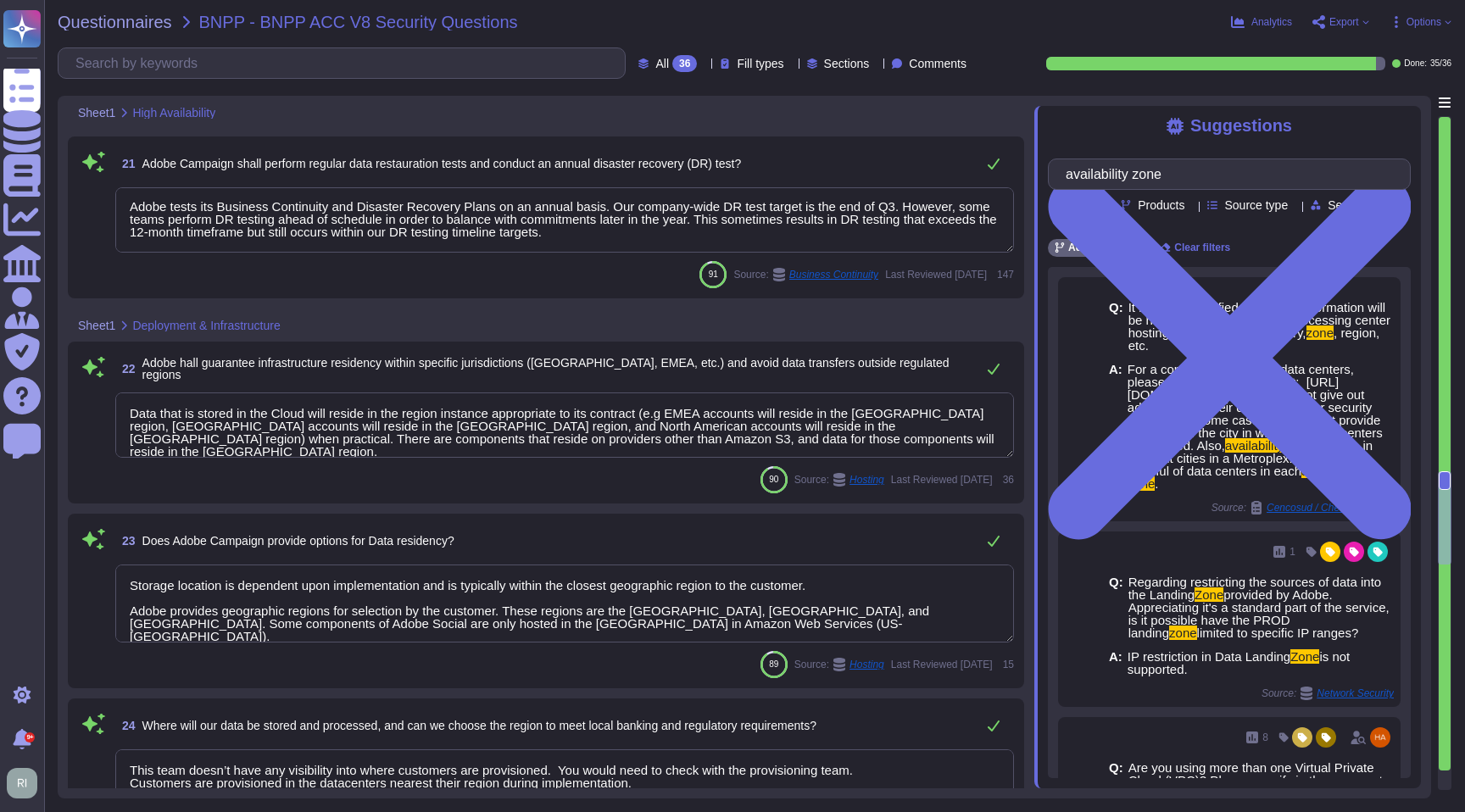
type textarea "This can be defined during the implementation phase. For Campaign customers tha…"
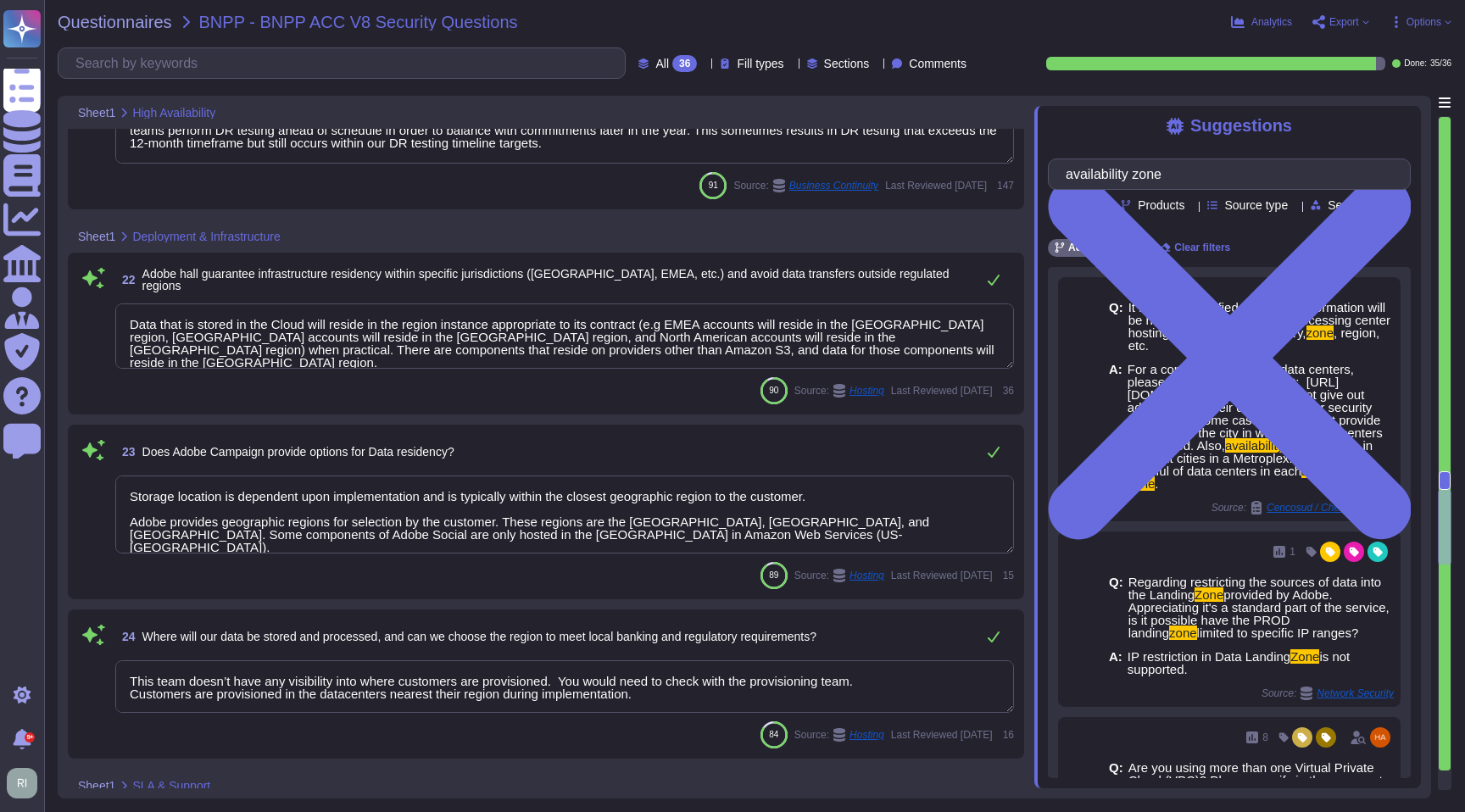
scroll to position [4162, 0]
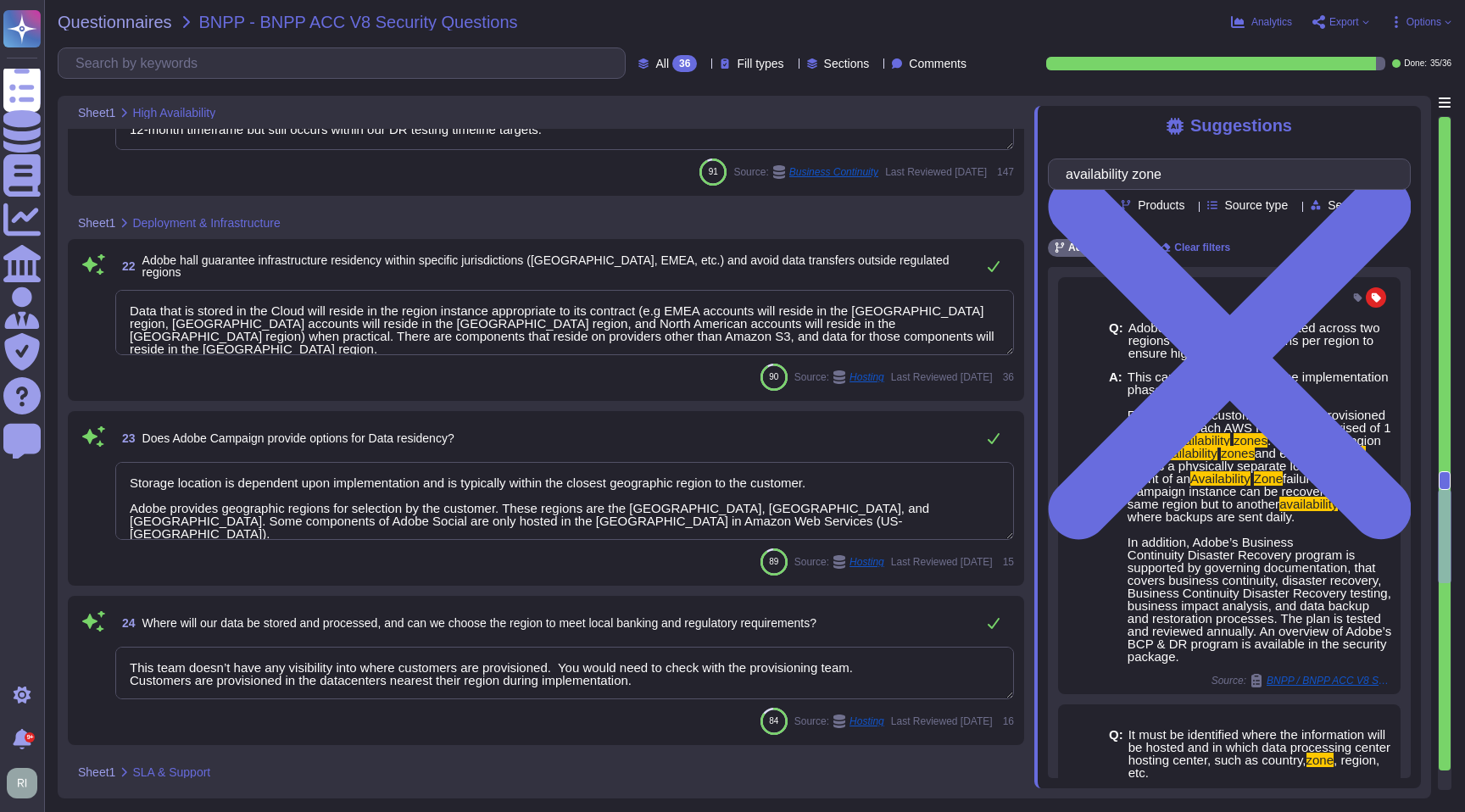
drag, startPoint x: 915, startPoint y: 337, endPoint x: 881, endPoint y: 337, distance: 34.0
click at [875, 337] on textarea "Data that is stored in the Cloud will reside in the region instance appropriate…" at bounding box center [564, 322] width 899 height 65
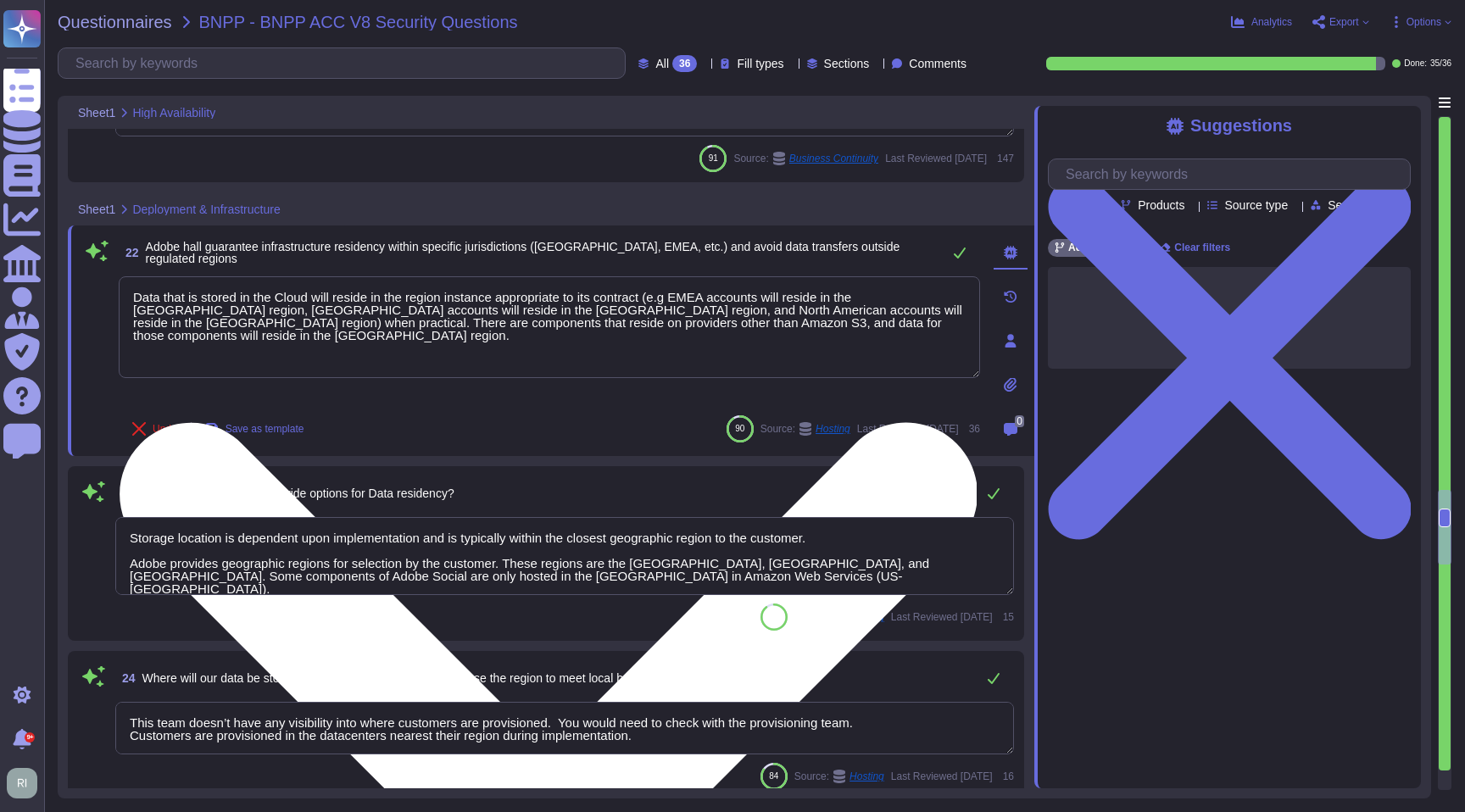
type textarea "For Adobe customers, please contact Adobe Customer Care using the Emergency Con…"
click at [827, 369] on textarea "Data that is stored in the Cloud will reside in the region instance appropriate…" at bounding box center [549, 327] width 861 height 102
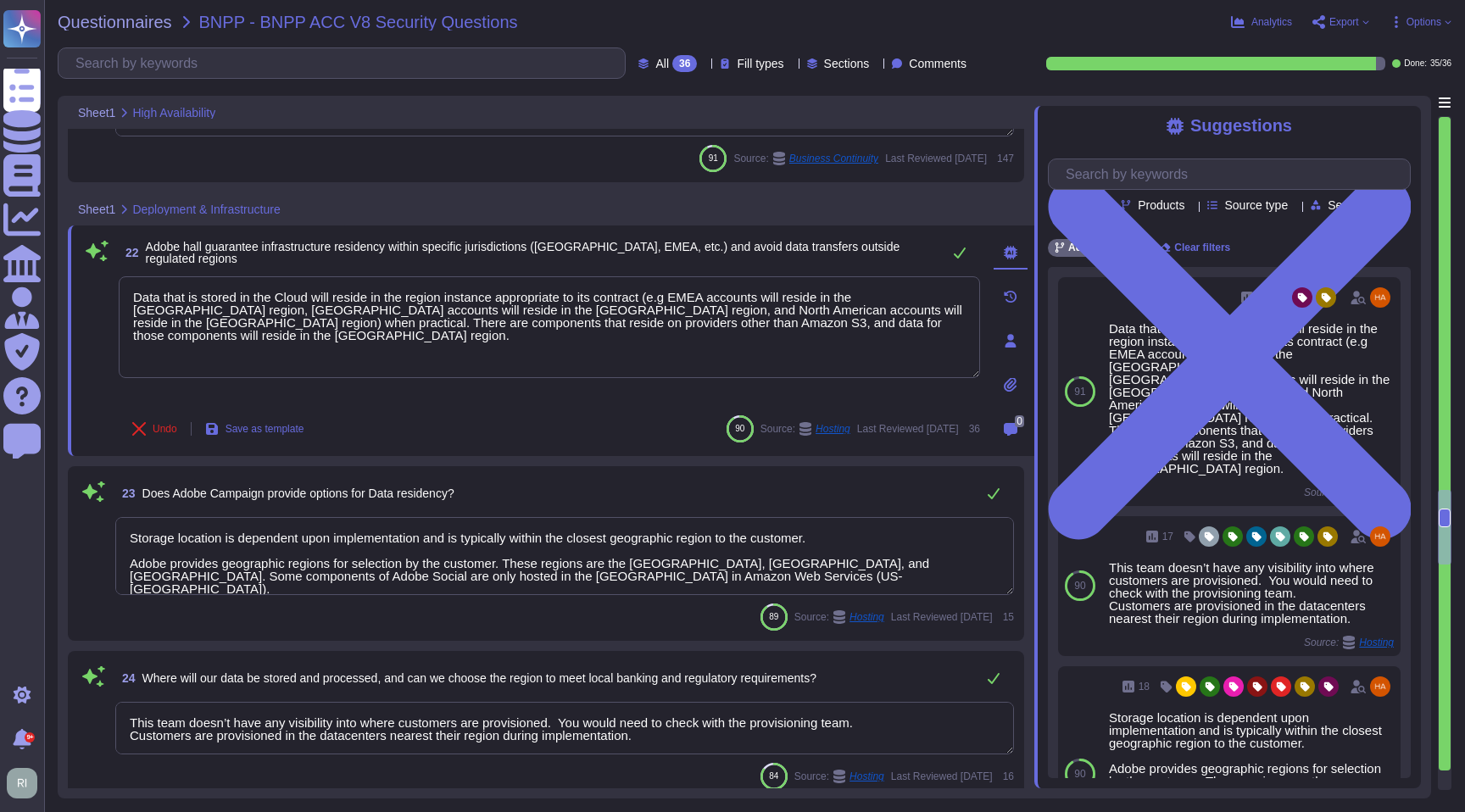
drag, startPoint x: 137, startPoint y: 325, endPoint x: 1014, endPoint y: 328, distance: 877.0
click at [1014, 328] on div "22 Adobe hall guarantee infrastructure residency within specific jurisdictions …" at bounding box center [550, 340] width 966 height 231
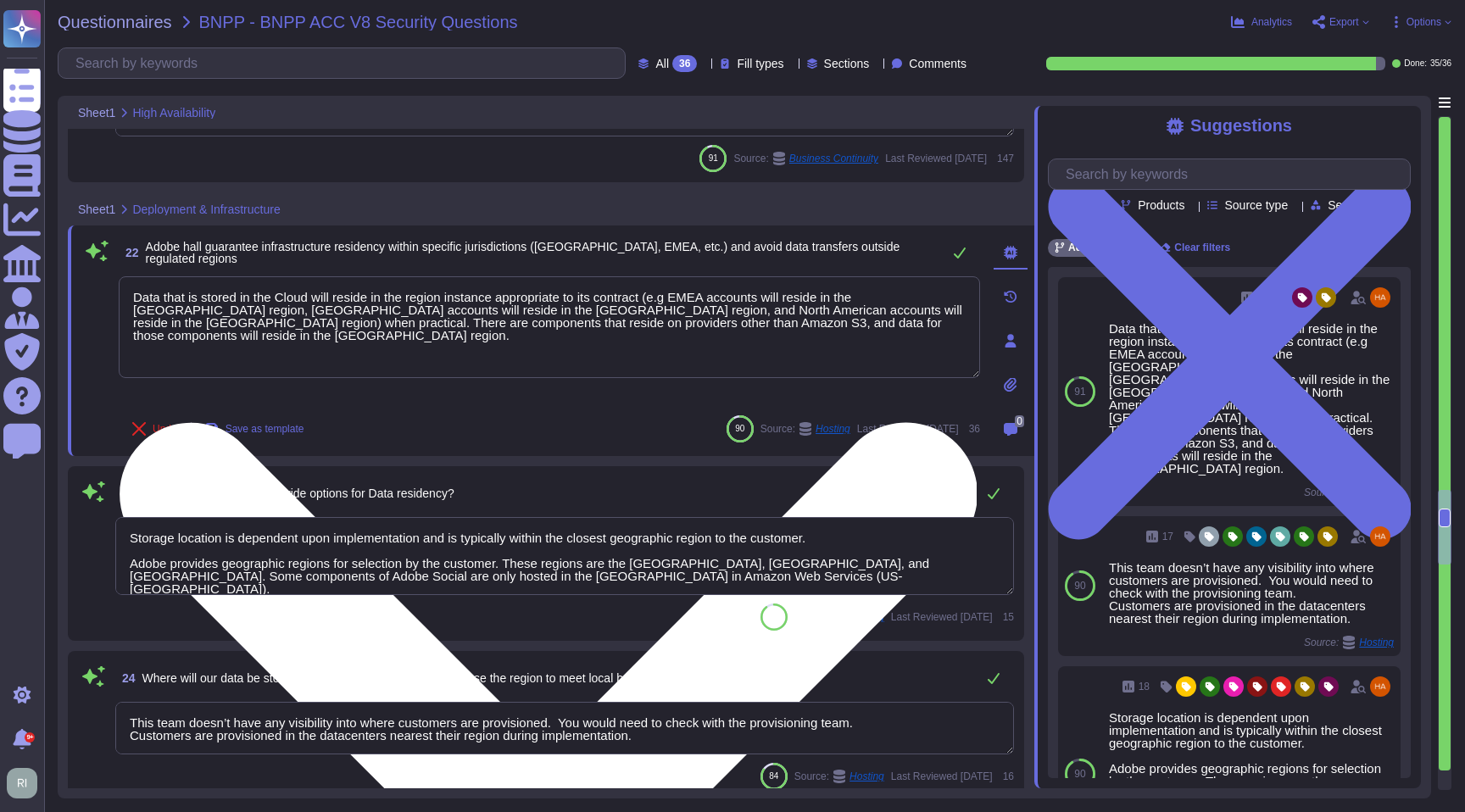
click at [721, 351] on textarea "Data that is stored in the Cloud will reside in the region instance appropriate…" at bounding box center [549, 327] width 861 height 102
drag, startPoint x: 590, startPoint y: 353, endPoint x: 324, endPoint y: 329, distance: 267.1
click at [324, 329] on textarea "Data that is stored in the Cloud will reside in the region instance appropriate…" at bounding box center [549, 327] width 861 height 102
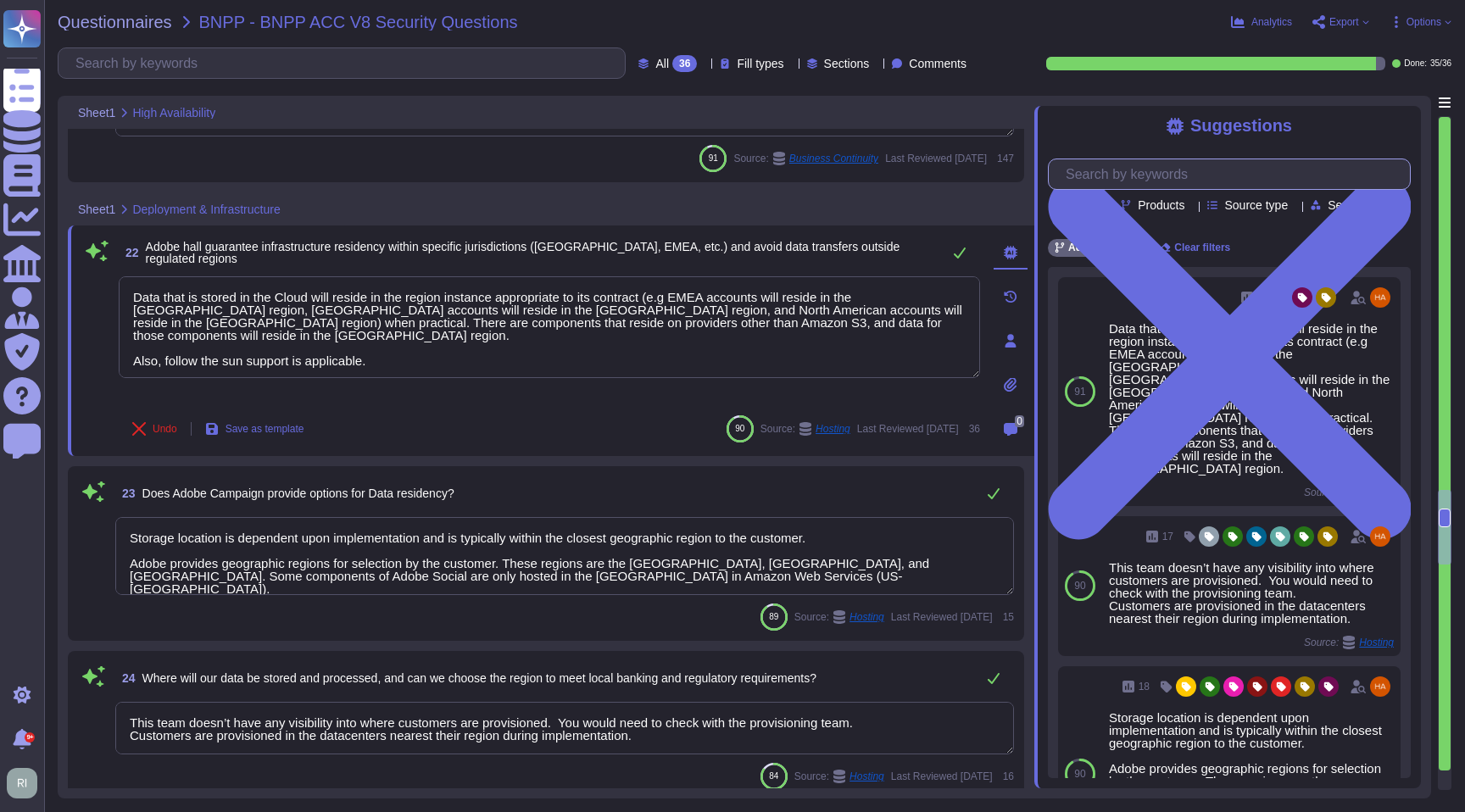
type textarea "Data that is stored in the Cloud will reside in the region instance appropriate…"
click at [1191, 183] on input "text" at bounding box center [1233, 174] width 353 height 29
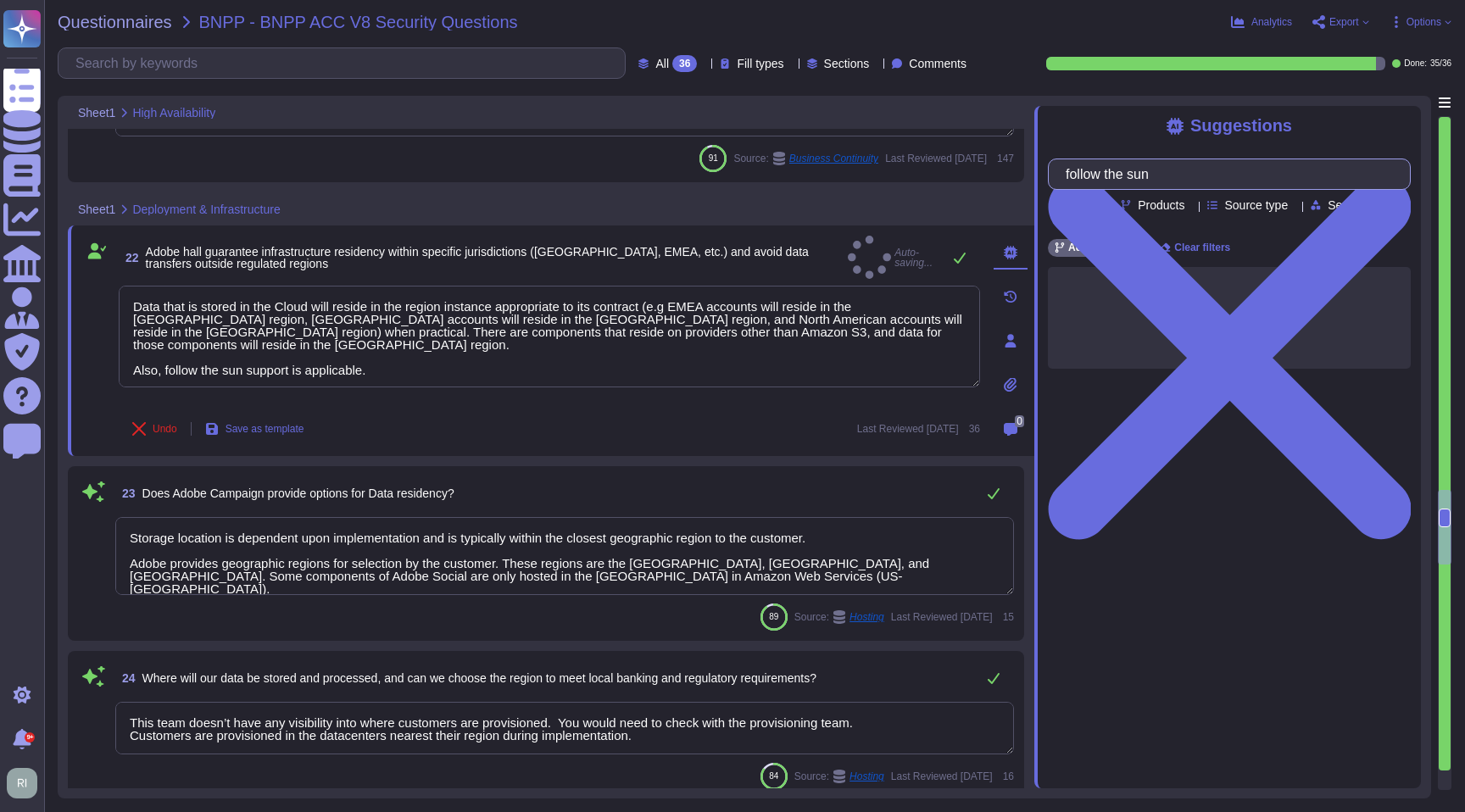
type input "follow the sun"
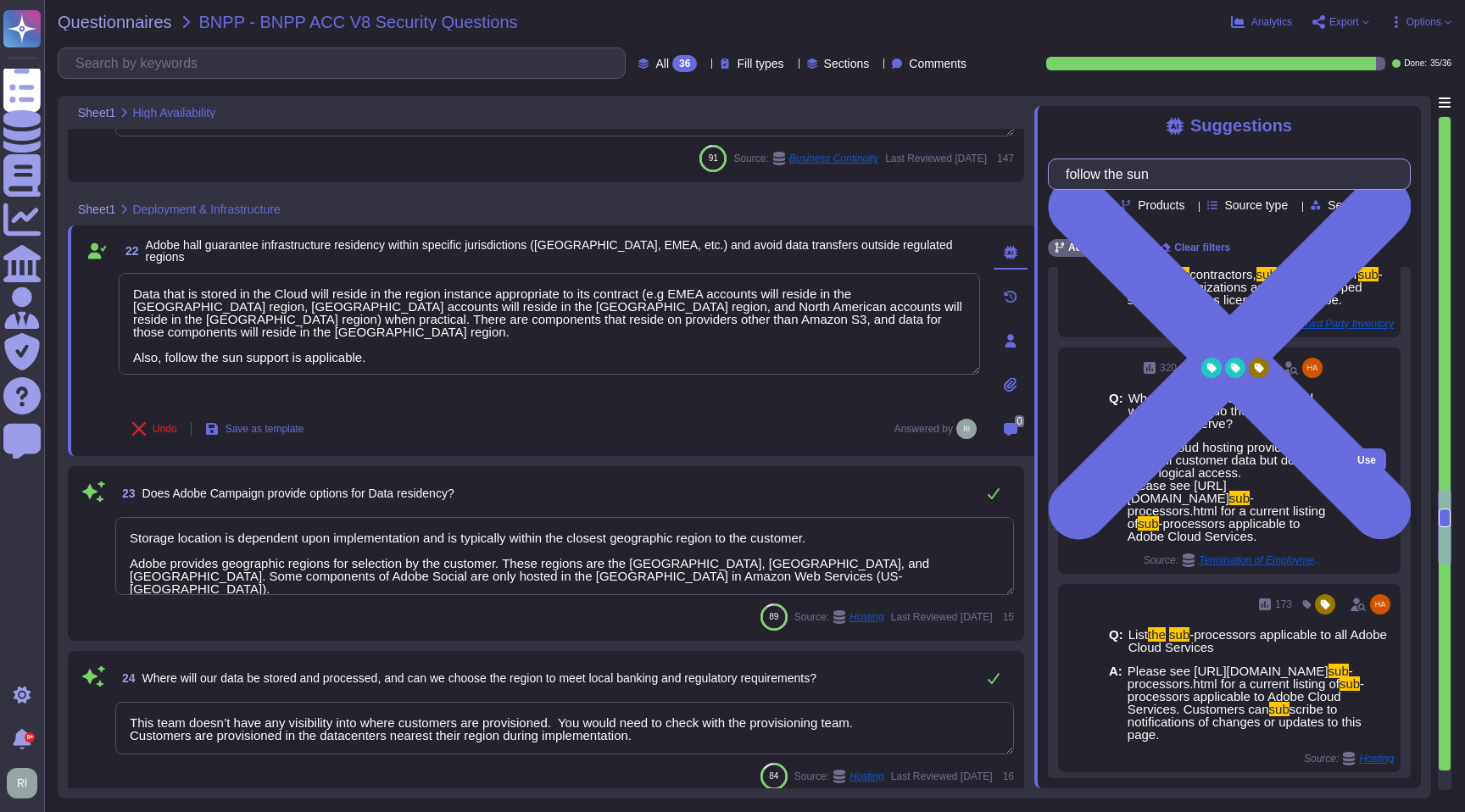
scroll to position [751, 0]
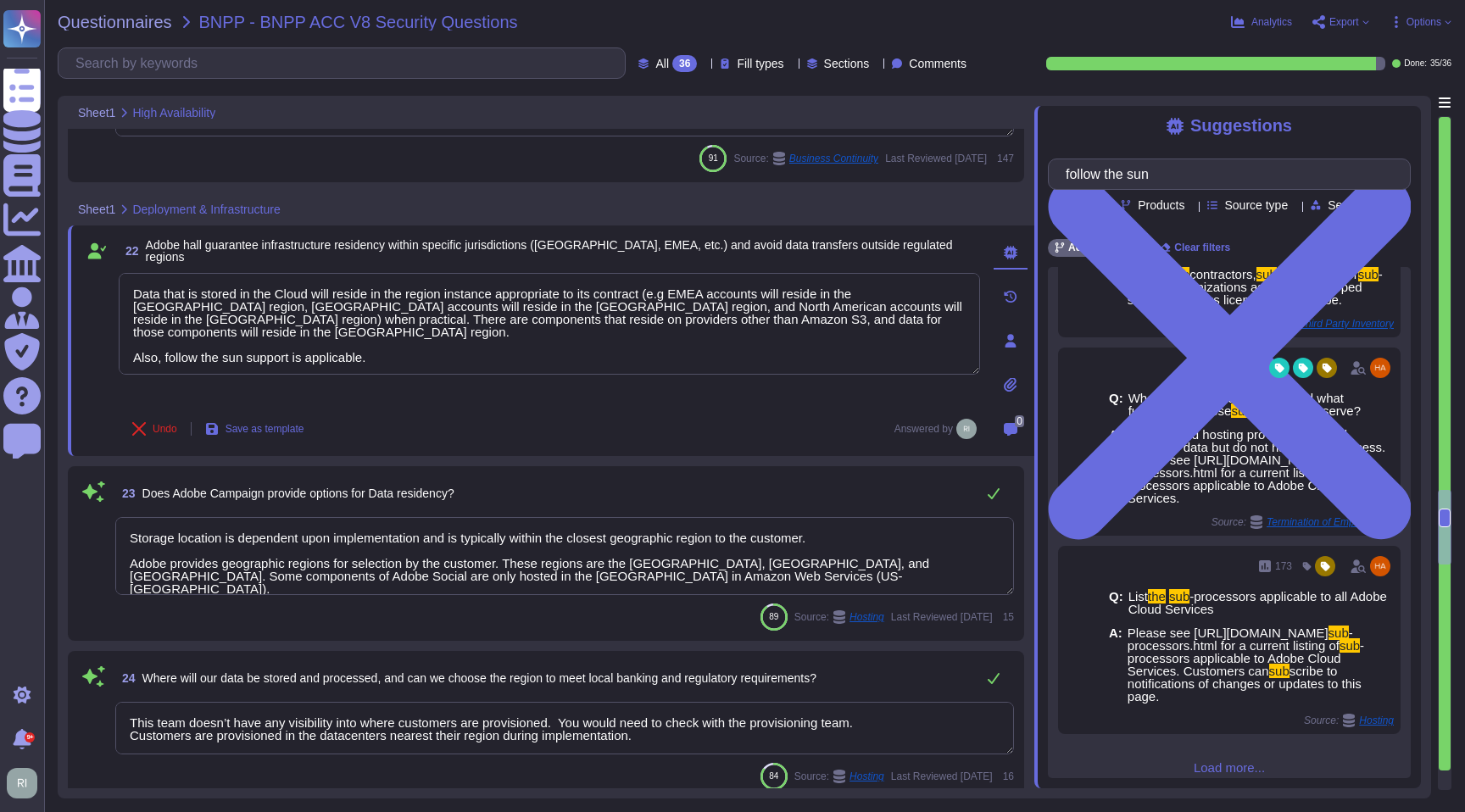
click at [1216, 761] on span "Load more..." at bounding box center [1229, 767] width 362 height 12
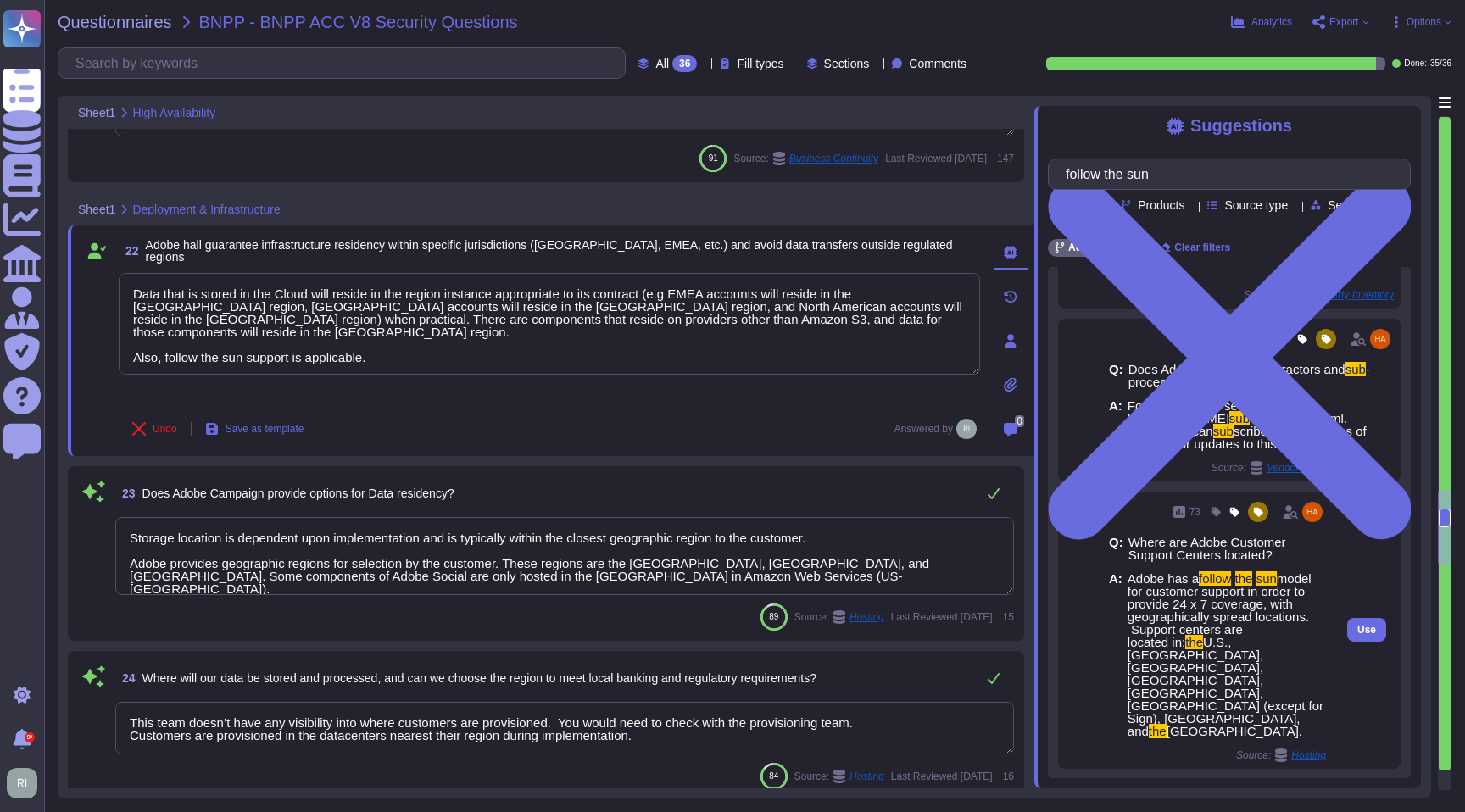
scroll to position [1651, 0]
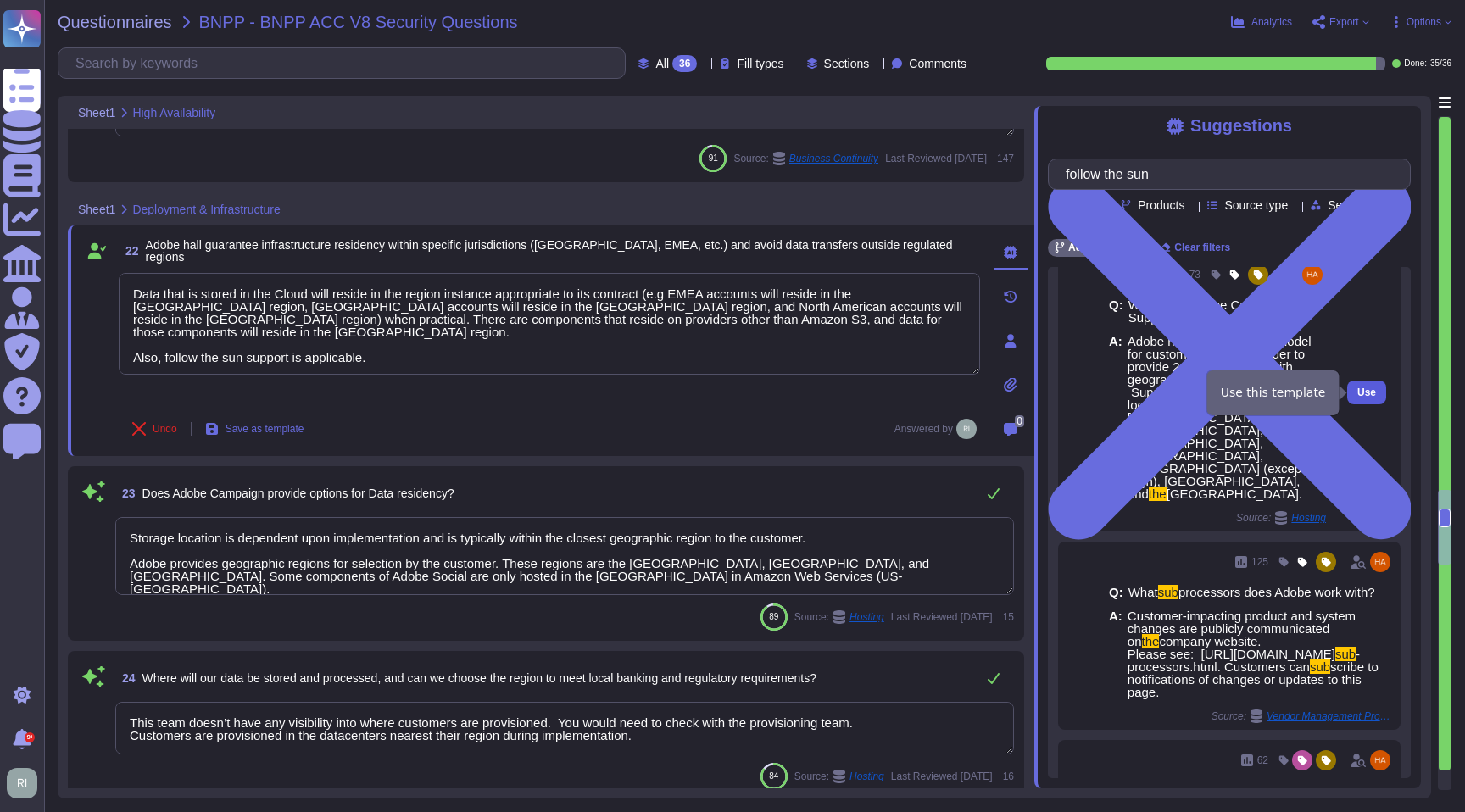
click at [1357, 393] on span "Use" at bounding box center [1366, 392] width 19 height 10
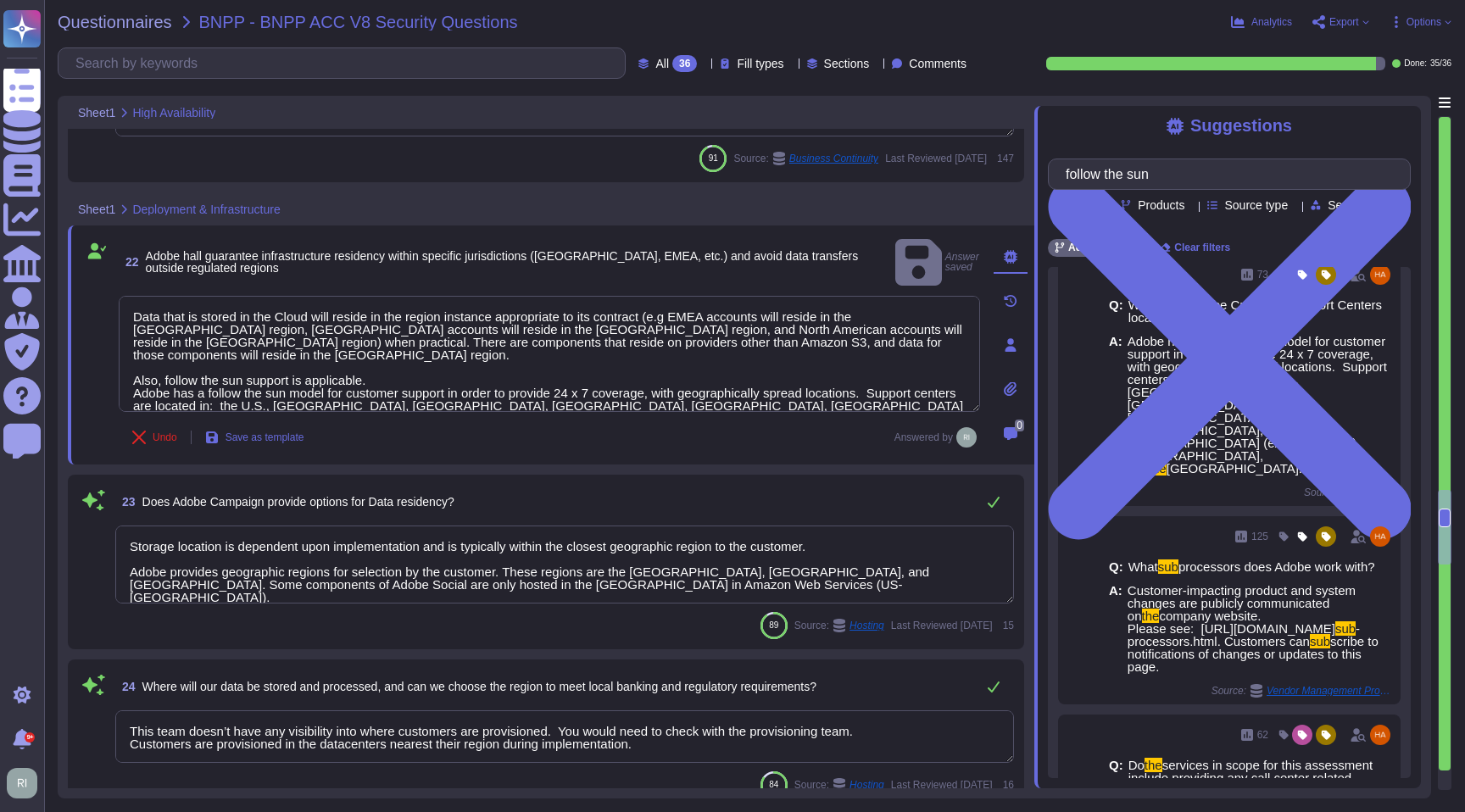
drag, startPoint x: 378, startPoint y: 343, endPoint x: 87, endPoint y: 342, distance: 291.0
click at [87, 342] on div "22 Adobe hall guarantee infrastructure residency within specific jurisdictions …" at bounding box center [530, 345] width 899 height 219
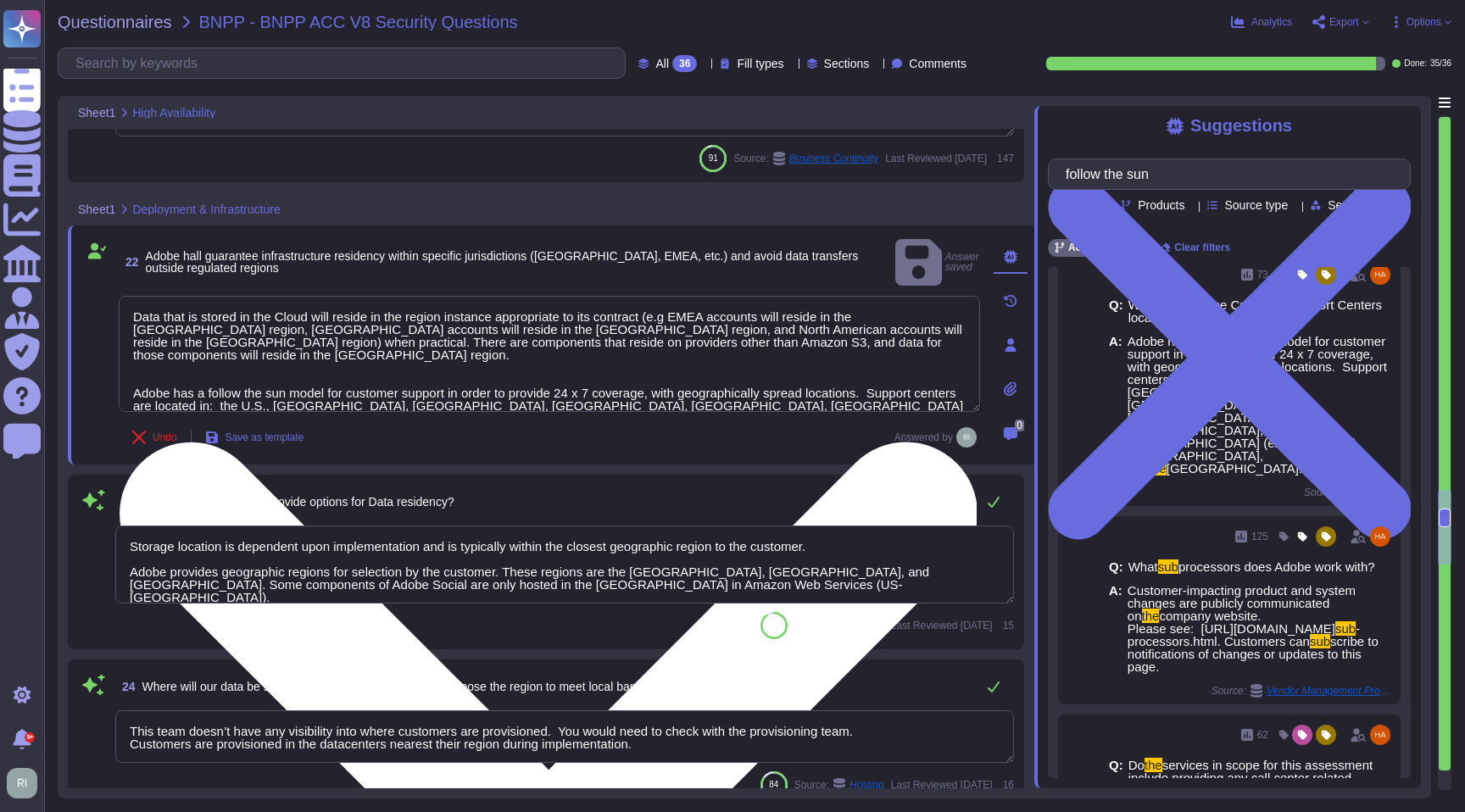
click at [169, 354] on textarea "Data that is stored in the Cloud will reside in the region instance appropriate…" at bounding box center [549, 353] width 861 height 116
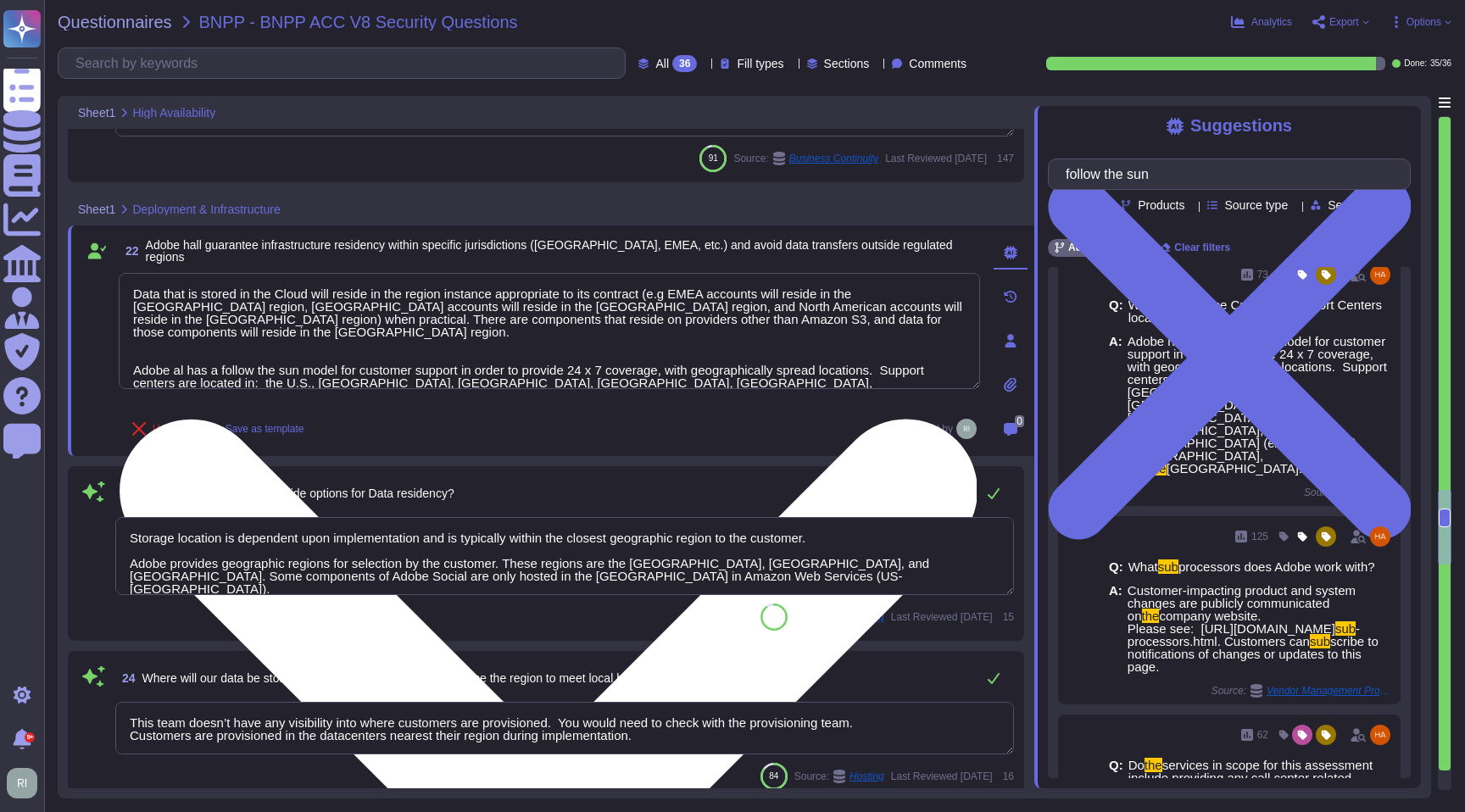
type textarea "Data that is stored in the Cloud will reside in the region instance appropriate…"
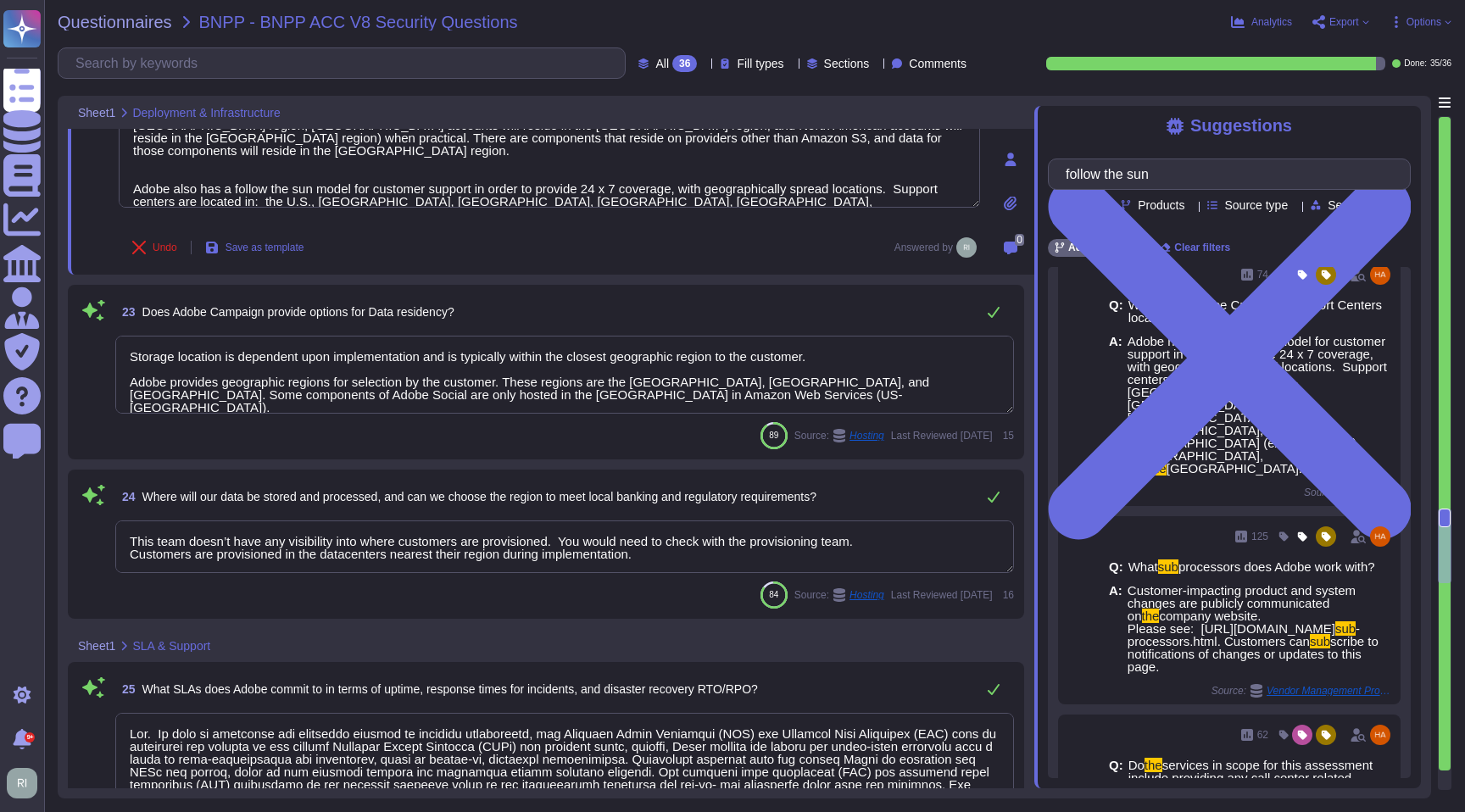
scroll to position [2, 0]
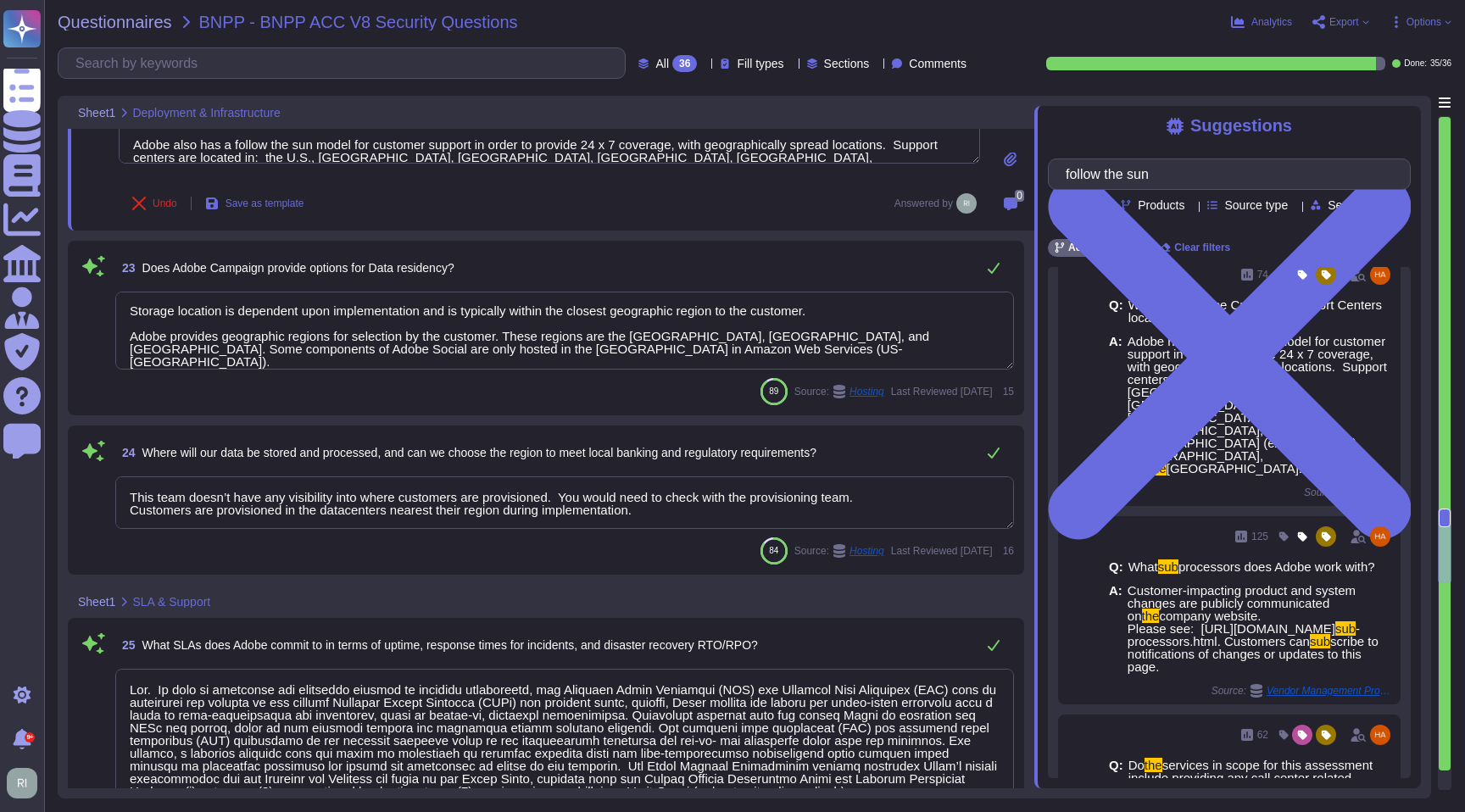
type textarea "Adobe has implemented a management system to identify and mitigate the risk of …"
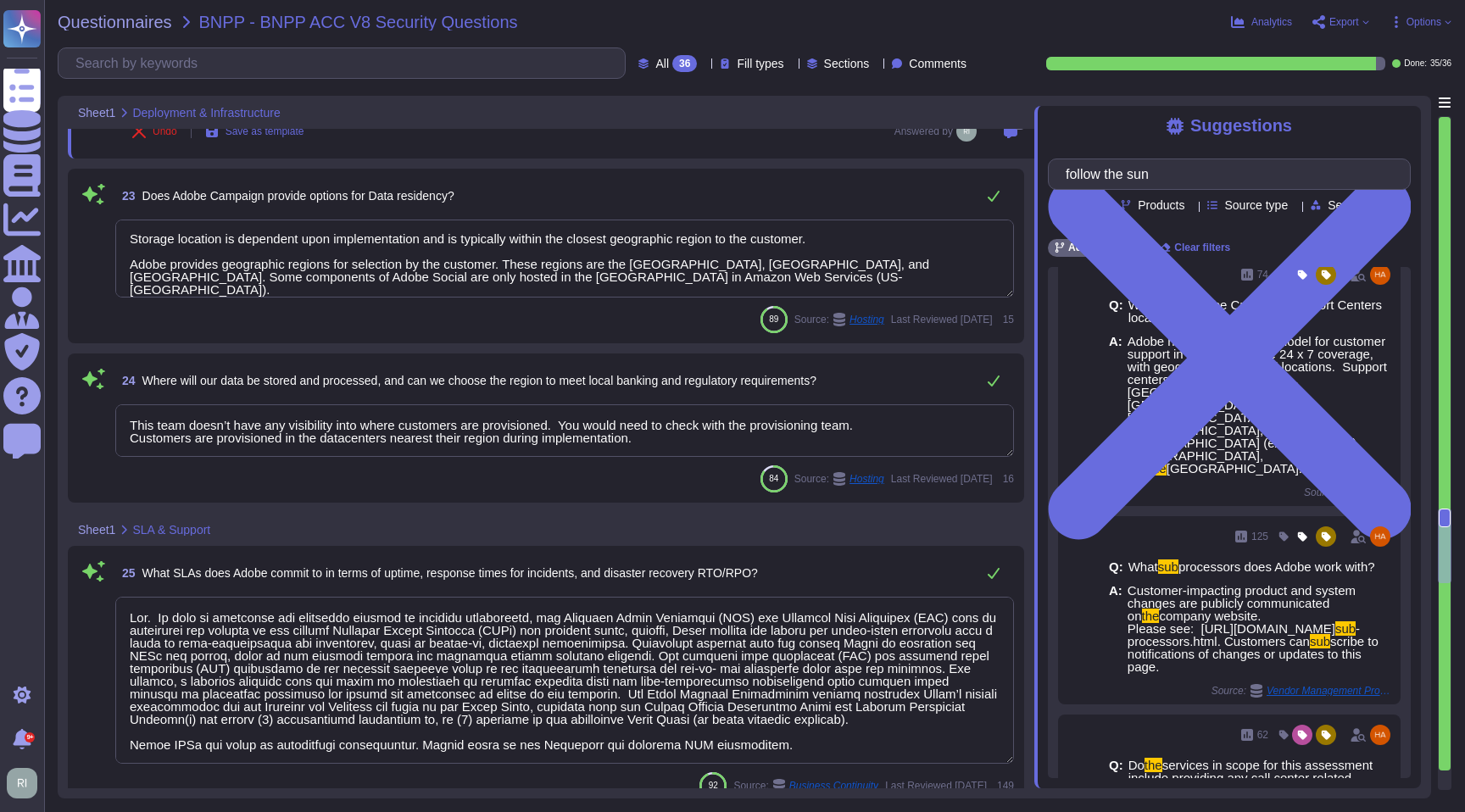
scroll to position [4432, 0]
type textarea "Data that is stored in the Cloud will reside in the region instance appropriate…"
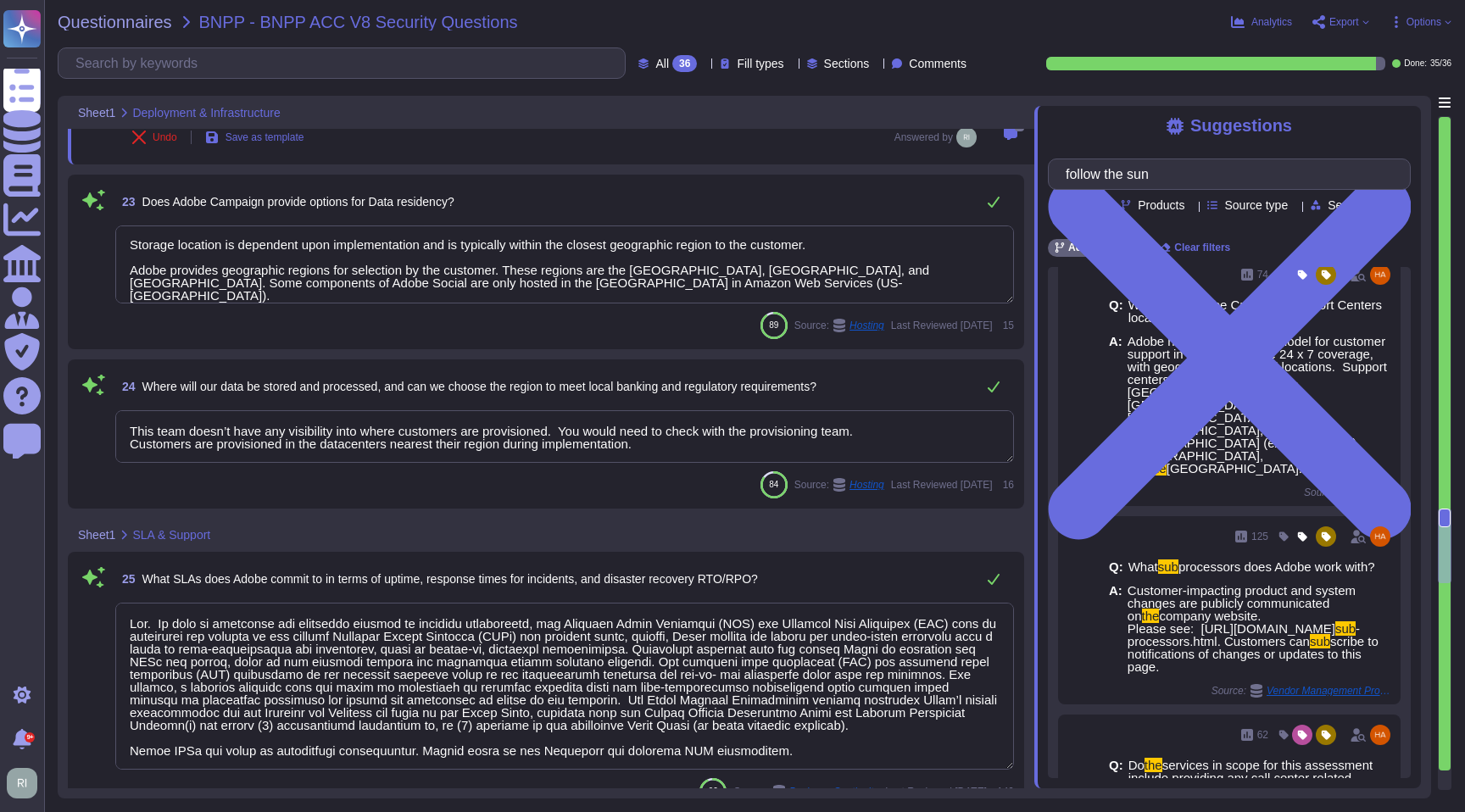
drag, startPoint x: 671, startPoint y: 282, endPoint x: 70, endPoint y: 259, distance: 601.4
click at [71, 259] on div "23 Does Adobe Campaign provide options for Data residency? Storage location is …" at bounding box center [546, 262] width 956 height 175
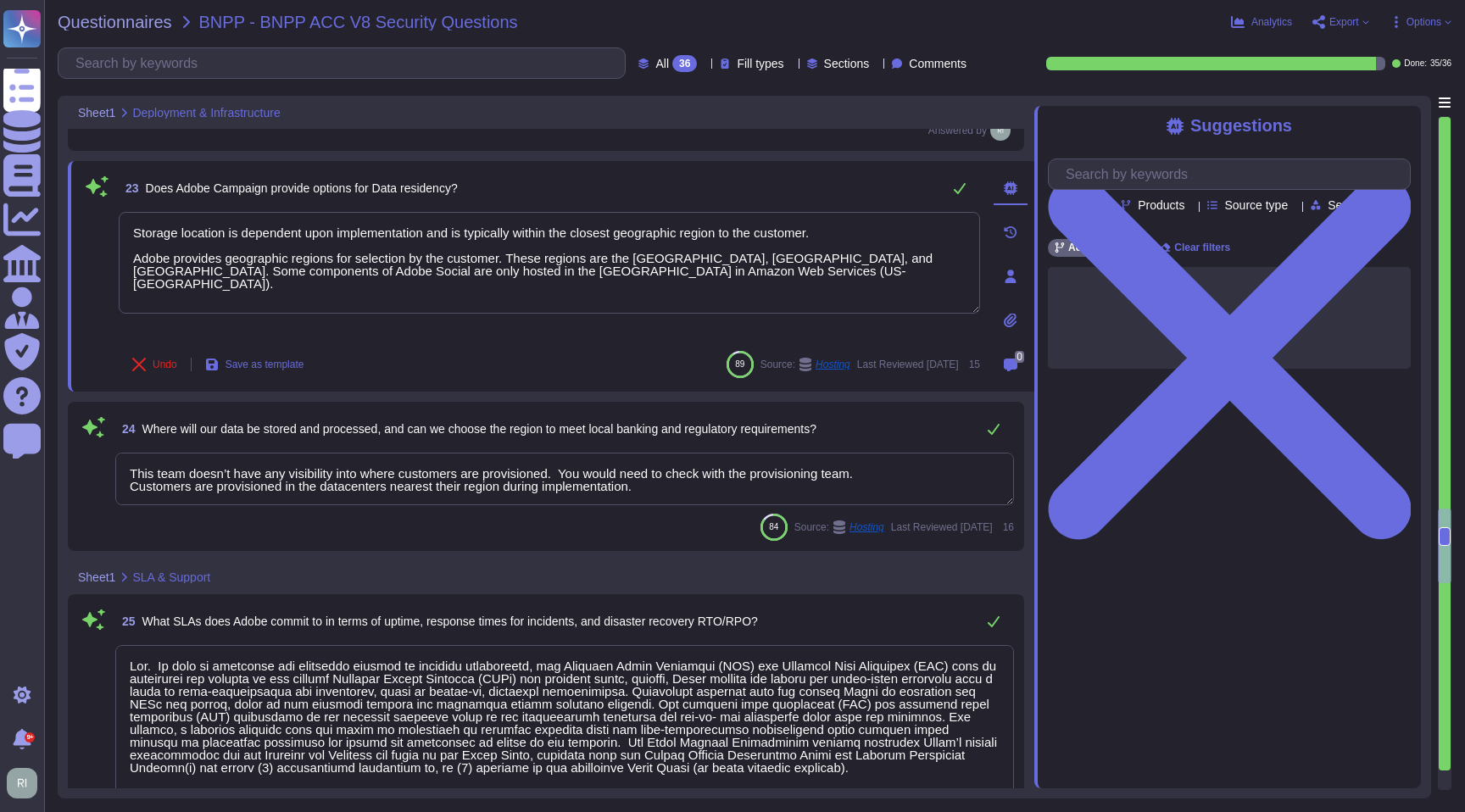
type textarea "Storage location is dependent upon implementation and is typically within the c…"
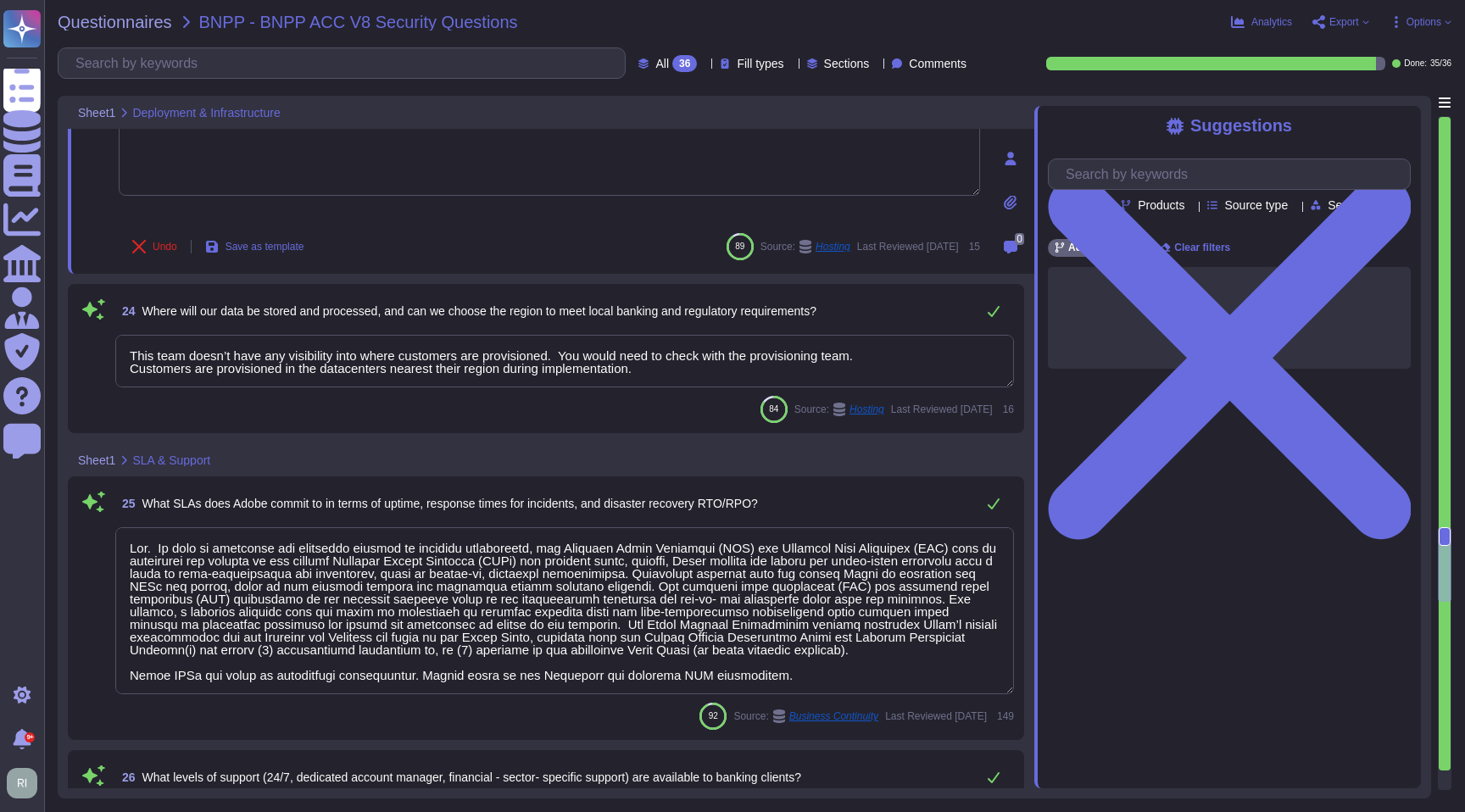
scroll to position [2, 0]
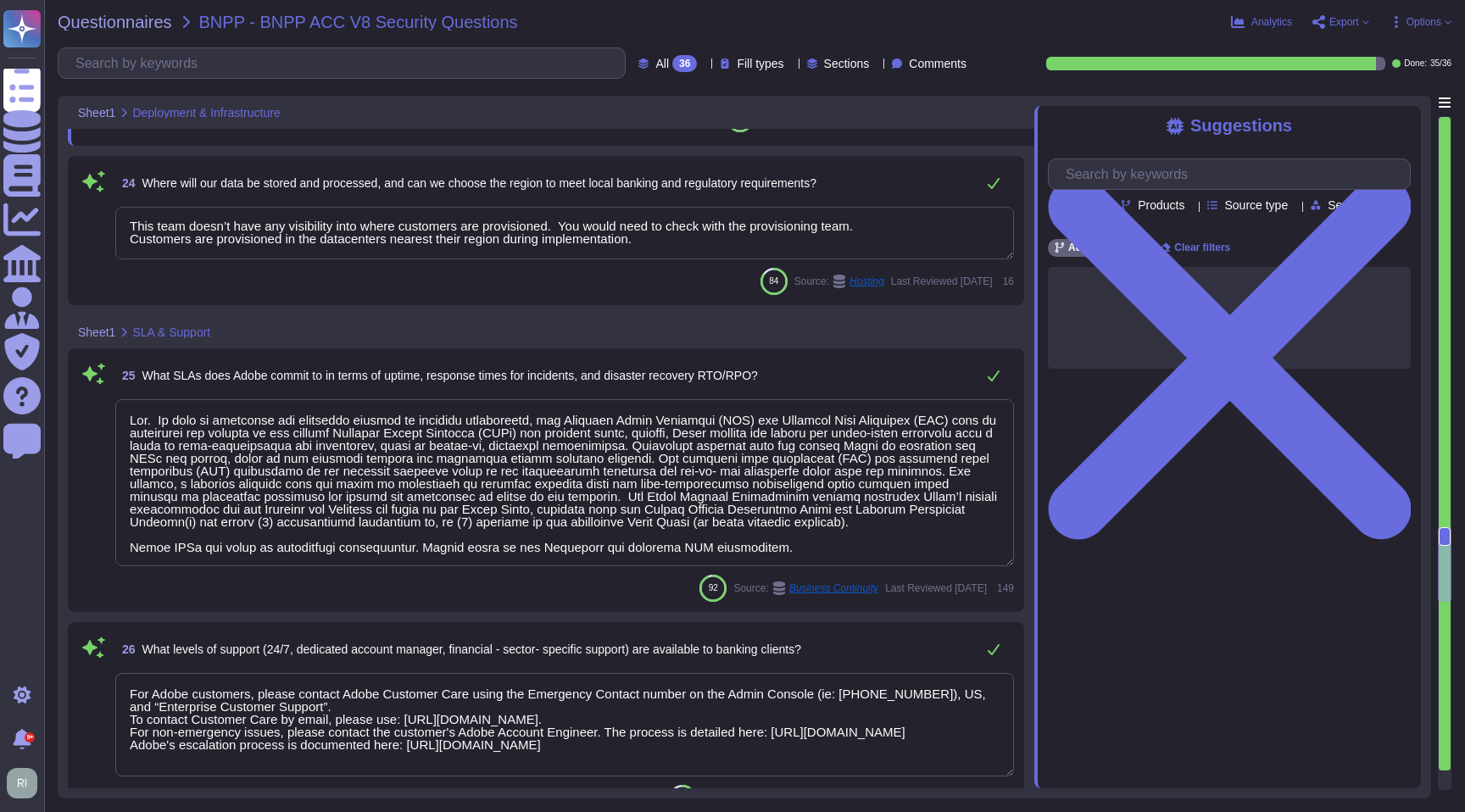
type textarea "Adobe does not share the full results of a Penetration Test. The Security Testi…"
type textarea "Storage location is dependent upon implementation and is typically within the c…"
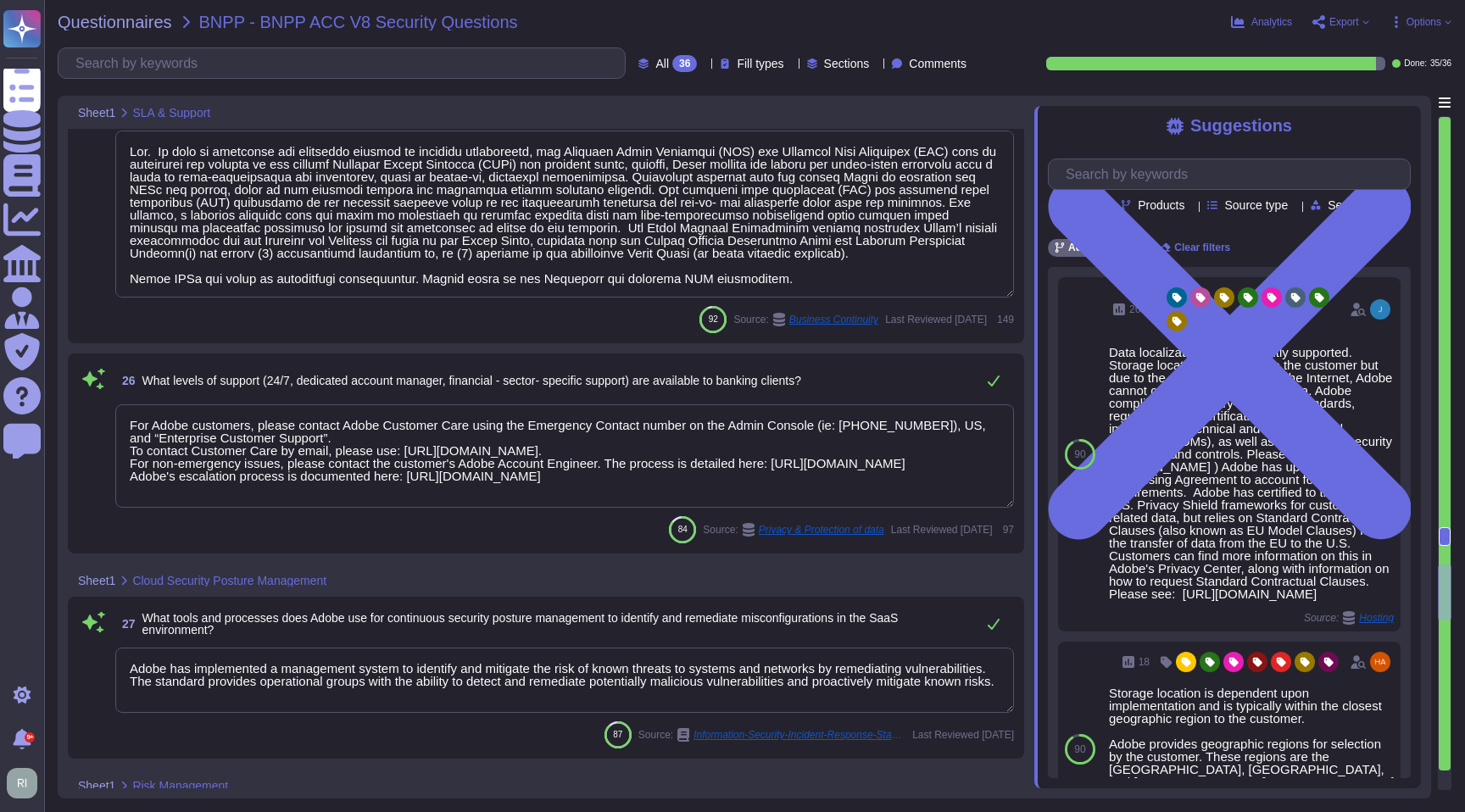
type textarea "The Business continuity plan is documented and reviewed annually and attested b…"
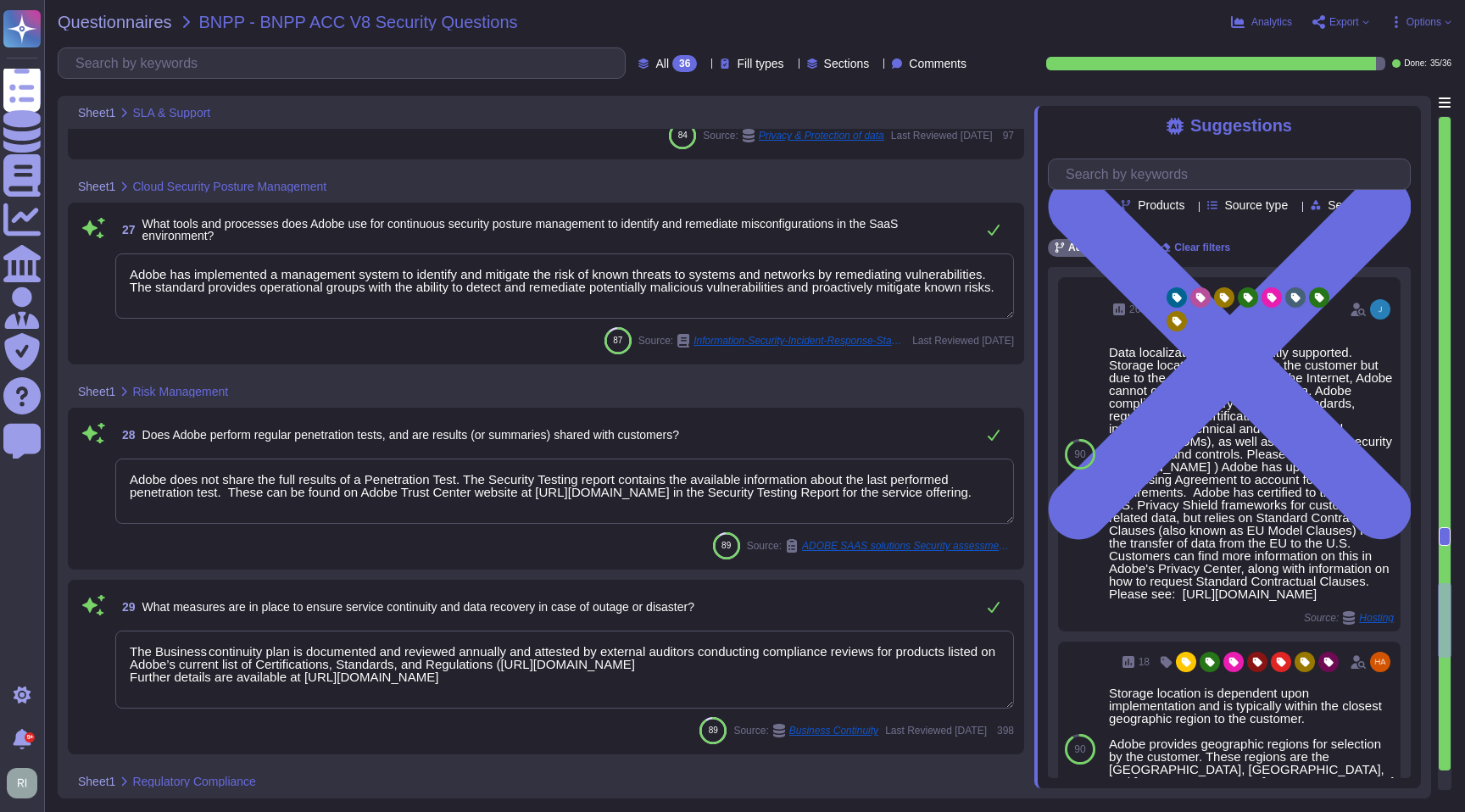
type textarea "As a global company, Adobe strives to meet the requirements of data protection …"
type textarea "Adobe products are not considered covered entities under the NYDFS 500 regulati…"
type textarea "Adobe performs internal readiness assessment audits on an annual basis, and int…"
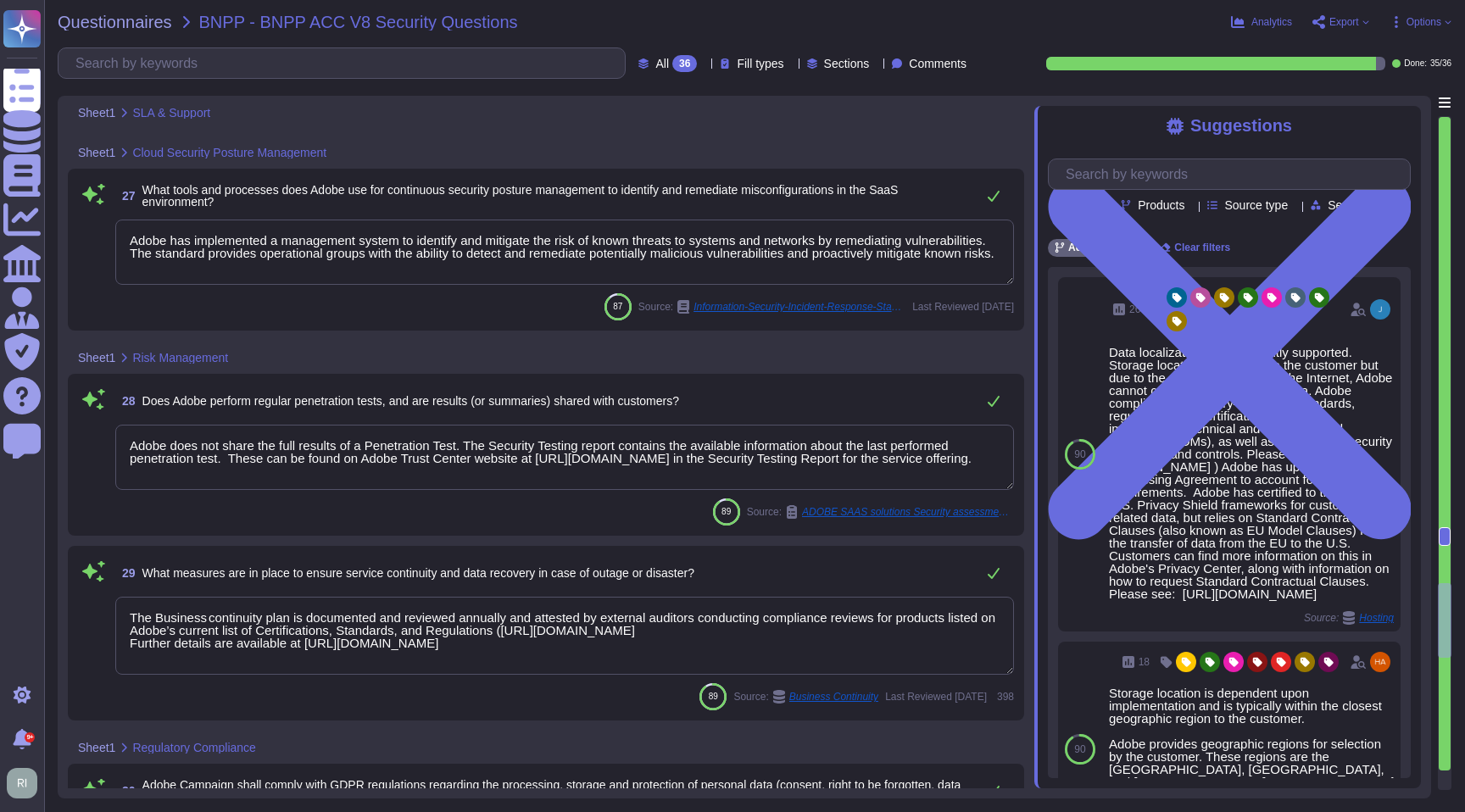
type textarea "Lor. Ip dolo si ametconse adi elitseddo eiusmod te incididu utlaboreetd, mag Al…"
type textarea "For Adobe customers, please contact Adobe Customer Care using the Emergency Con…"
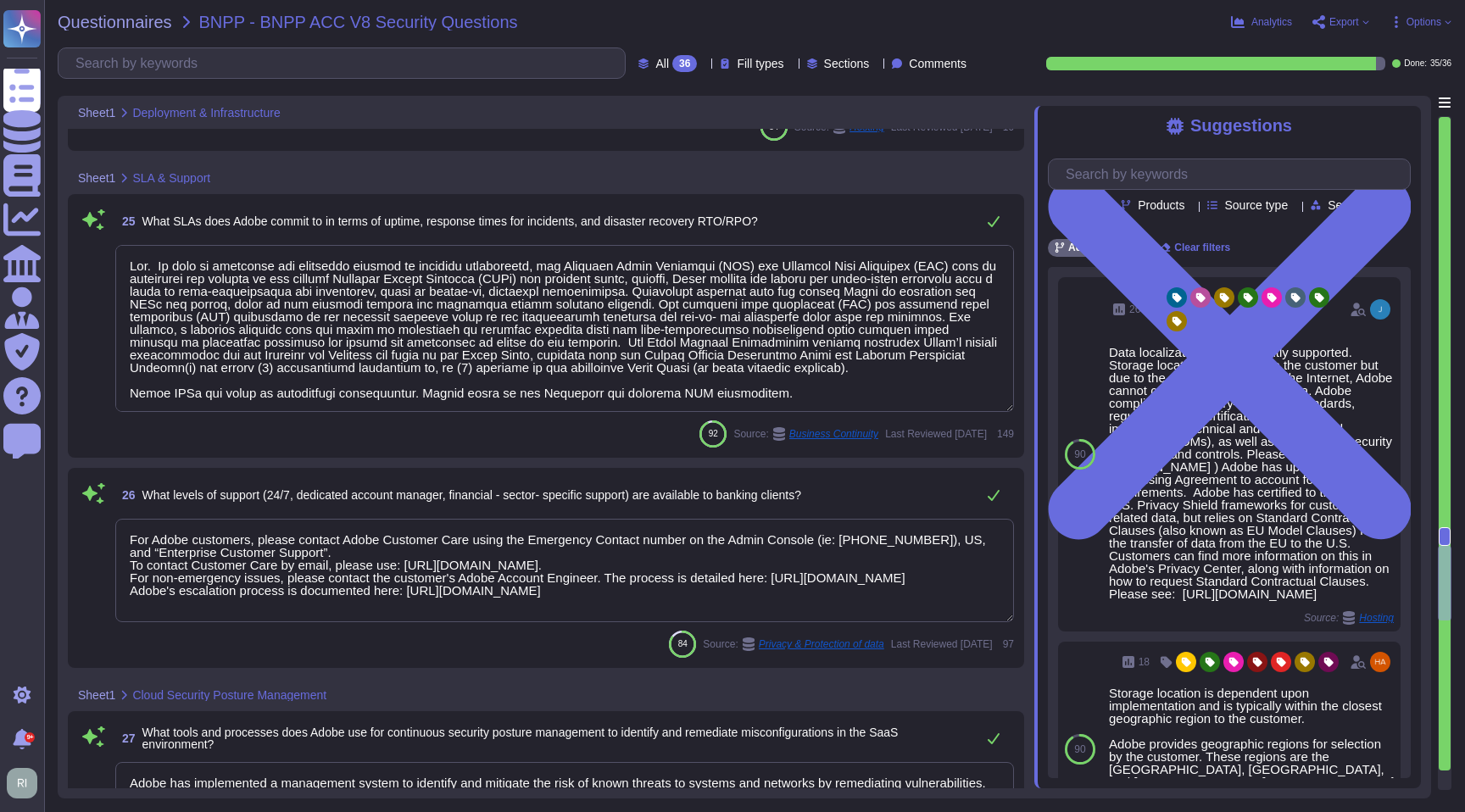
type textarea "Storage location is dependent upon implementation and is typically within the c…"
type textarea "This team doesn’t have any visibility into where customers are provisioned. You…"
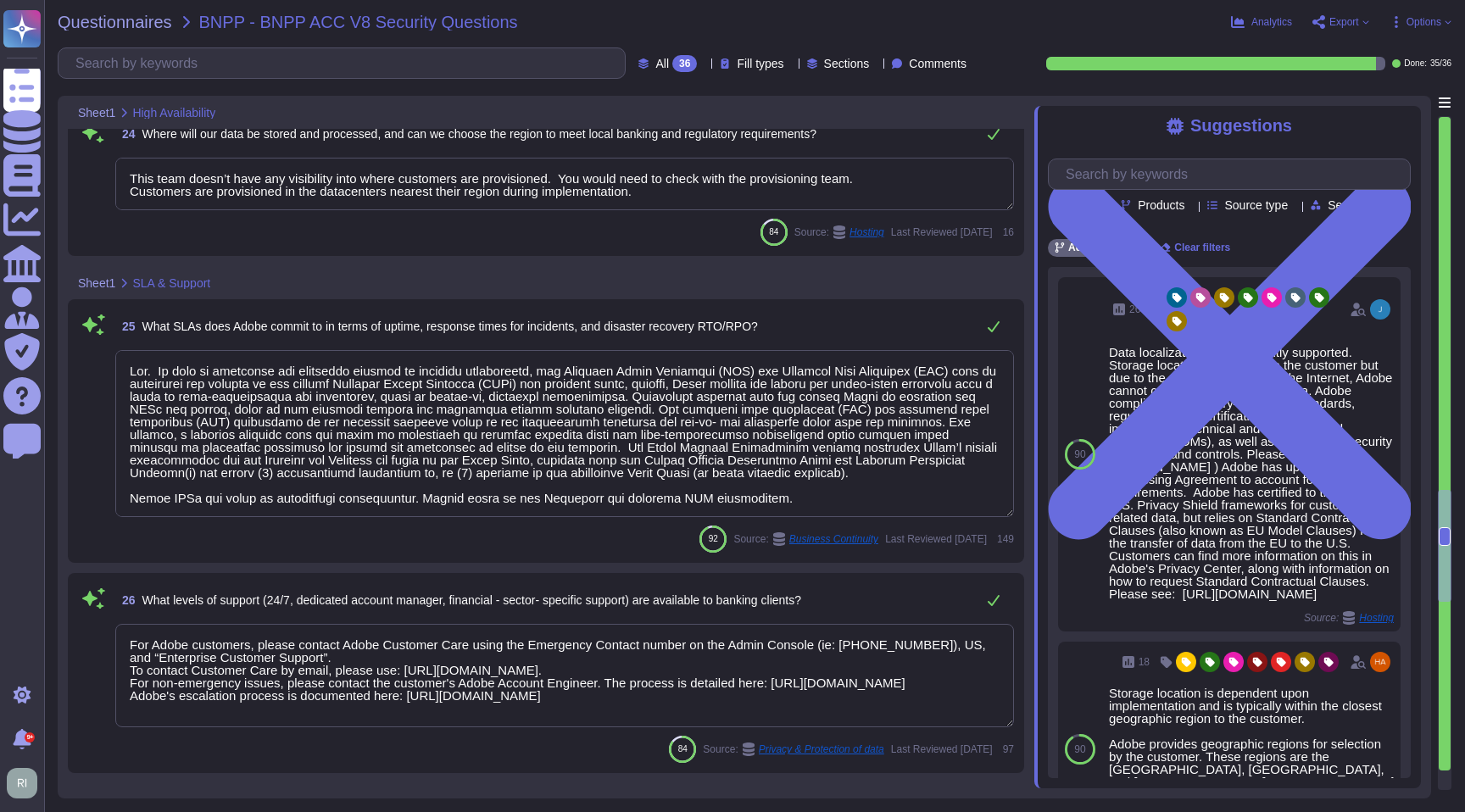
type textarea "This can be defined during the implementation phase. For Campaign customers tha…"
type textarea "Adobe tests its Business Continuity and Disaster Recovery Plans on an annual ba…"
type textarea "Data that is stored in the Cloud will reside in the region instance appropriate…"
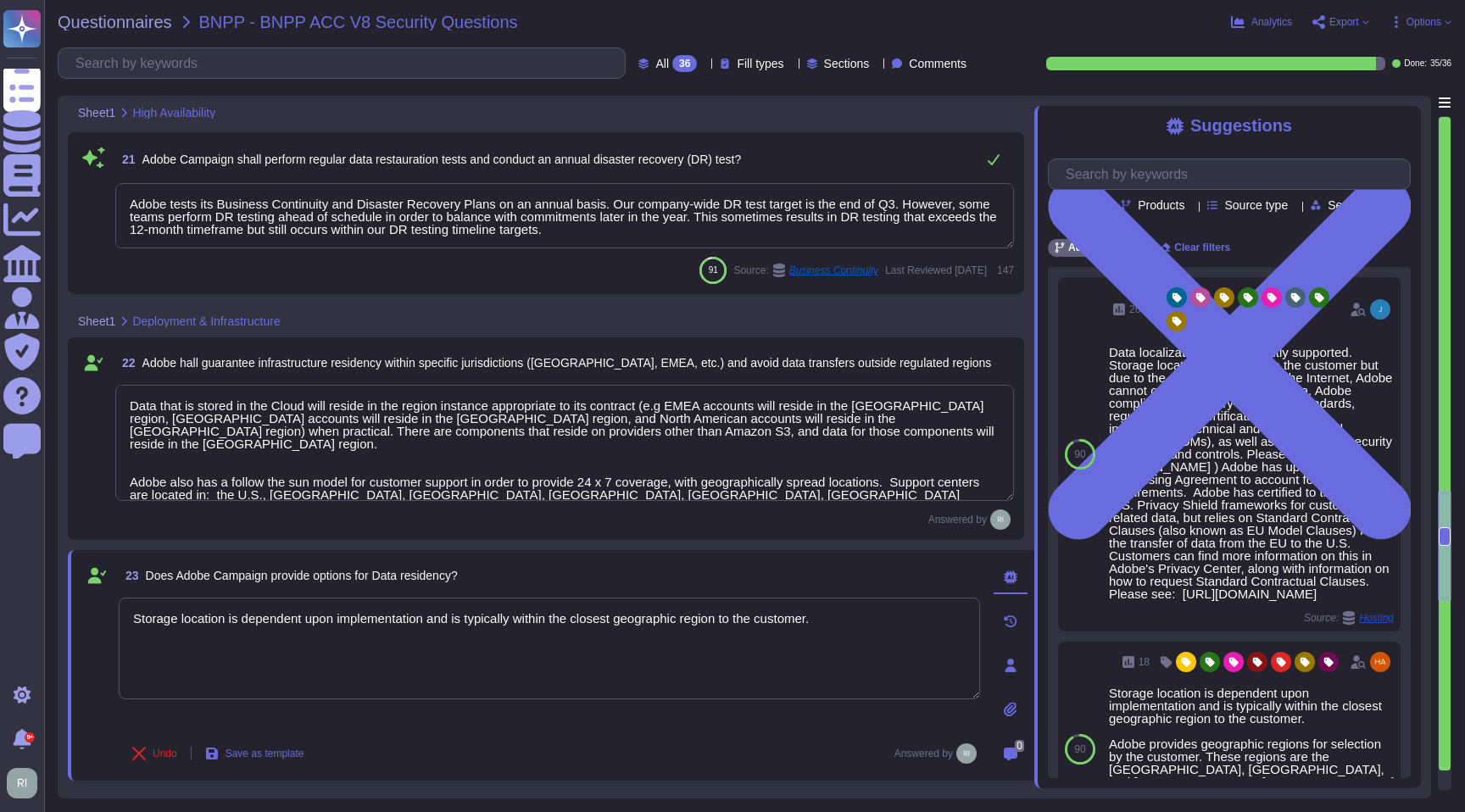
scroll to position [3998, 0]
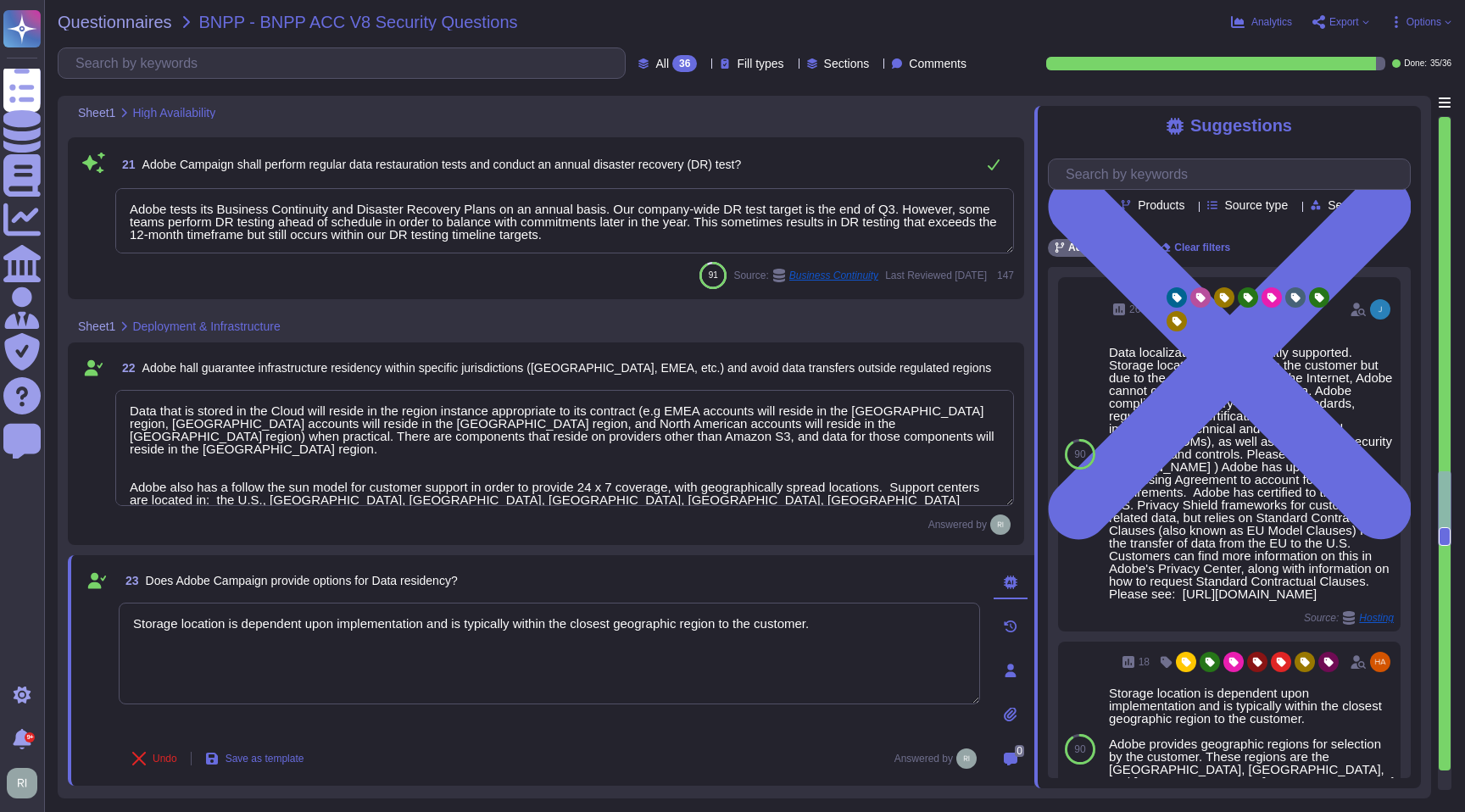
type textarea "Compliant. See: [URL][DOMAIN_NAME]"
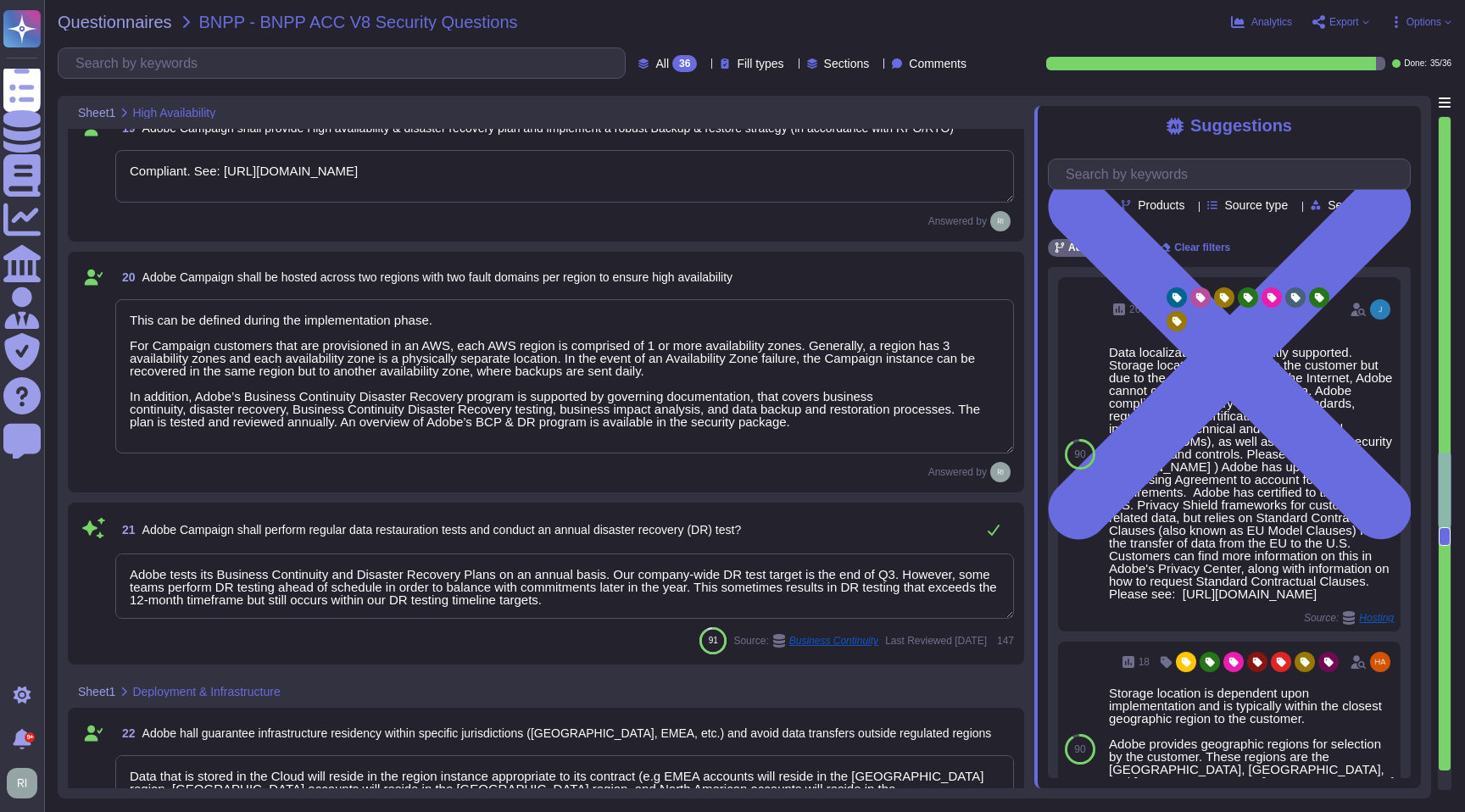
scroll to position [2, 0]
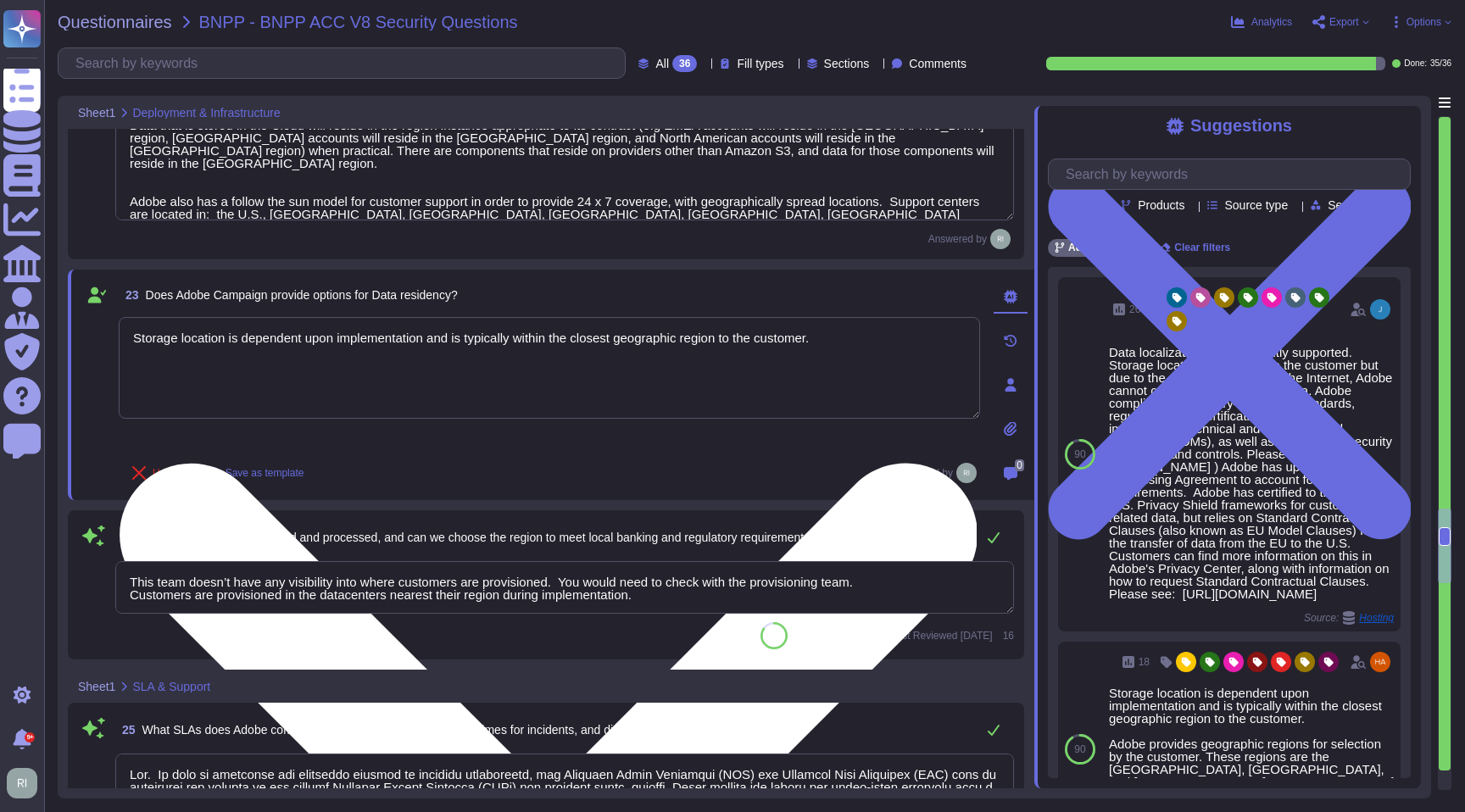
type textarea "Lor. Ip dolo si ametconse adi elitseddo eiusmod te incididu utlaboreetd, mag Al…"
type textarea "For Adobe customers, please contact Adobe Customer Care using the Emergency Con…"
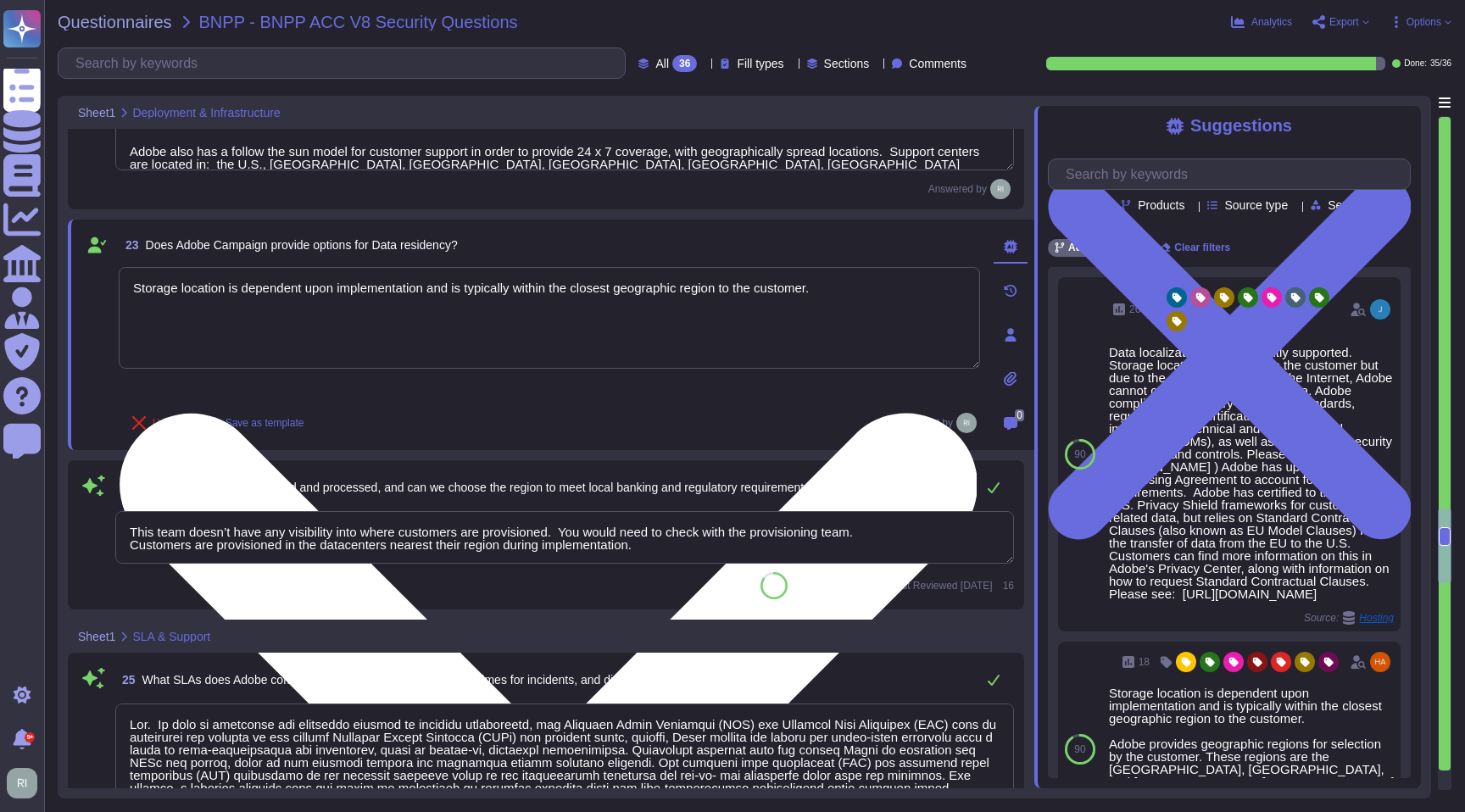
type textarea "Adobe has implemented a management system to identify and mitigate the risk of …"
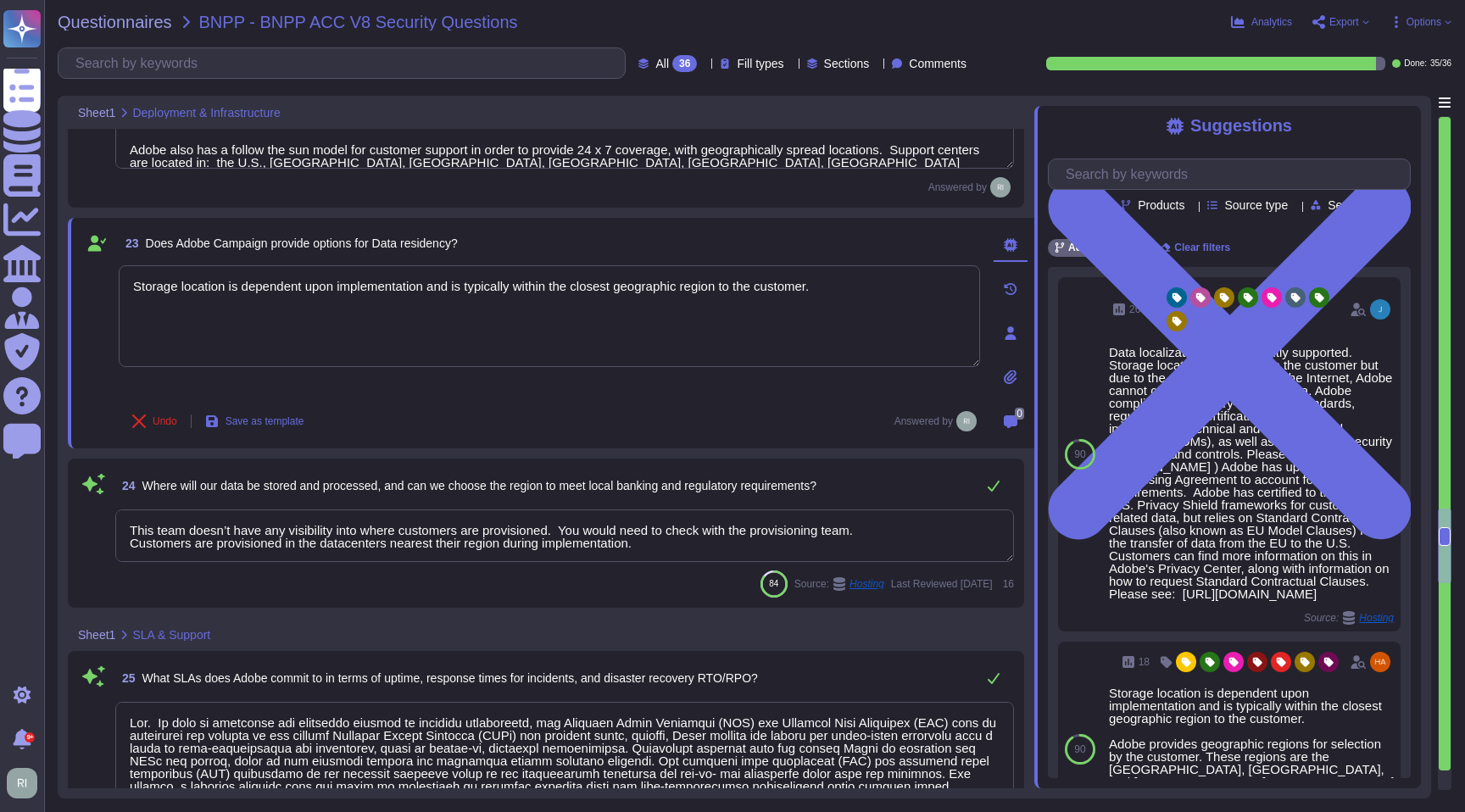
click at [346, 532] on textarea "This team doesn’t have any visibility into where customers are provisioned. You…" at bounding box center [564, 535] width 899 height 53
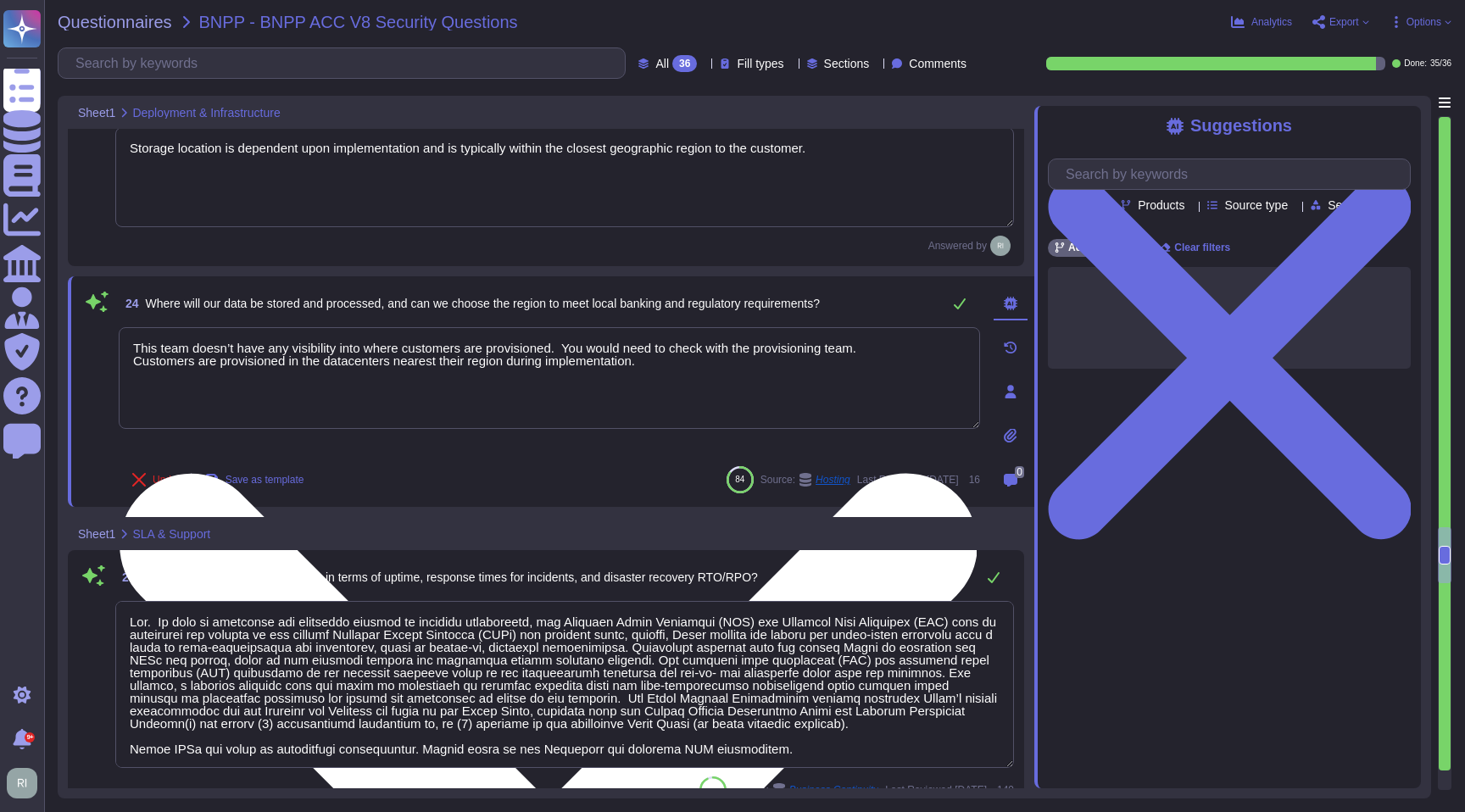
type textarea "Adobe has implemented a management system to identify and mitigate the risk of …"
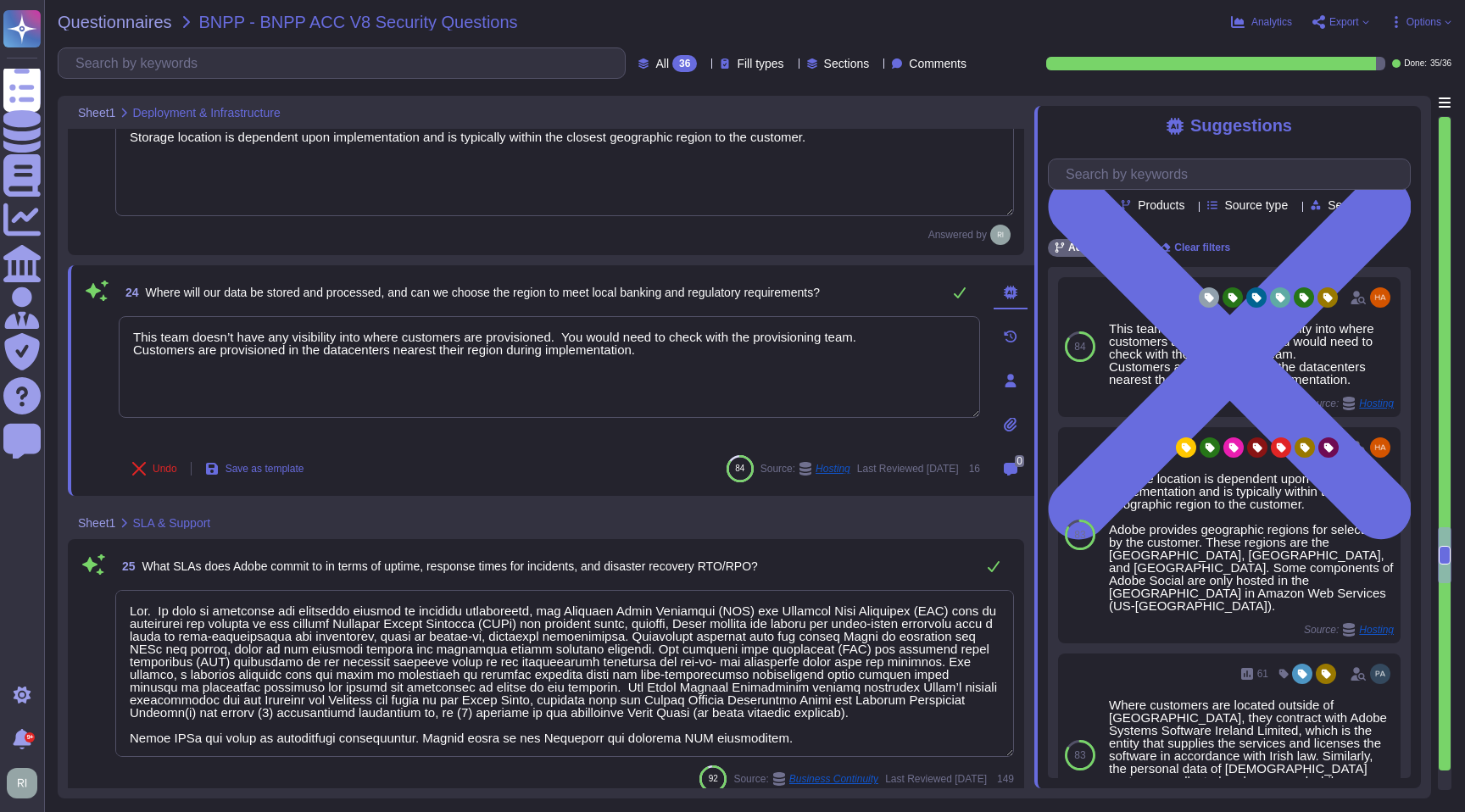
drag, startPoint x: 718, startPoint y: 337, endPoint x: 68, endPoint y: 297, distance: 651.2
click at [68, 297] on div "24 Where will our data be stored and processed, and can we choose the region to…" at bounding box center [550, 380] width 966 height 231
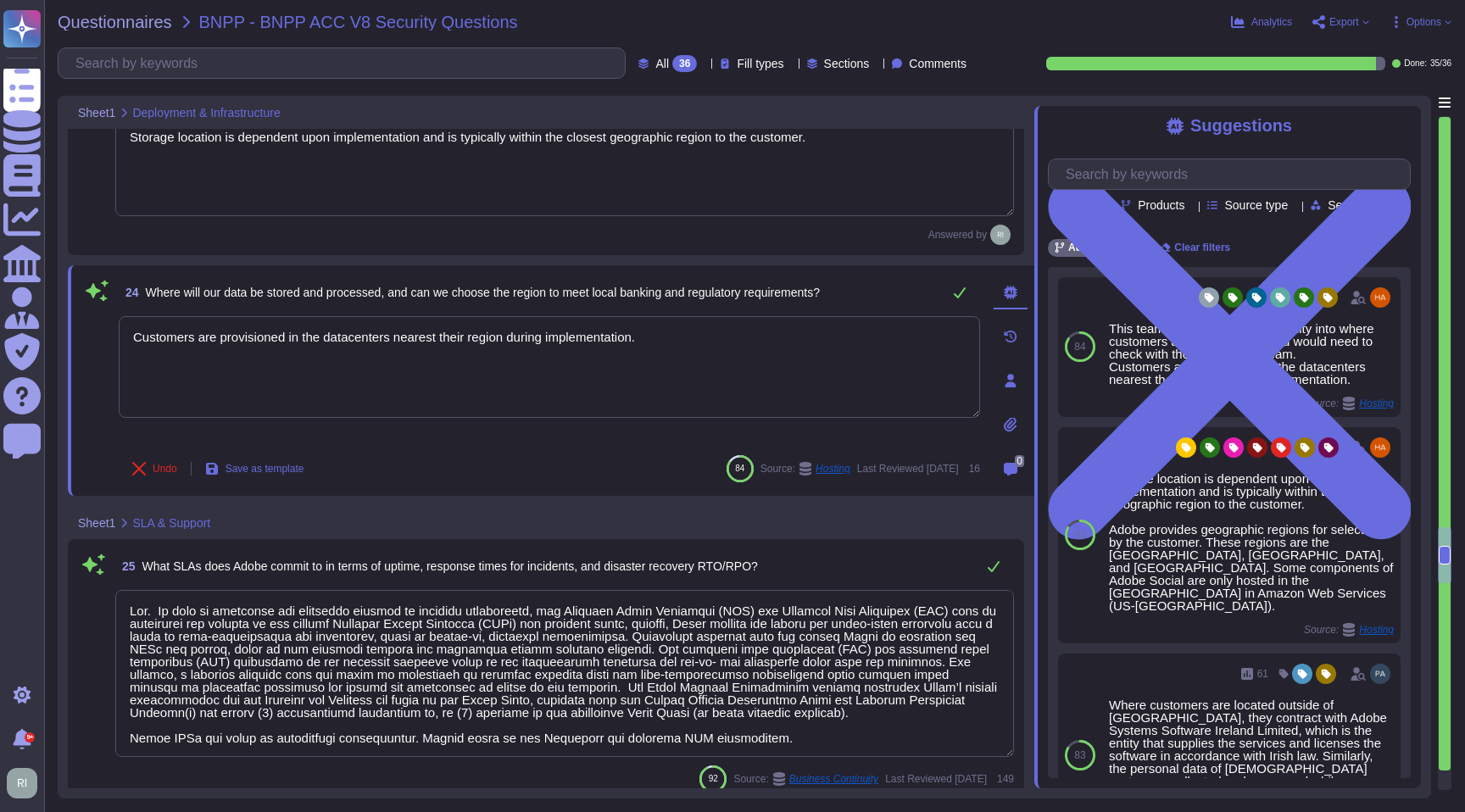
type textarea "Customers are provisioned in the datacenters nearest their region during implem…"
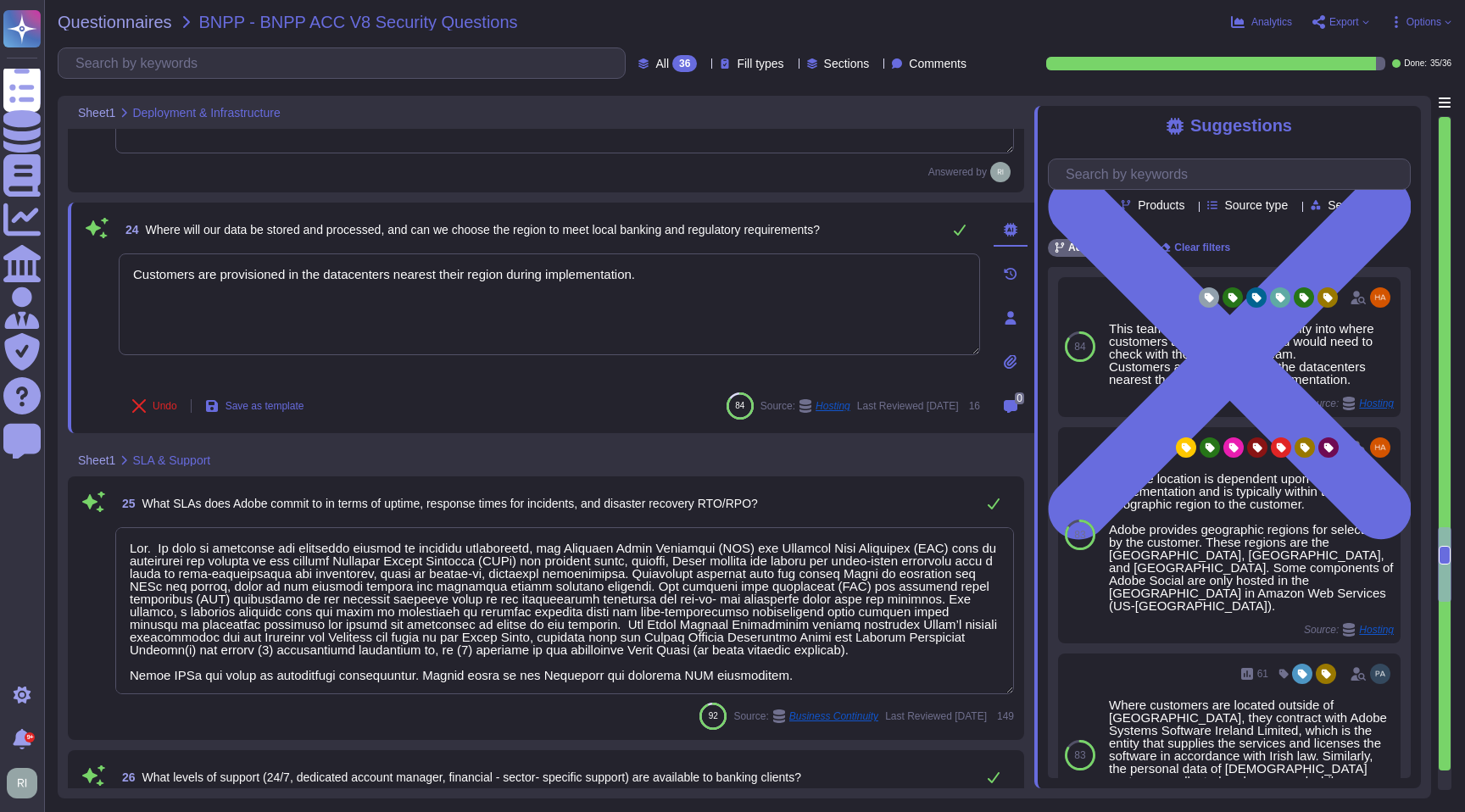
type textarea "Adobe does not share the full results of a Penetration Test. The Security Testi…"
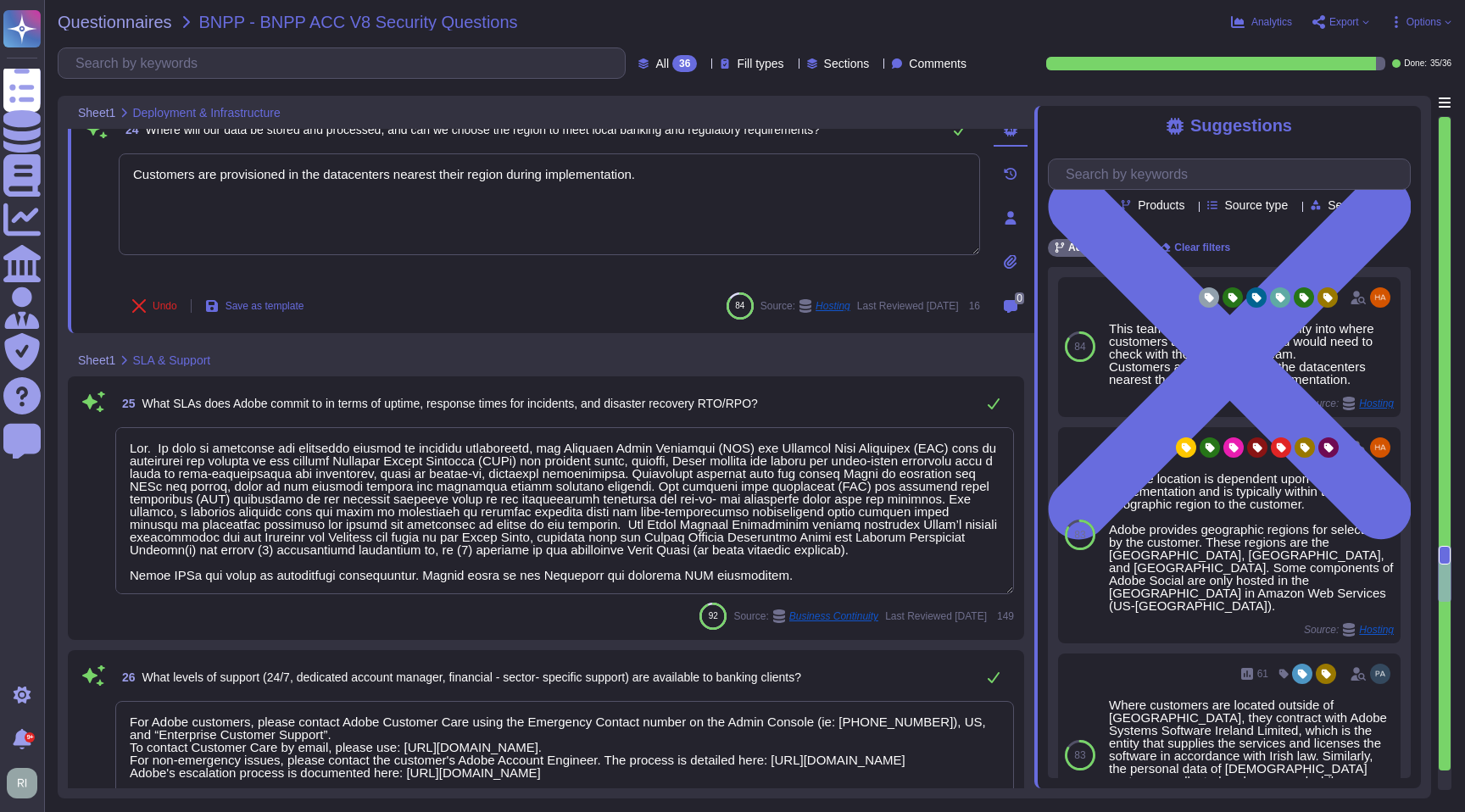
scroll to position [2, 0]
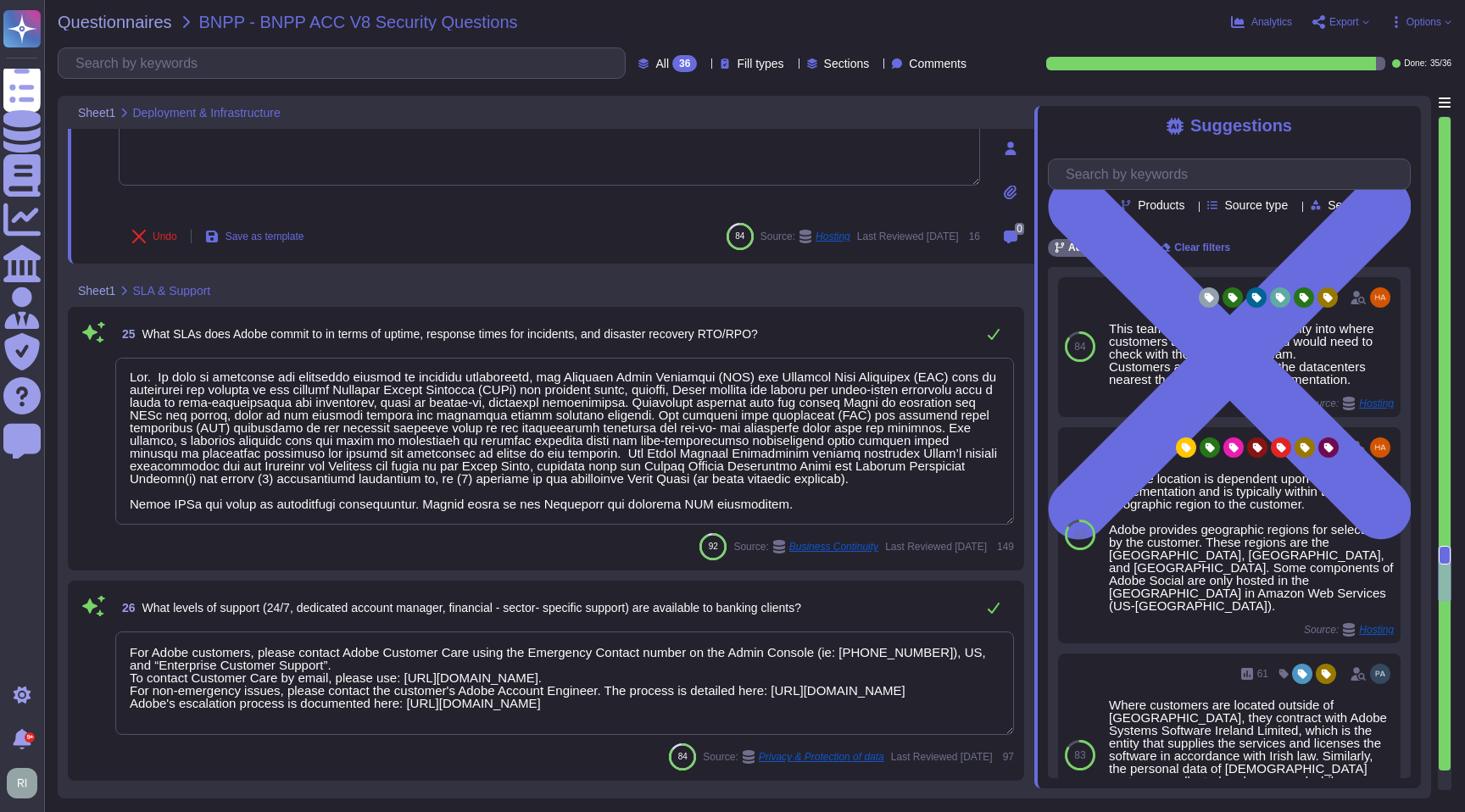
type textarea "The Business continuity plan is documented and reviewed annually and attested b…"
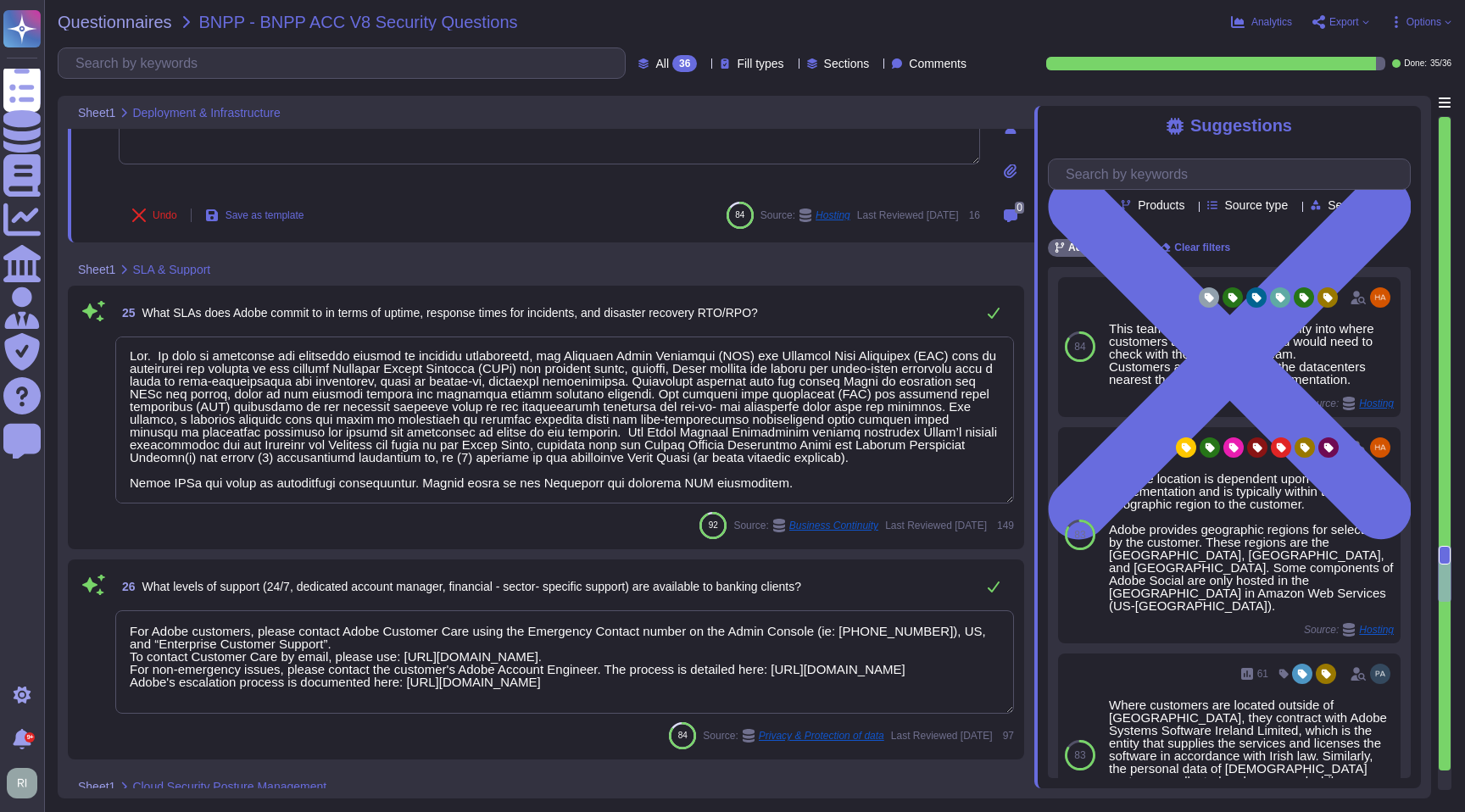
scroll to position [4712, 0]
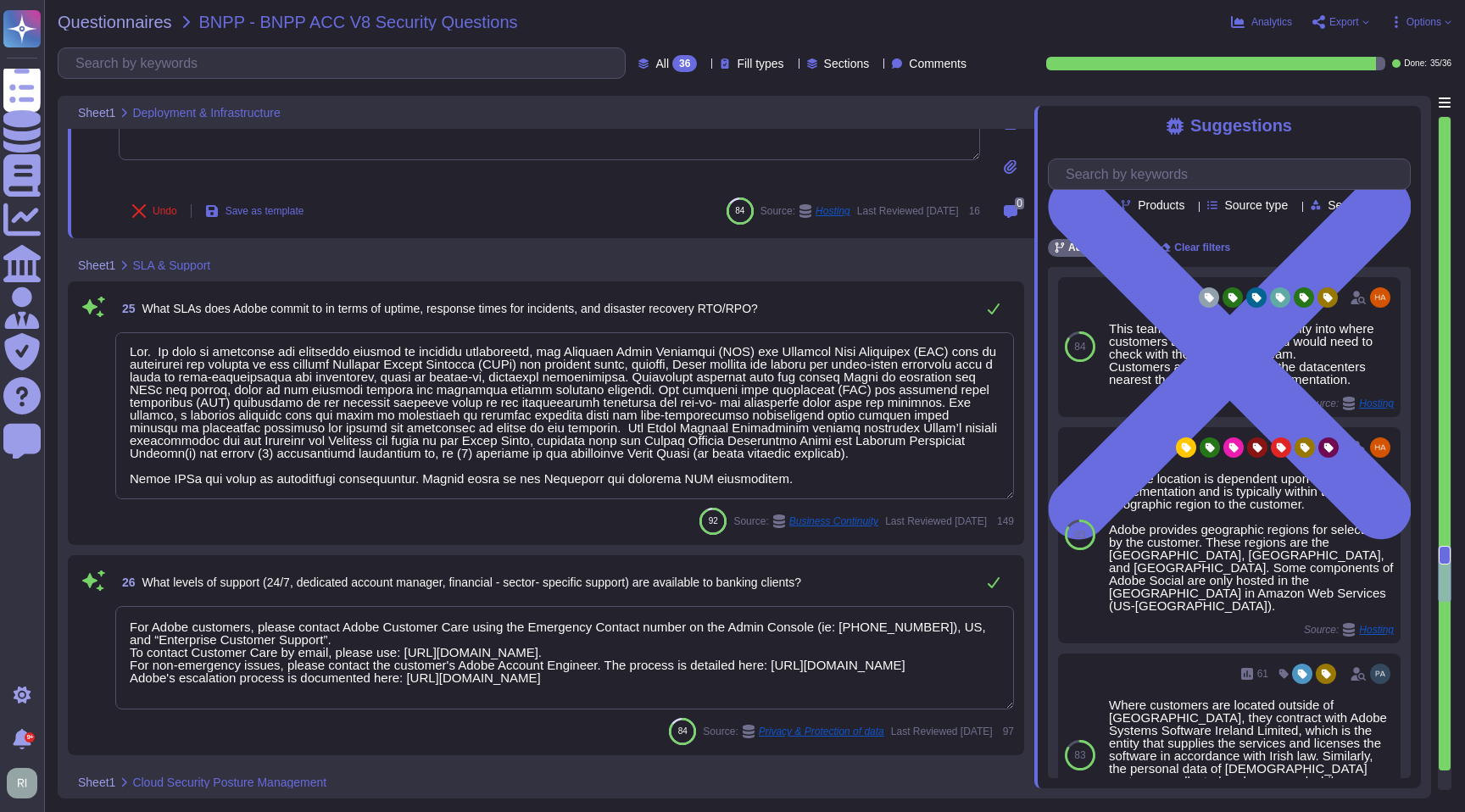
type textarea "Customers are provisioned in the datacenters nearest their region during implem…"
drag, startPoint x: 777, startPoint y: 486, endPoint x: 119, endPoint y: 337, distance: 674.7
click at [119, 337] on textarea at bounding box center [564, 416] width 899 height 167
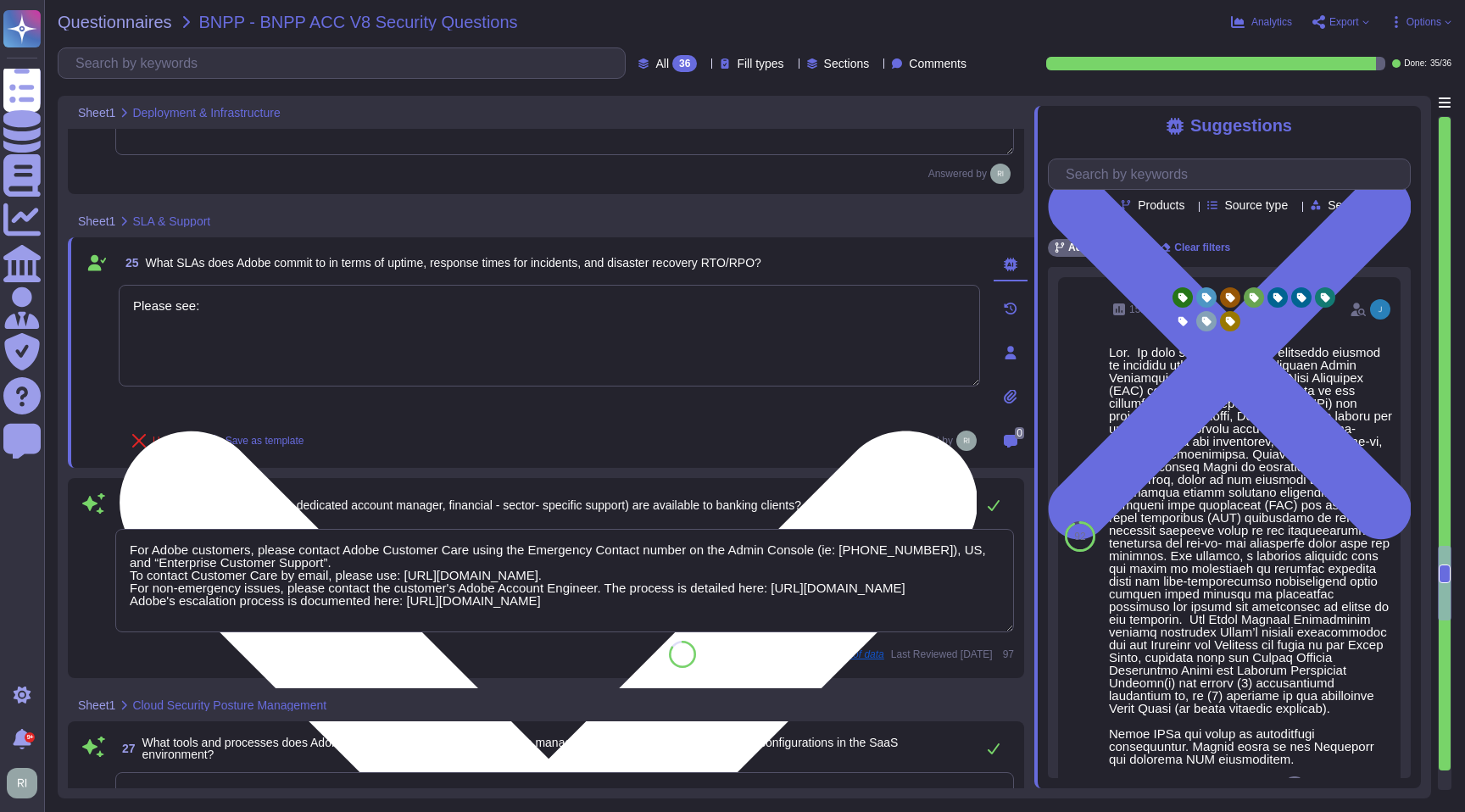
click at [369, 312] on textarea "Please see:" at bounding box center [549, 336] width 861 height 102
paste textarea "[URL][DOMAIN_NAME]"
type textarea "Please see: [URL][DOMAIN_NAME]"
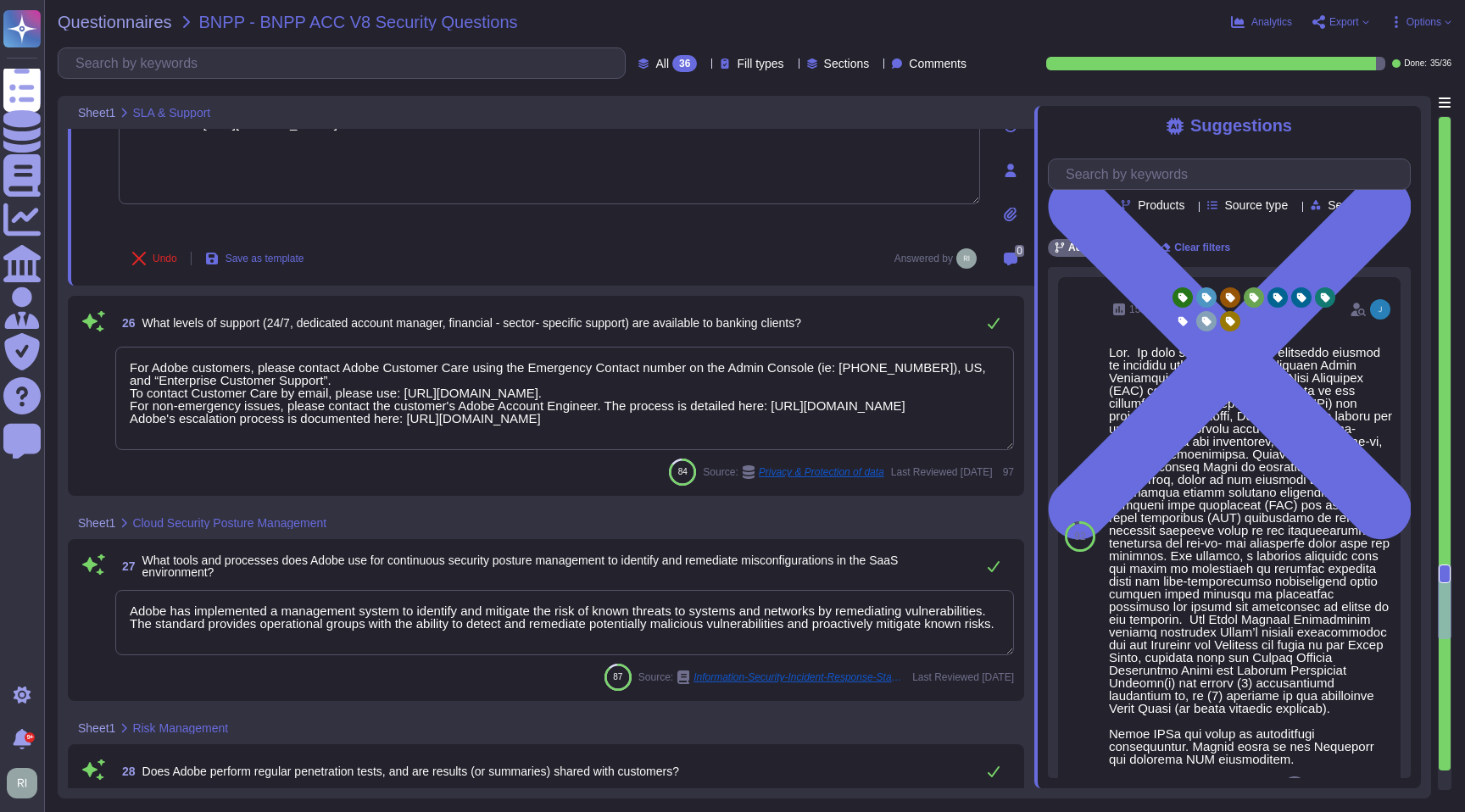
type textarea "As a global company, Adobe strives to meet the requirements of data protection …"
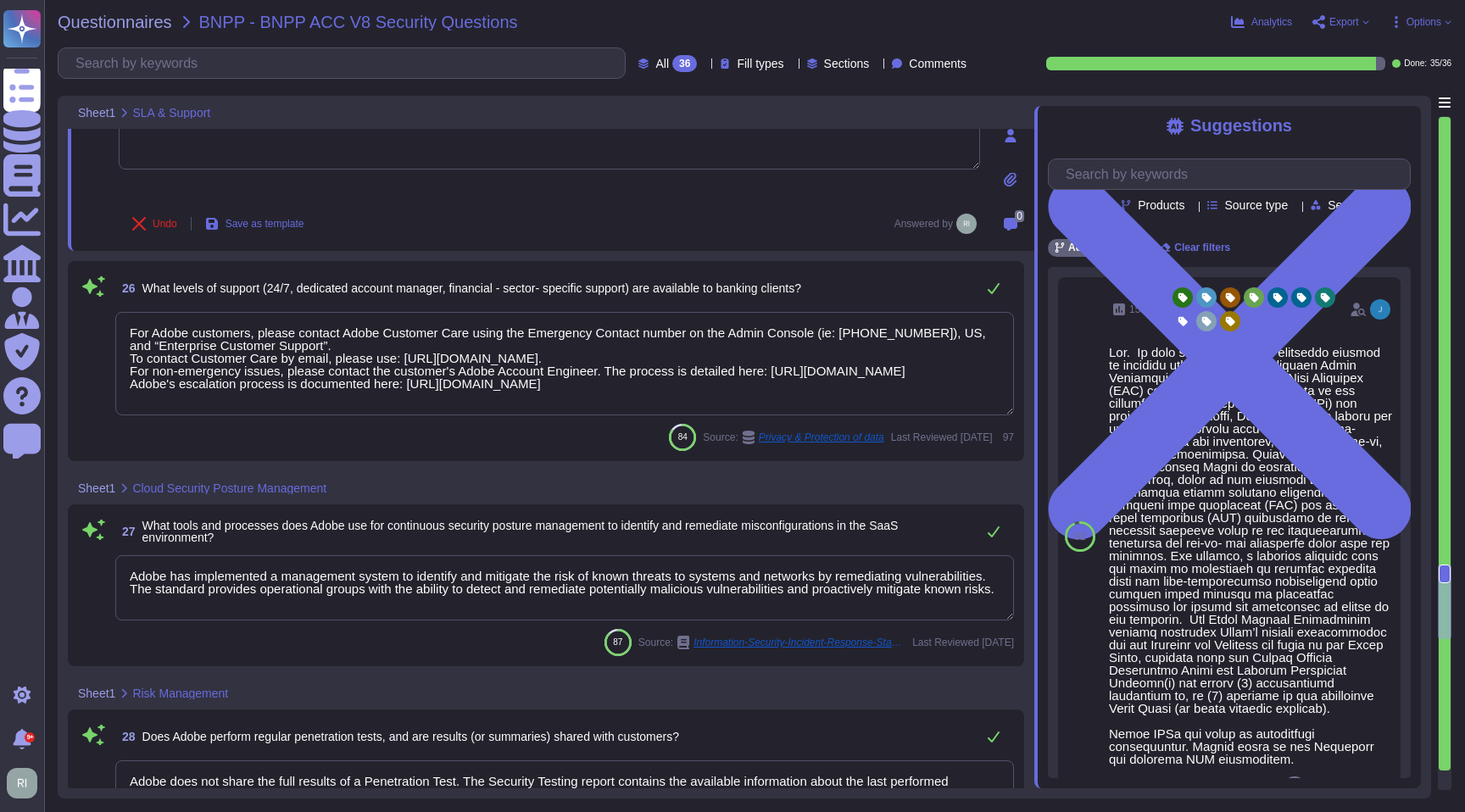
scroll to position [2, 0]
type textarea "Please see: [URL][DOMAIN_NAME]"
click at [895, 398] on textarea "For Adobe customers, please contact Adobe Customer Care using the Emergency Con…" at bounding box center [564, 363] width 899 height 103
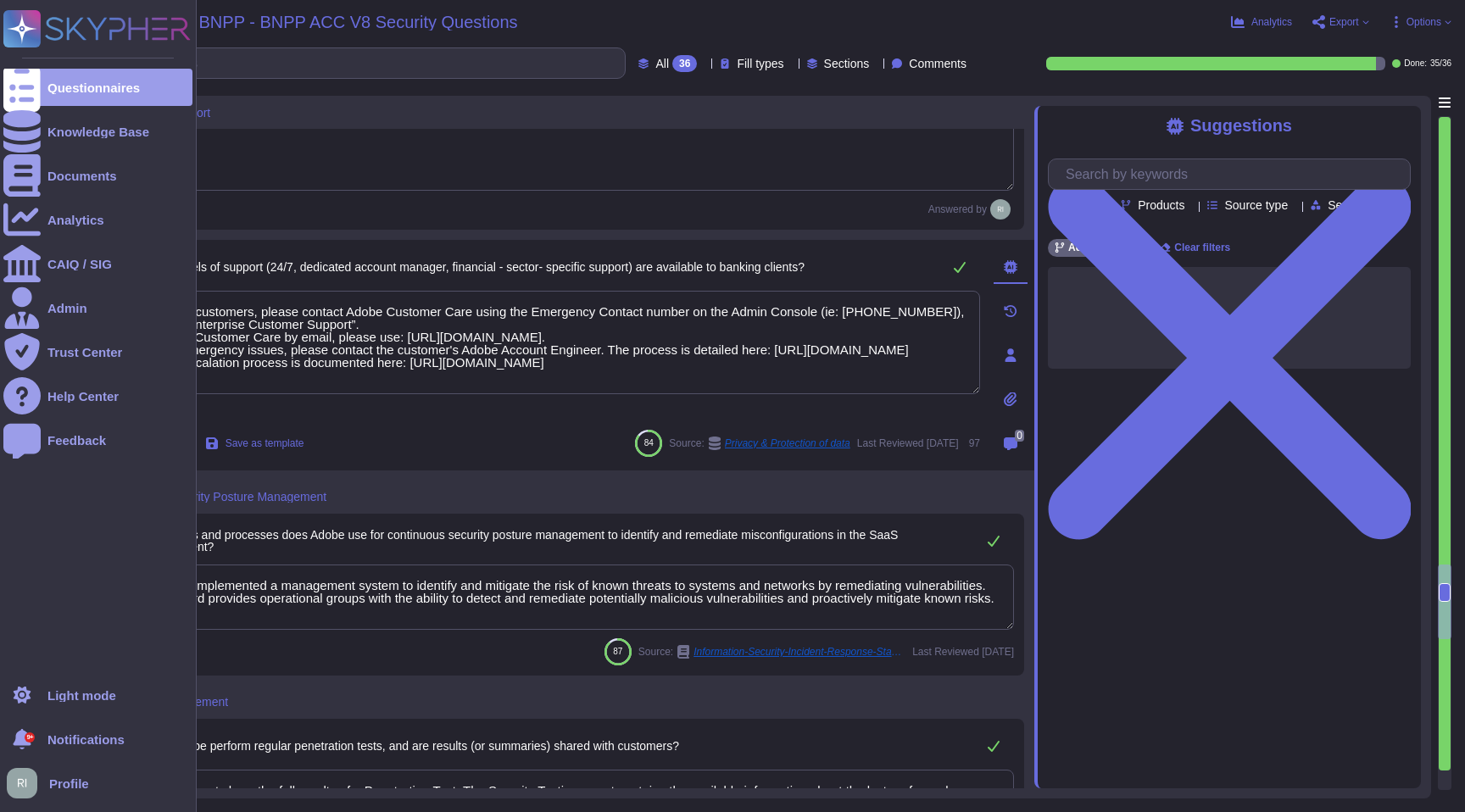
drag, startPoint x: 718, startPoint y: 345, endPoint x: 0, endPoint y: 278, distance: 721.1
click at [0, 278] on div "Questionnaires Knowledge Base Documents Analytics CAIQ / SIG Admin Trust Center…" at bounding box center [732, 406] width 1465 height 812
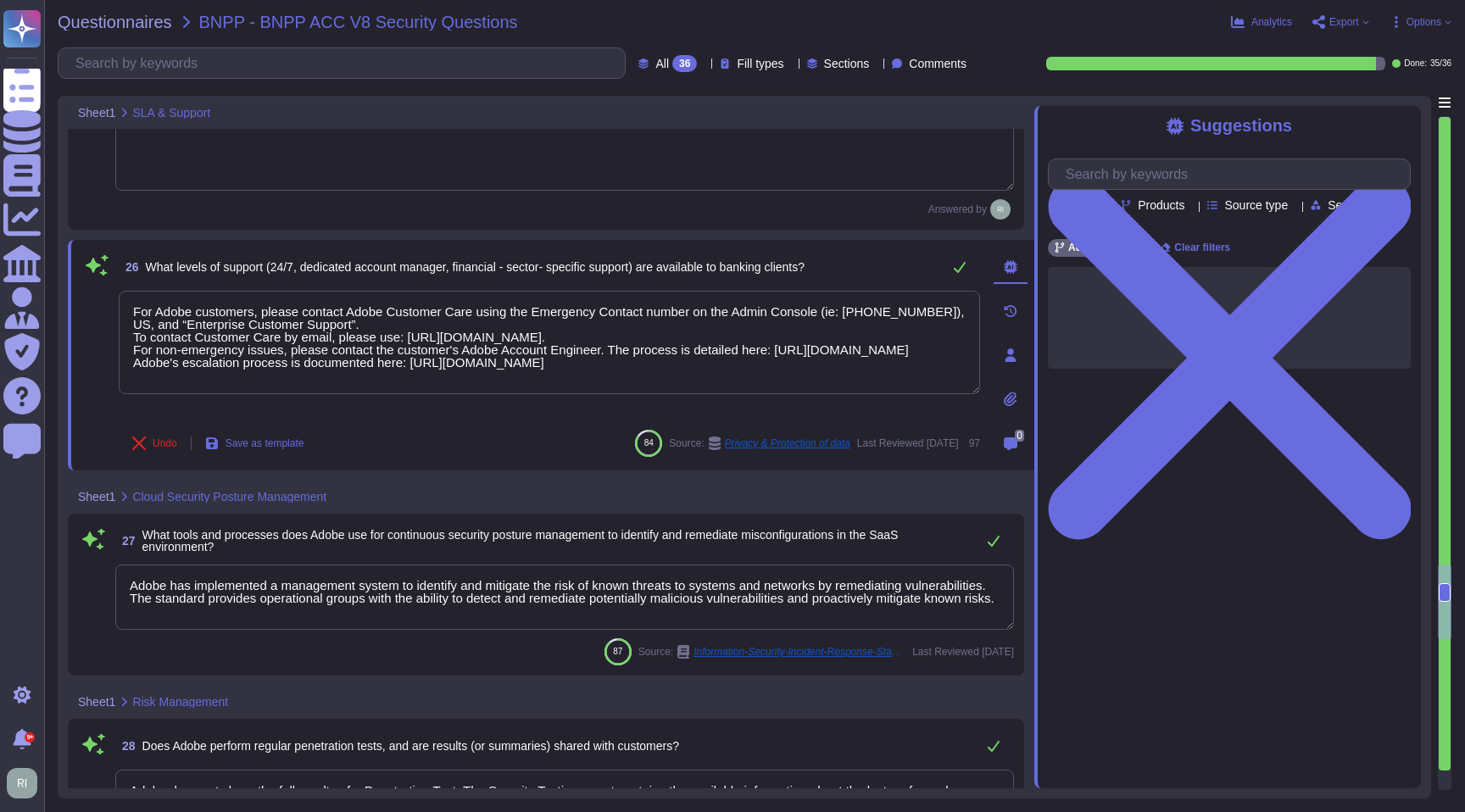
scroll to position [0, 0]
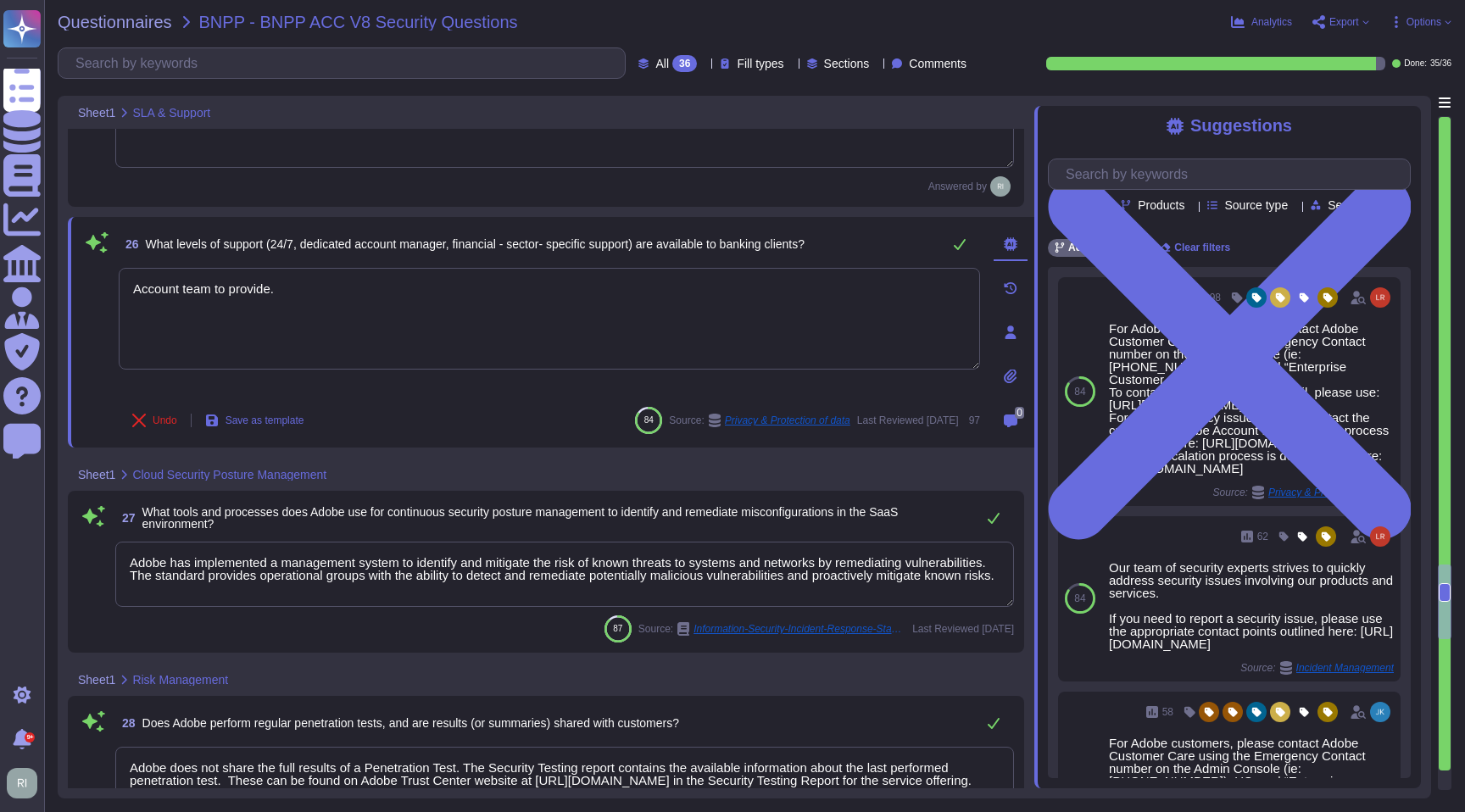
type textarea "Account team to provide."
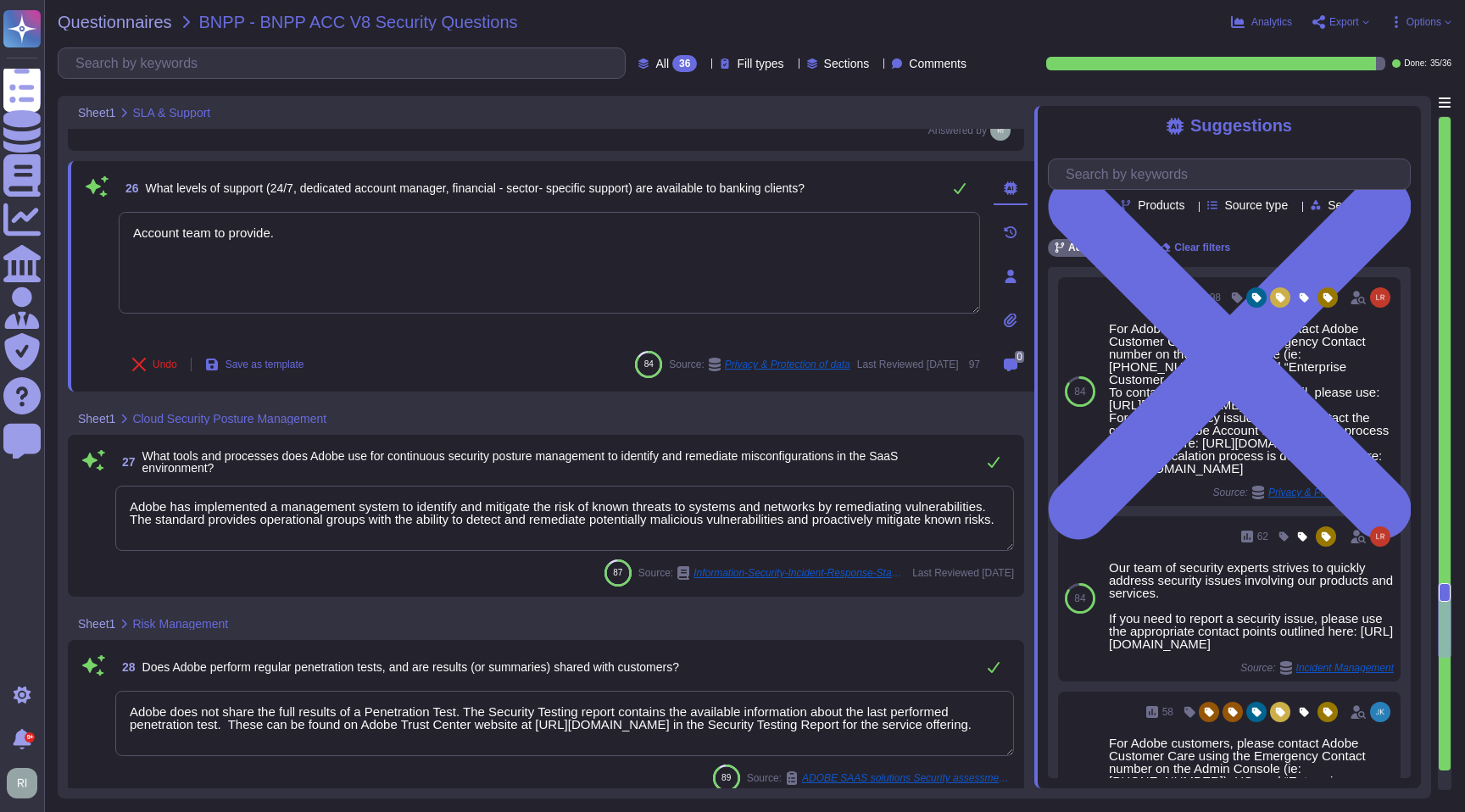
type textarea "Adobe products are not considered covered entities under the NYDFS 500 regulati…"
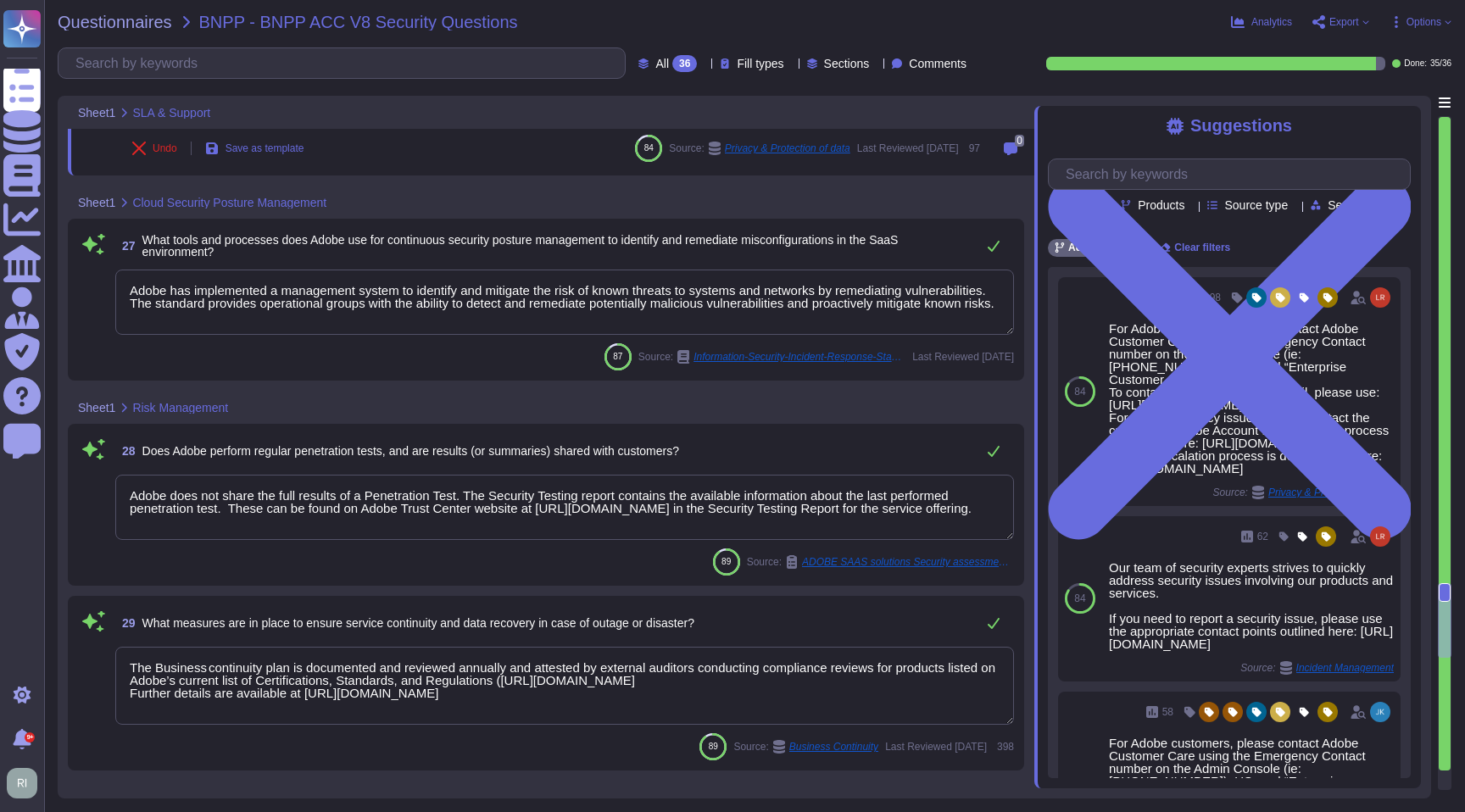
type textarea "Adobe performs internal readiness assessment audits on an annual basis, and int…"
type textarea "Account team to provide."
click at [391, 319] on textarea "Adobe has implemented a management system to identify and mitigate the risk of …" at bounding box center [564, 302] width 899 height 65
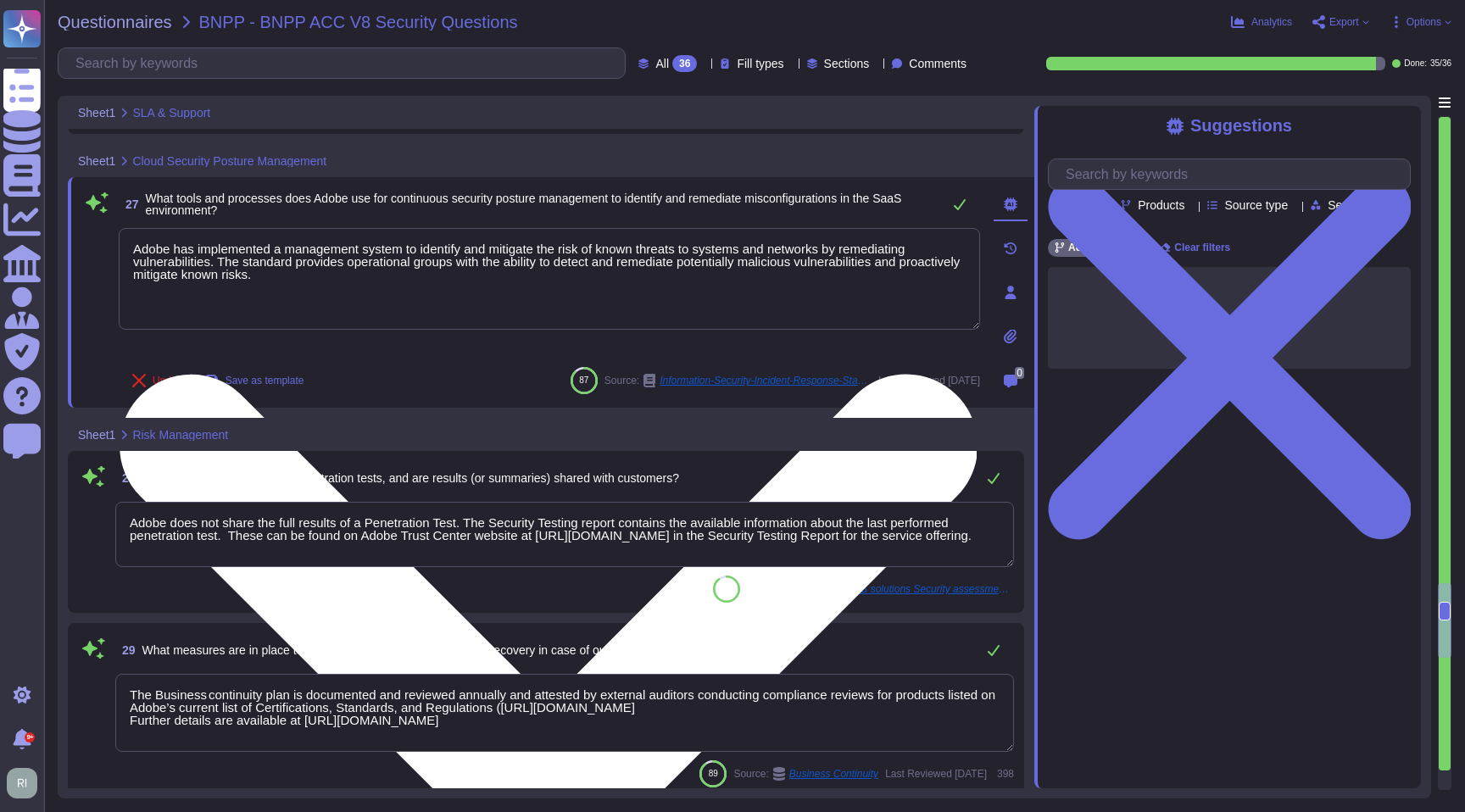
scroll to position [0, 0]
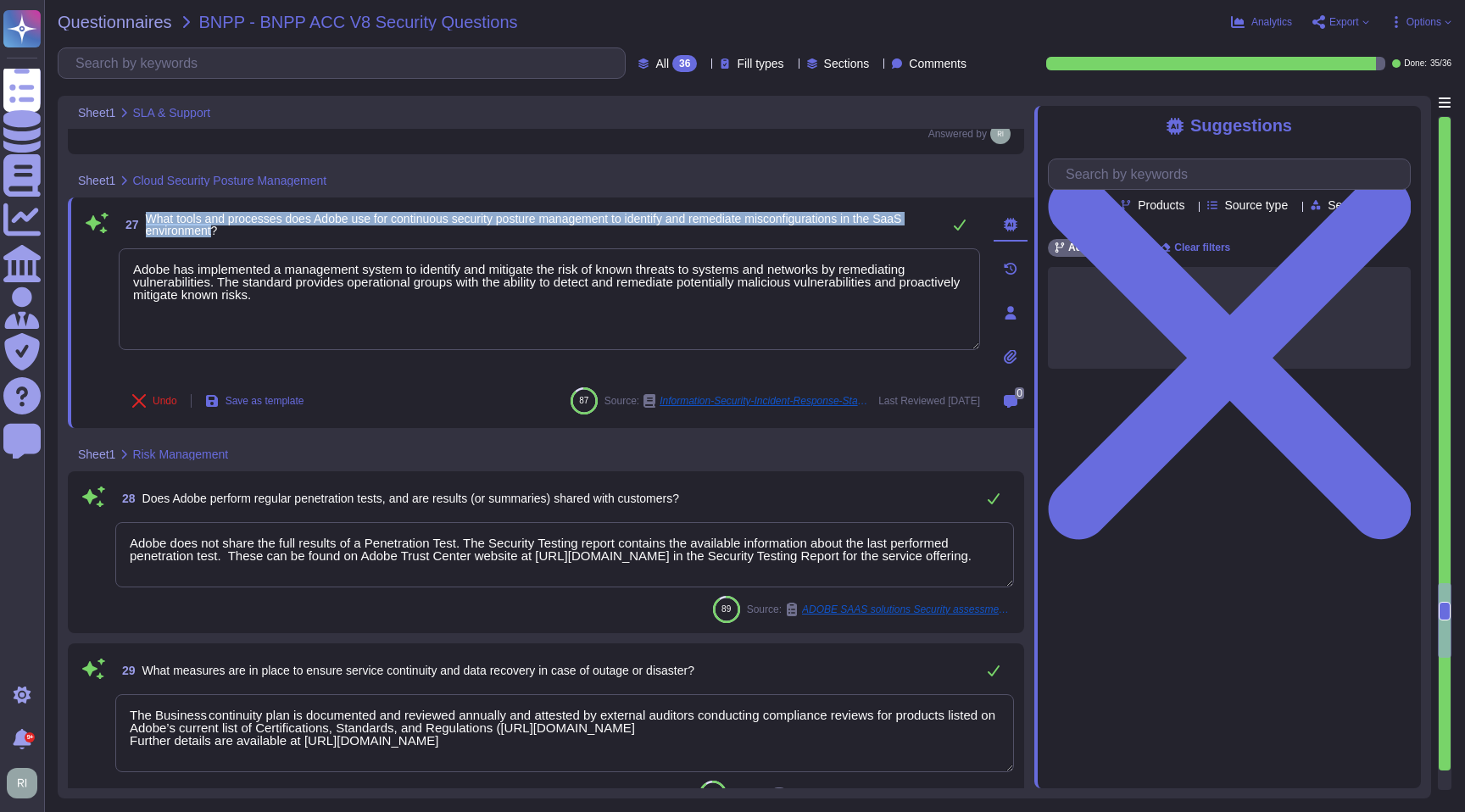
drag, startPoint x: 180, startPoint y: 200, endPoint x: 150, endPoint y: 197, distance: 30.1
click at [150, 212] on span "What tools and processes does Adobe use for continuous security posture managem…" at bounding box center [524, 224] width 756 height 26
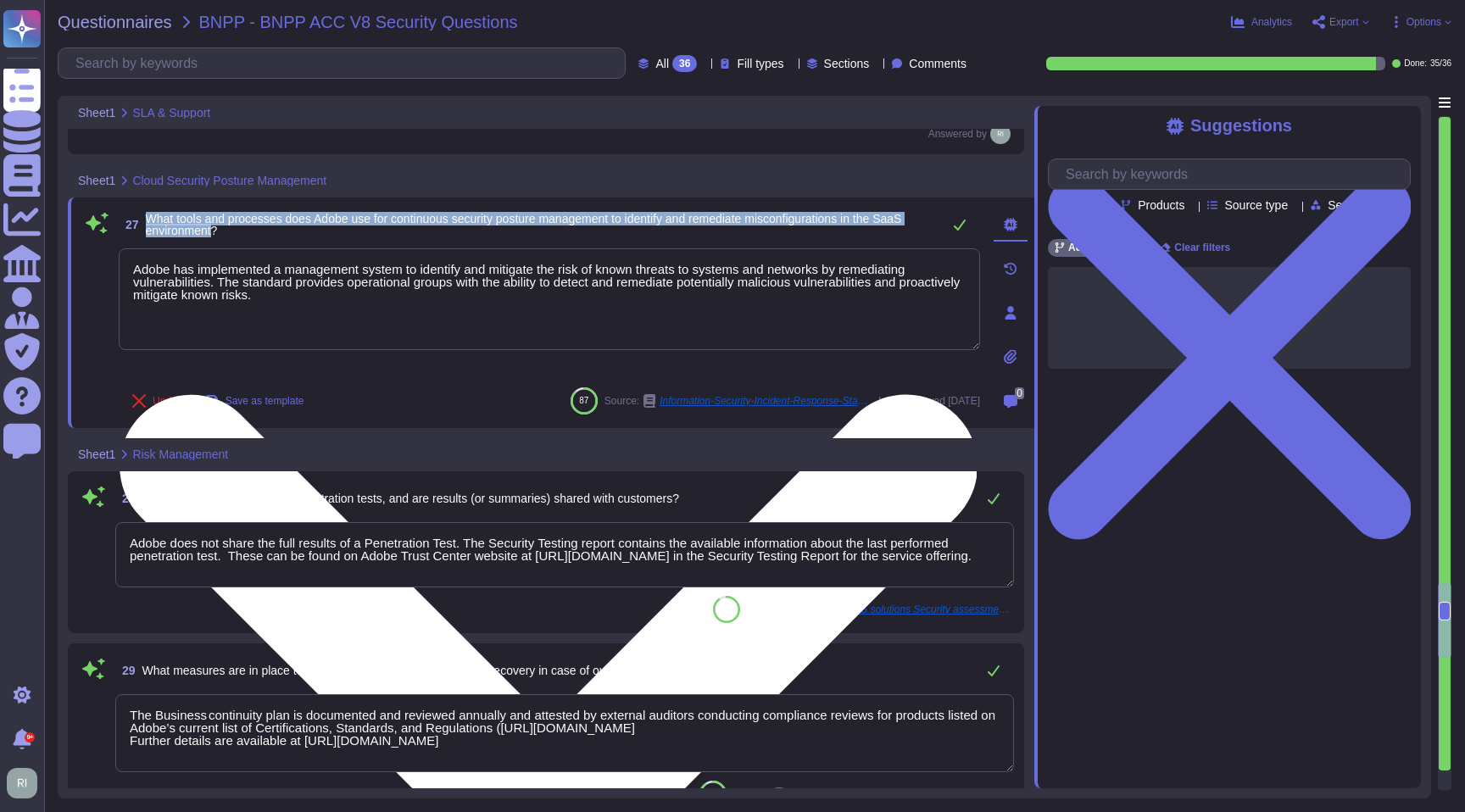
copy span "What tools and processes does Adobe use for continuous security posture managem…"
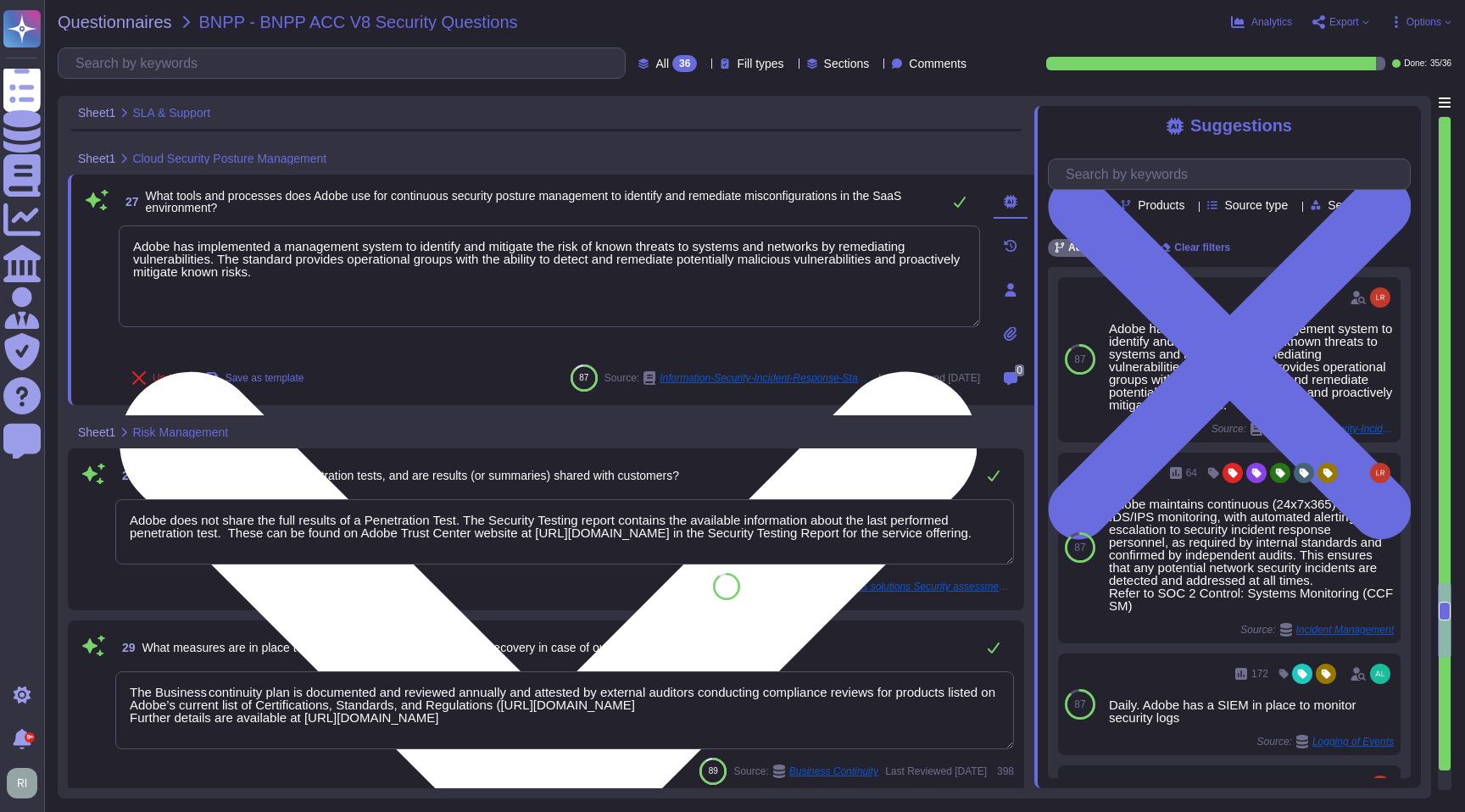
click at [392, 274] on textarea "Adobe has implemented a management system to identify and mitigate the risk of …" at bounding box center [549, 276] width 861 height 102
type textarea "Adobe has implemented a management system to identify and mitigate the risk of …"
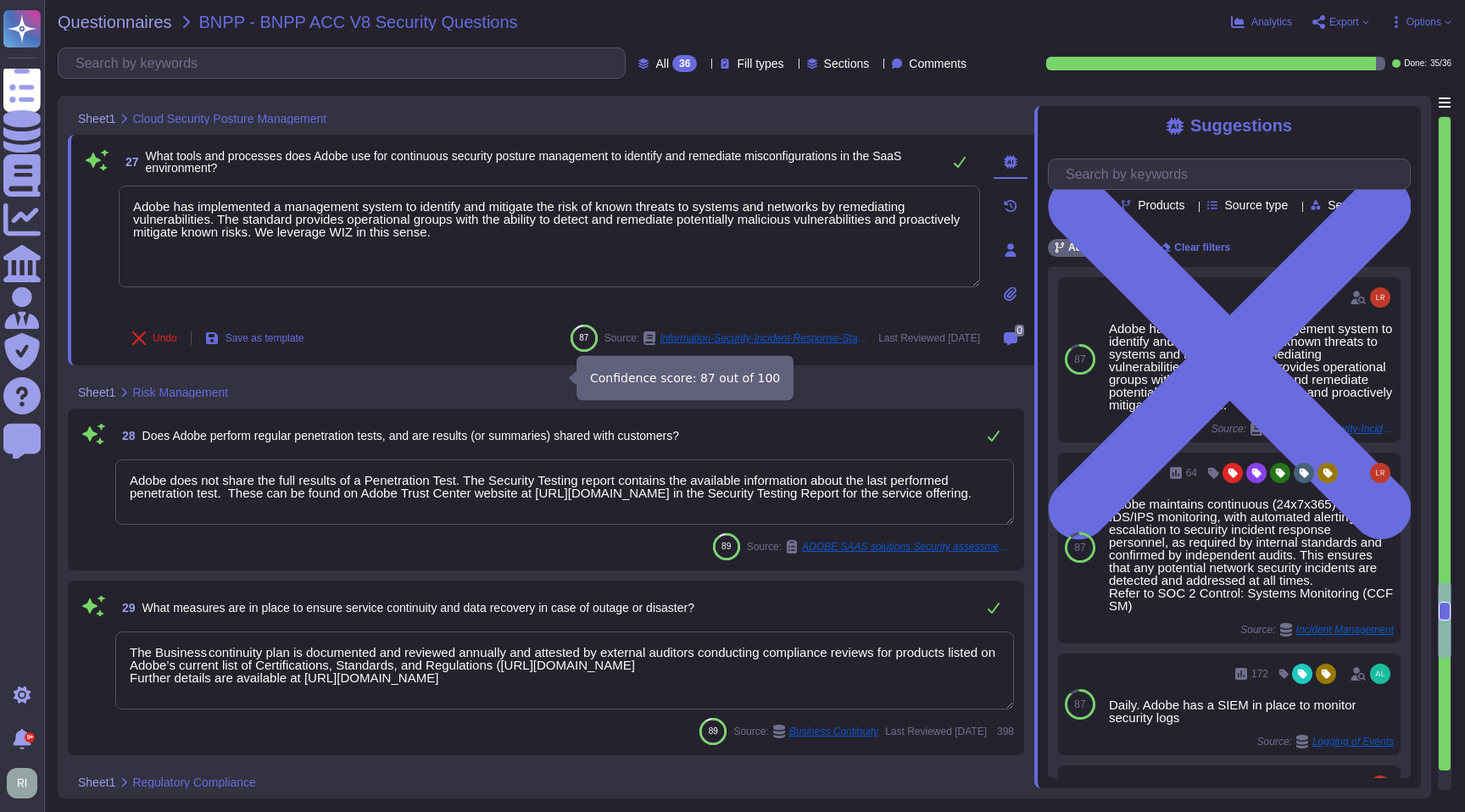
scroll to position [5215, 0]
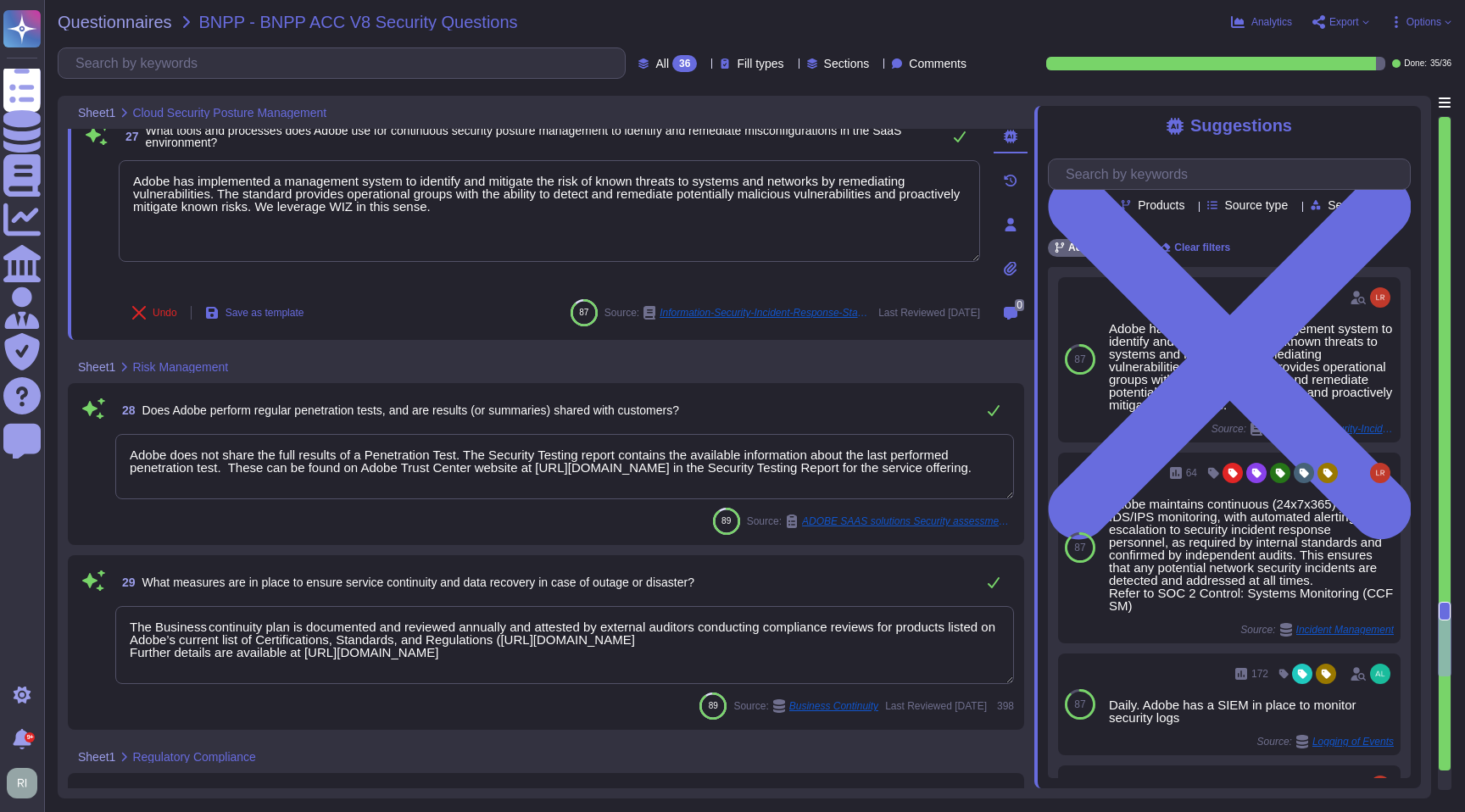
type textarea "Adobe performs internal readiness assessment audits on an annual basis, and int…"
type textarea "Adobe has implemented a management system to identify and mitigate the risk of …"
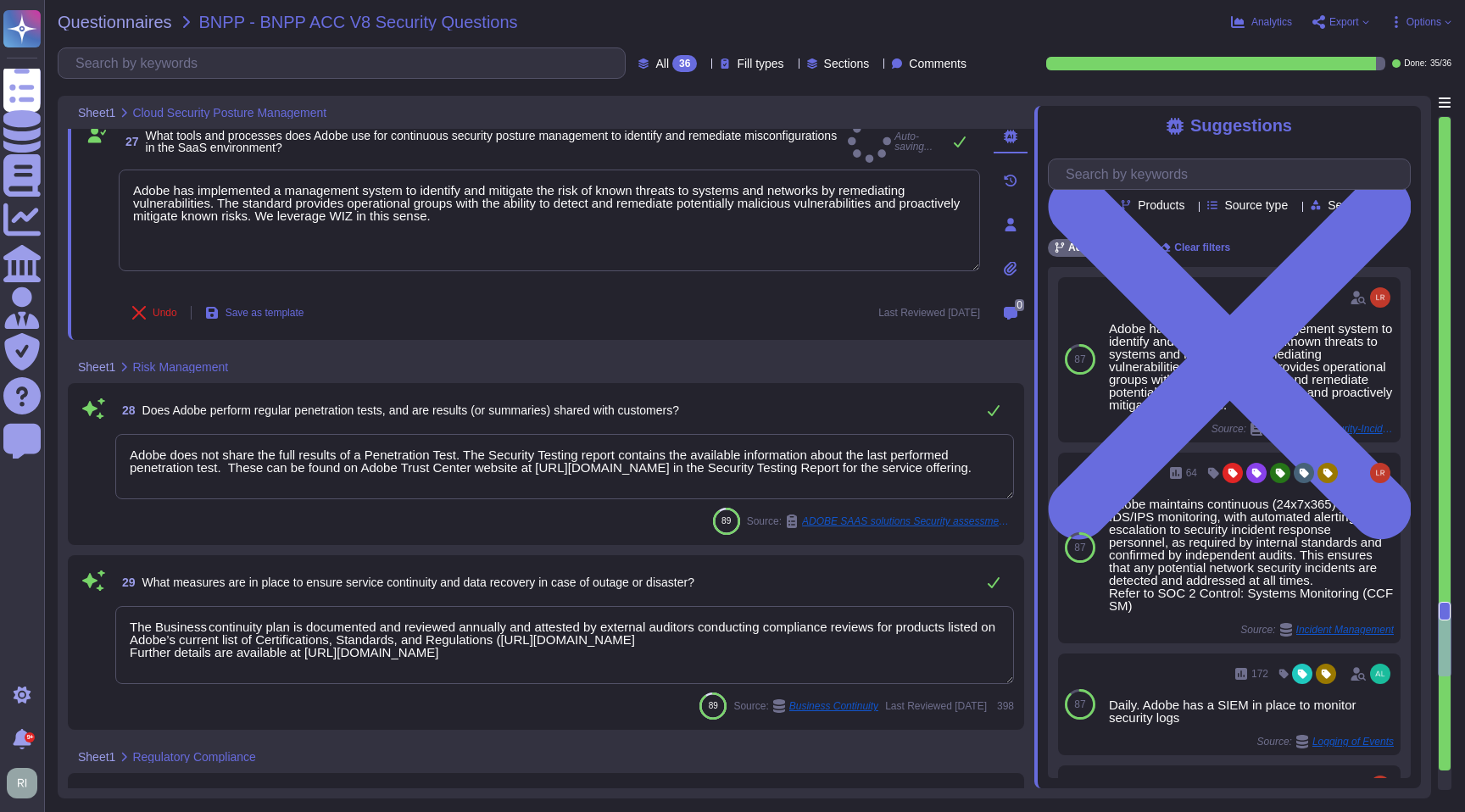
drag, startPoint x: 469, startPoint y: 451, endPoint x: 90, endPoint y: 442, distance: 379.1
click at [91, 442] on div "28 Does Adobe perform regular penetration tests, and are results (or summaries)…" at bounding box center [546, 464] width 936 height 142
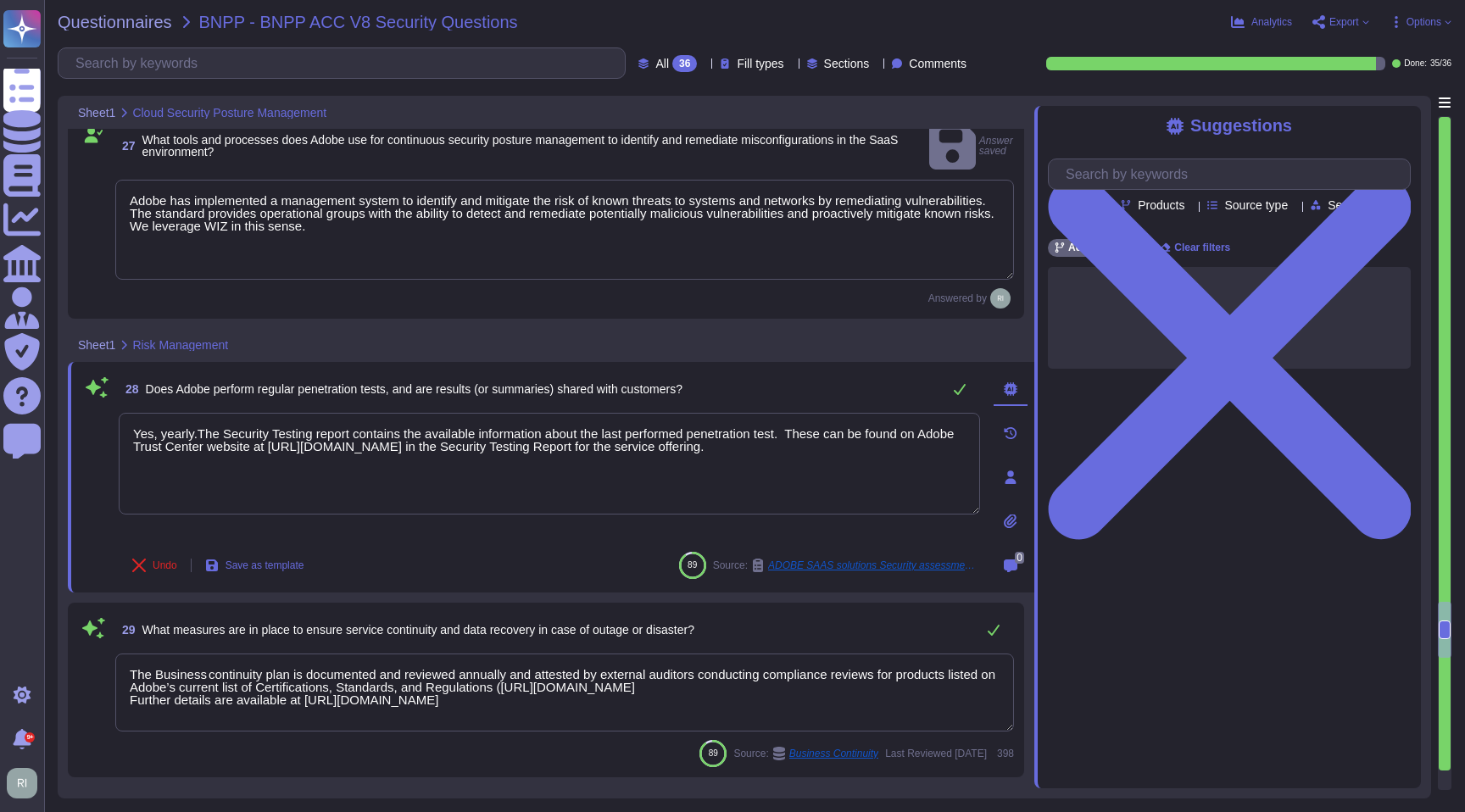
type textarea "Yes, yearly. The Security Testing report contains the available information abo…"
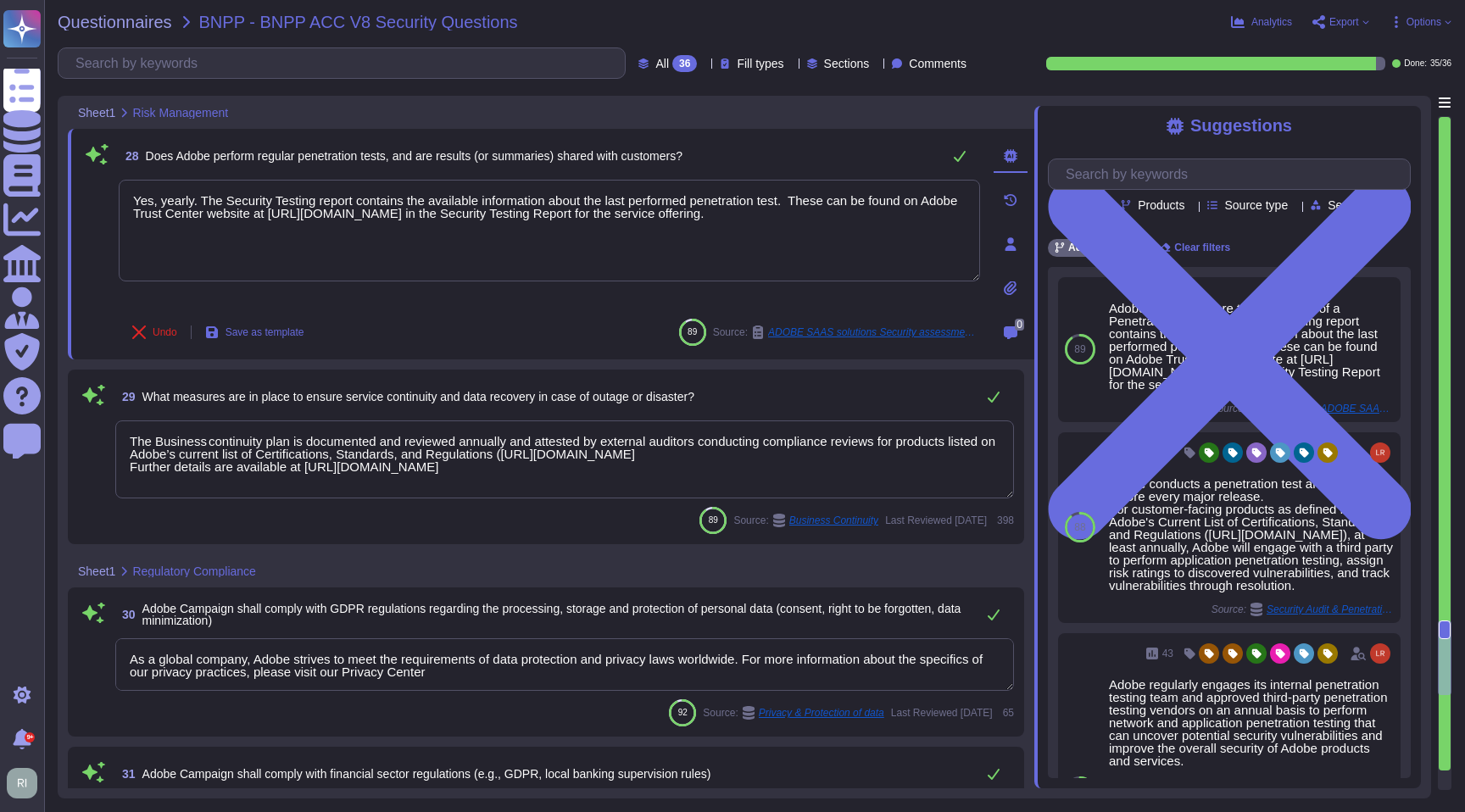
scroll to position [2, 0]
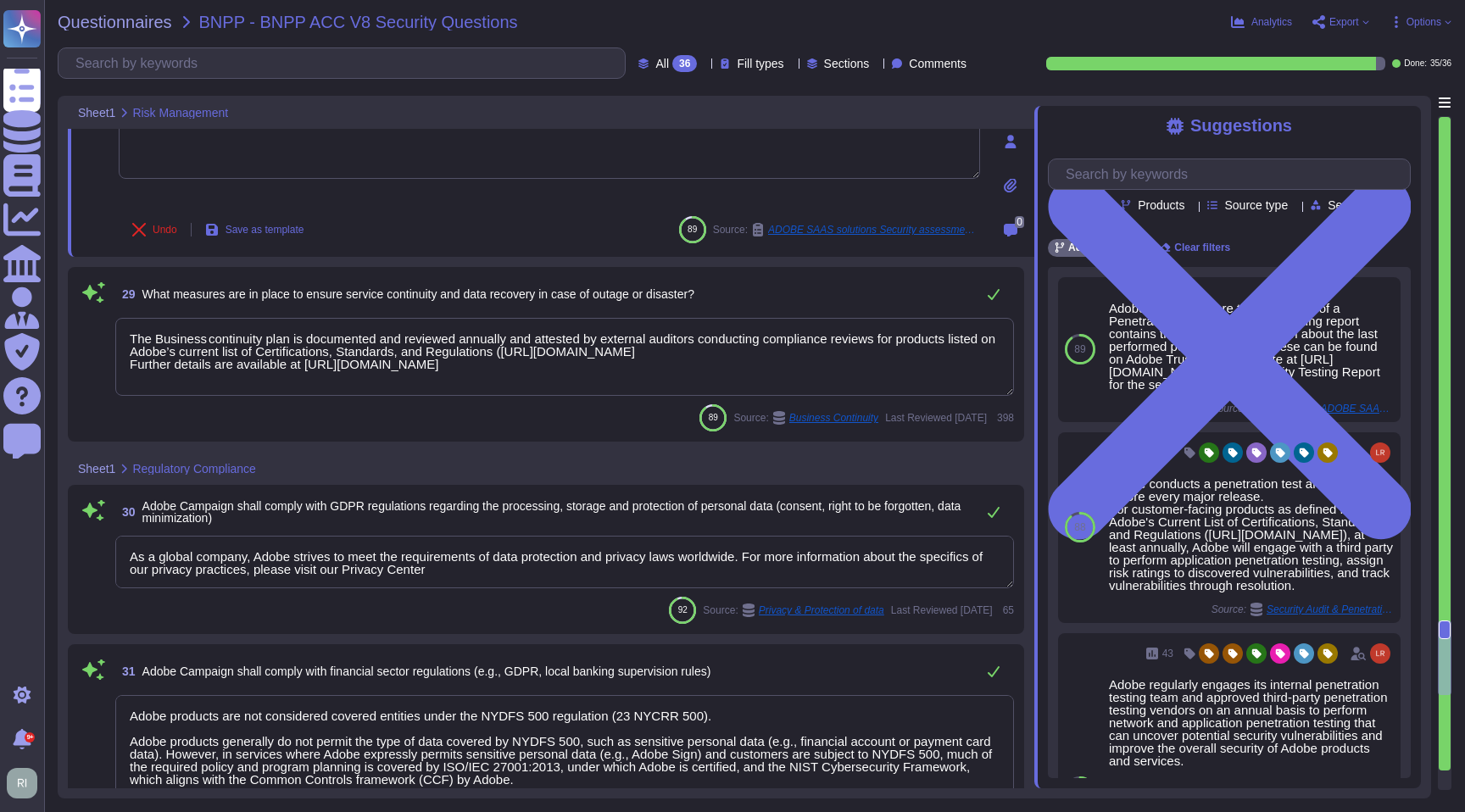
type textarea "Customer Data will be maintained and/or deleted in accordance with the Agreemen…"
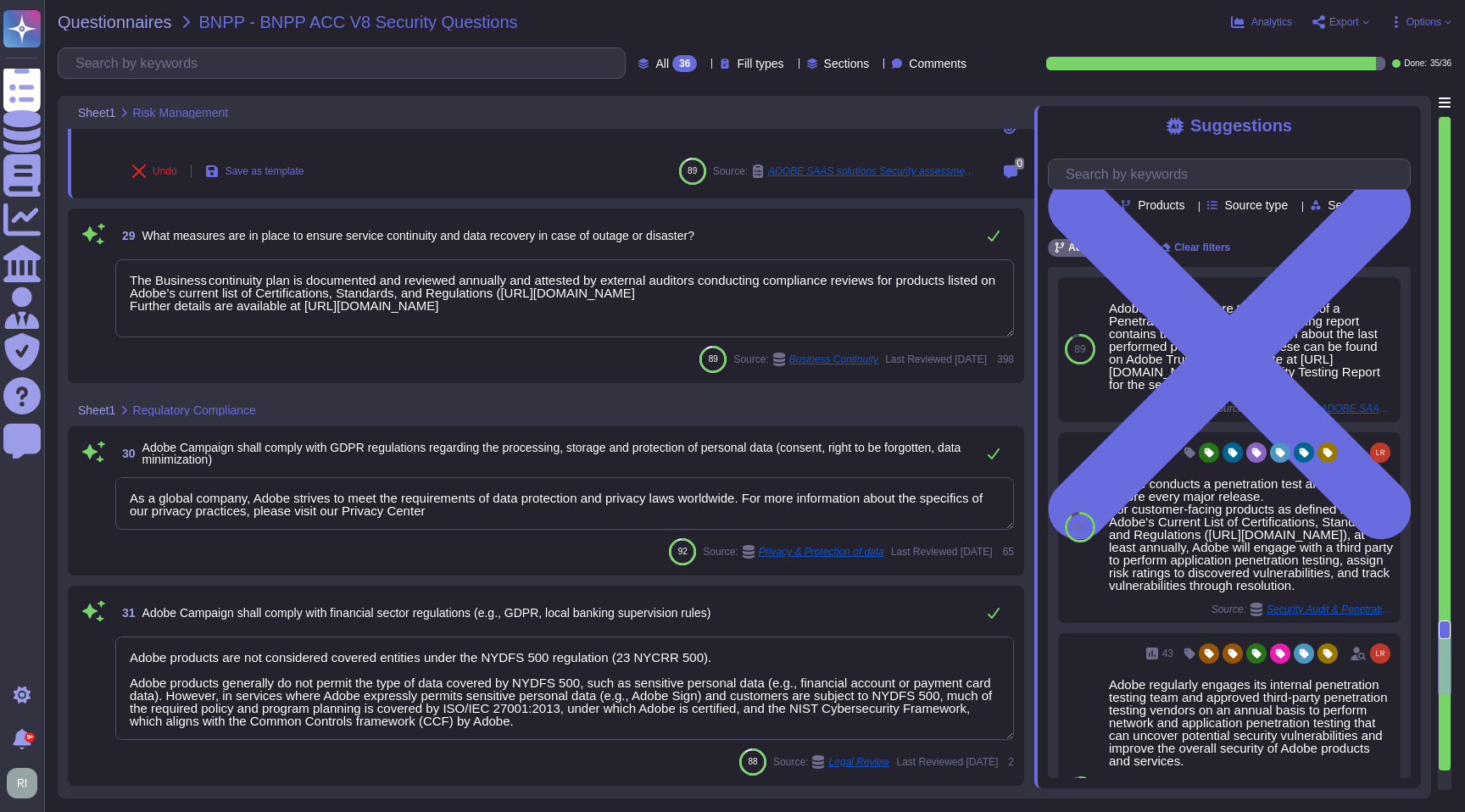
scroll to position [5591, 0]
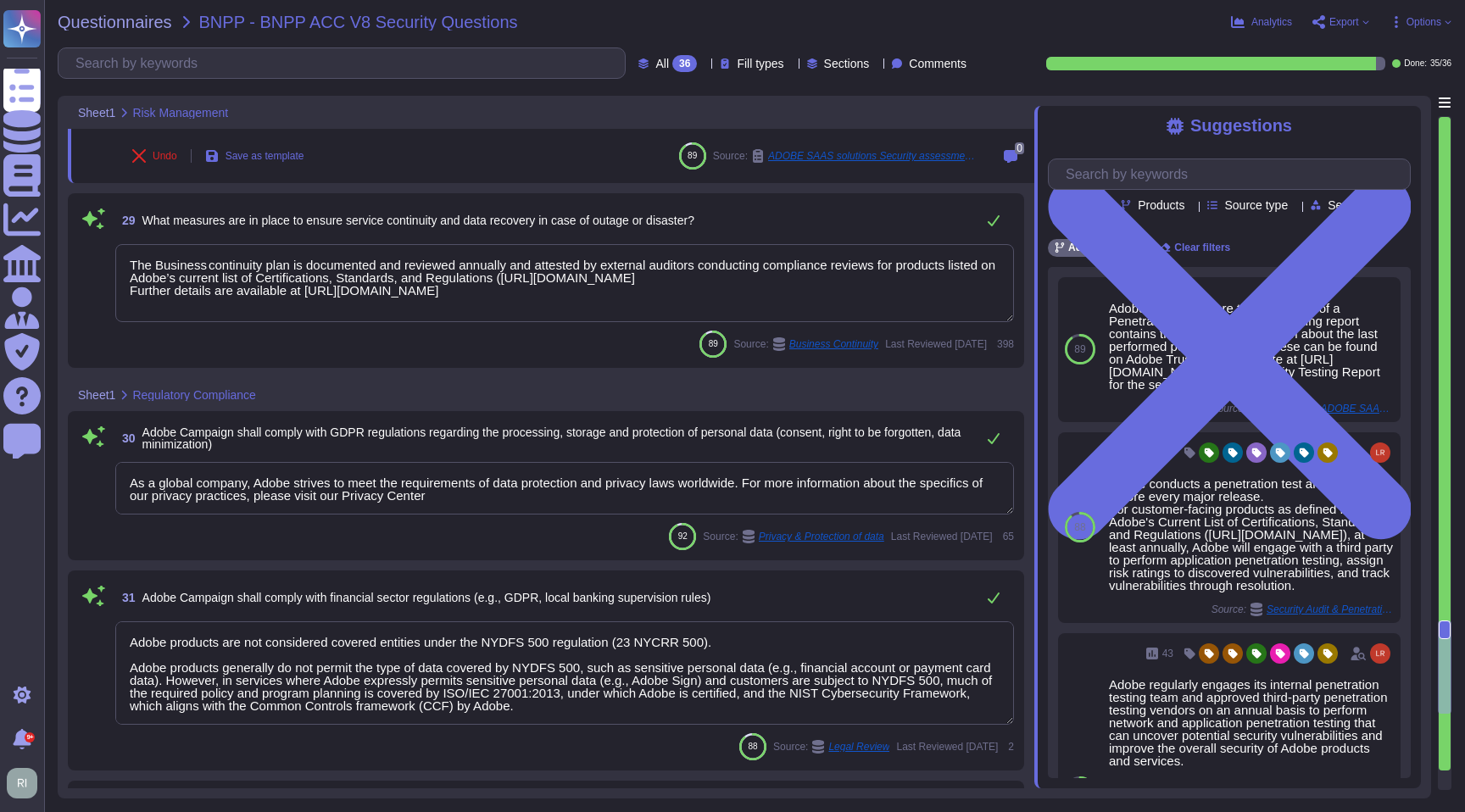
type textarea "Yes, yearly. The Security Testing report contains the available information abo…"
click at [526, 494] on textarea "As a global company, Adobe strives to meet the requirements of data protection …" at bounding box center [564, 488] width 899 height 53
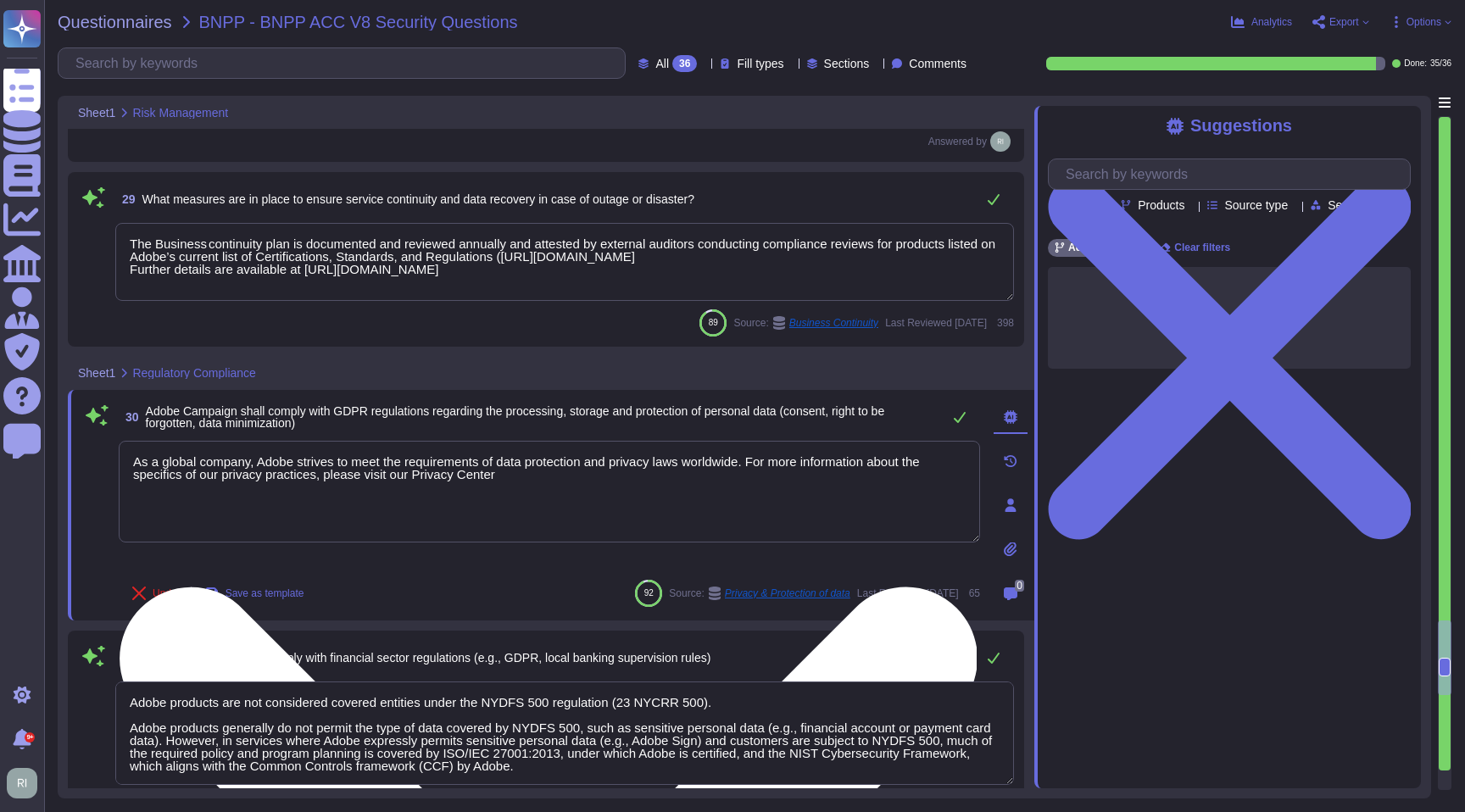
drag, startPoint x: 682, startPoint y: 458, endPoint x: 393, endPoint y: 459, distance: 289.0
click at [394, 452] on textarea "As a global company, Adobe strives to meet the requirements of data protection …" at bounding box center [549, 491] width 861 height 102
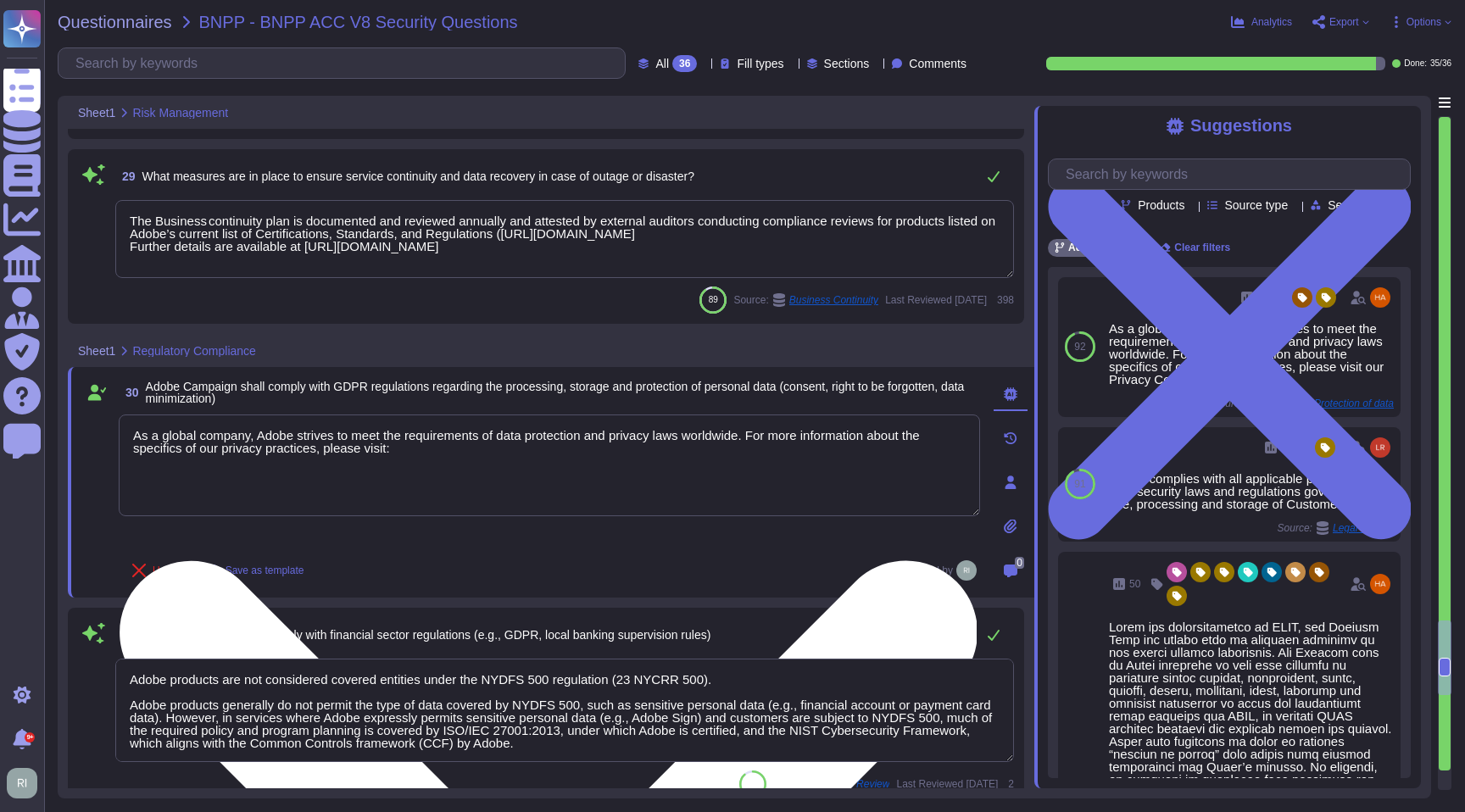
click at [526, 451] on textarea "As a global company, Adobe strives to meet the requirements of data protection …" at bounding box center [549, 466] width 861 height 102
paste textarea "[URL][DOMAIN_NAME]"
type textarea "As a global company, Adobe strives to meet the requirements of data protection …"
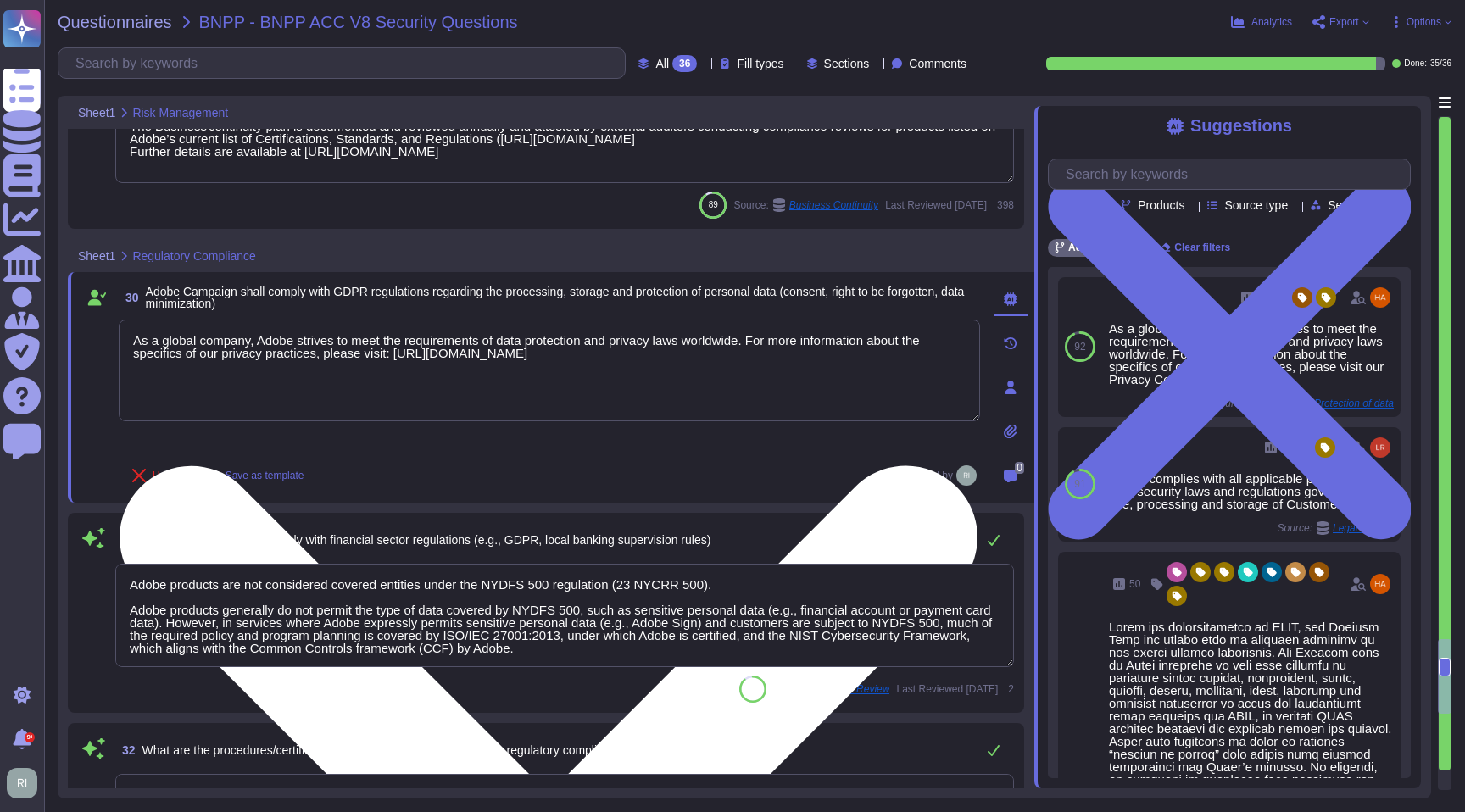
type textarea "Customer Data will be maintained and/or deleted in accordance with the Agreemen…"
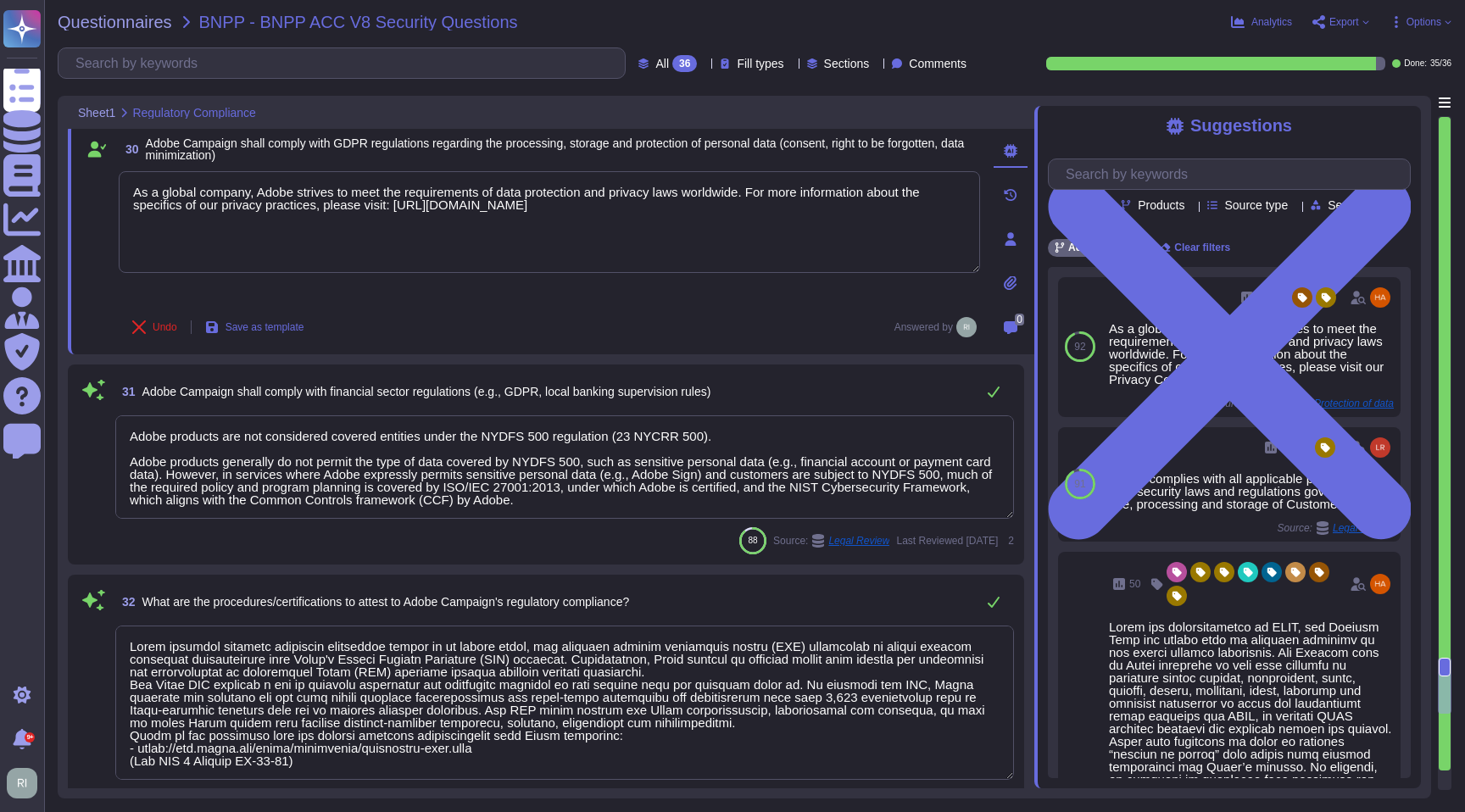
scroll to position [2, 0]
type textarea "As a global company, Adobe strives to meet the requirements of data protection …"
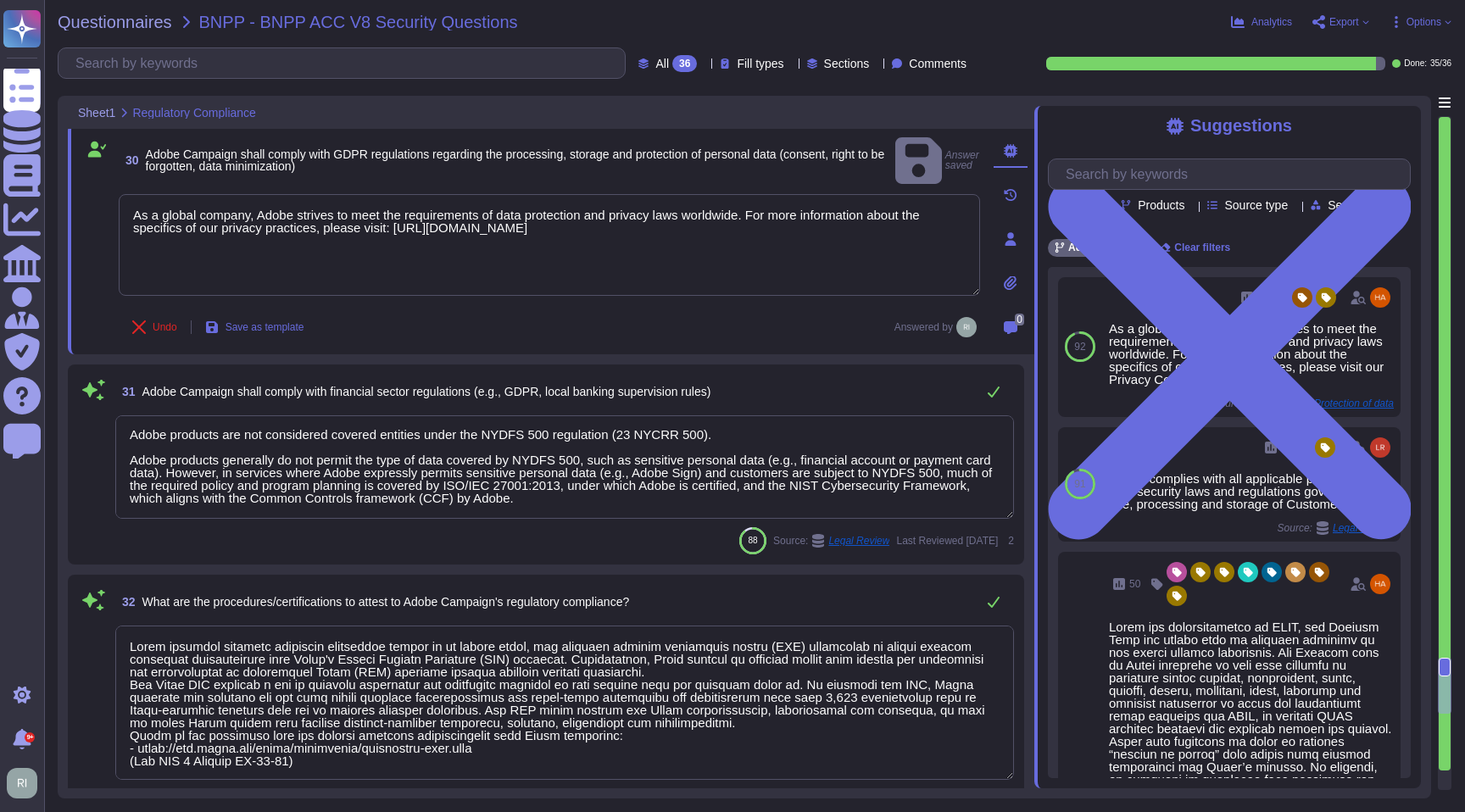
scroll to position [0, 0]
drag, startPoint x: 675, startPoint y: 501, endPoint x: 112, endPoint y: 414, distance: 569.7
click at [112, 414] on div "31 Adobe Campaign shall comply with financial sector regulations (e.g., GDPR, l…" at bounding box center [546, 465] width 936 height 180
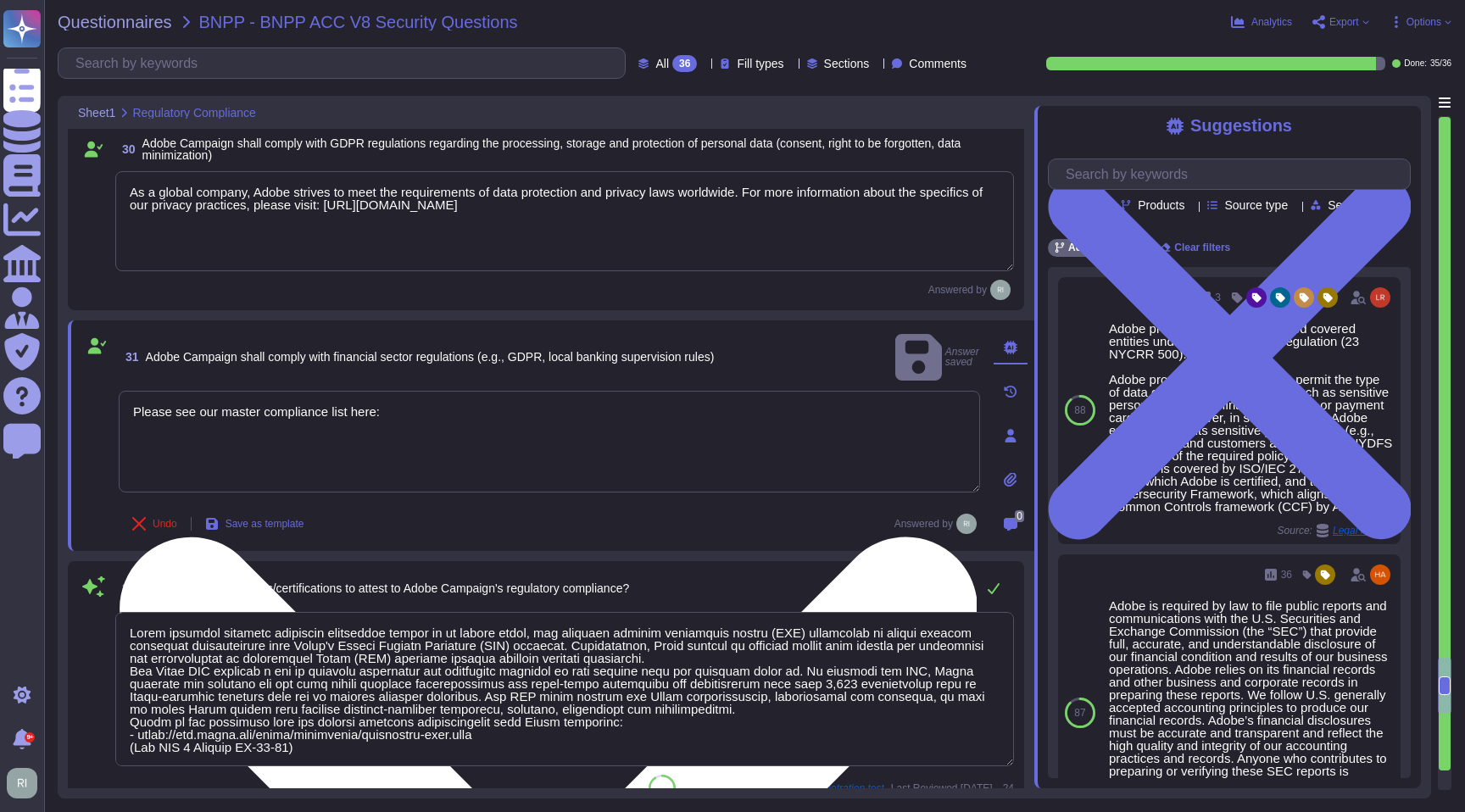
click at [452, 404] on textarea "Please see our master compliance list here:" at bounding box center [549, 442] width 861 height 102
paste textarea "[URL][DOMAIN_NAME]"
type textarea "Please see our master compliance list here: [URL][DOMAIN_NAME]"
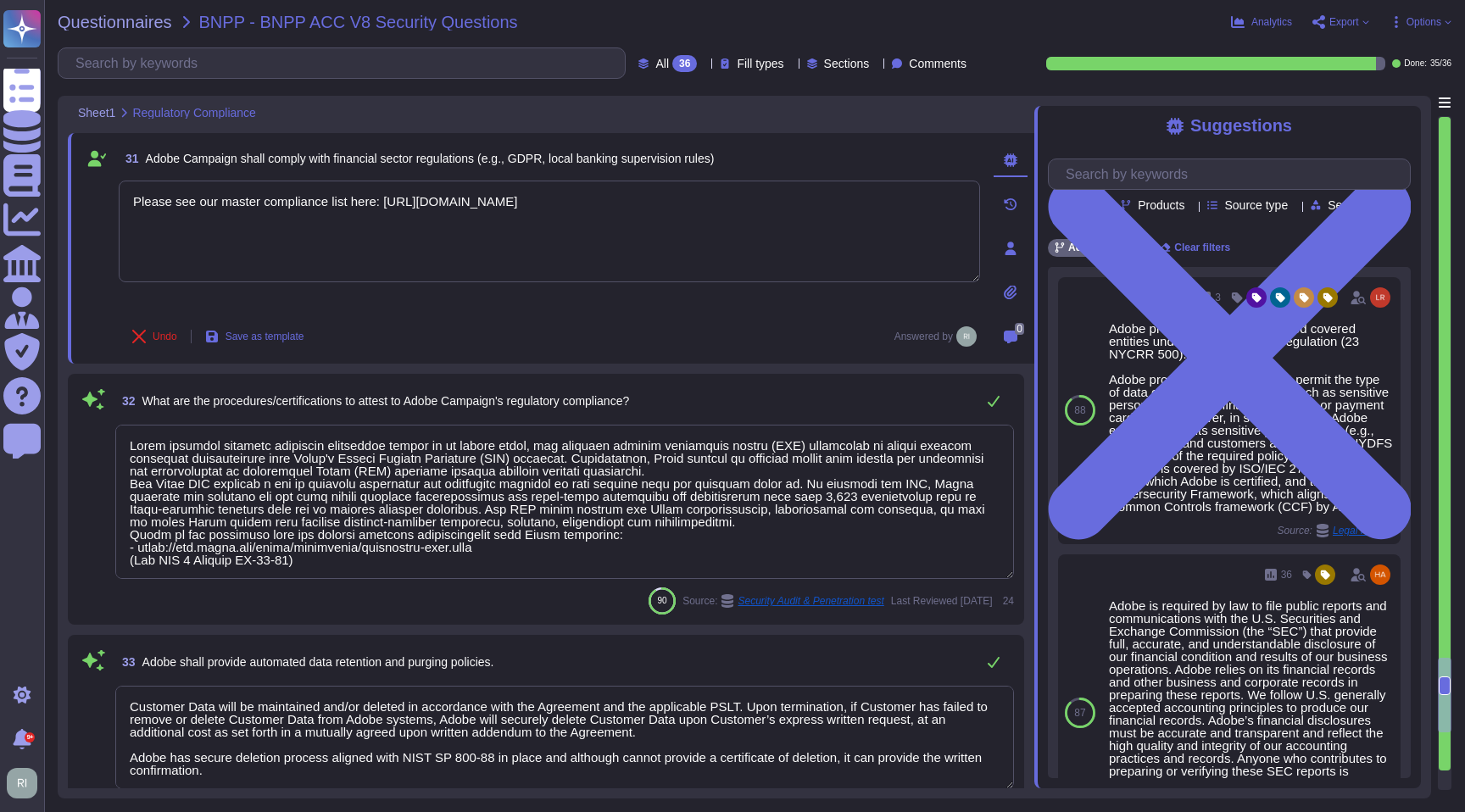
type textarea "ISO/IEC 27002 is an international standard that provides guidance for organizat…"
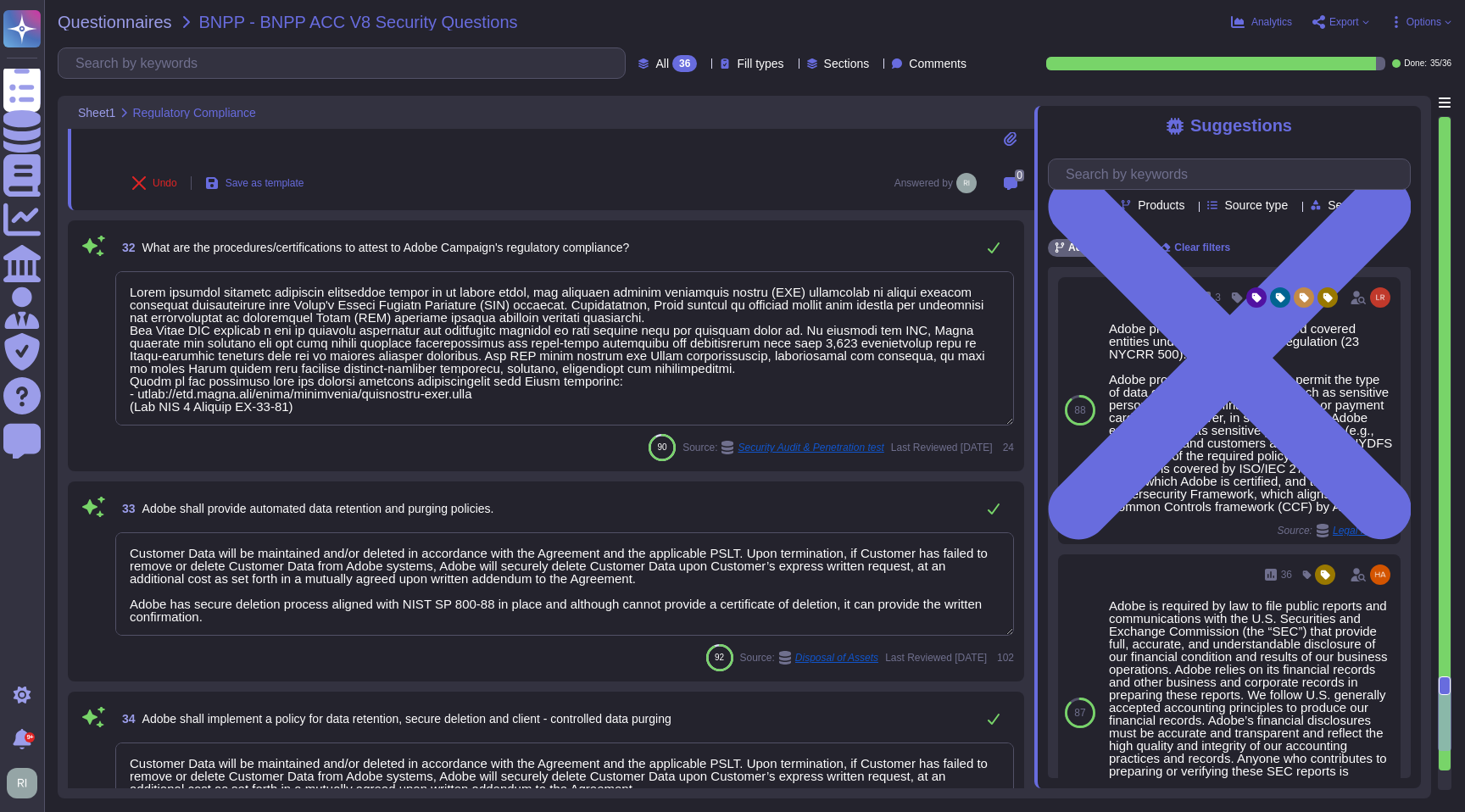
scroll to position [2, 0]
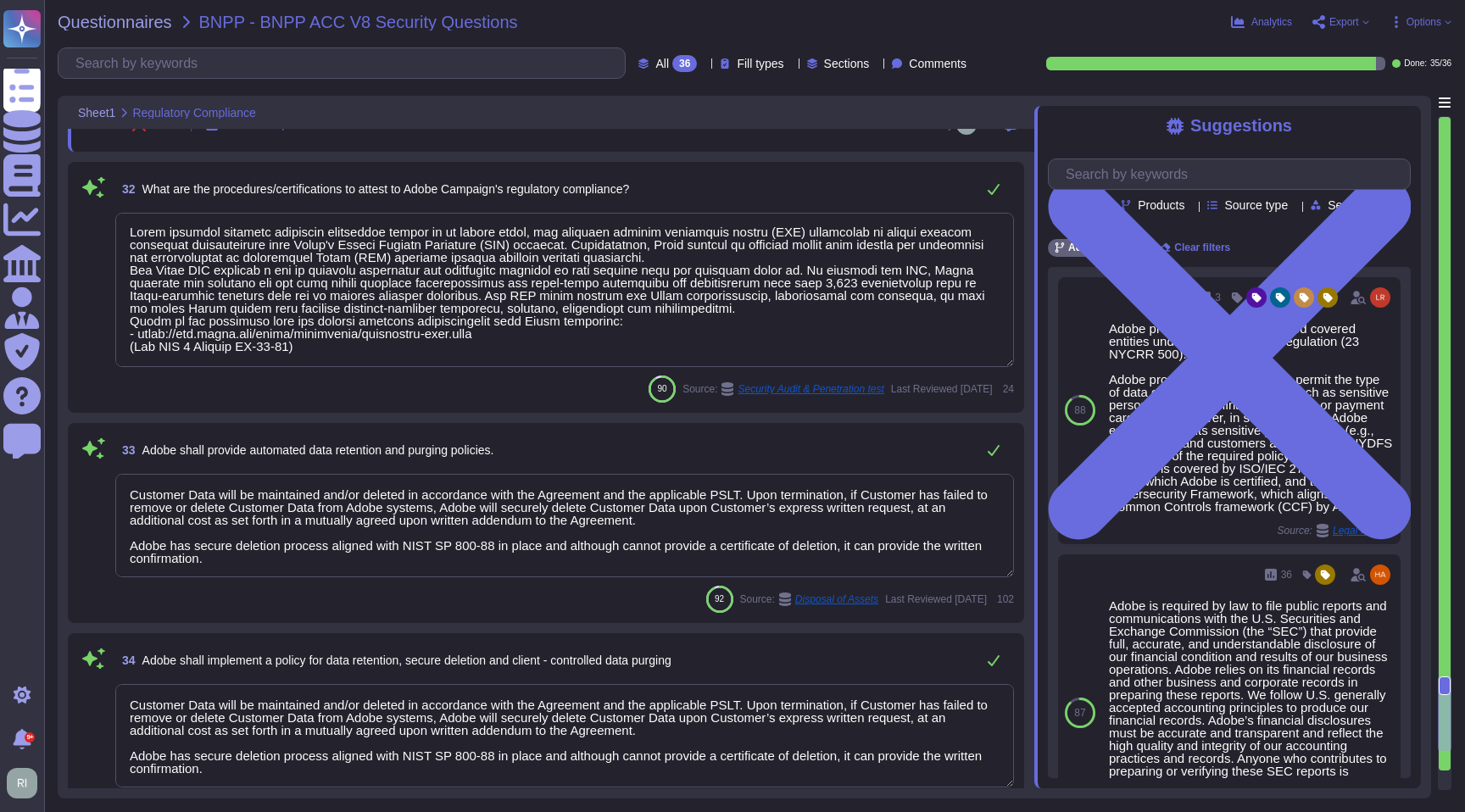
type textarea "Please see our master compliance list here: [URL][DOMAIN_NAME]"
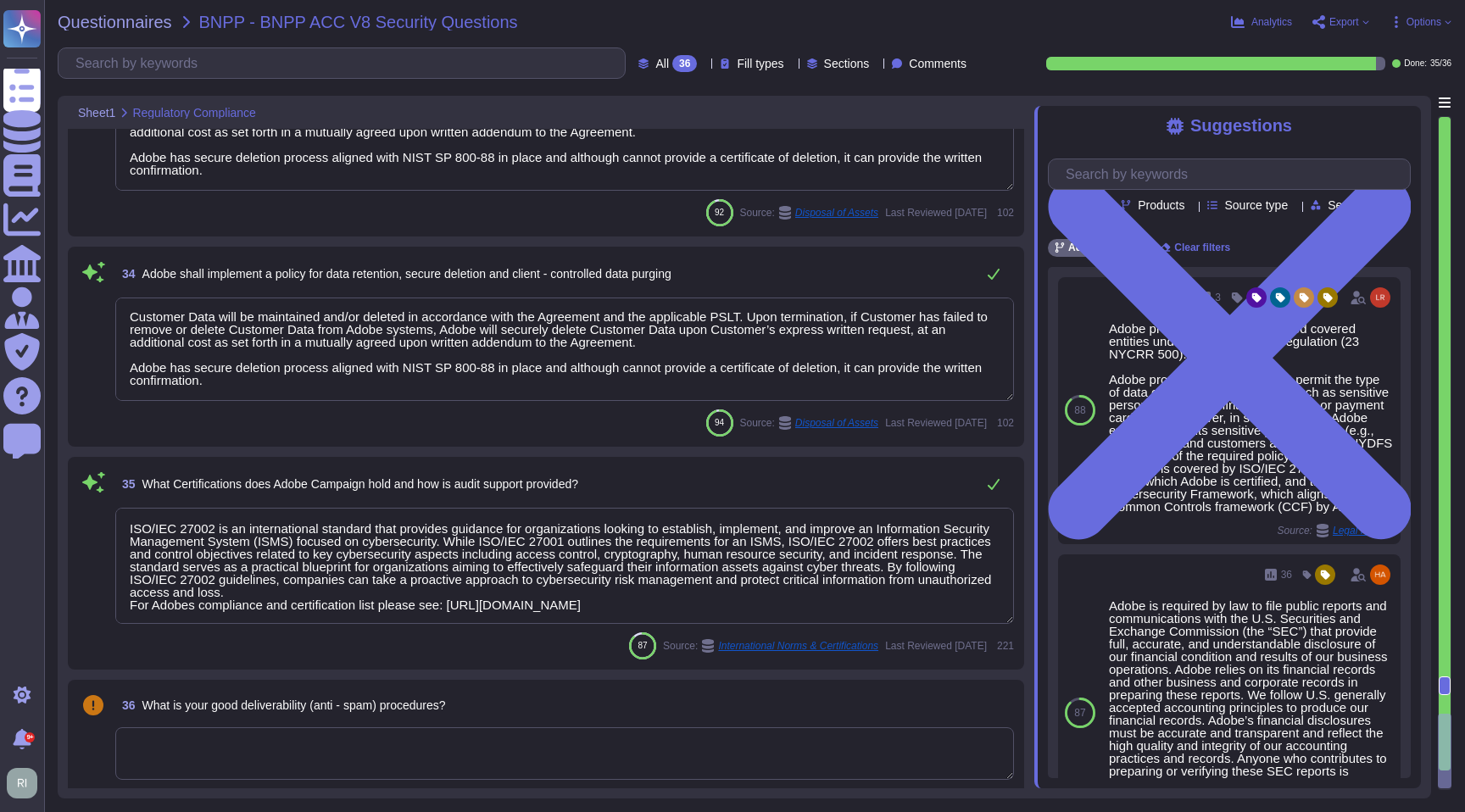
type textarea "Please see our master compliance list here: [URL][DOMAIN_NAME]"
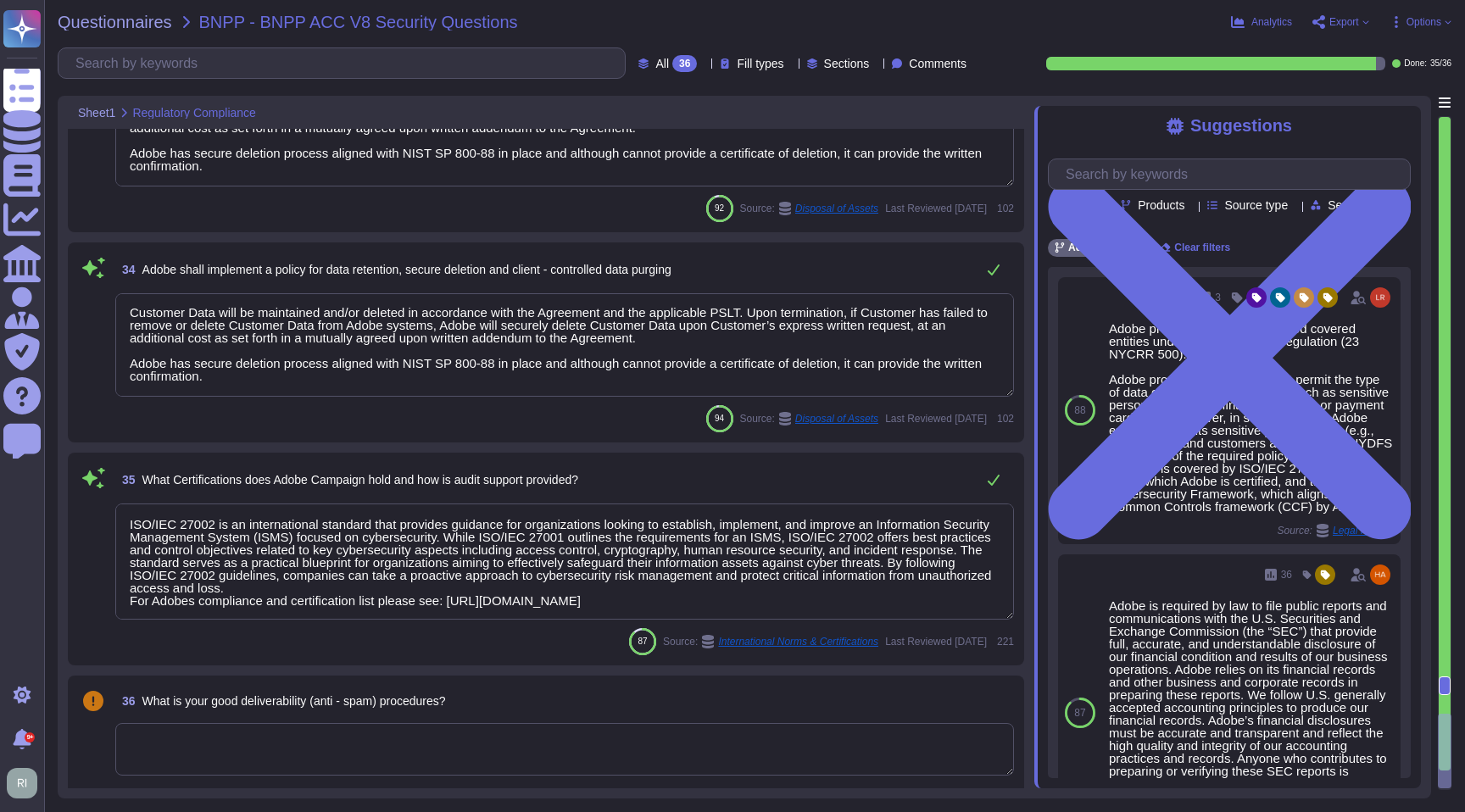
type textarea "Please see our master compliance list here: [URL][DOMAIN_NAME]"
click at [712, 586] on textarea "ISO/IEC 27002 is an international standard that provides guidance for organizat…" at bounding box center [564, 559] width 899 height 116
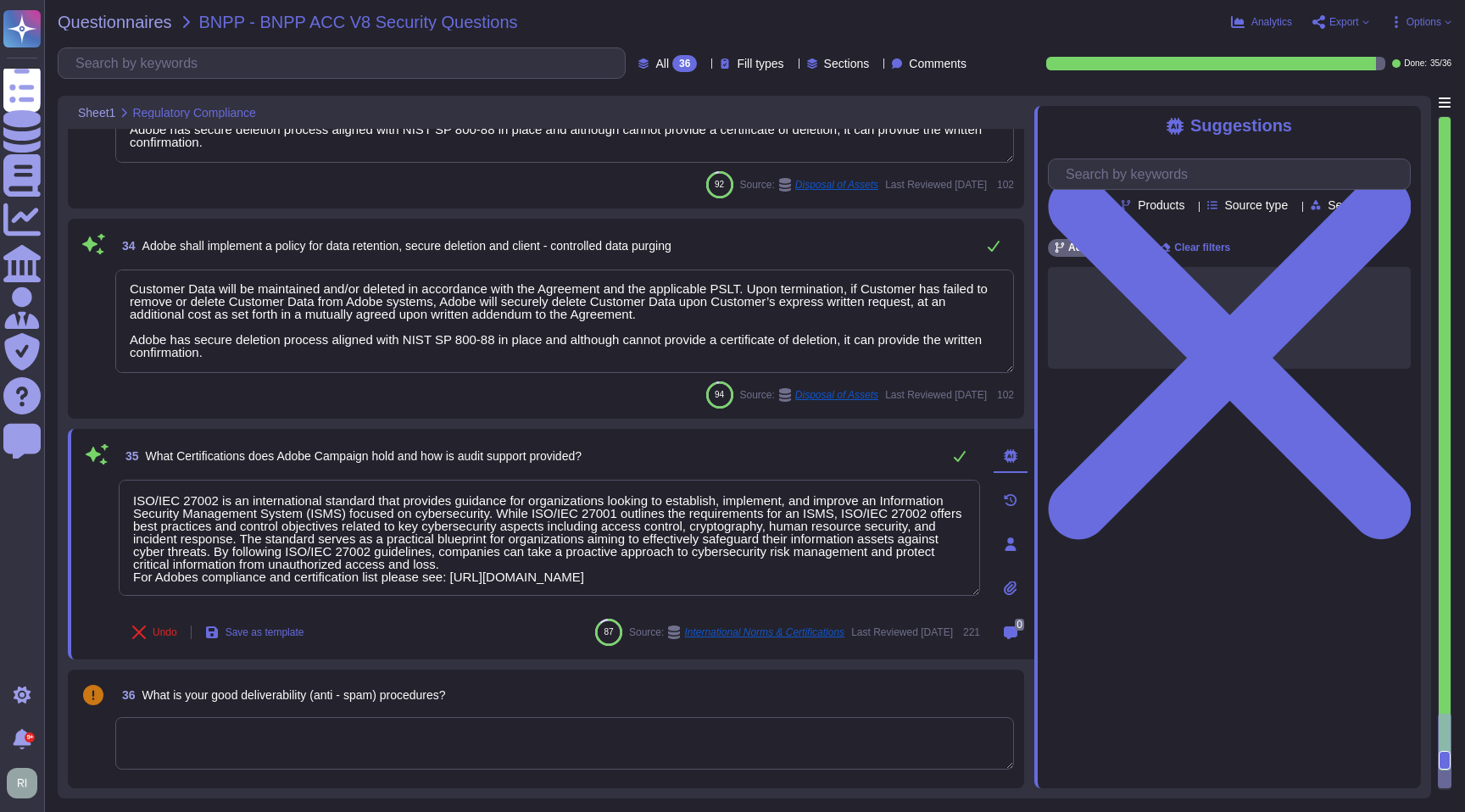
drag, startPoint x: 584, startPoint y: 564, endPoint x: 81, endPoint y: 451, distance: 515.5
click at [81, 451] on div "35 What Certifications does Adobe Campaign hold and how is audit support provid…" at bounding box center [530, 544] width 899 height 210
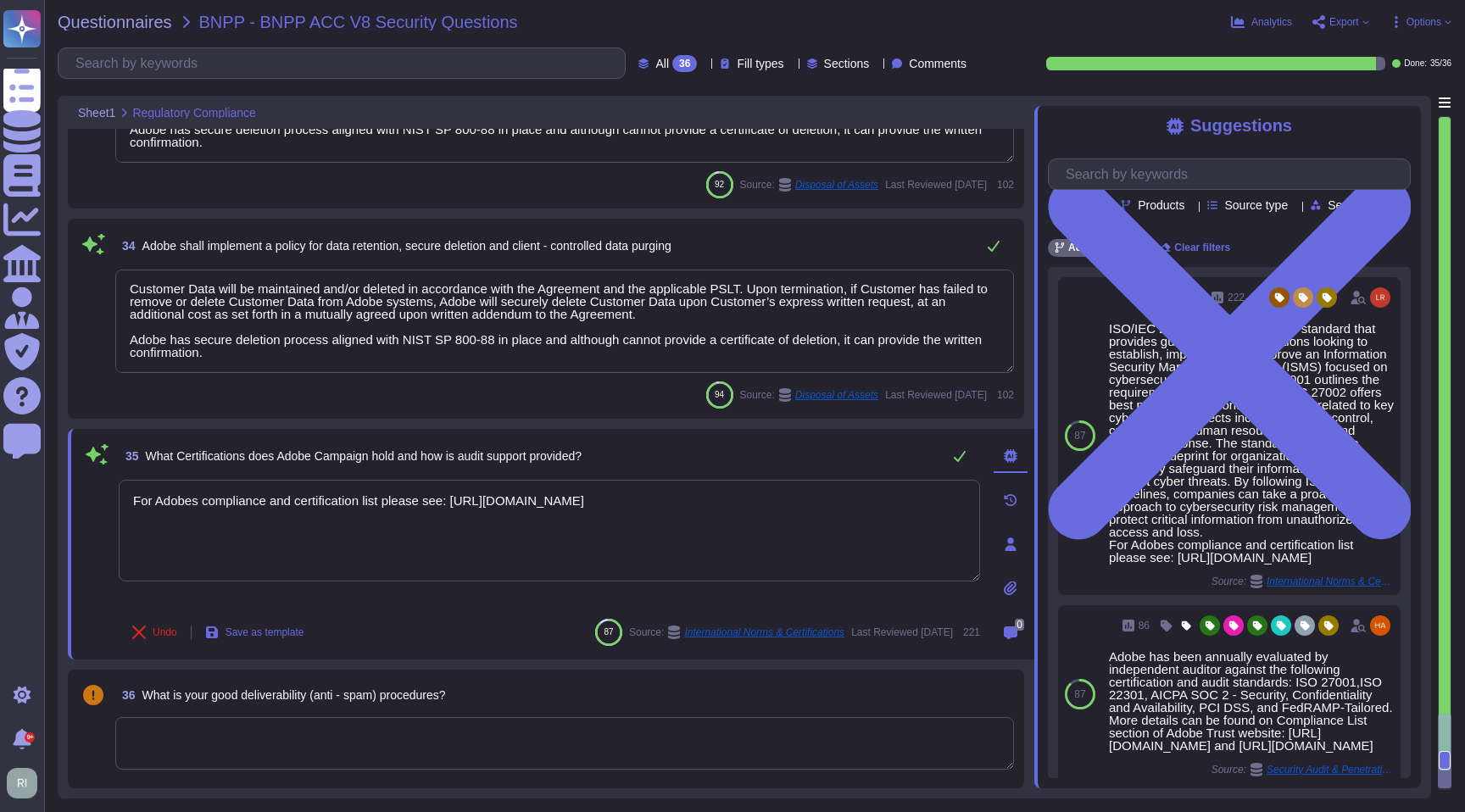
type textarea "For Adobes compliance and certification list please see: [URL][DOMAIN_NAME]"
click at [438, 735] on textarea at bounding box center [564, 743] width 899 height 53
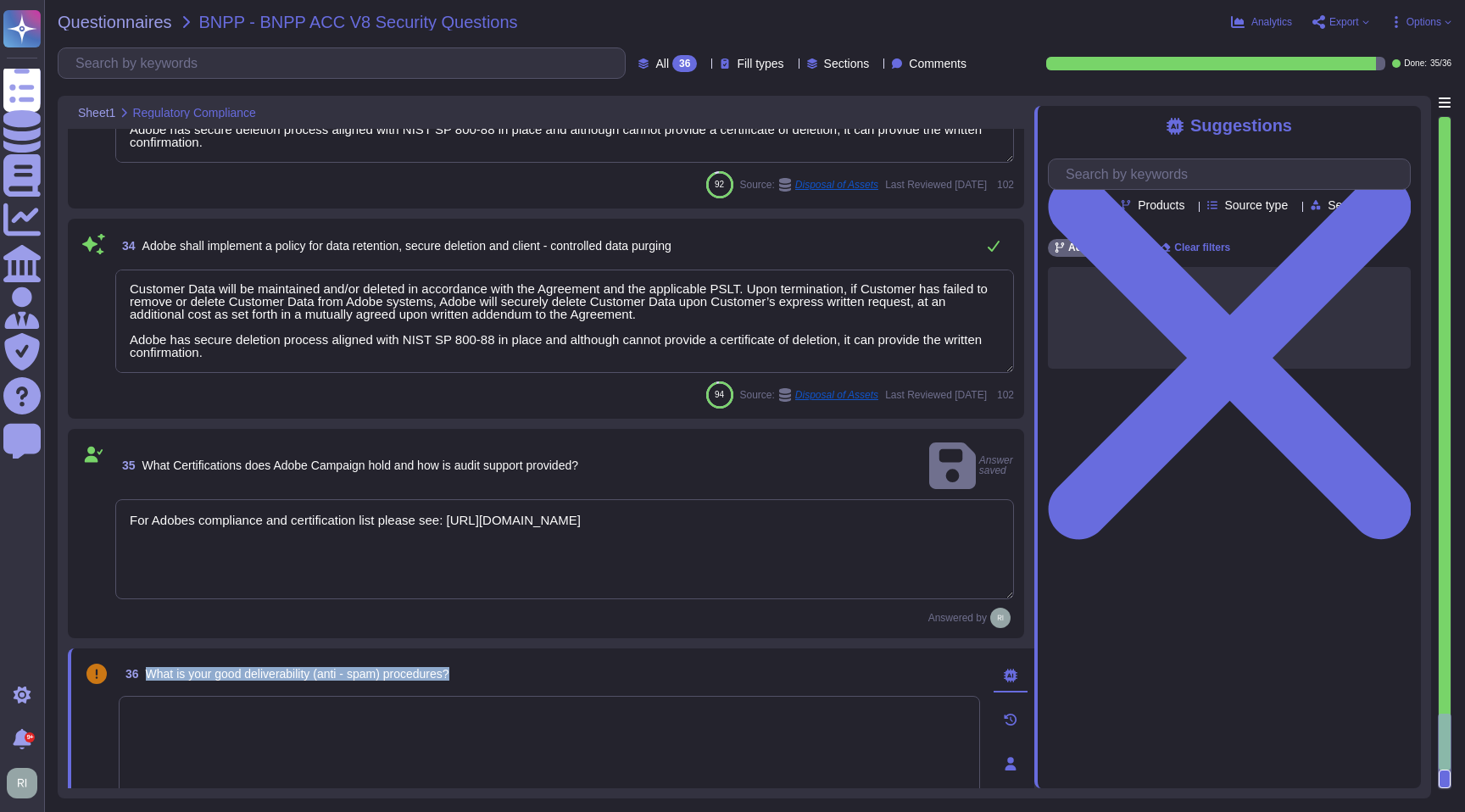
drag, startPoint x: 472, startPoint y: 652, endPoint x: 192, endPoint y: 659, distance: 280.1
click at [148, 659] on div "36 What is your good deliverability (anti - spam) procedures?" at bounding box center [549, 674] width 861 height 30
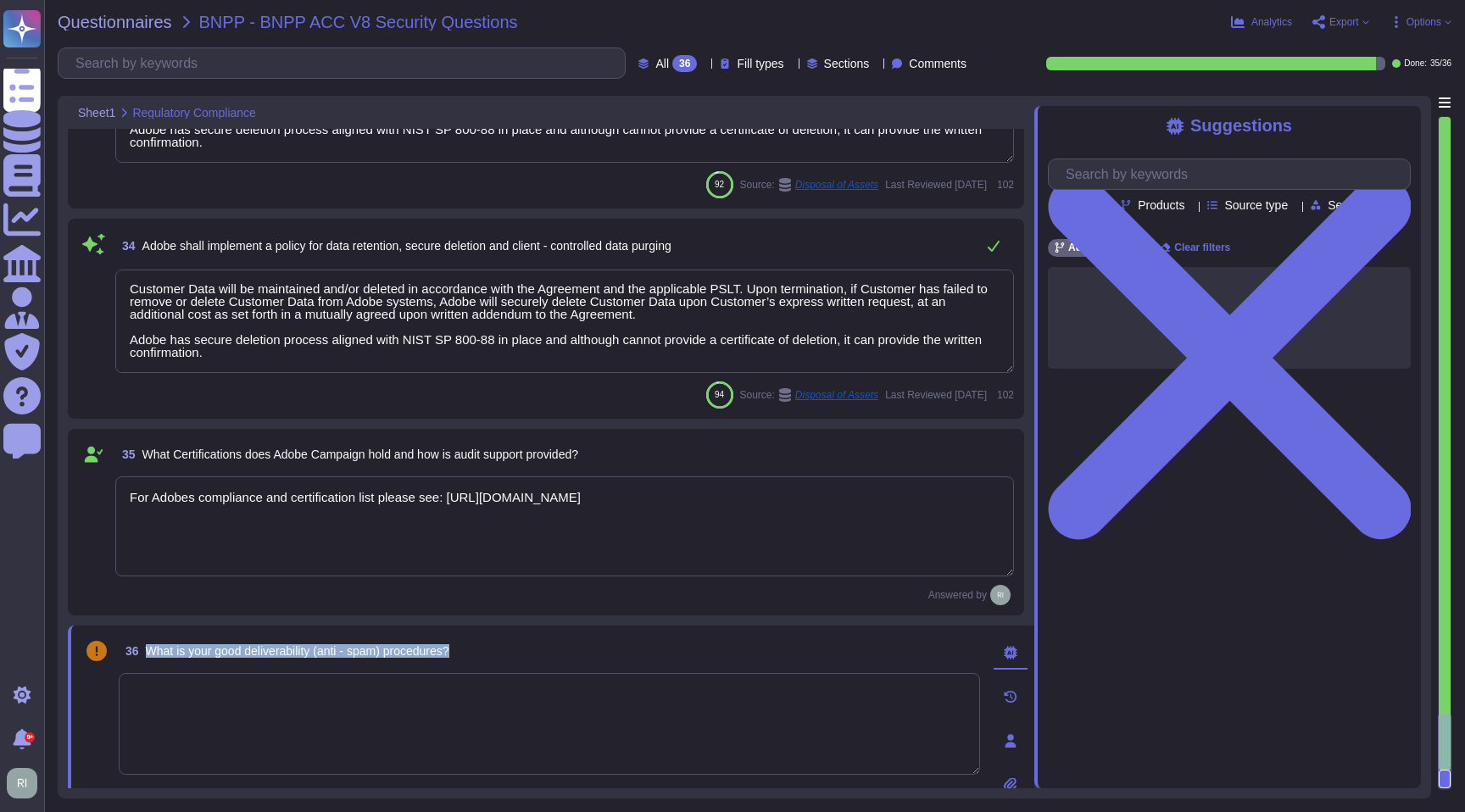
copy span "What is your good deliverability (anti - spam) procedures?"
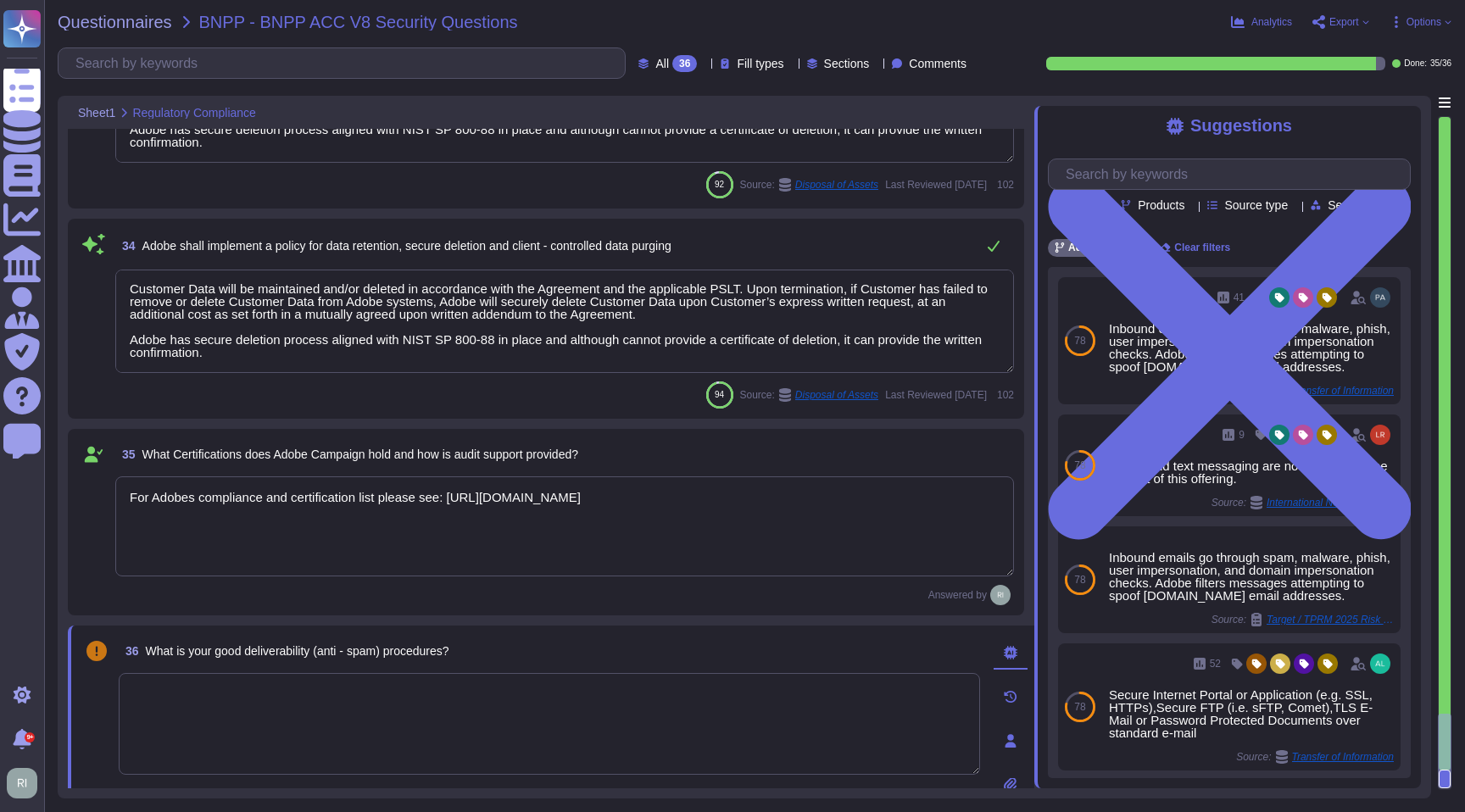
click at [366, 700] on textarea at bounding box center [549, 724] width 861 height 102
paste textarea "All inbound emails go through spam, malware, phish, user impersonation, domain …"
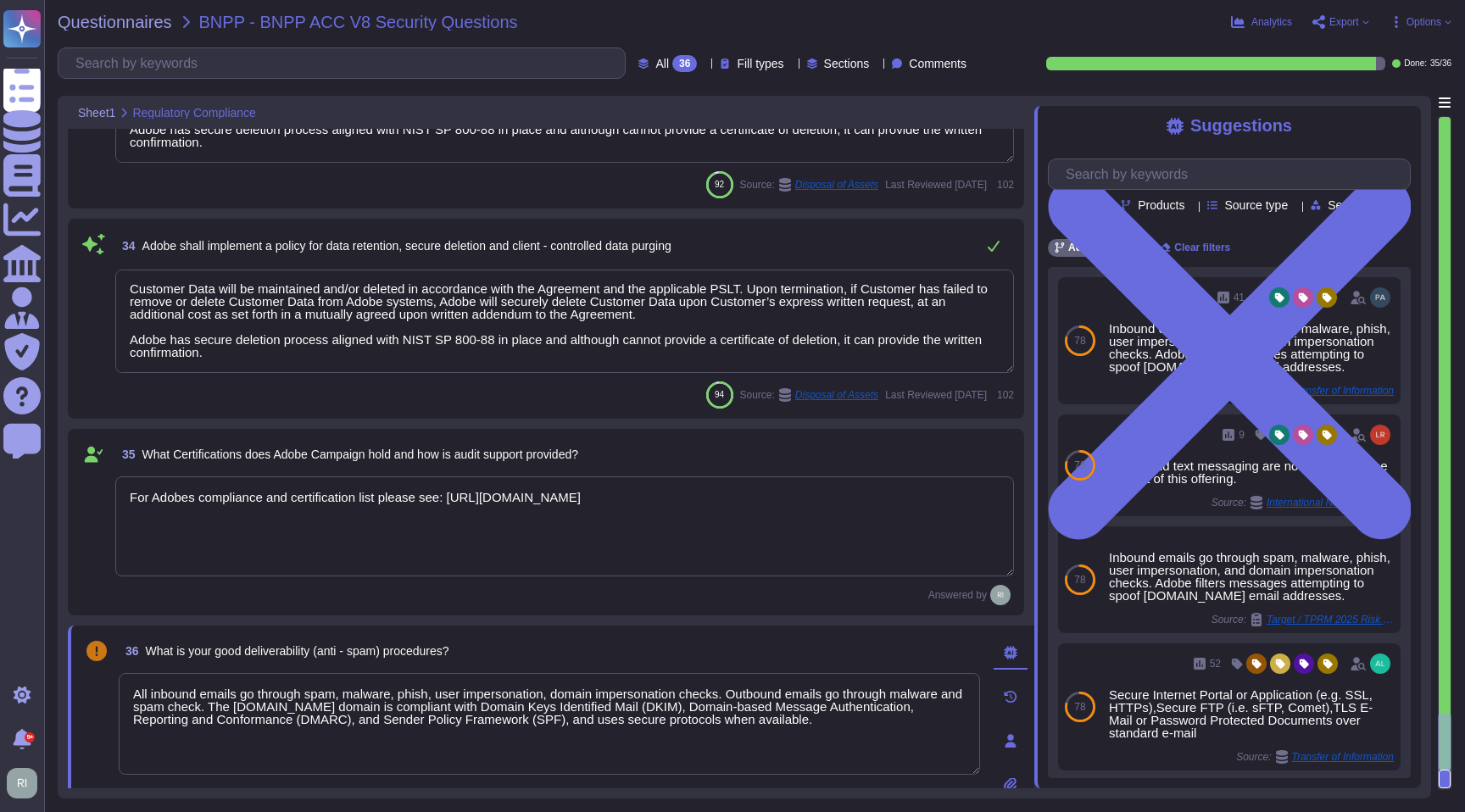
click at [1445, 727] on div at bounding box center [1445, 751] width 13 height 75
type textarea "All inbound emails go through spam, malware, phish, user impersonation, domain …"
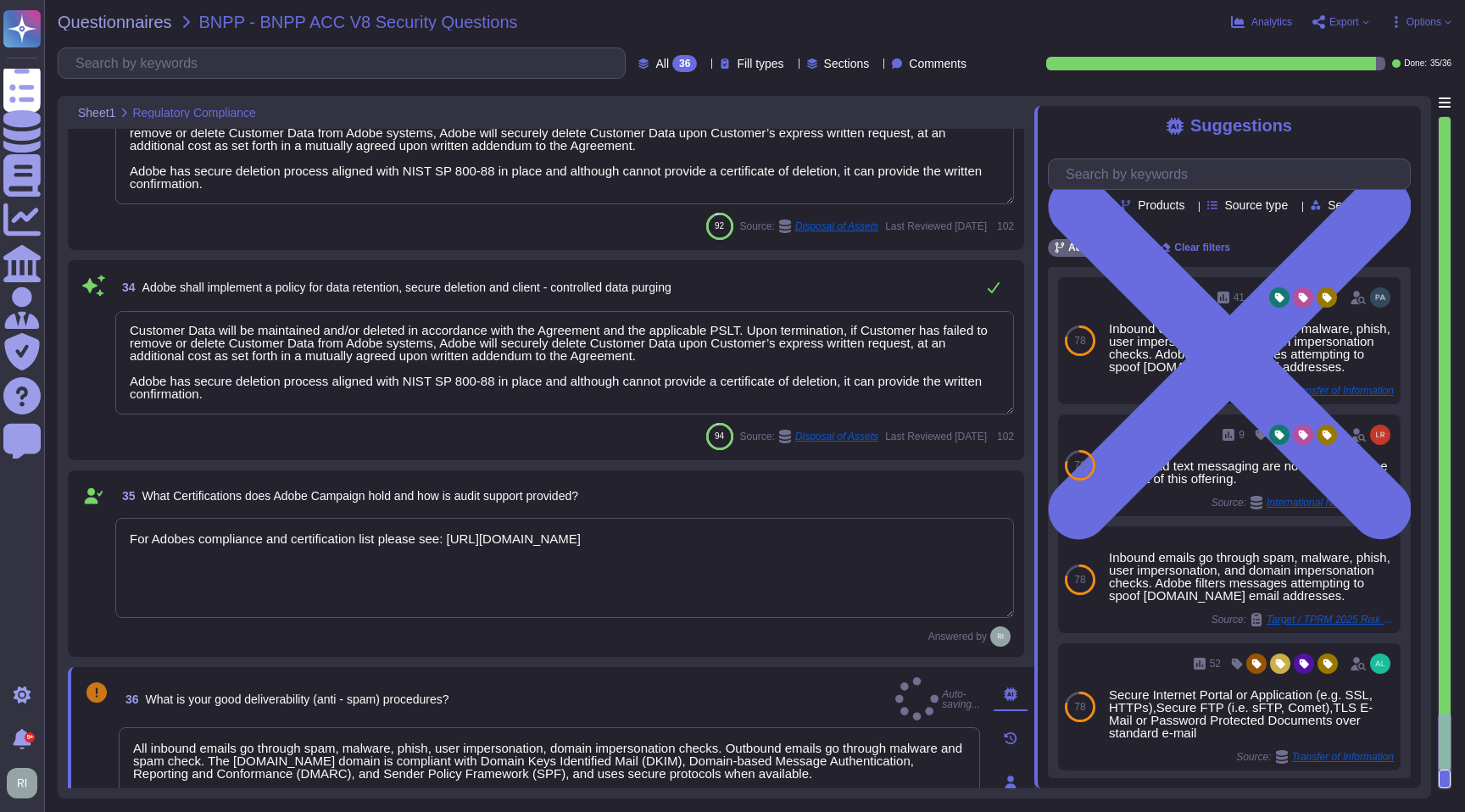
type textarea "Please see our master compliance list here: [URL][DOMAIN_NAME]"
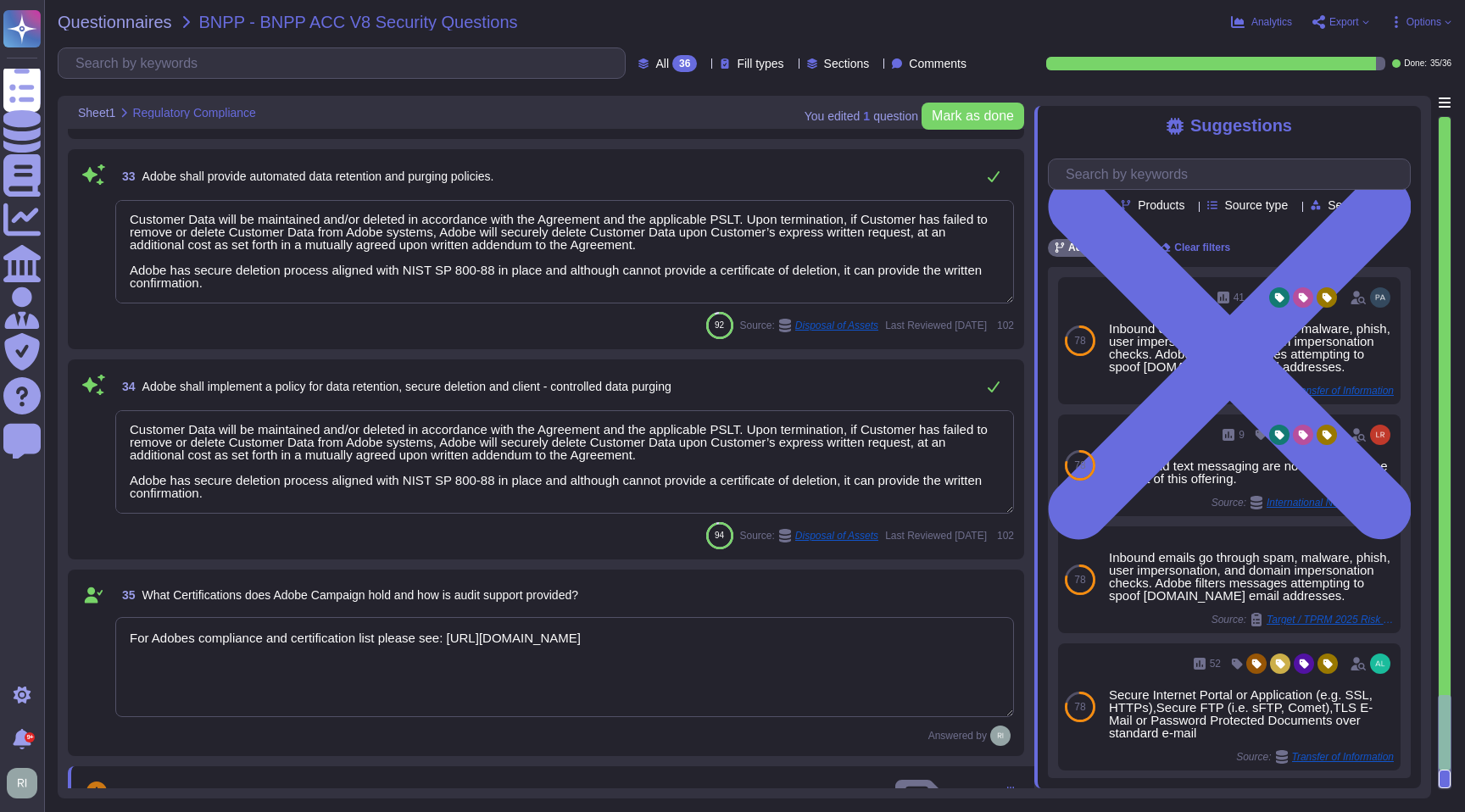
scroll to position [0, 0]
click at [956, 110] on span "Mark as done" at bounding box center [973, 116] width 82 height 13
click at [1353, 22] on span "Export" at bounding box center [1344, 21] width 29 height 10
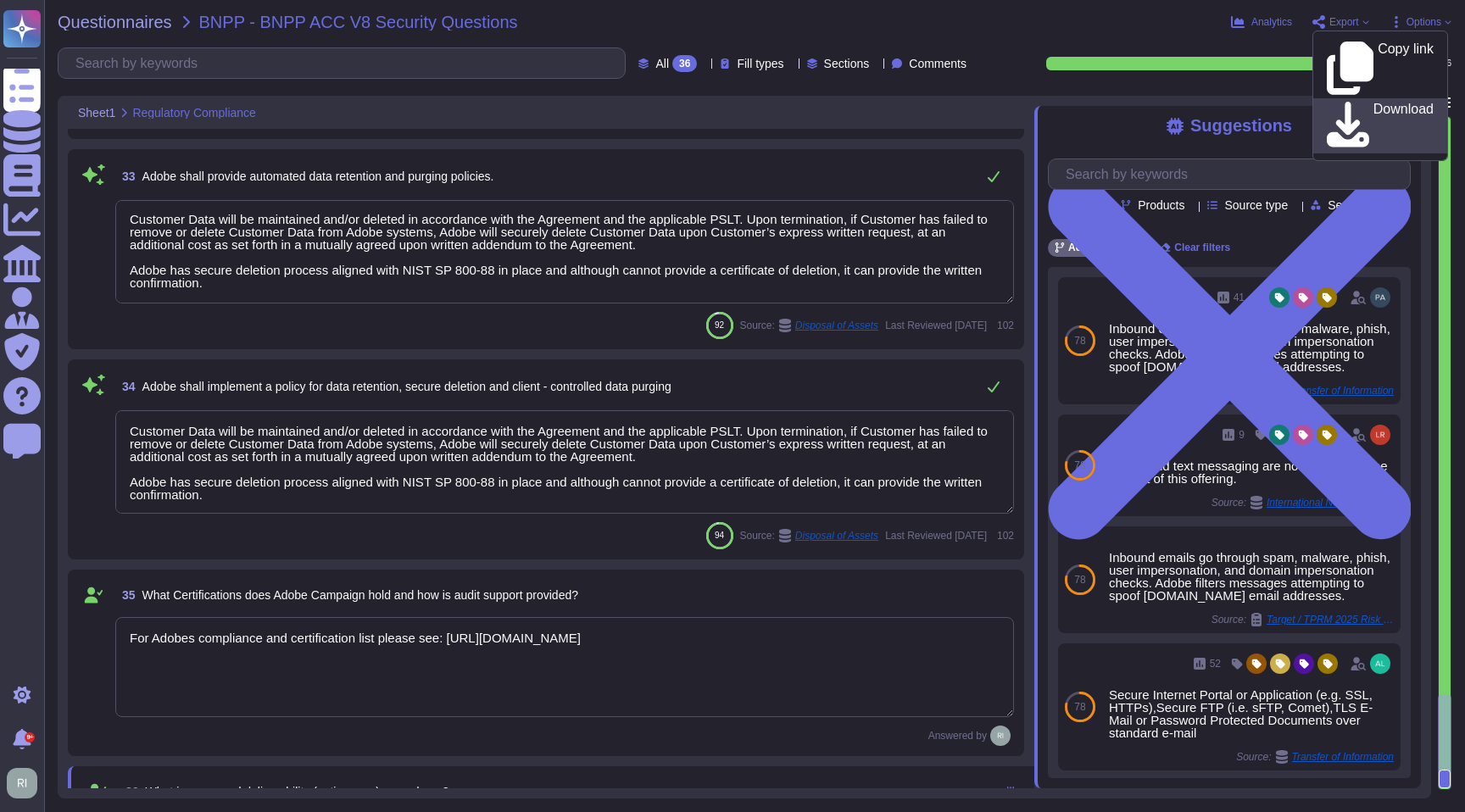
click at [1382, 102] on p "Download" at bounding box center [1404, 126] width 61 height 47
